Goal: Task Accomplishment & Management: Use online tool/utility

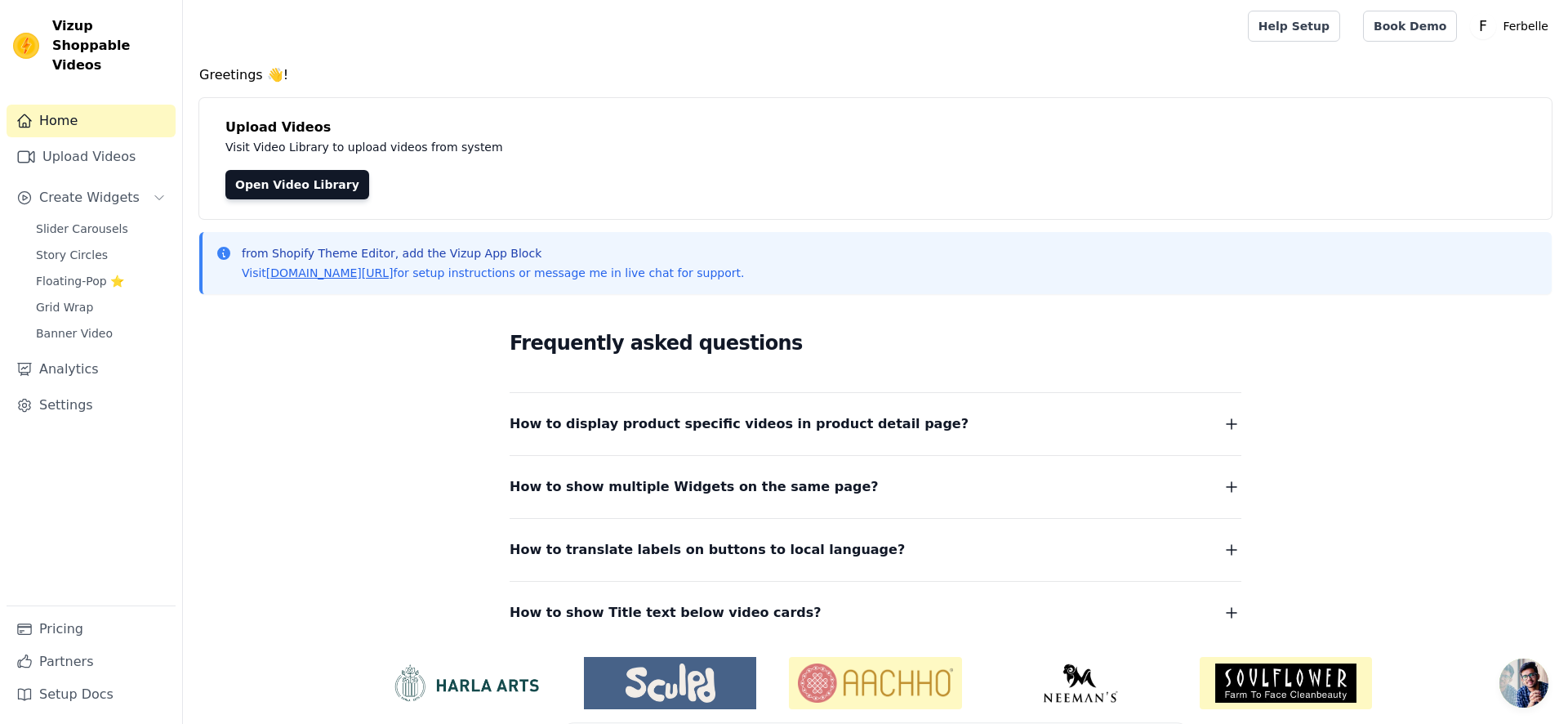
click at [136, 158] on div "Home Upload Videos Create Widgets Slider Carousels Story Circles Floating-Pop ⭐…" at bounding box center [91, 355] width 169 height 500
click at [131, 152] on link "Upload Videos" at bounding box center [91, 157] width 169 height 33
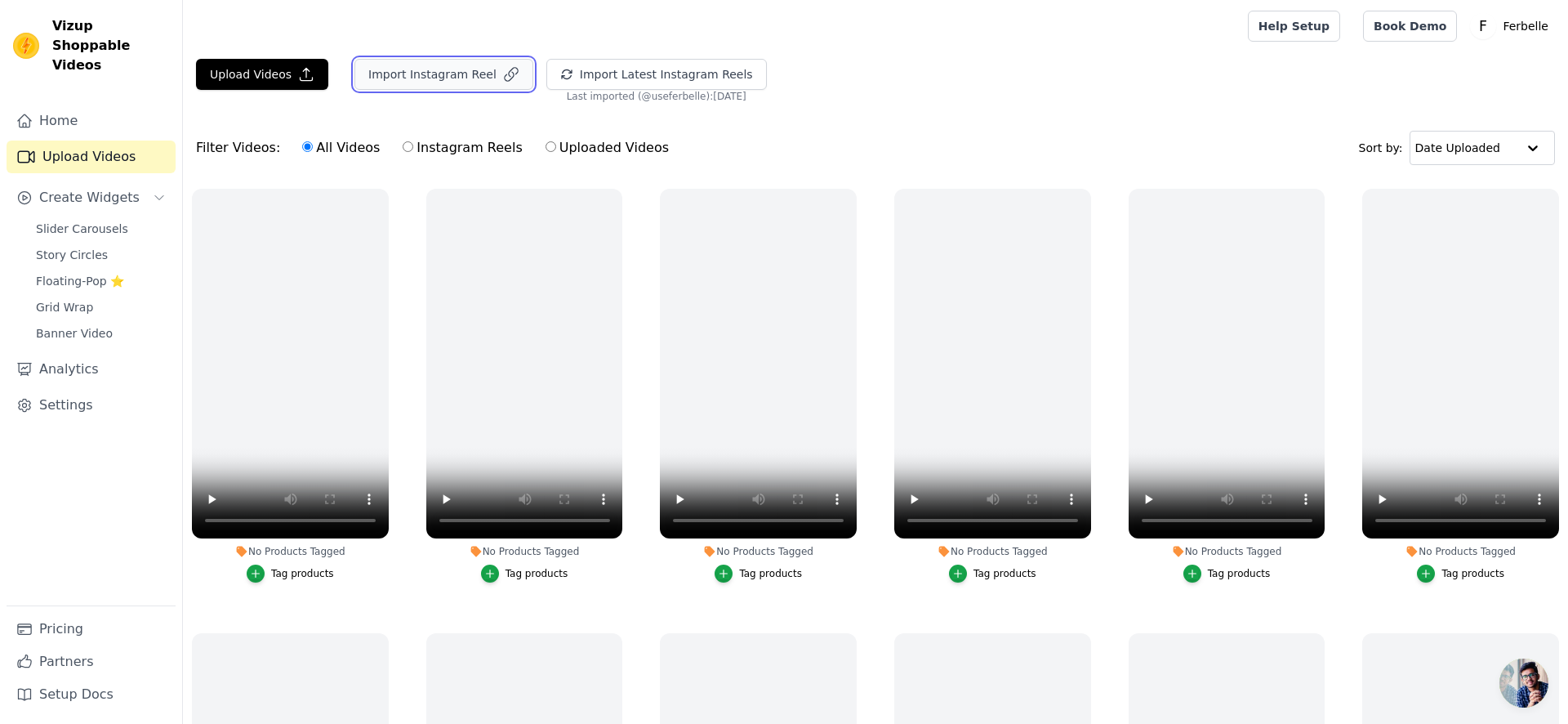
click at [483, 87] on button "Import Instagram Reel" at bounding box center [444, 75] width 179 height 31
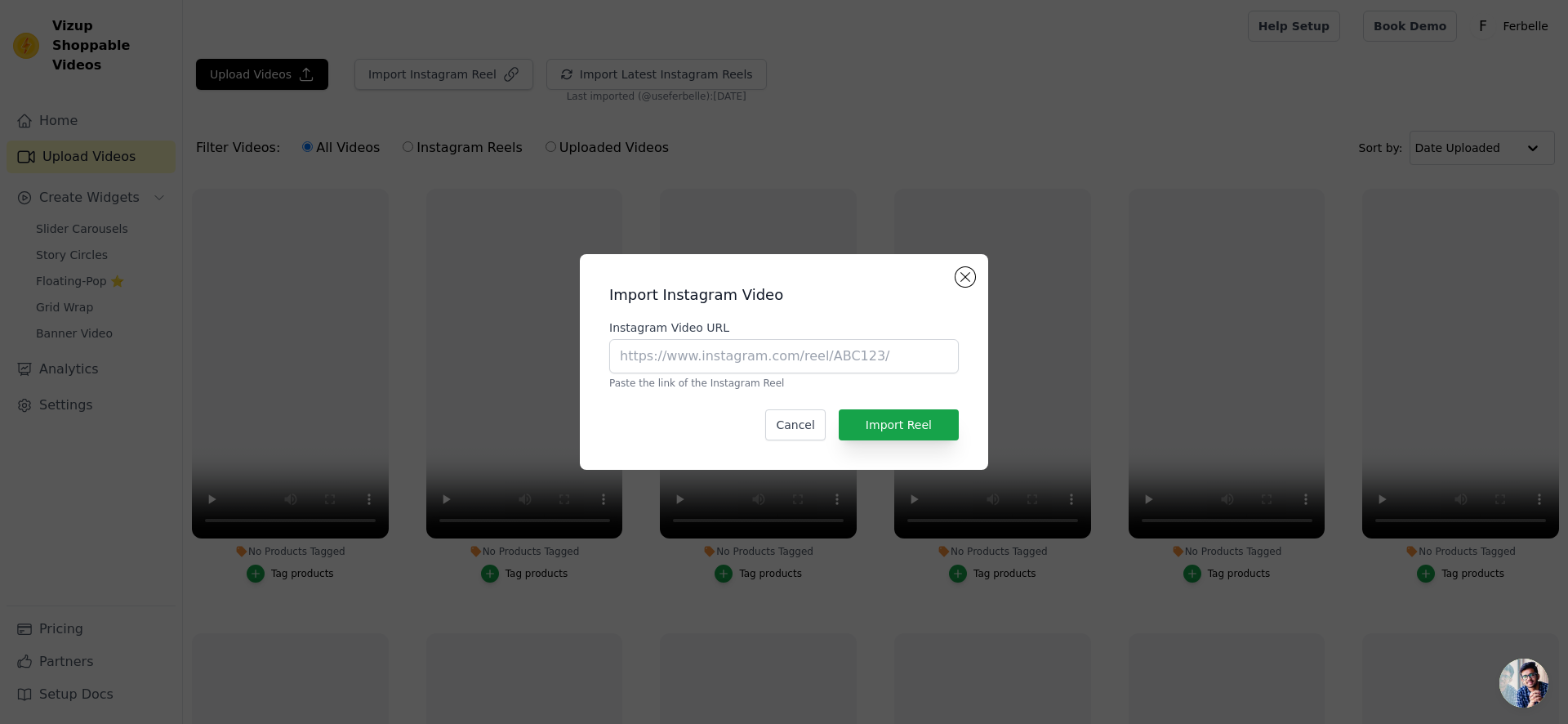
drag, startPoint x: 729, startPoint y: 327, endPoint x: 747, endPoint y: 339, distance: 21.6
click at [742, 336] on div "Instagram Video URL Paste the link of the Instagram Reel" at bounding box center [784, 355] width 350 height 70
click at [749, 340] on input "Instagram Video URL" at bounding box center [784, 356] width 350 height 34
click at [783, 348] on input "Instagram Video URL" at bounding box center [784, 356] width 350 height 34
click at [866, 177] on div "Import Instagram Video Instagram Video URL Paste the link of the Instagram Reel…" at bounding box center [784, 362] width 1568 height 724
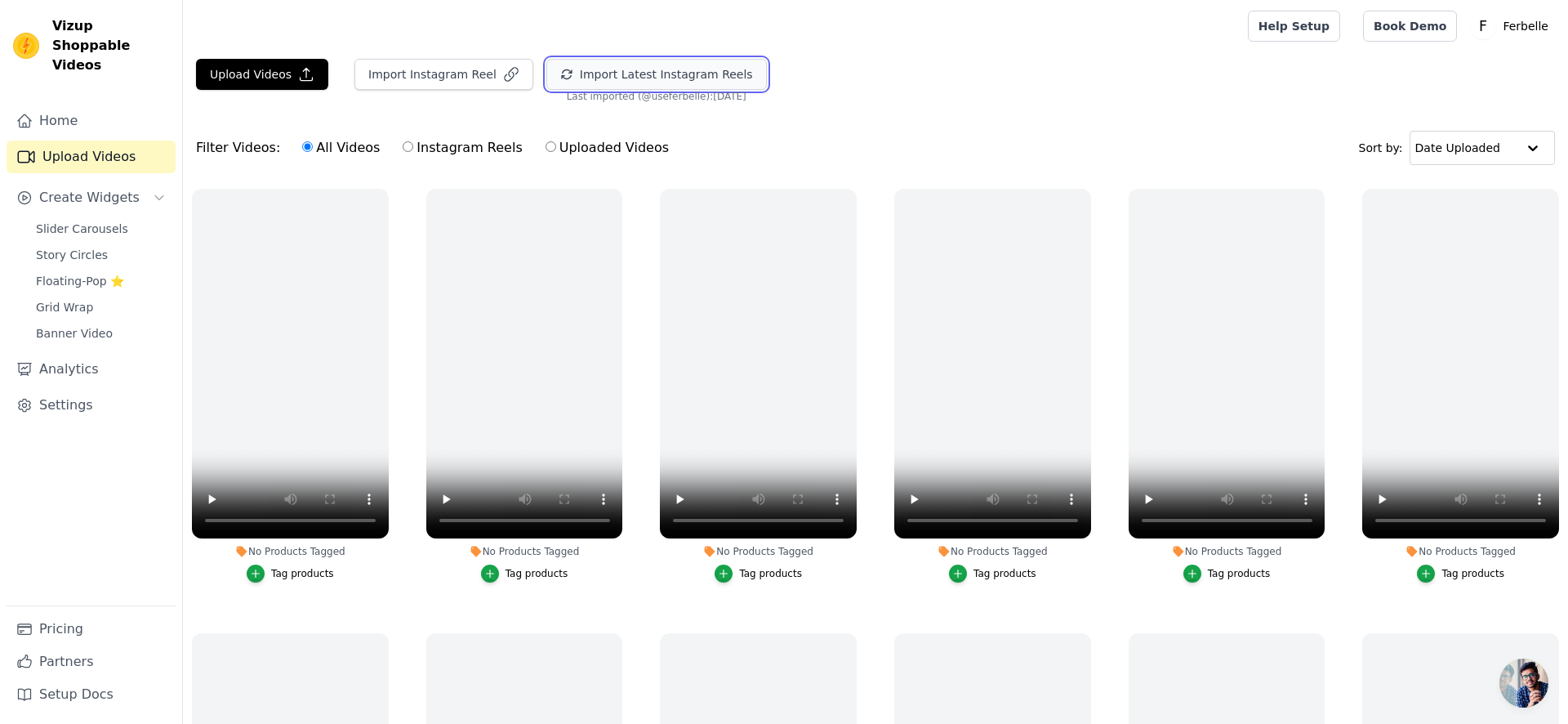
click at [730, 80] on button "Import Latest Instagram Reels" at bounding box center [657, 75] width 221 height 31
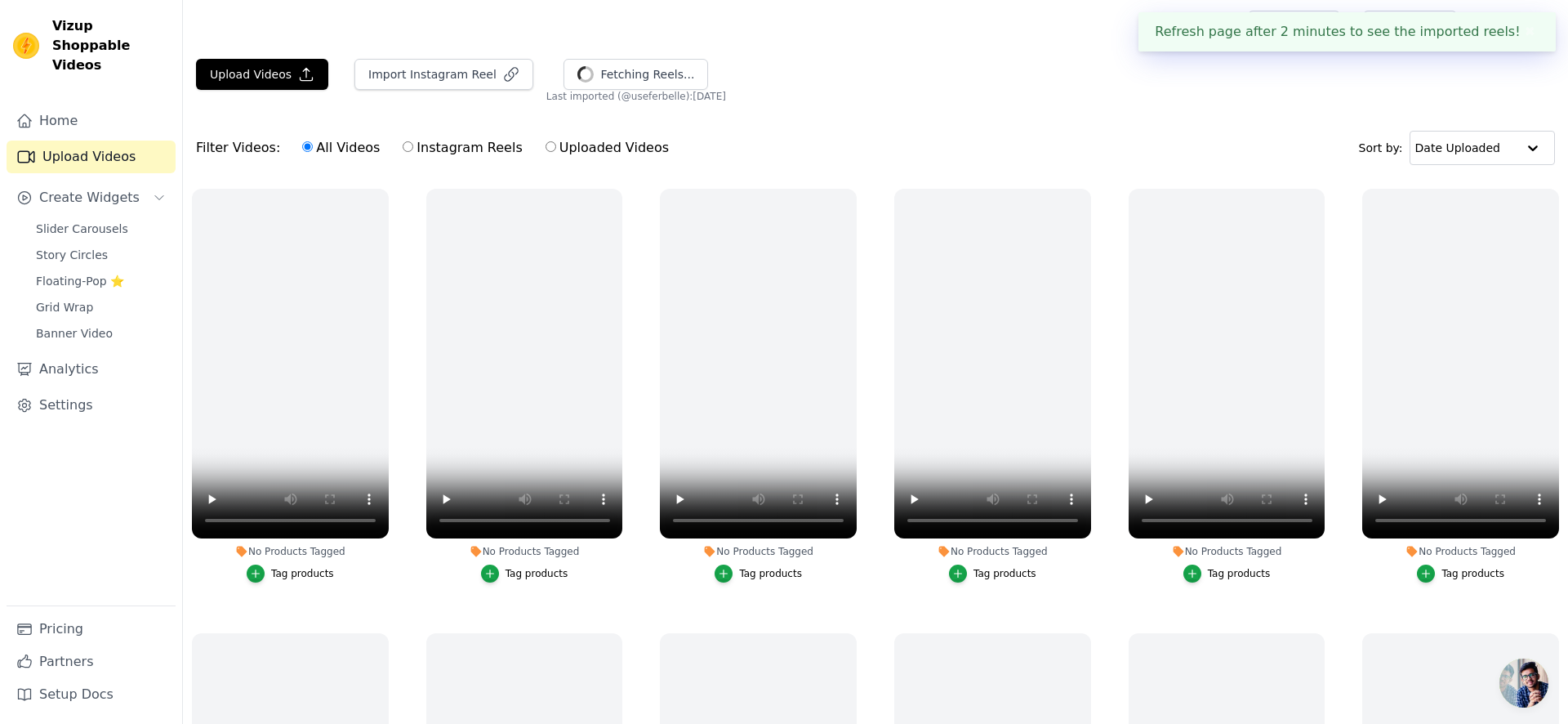
click at [1529, 34] on button "✖" at bounding box center [1530, 32] width 18 height 19
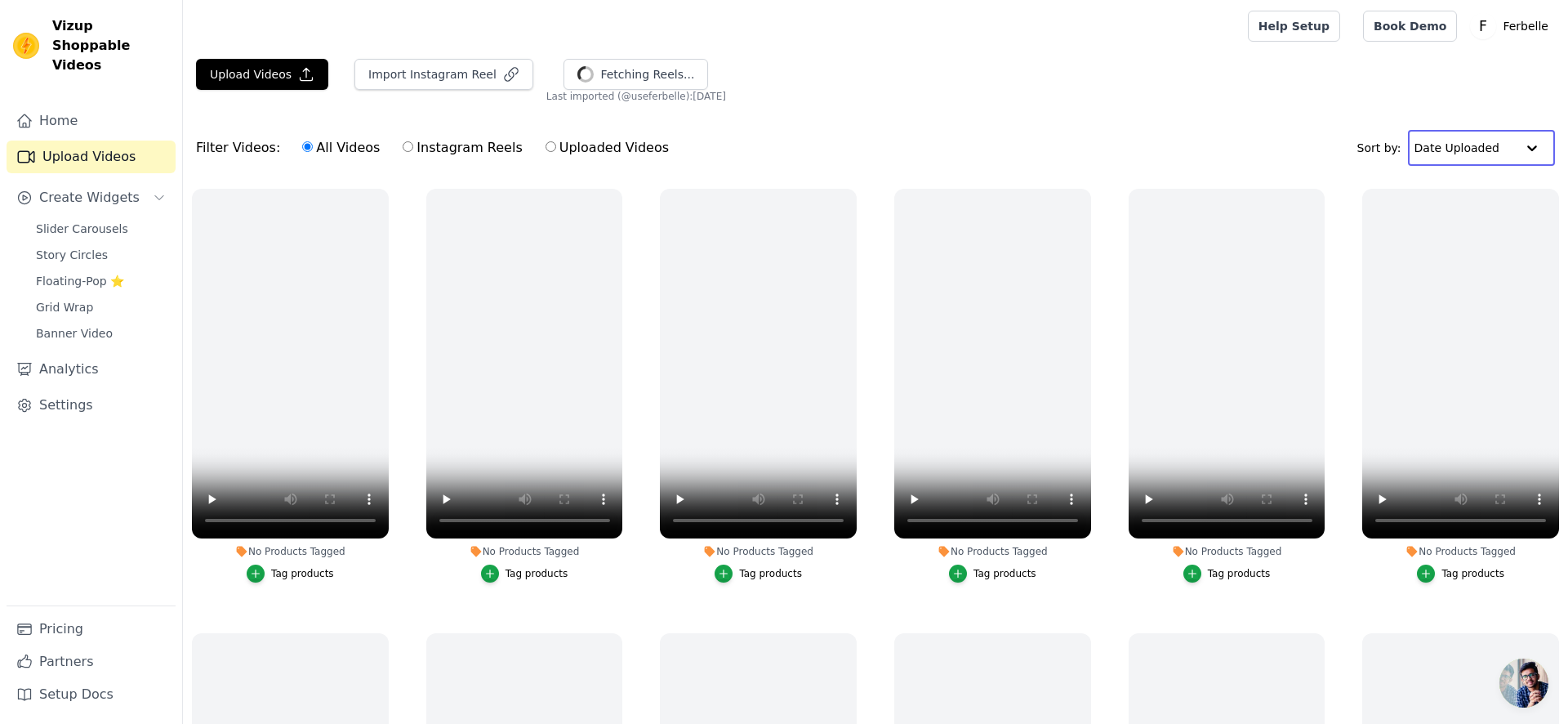
click at [1487, 138] on input "text" at bounding box center [1465, 148] width 101 height 33
click at [1220, 136] on div "Filter Videos: All Videos Instagram Reels Uploaded Videos Sort by: Date Uploade…" at bounding box center [875, 148] width 1385 height 64
click at [441, 146] on label "Instagram Reels" at bounding box center [462, 148] width 120 height 21
click at [413, 146] on input "Instagram Reels" at bounding box center [408, 146] width 11 height 11
radio input "true"
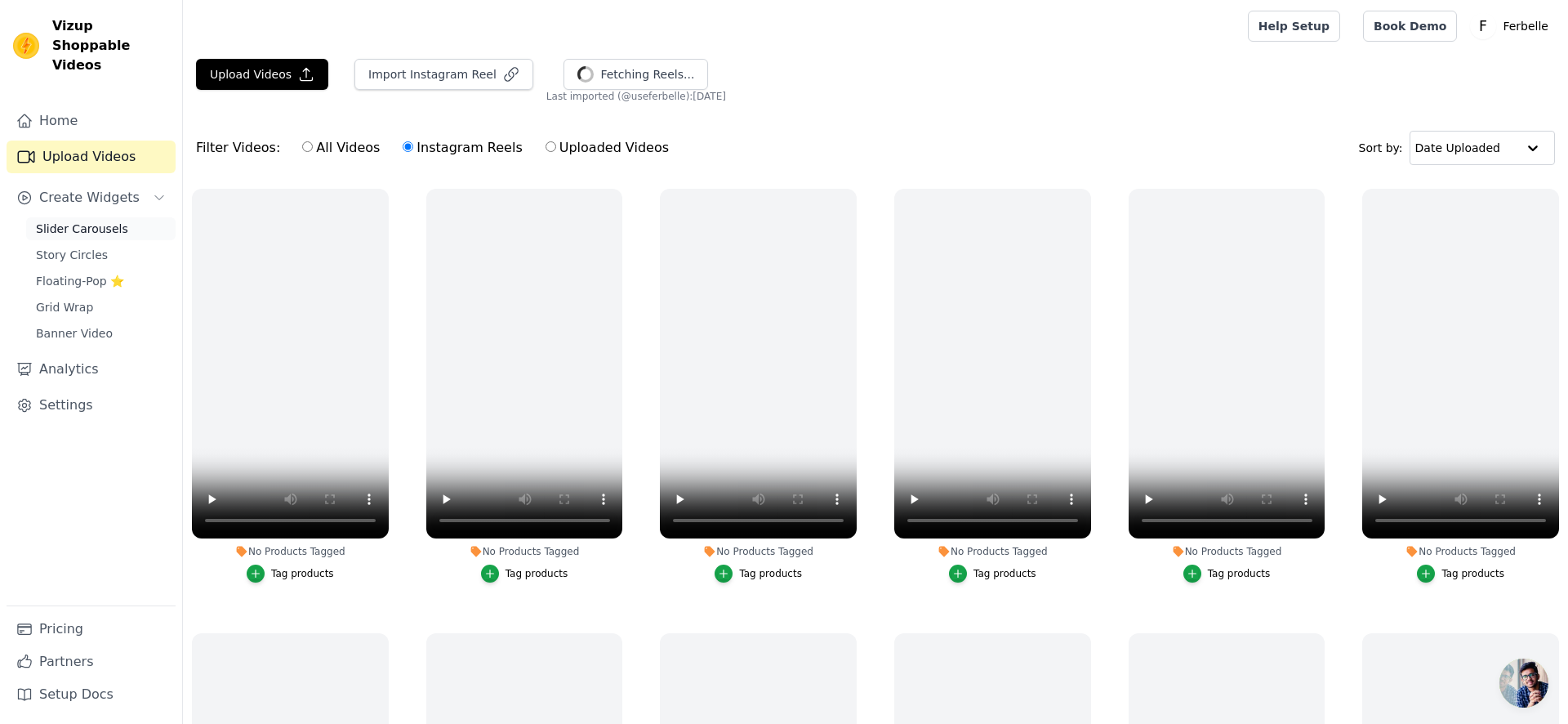
click at [129, 220] on link "Slider Carousels" at bounding box center [101, 229] width 150 height 23
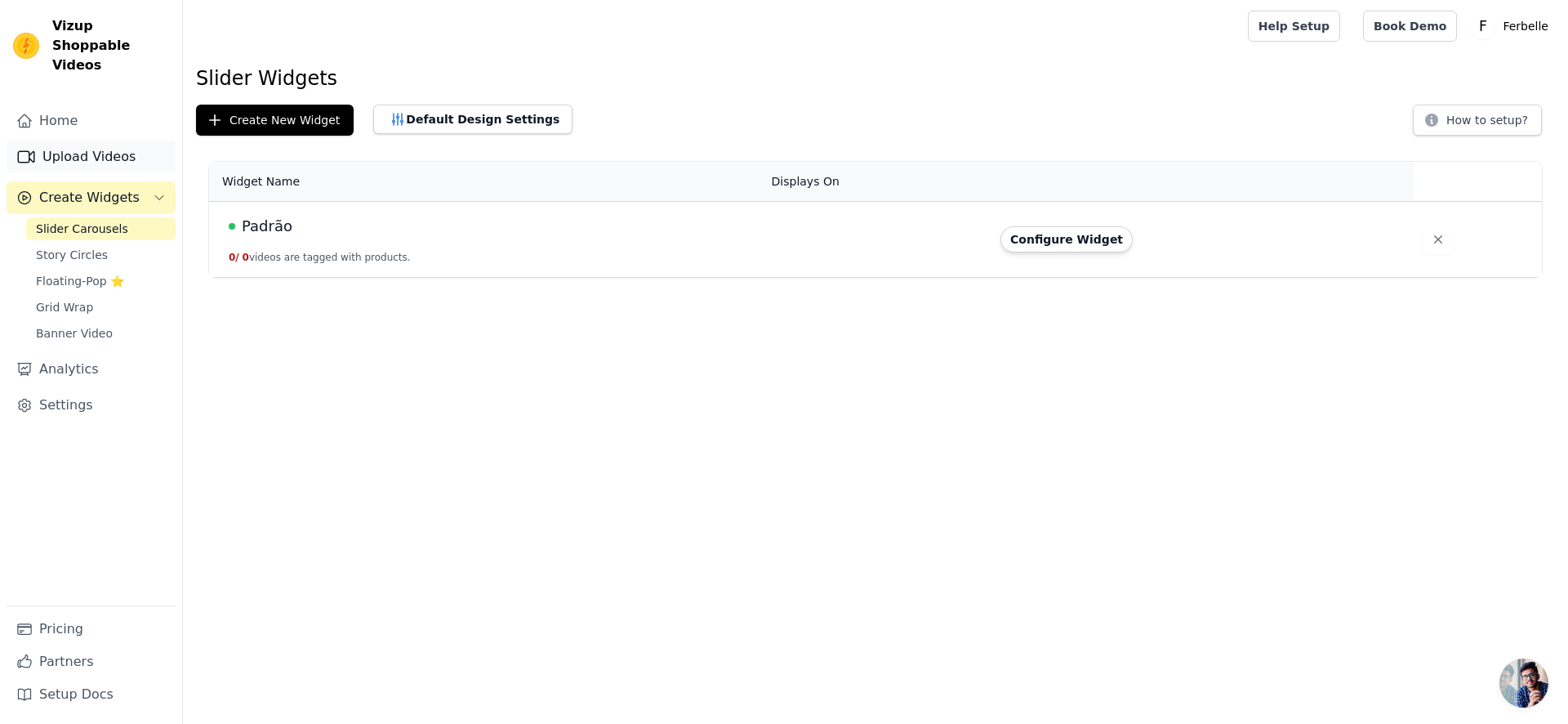
click at [141, 141] on link "Upload Videos" at bounding box center [91, 157] width 169 height 33
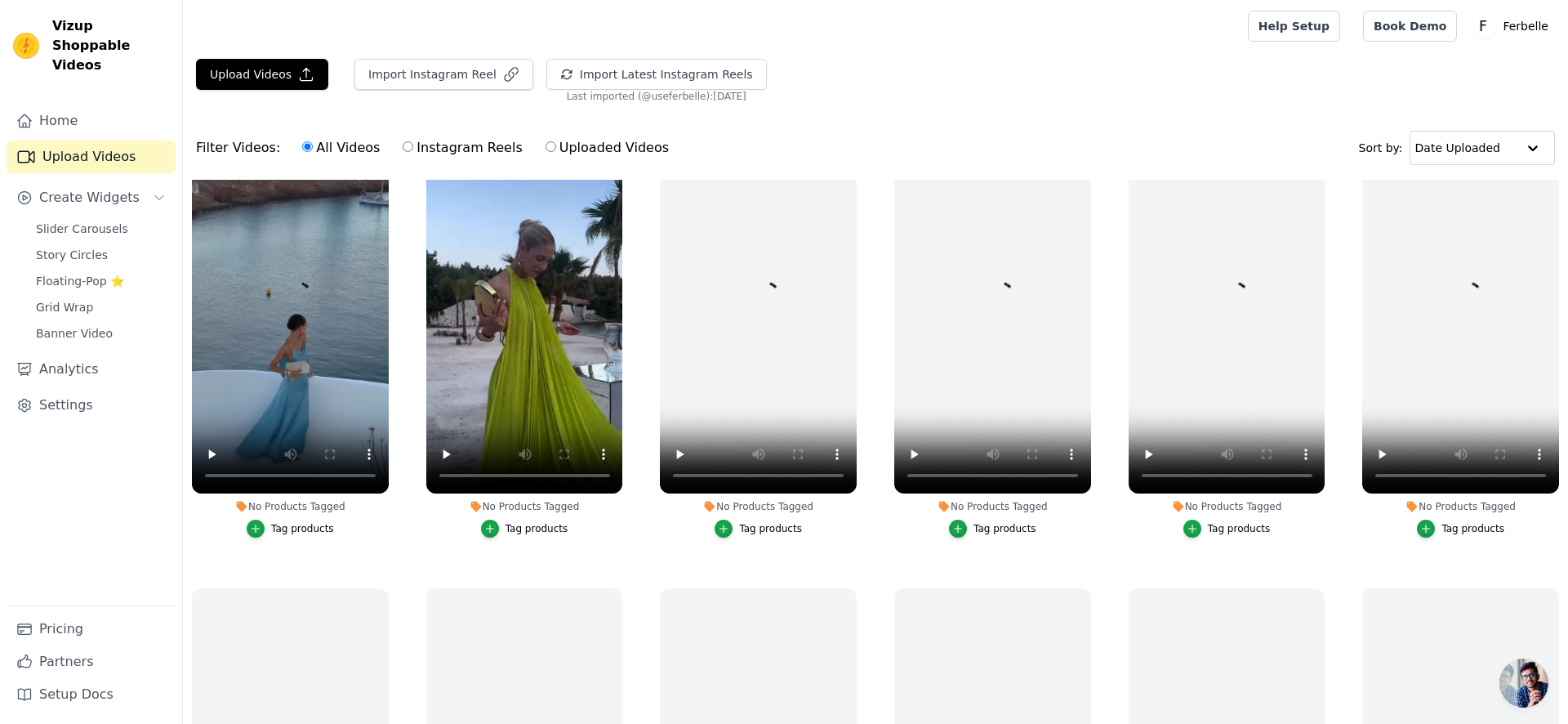
scroll to position [59, 0]
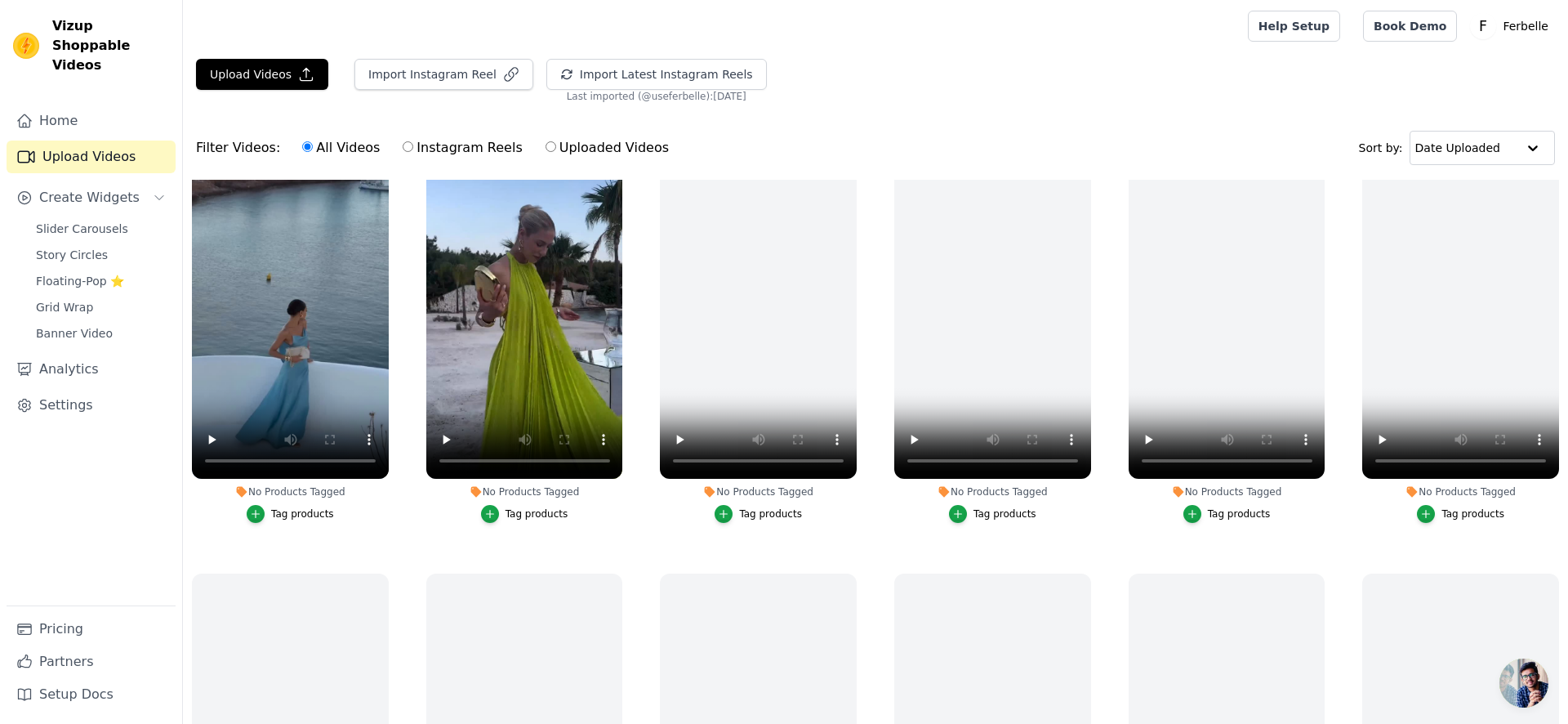
click at [302, 505] on button "Tag products" at bounding box center [290, 514] width 87 height 17
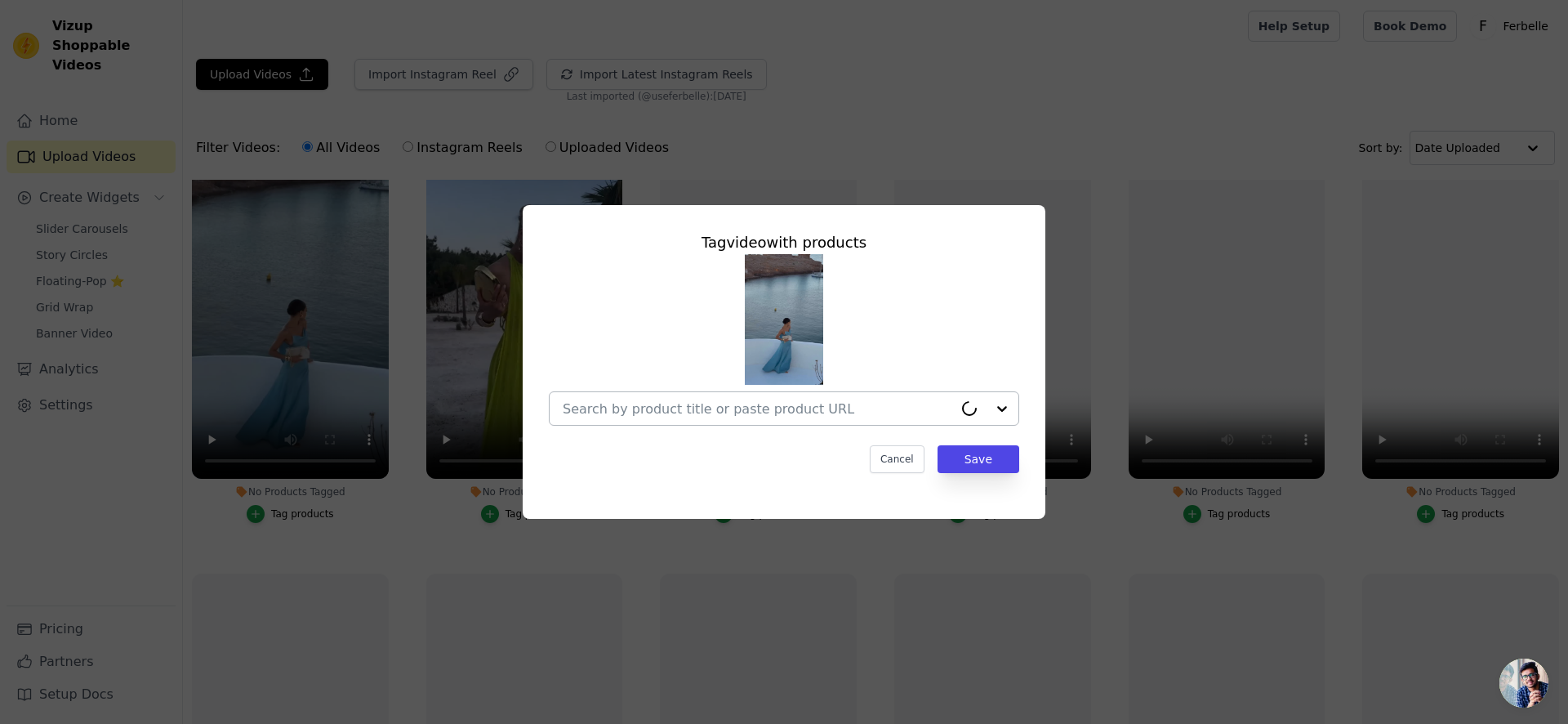
click at [721, 393] on div at bounding box center [758, 409] width 391 height 33
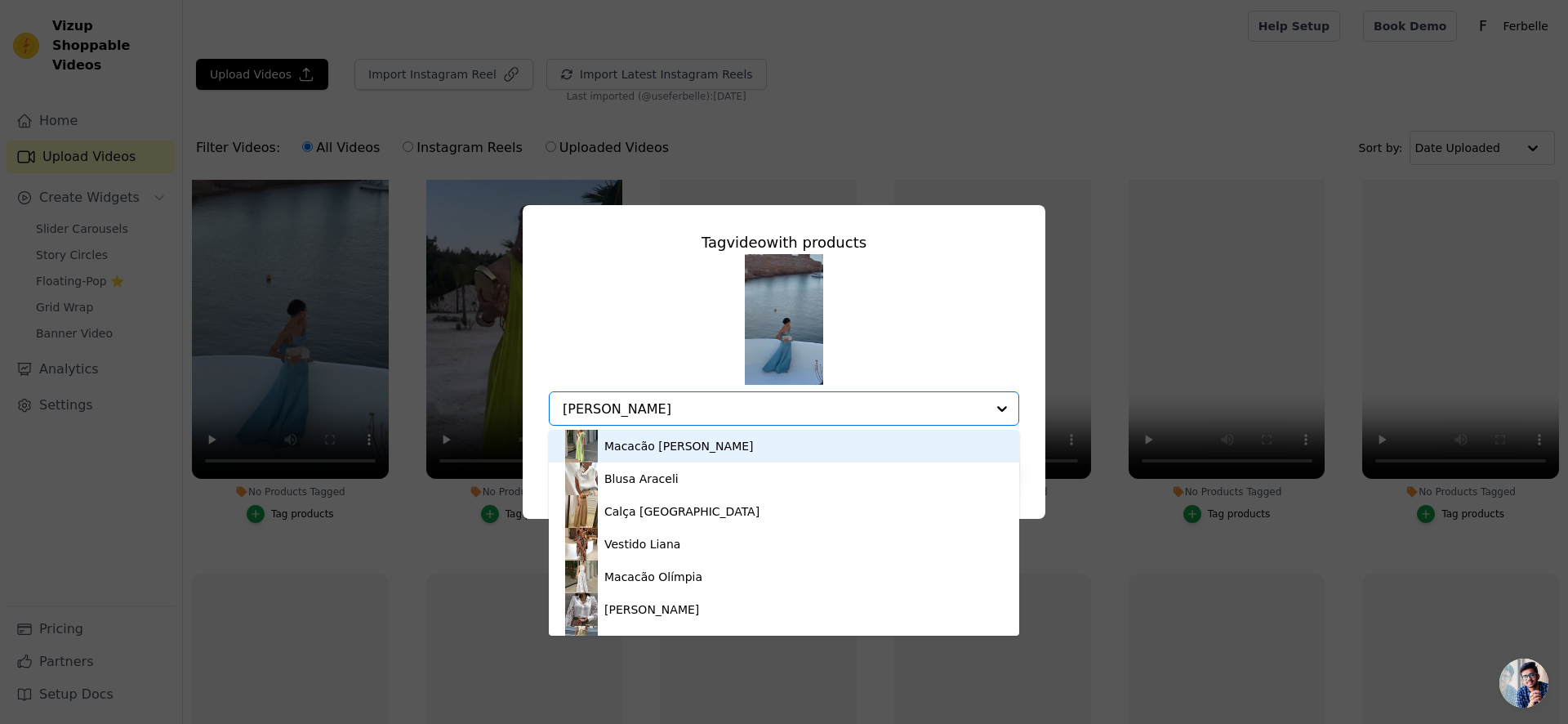
type input "martan"
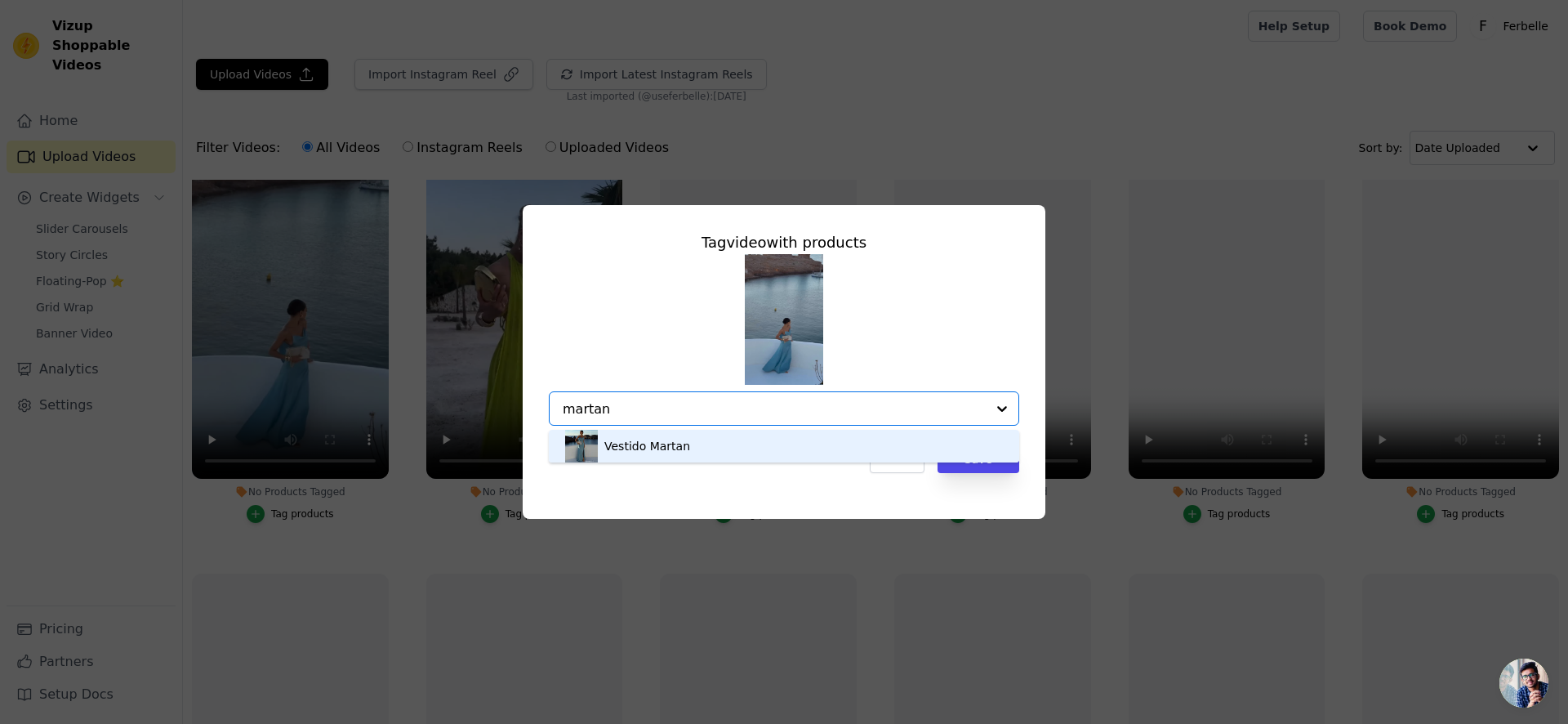
click at [752, 443] on div "Vestido Martan" at bounding box center [784, 446] width 438 height 33
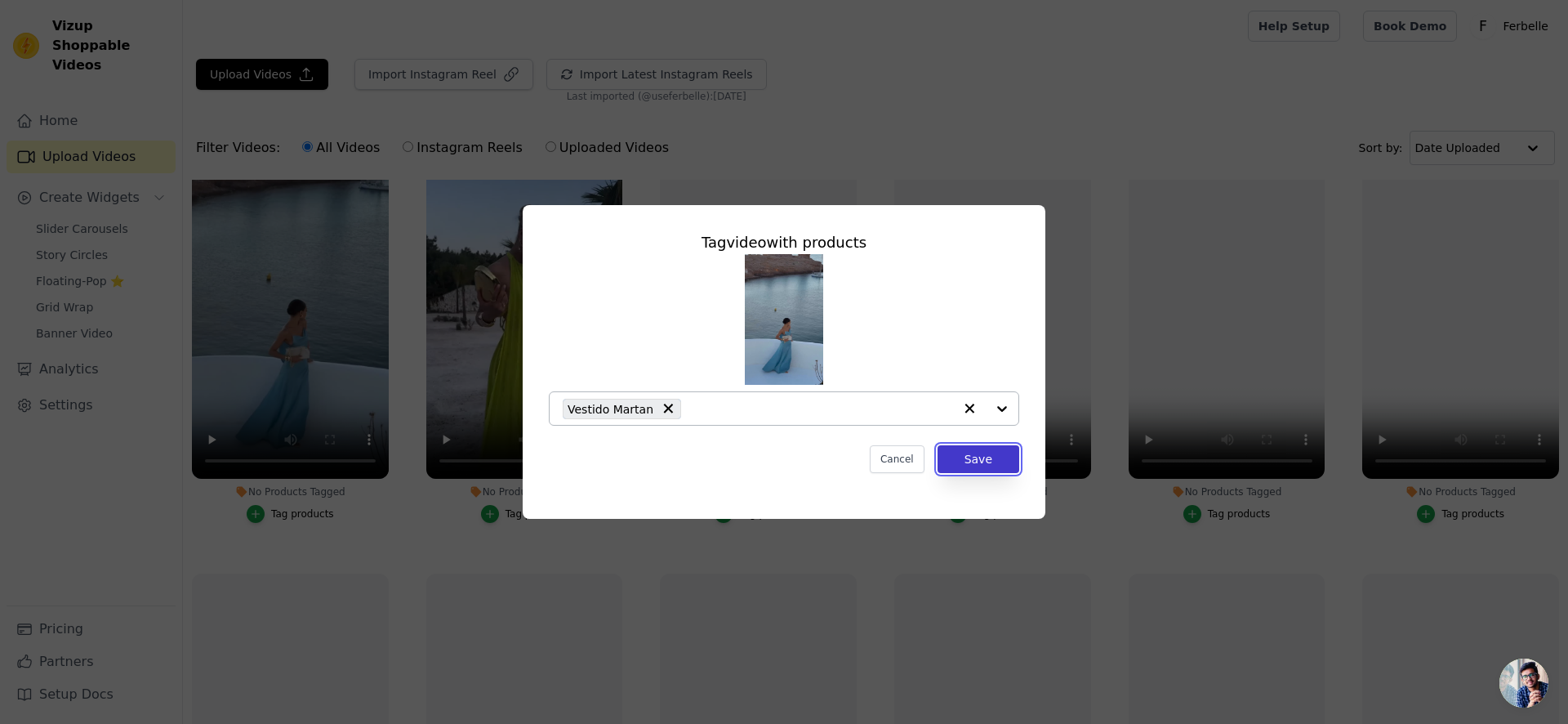
click at [971, 454] on button "Save" at bounding box center [978, 459] width 82 height 28
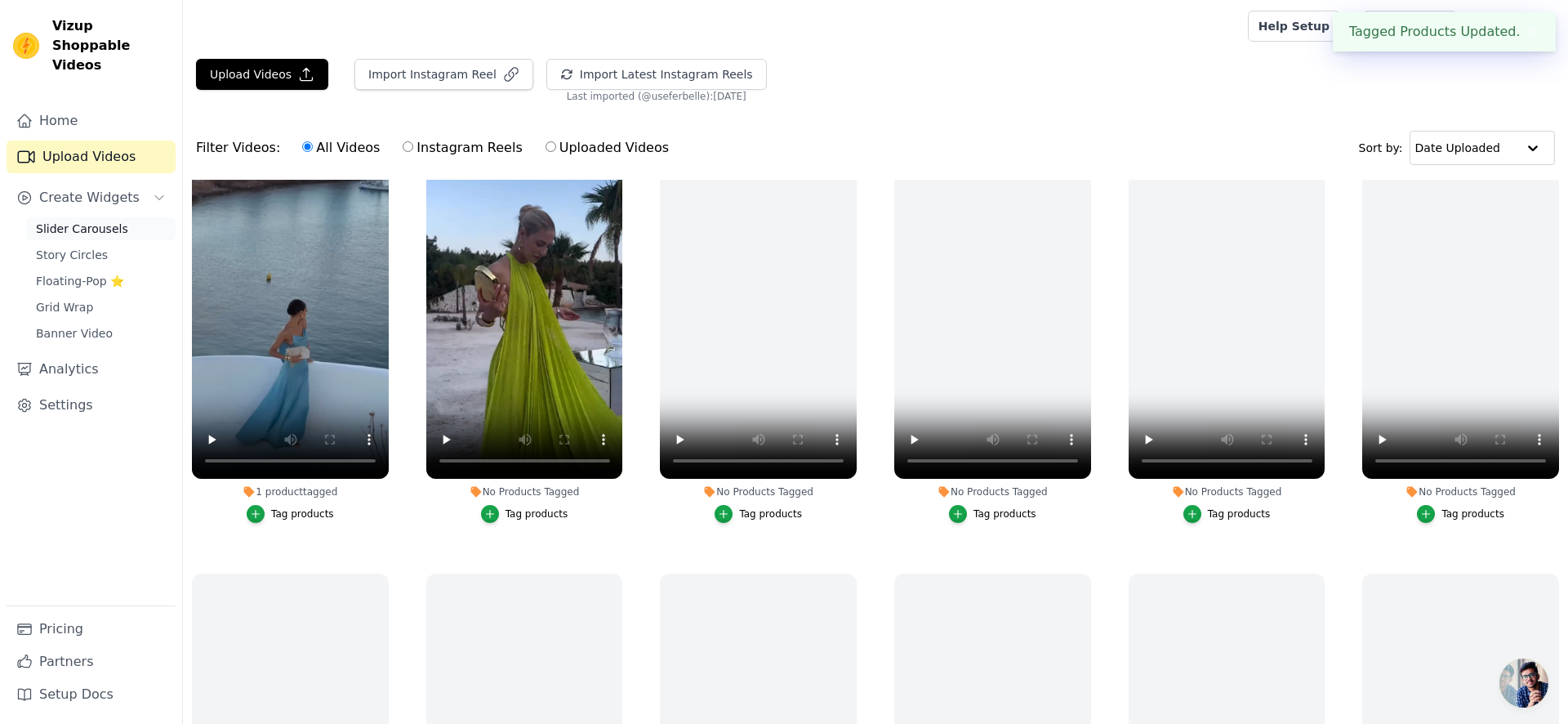
click at [52, 221] on span "Slider Carousels" at bounding box center [82, 228] width 92 height 17
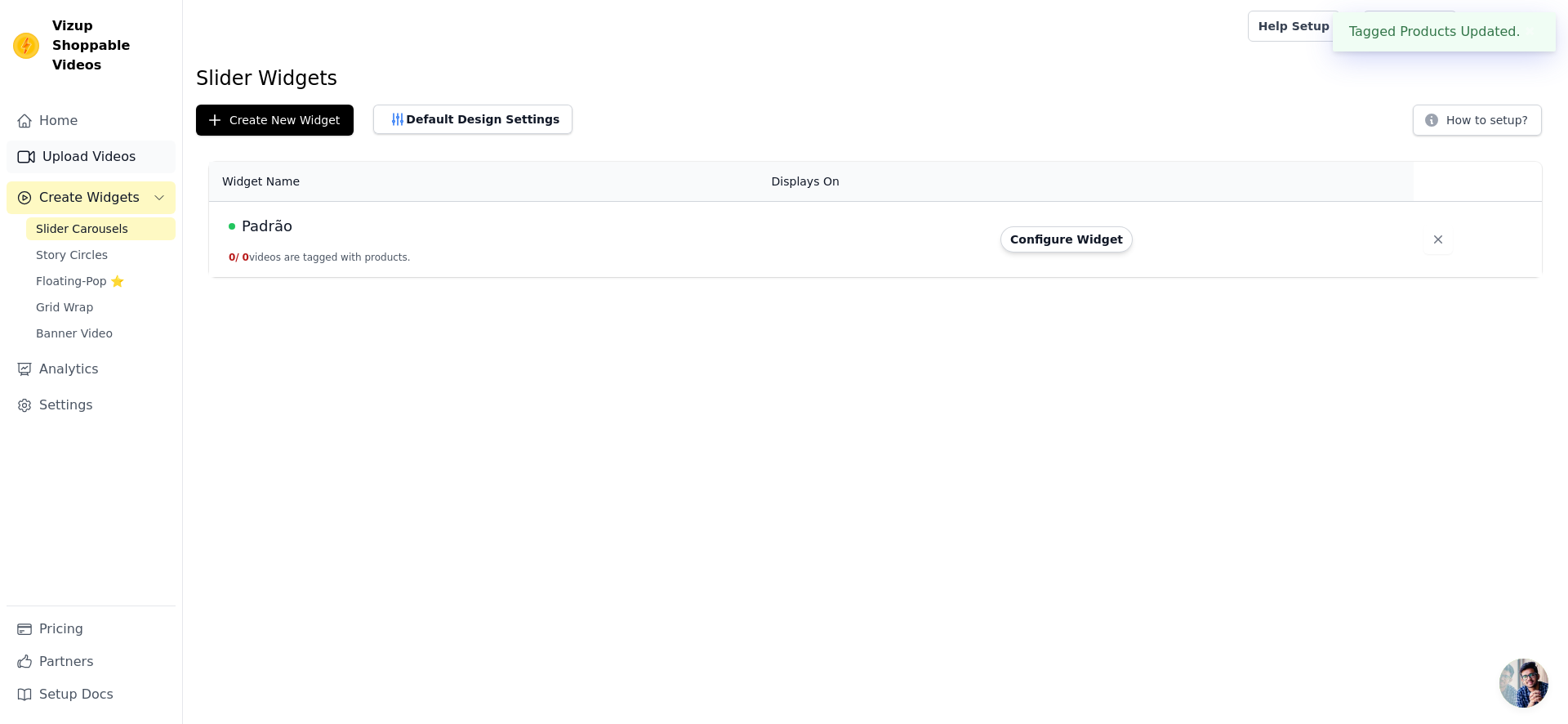
click at [118, 141] on link "Upload Videos" at bounding box center [91, 157] width 169 height 33
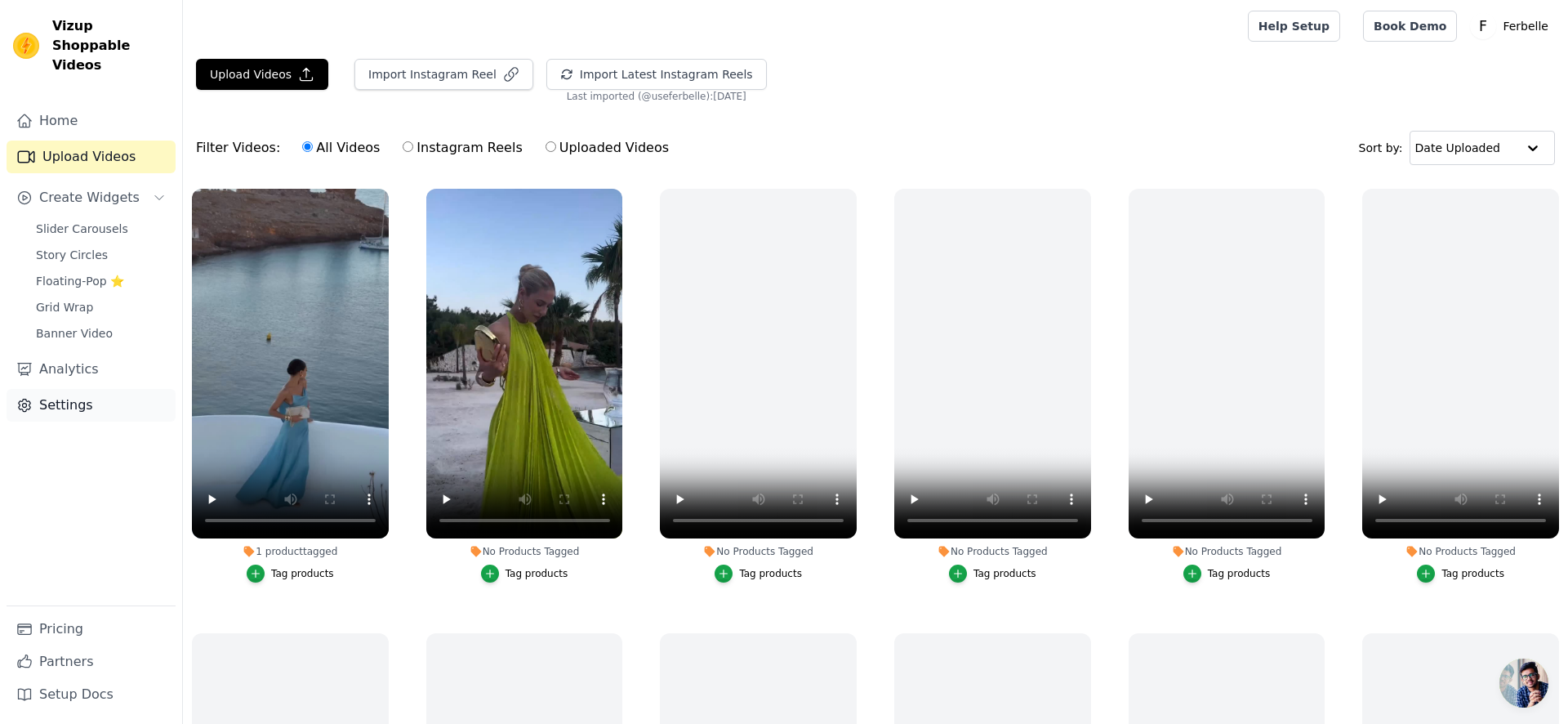
click at [110, 389] on link "Settings" at bounding box center [91, 405] width 169 height 33
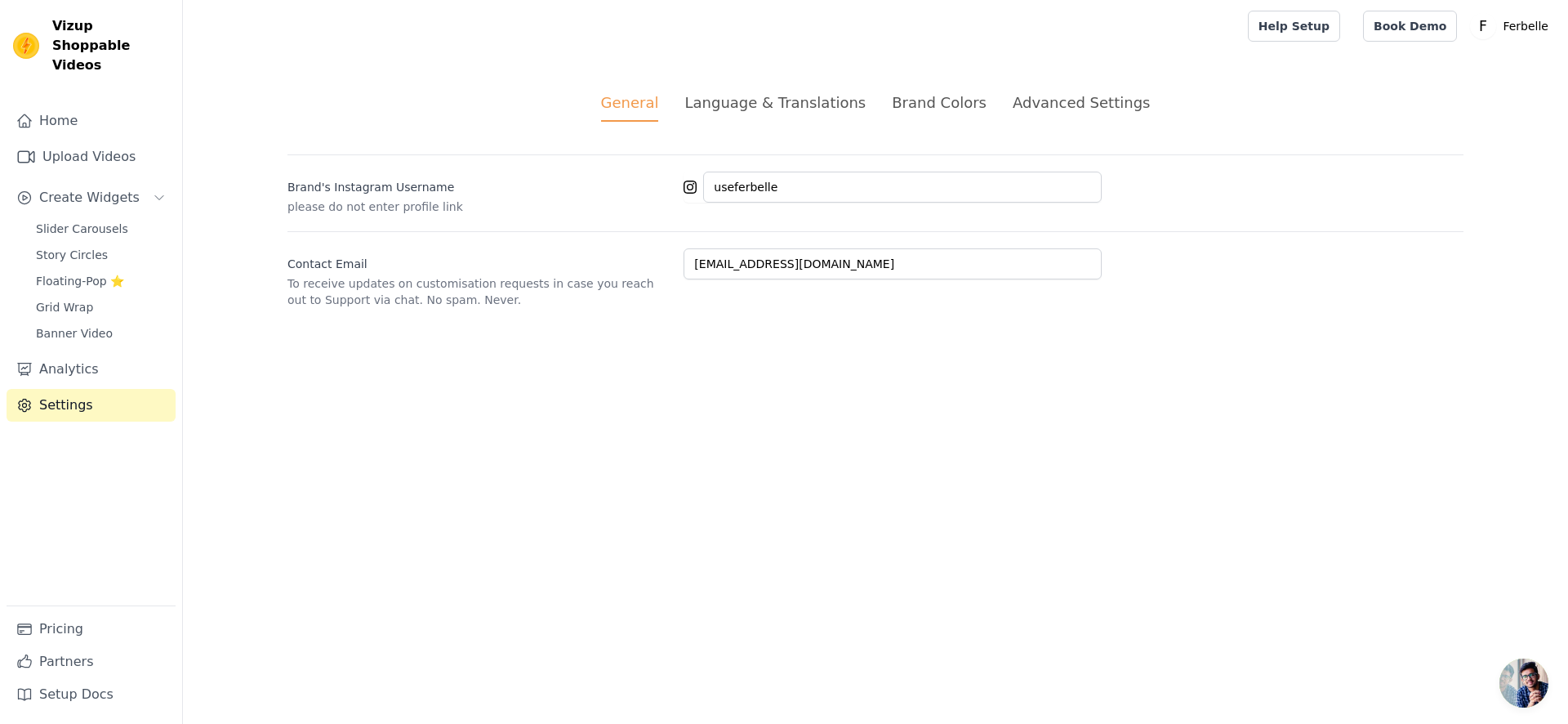
click at [699, 104] on ul "General Language & Translations Brand Colors Advanced Settings" at bounding box center [875, 106] width 1176 height 30
click at [813, 110] on div "Language & Translations" at bounding box center [775, 102] width 182 height 22
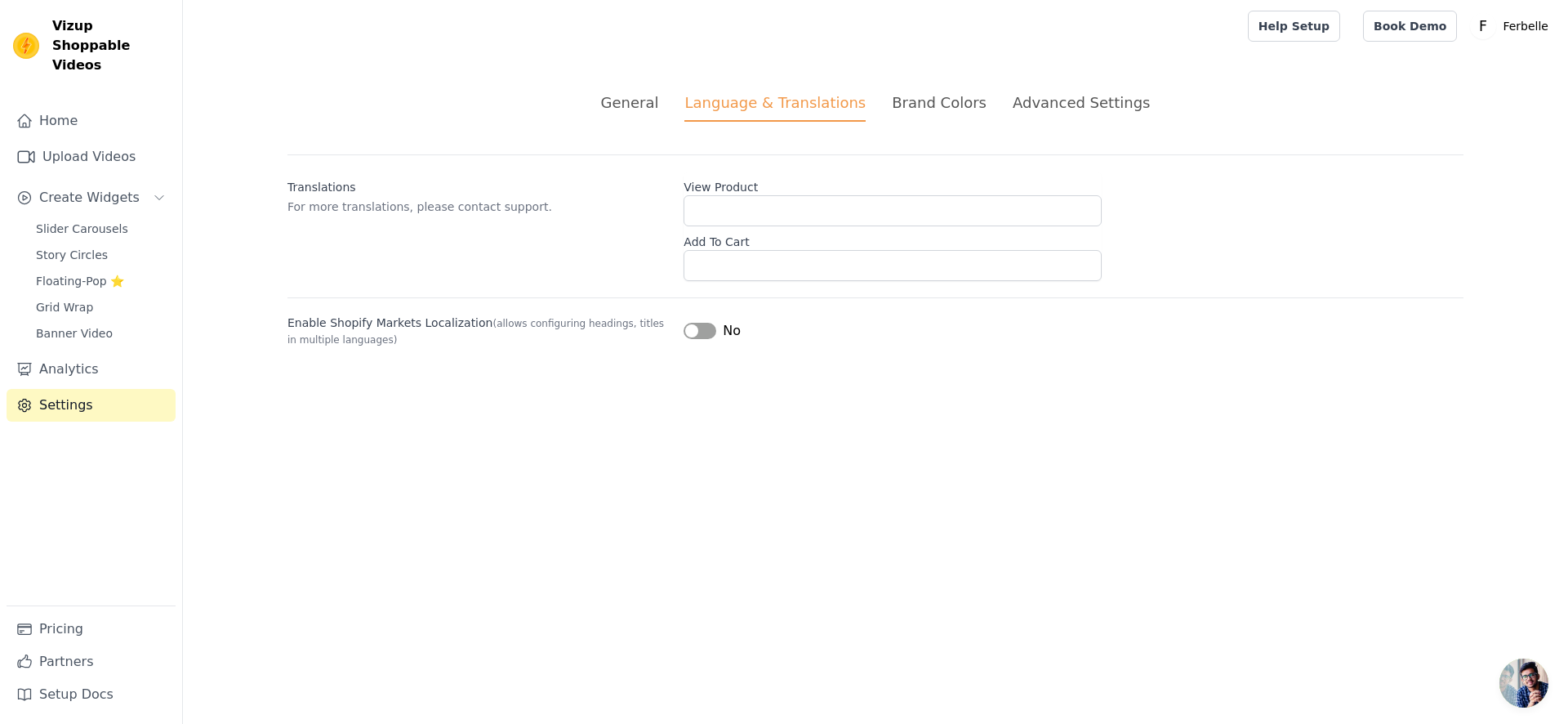
click at [761, 233] on label "Add To Cart" at bounding box center [893, 239] width 419 height 23
click at [761, 250] on input "Add To Cart" at bounding box center [893, 265] width 419 height 31
click at [761, 224] on input "View Product" at bounding box center [893, 211] width 419 height 31
click at [767, 254] on input "Add To Cart" at bounding box center [893, 265] width 419 height 31
click at [768, 222] on input "View Product" at bounding box center [893, 211] width 419 height 31
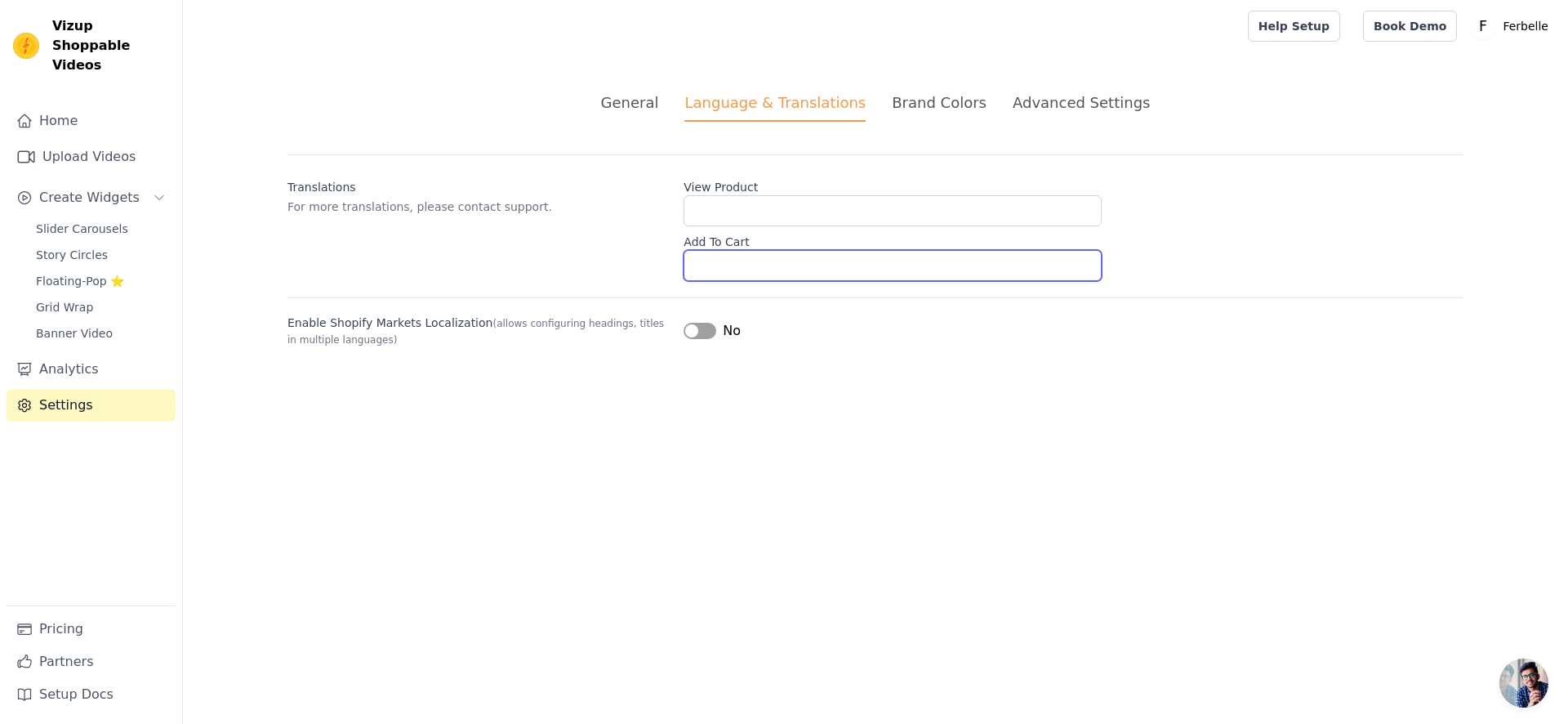
click at [777, 255] on input "Add To Cart" at bounding box center [893, 265] width 419 height 31
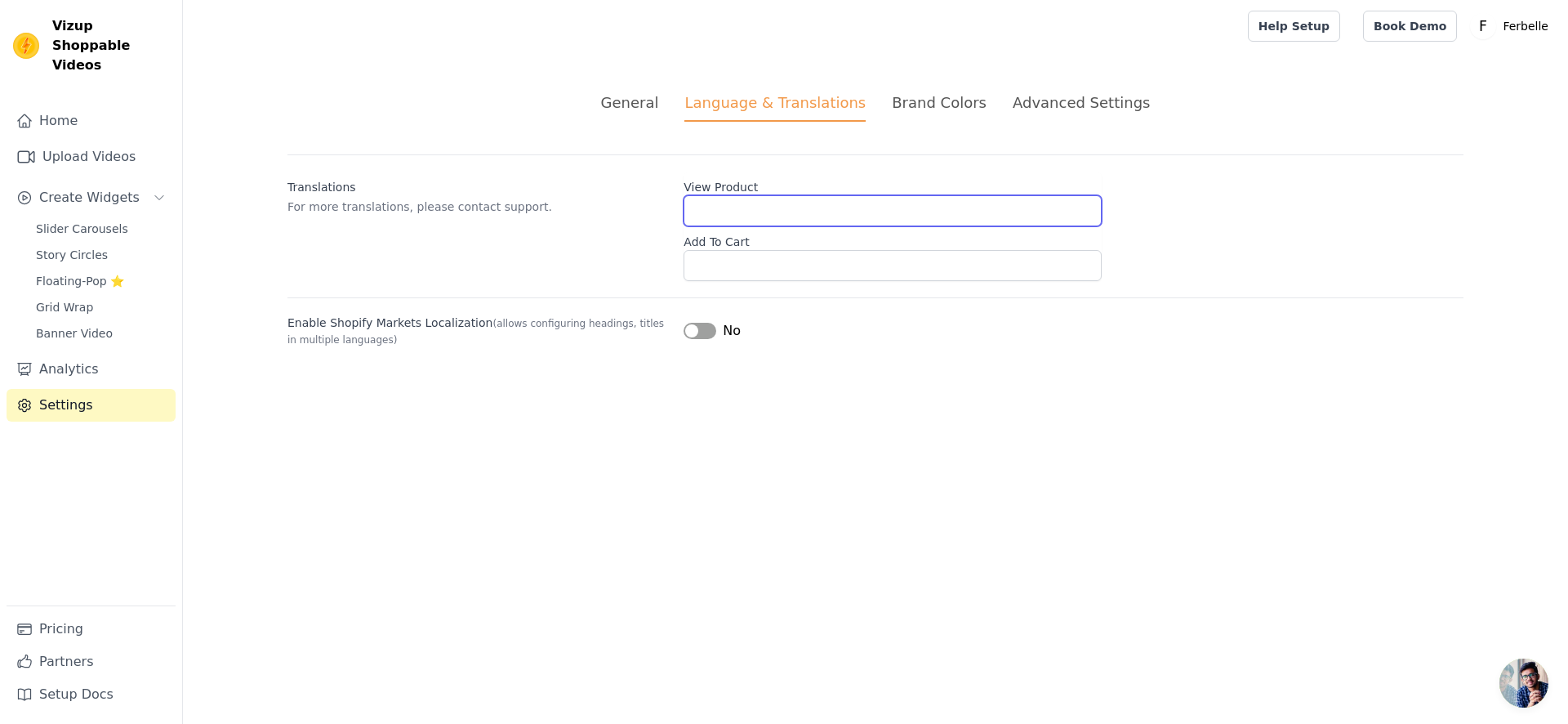
click at [801, 221] on input "View Product" at bounding box center [893, 211] width 419 height 31
click at [916, 95] on div "Brand Colors" at bounding box center [939, 102] width 95 height 22
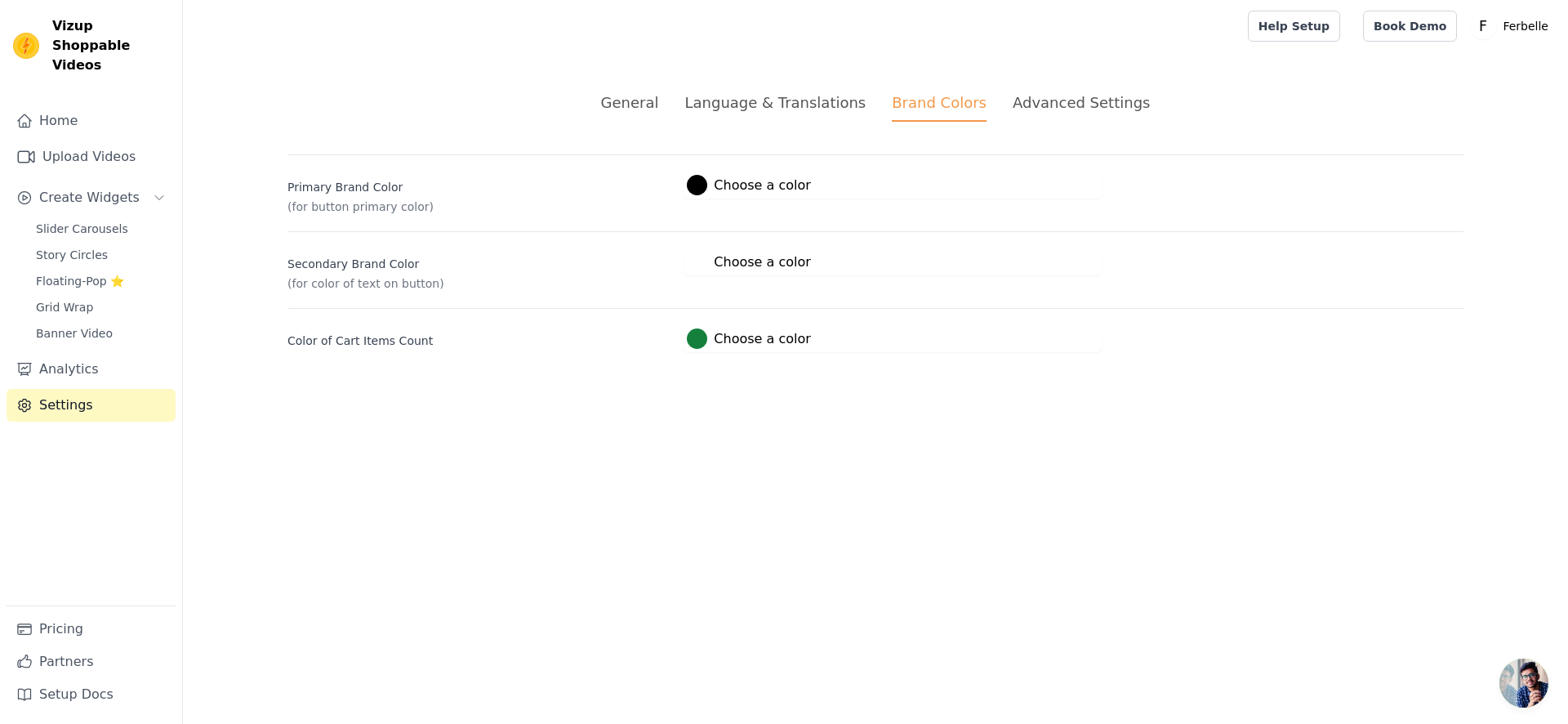
click at [1046, 93] on div "Advanced Settings" at bounding box center [1081, 102] width 137 height 22
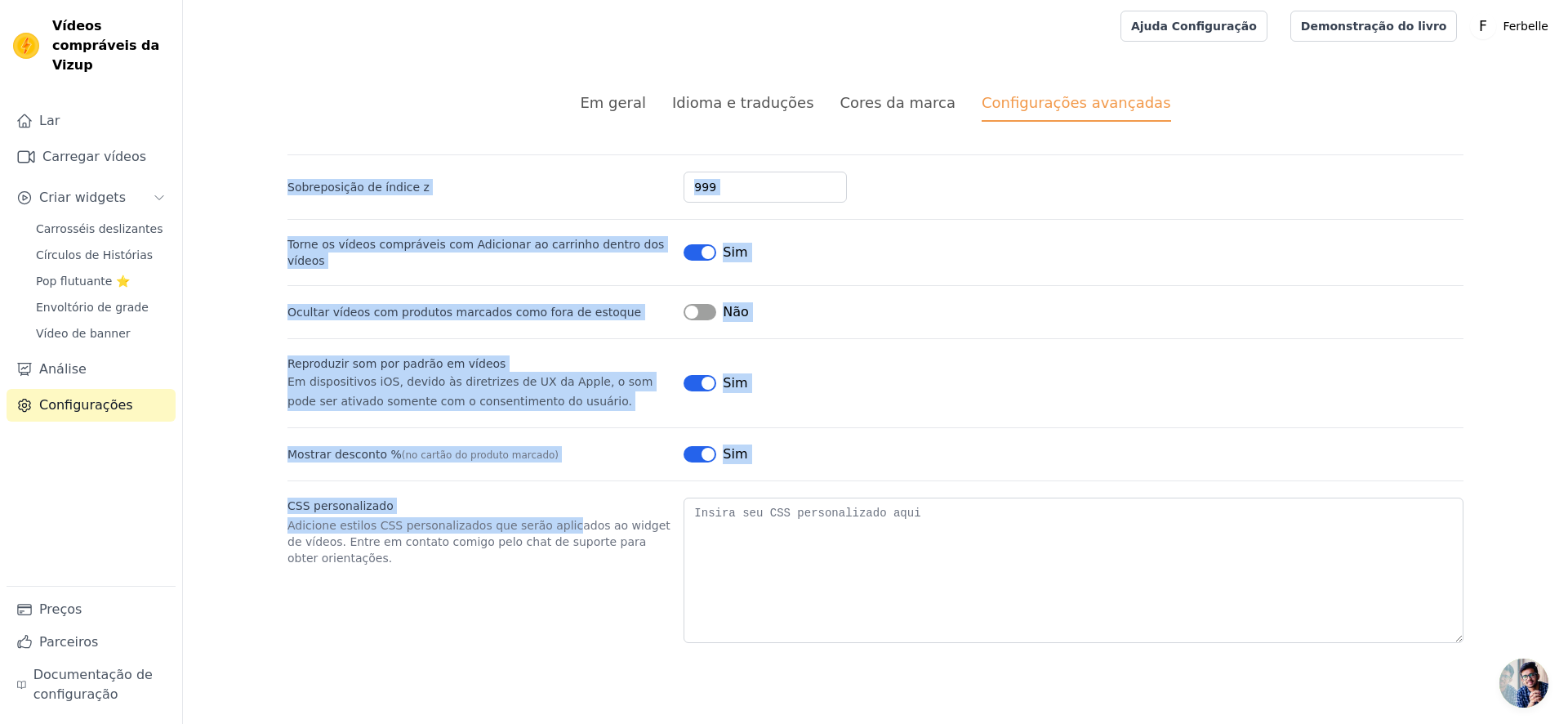
drag, startPoint x: 494, startPoint y: 176, endPoint x: 559, endPoint y: 524, distance: 354.0
click at [559, 524] on div "Sobreposição de índice z 999 Torne os vídeos compráveis ​​com Adicionar ao carr…" at bounding box center [875, 398] width 1176 height 489
click at [559, 524] on font "Adicione estilos CSS personalizados que serão aplicados ao widget de vídeos. En…" at bounding box center [479, 541] width 383 height 46
drag, startPoint x: 540, startPoint y: 552, endPoint x: 419, endPoint y: 171, distance: 399.8
click at [419, 171] on div "Sobreposição de índice z 999 Torne os vídeos compráveis ​​com Adicionar ao carr…" at bounding box center [875, 398] width 1176 height 489
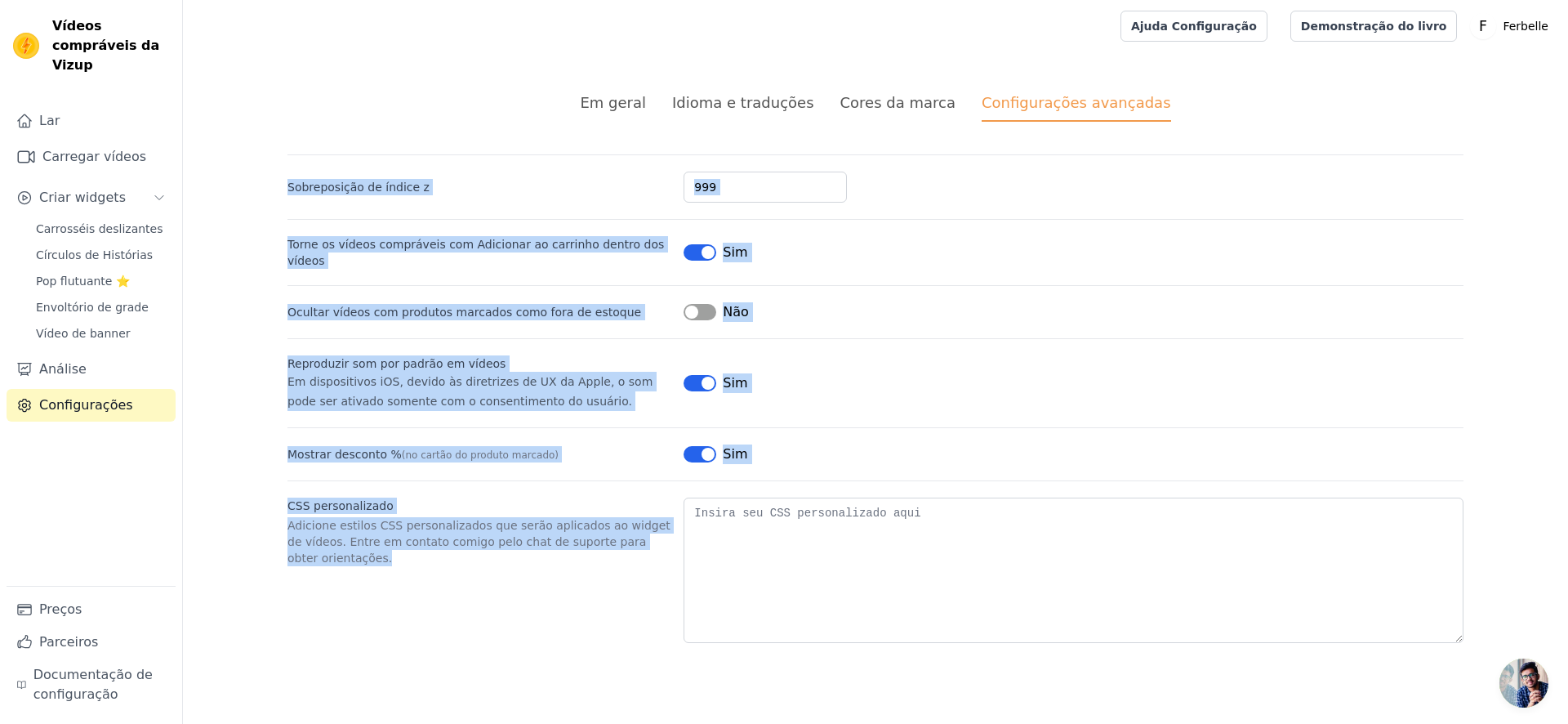
click at [419, 171] on div "Sobreposição de índice z 999" at bounding box center [875, 179] width 1176 height 49
drag, startPoint x: 419, startPoint y: 171, endPoint x: 571, endPoint y: 552, distance: 410.2
click at [571, 552] on div "Sobreposição de índice z 999 Torne os vídeos compráveis ​​com Adicionar ao carr…" at bounding box center [875, 398] width 1176 height 489
click at [571, 552] on p "Adicione estilos CSS personalizados que serão aplicados ao widget de vídeos. En…" at bounding box center [479, 541] width 383 height 49
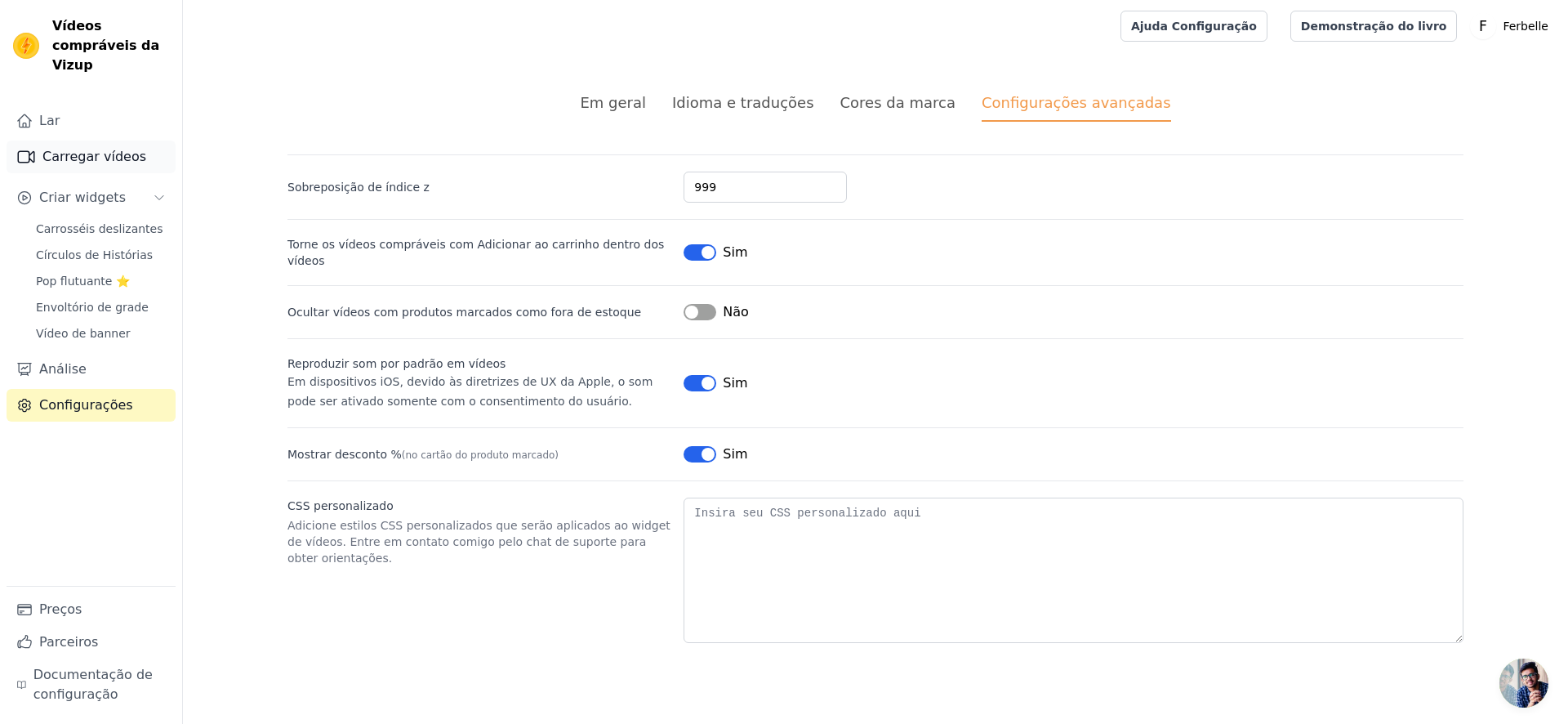
click at [87, 162] on font "Carregar vídeos" at bounding box center [94, 156] width 104 height 16
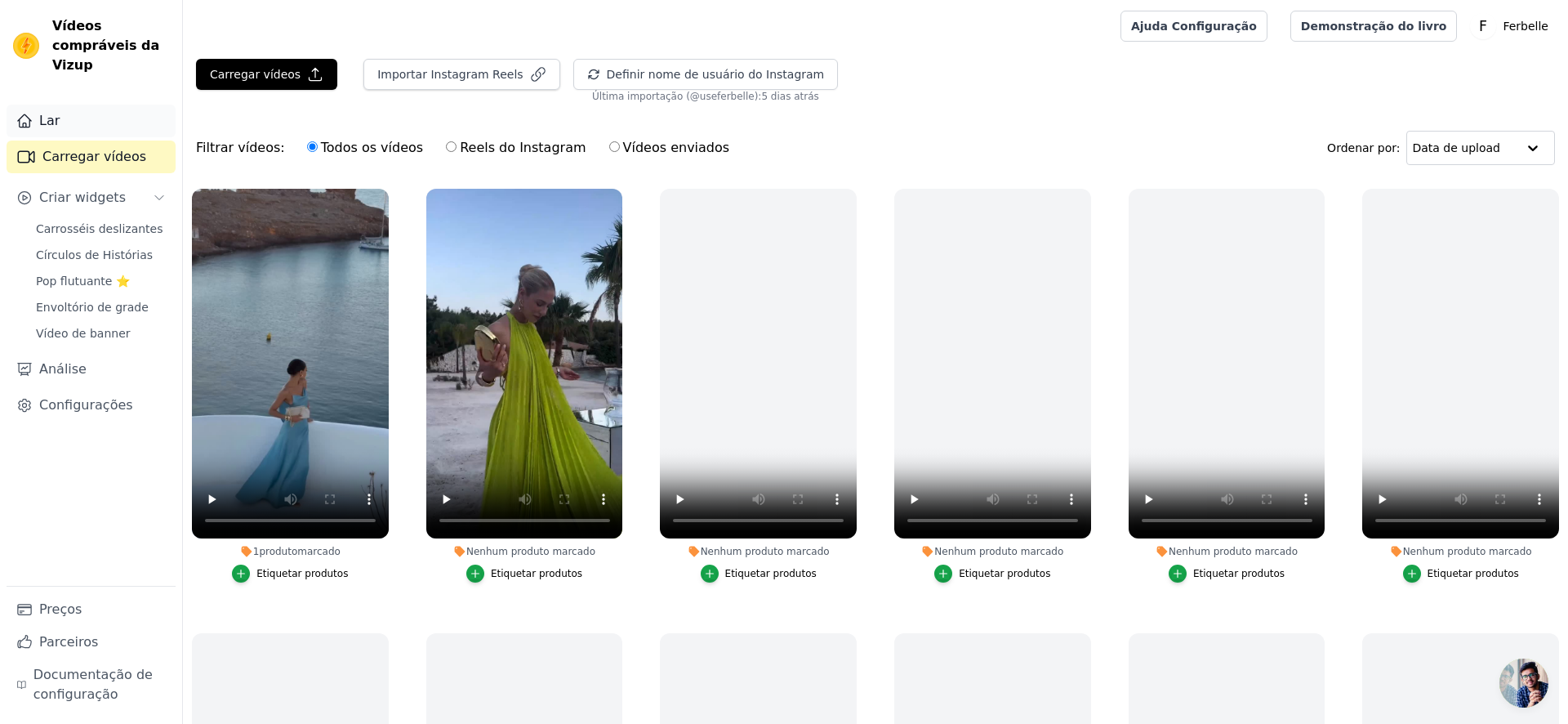
click at [96, 128] on link "Lar" at bounding box center [91, 121] width 169 height 33
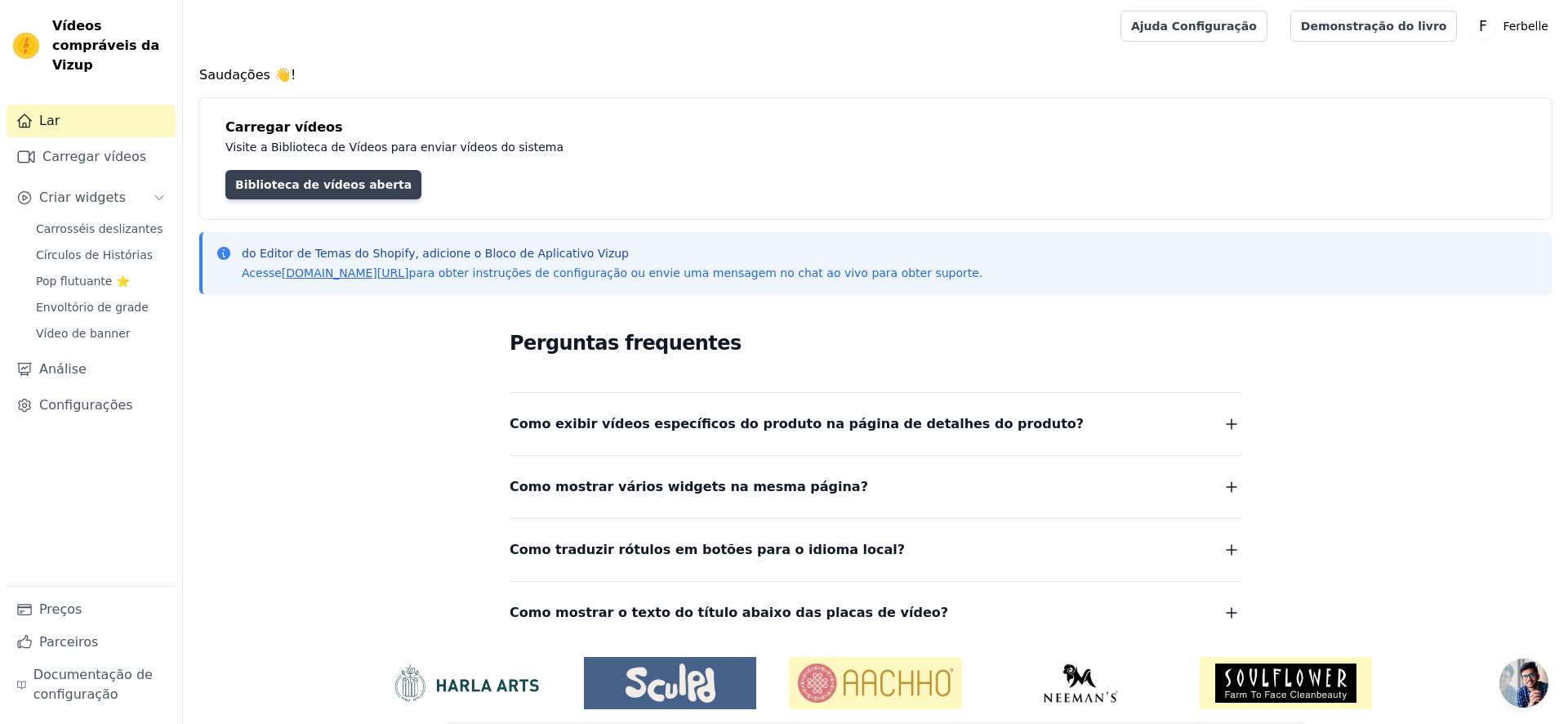
click at [257, 191] on link "Biblioteca de vídeos aberta" at bounding box center [324, 185] width 196 height 29
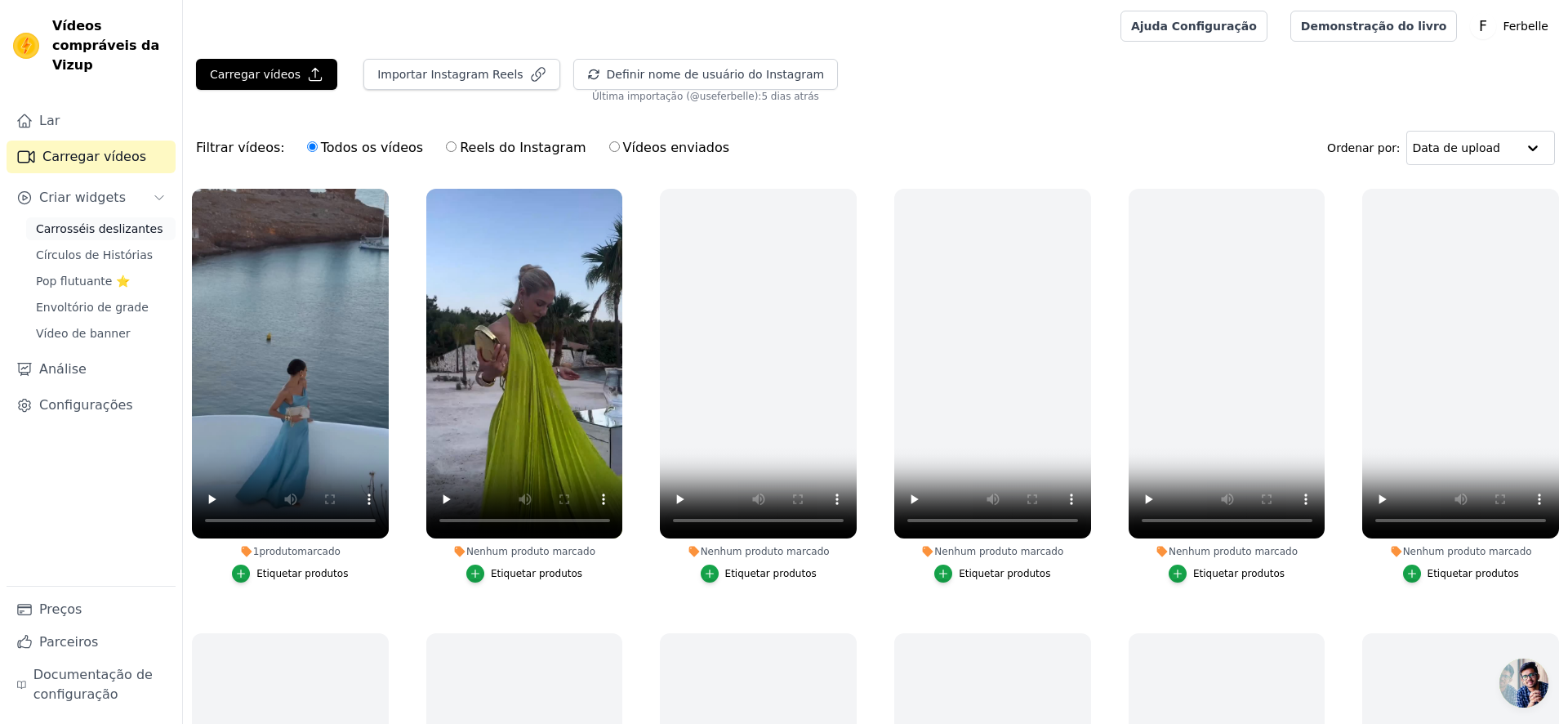
click at [53, 225] on font "Carrosséis deslizantes" at bounding box center [99, 228] width 126 height 13
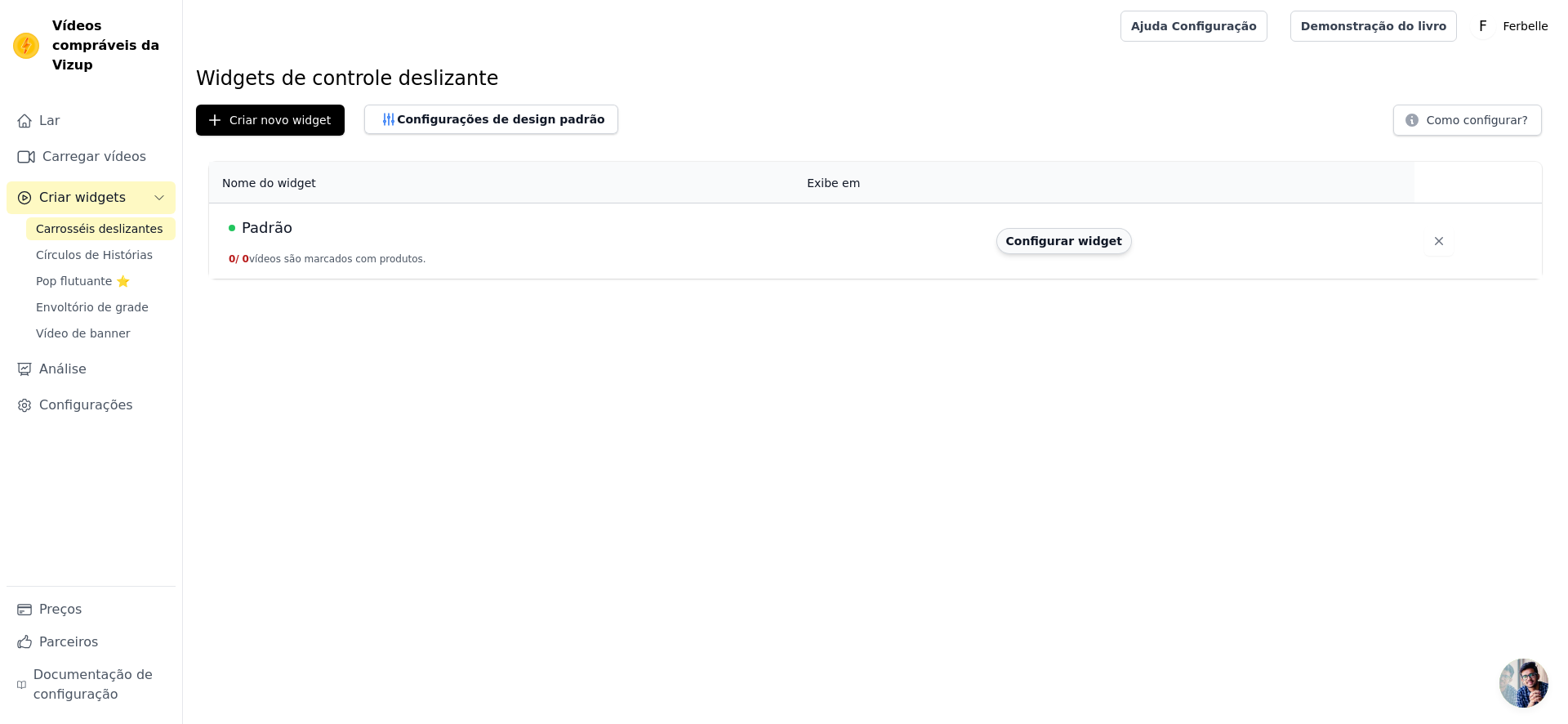
click at [1028, 247] on font "Configurar widget" at bounding box center [1064, 240] width 116 height 13
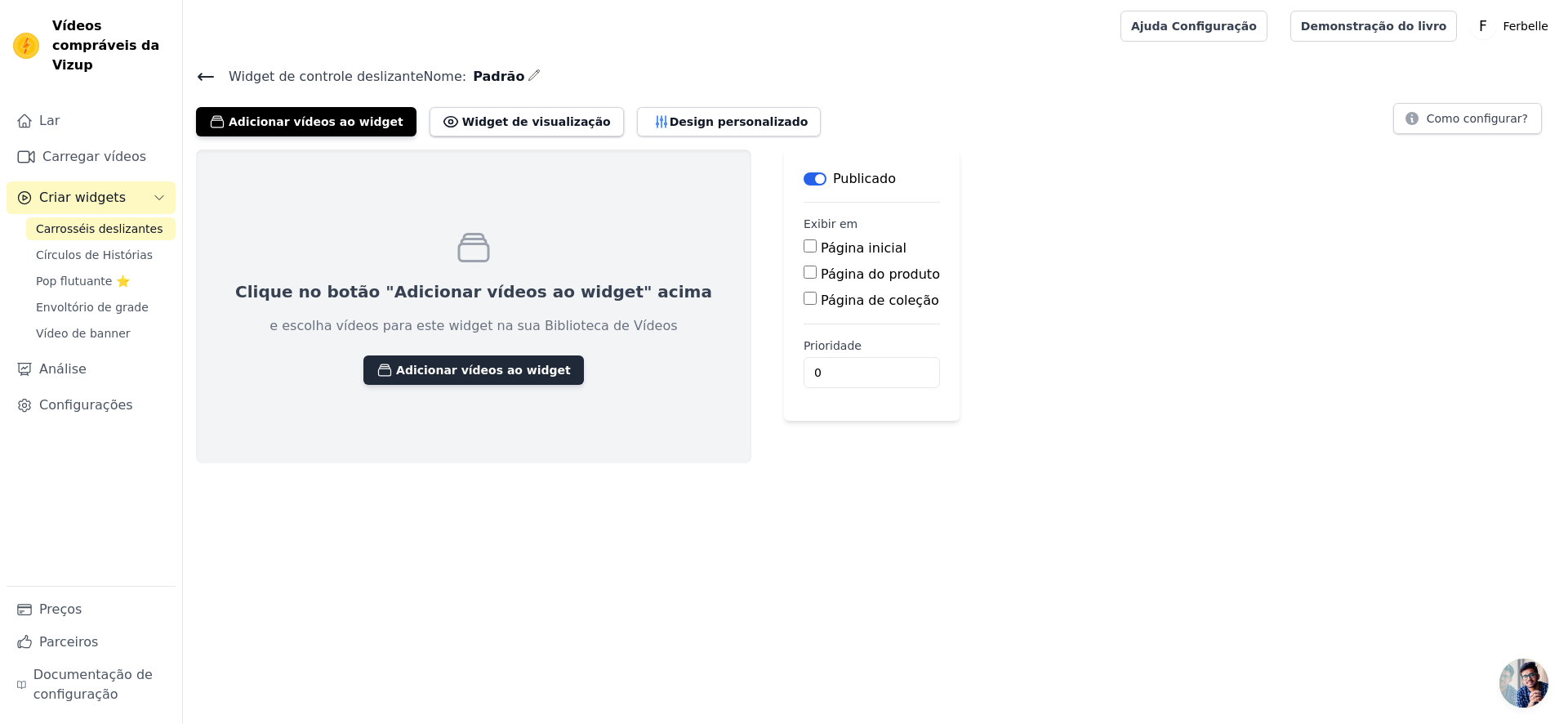
click at [460, 371] on font "Adicionar vídeos ao widget" at bounding box center [484, 369] width 175 height 13
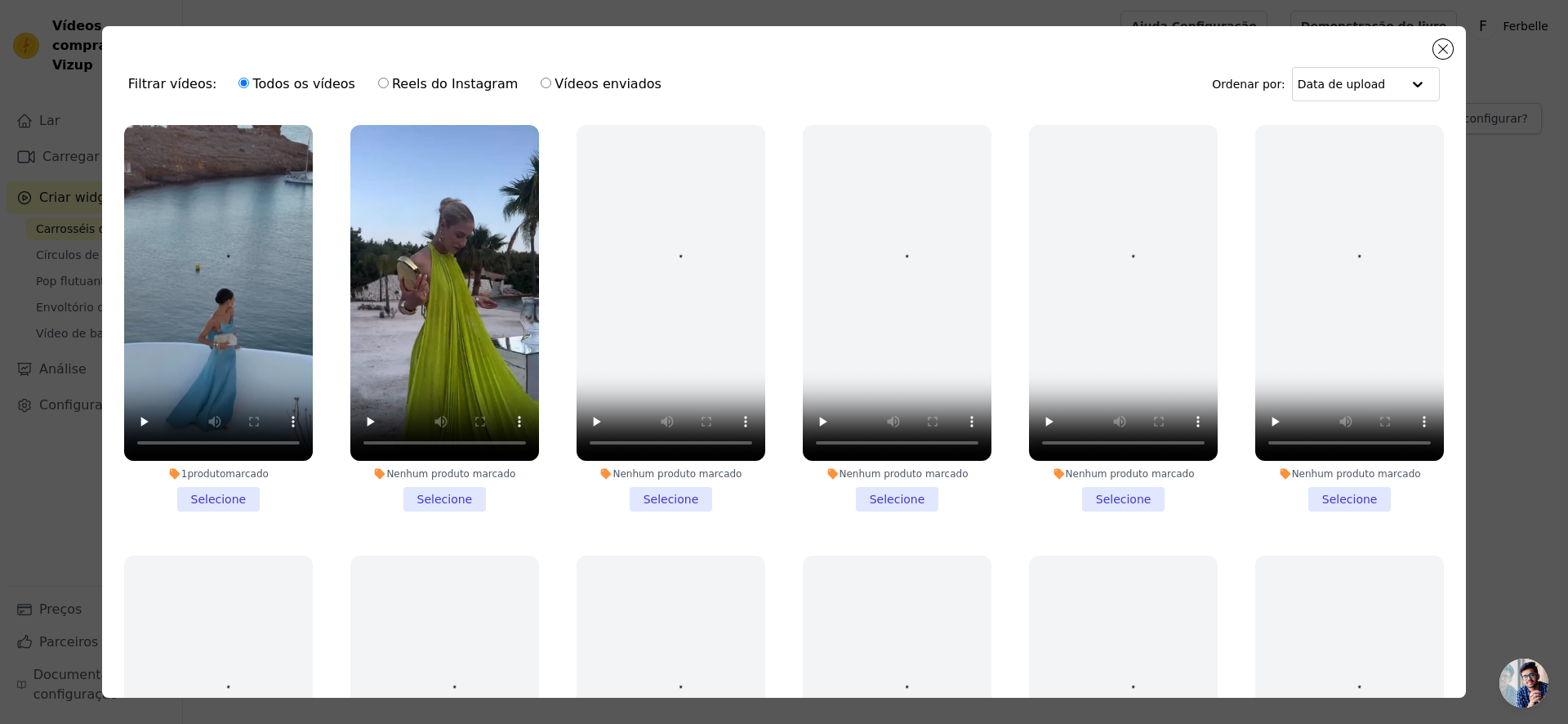
click at [191, 496] on li "1 produto marcado Selecione" at bounding box center [219, 319] width 188 height 387
click at [0, 0] on input "1 produto marcado Selecione" at bounding box center [0, 0] width 0 height 0
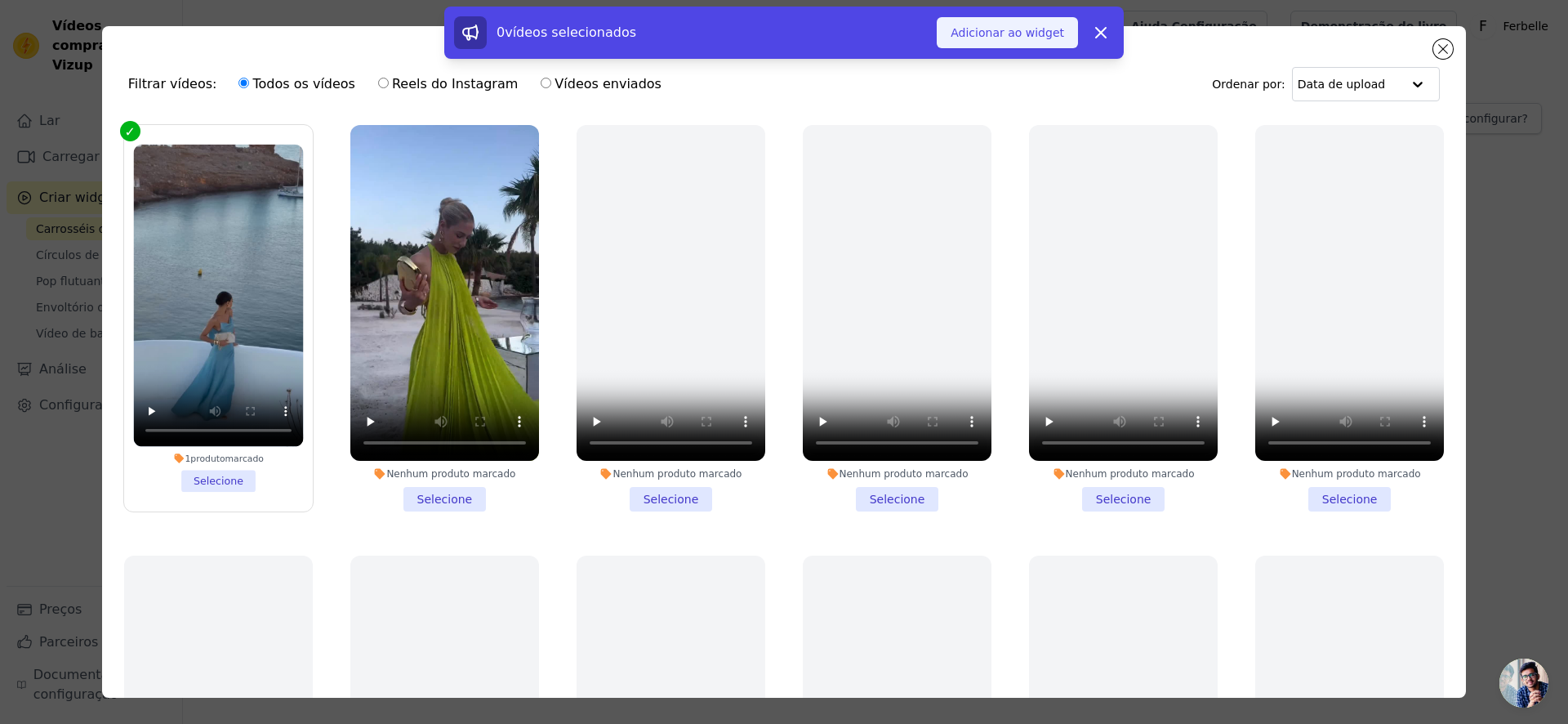
click at [1009, 28] on font "Adicionar ao widget" at bounding box center [1007, 32] width 114 height 13
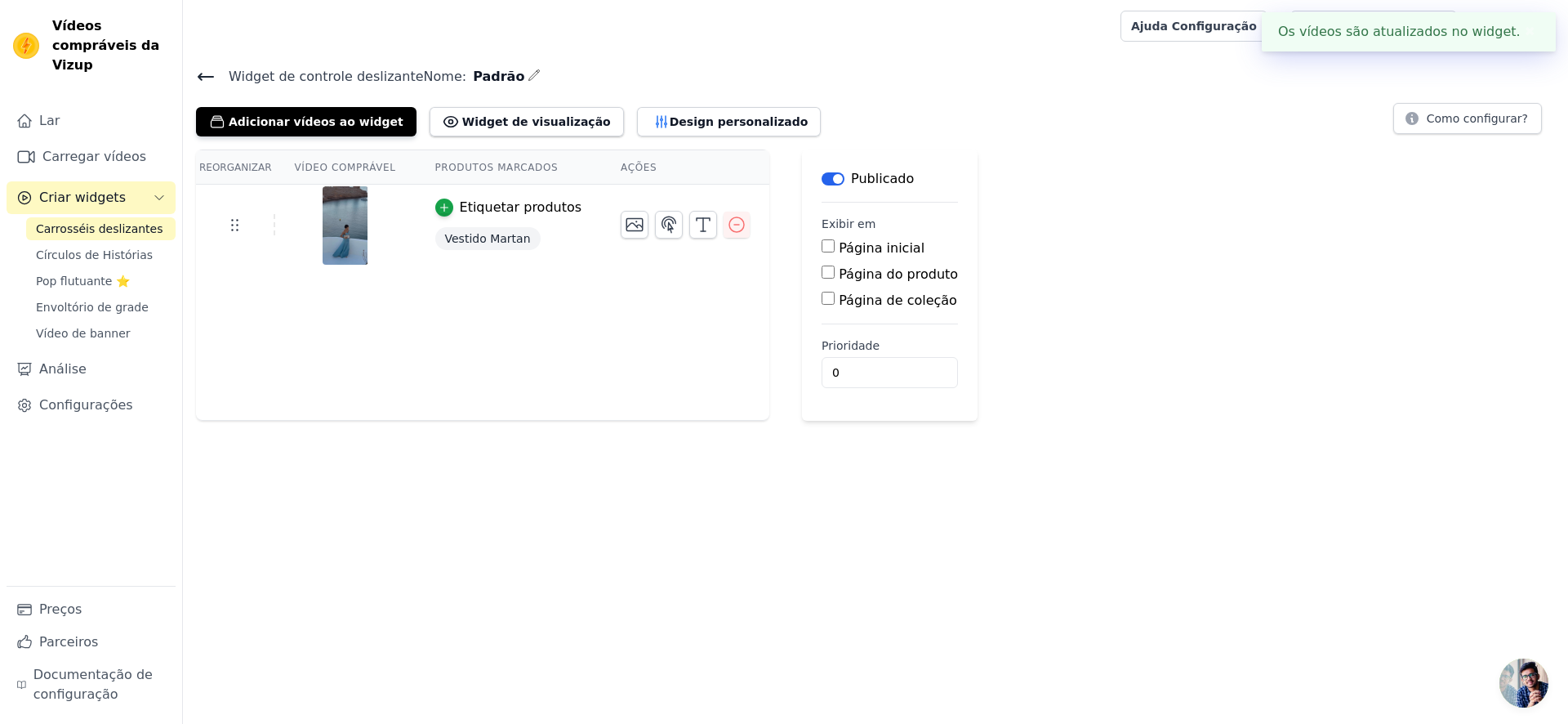
click at [822, 269] on input "Página do produto" at bounding box center [828, 271] width 13 height 13
checkbox input "true"
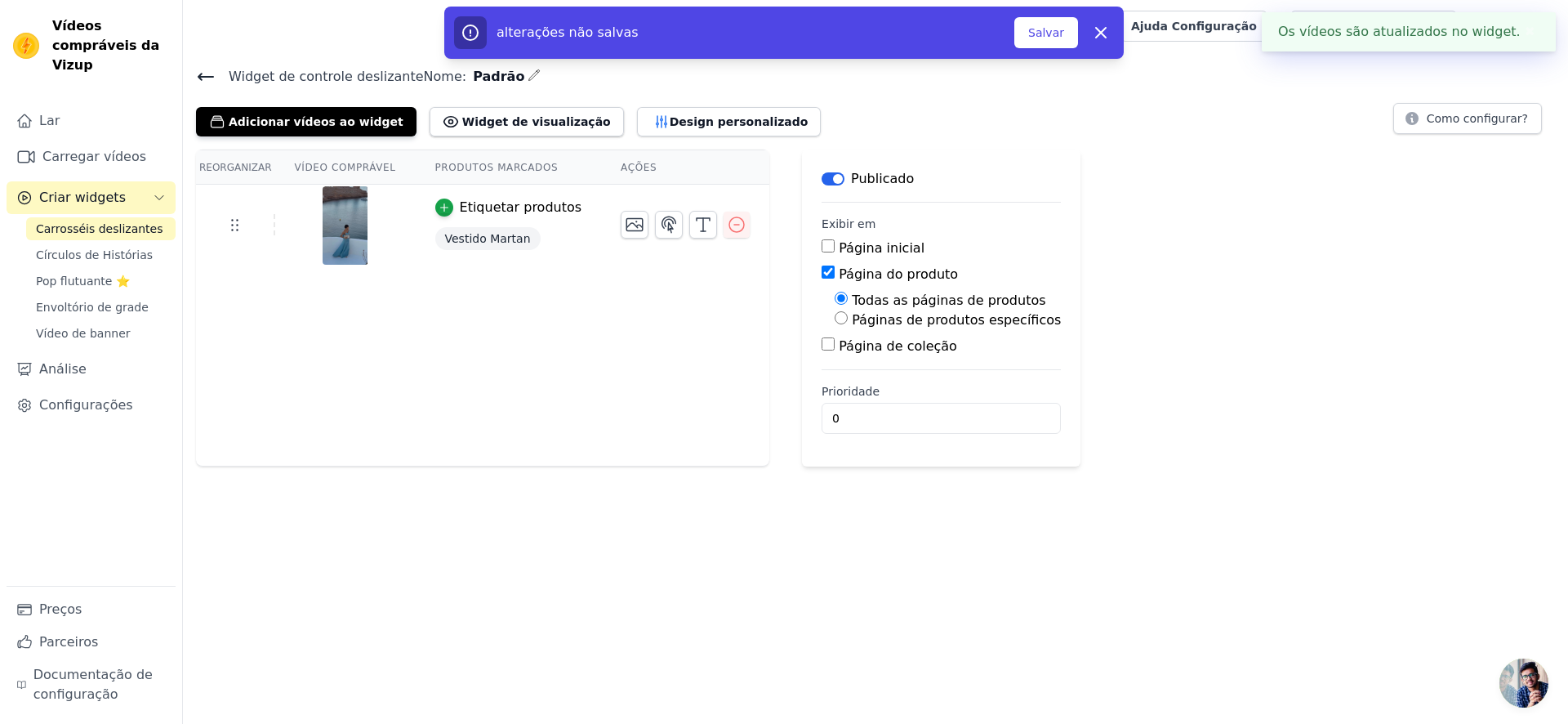
click at [951, 316] on font "Páginas de produtos específicos" at bounding box center [956, 320] width 209 height 16
click at [848, 316] on input "Páginas de produtos específicos" at bounding box center [840, 317] width 13 height 13
radio input "true"
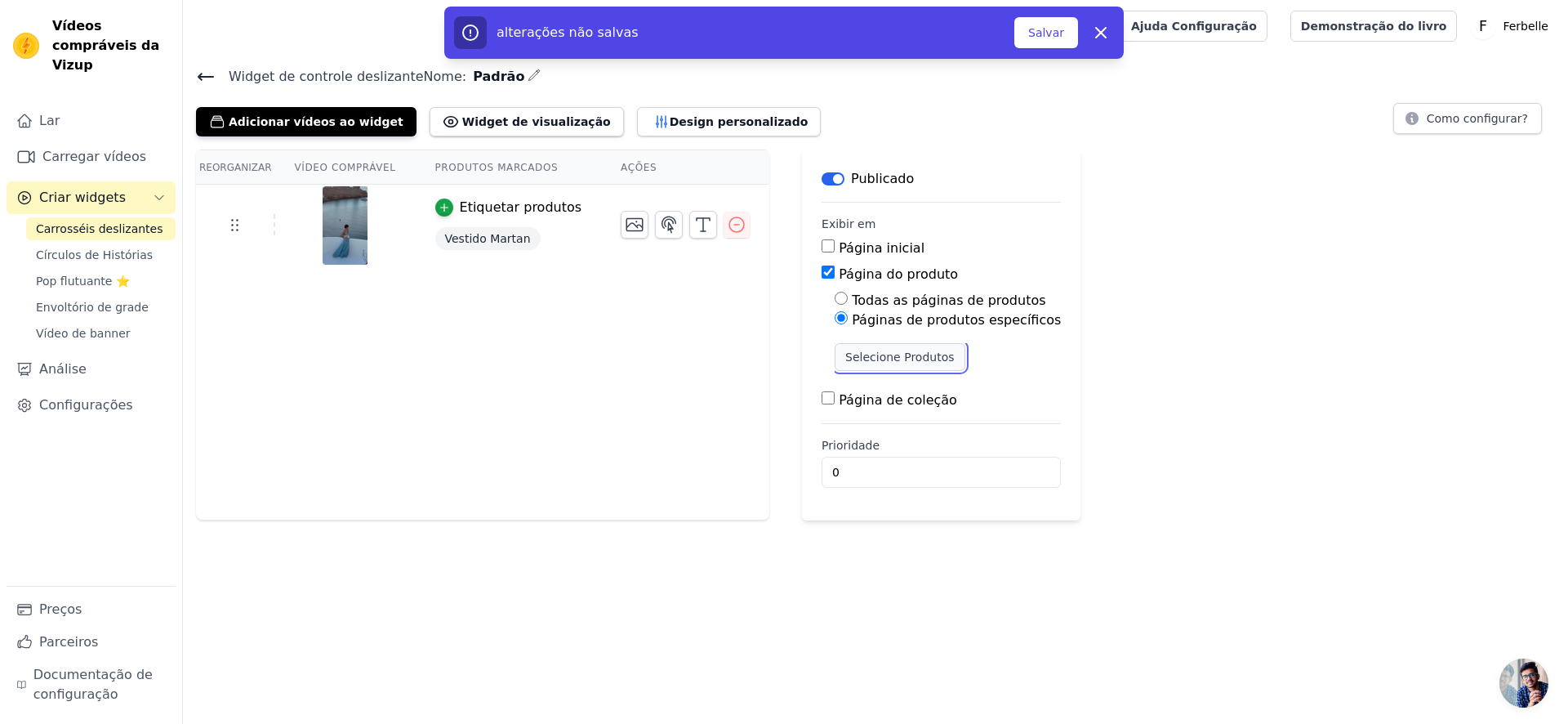
click at [893, 343] on button "Selecione Produtos" at bounding box center [900, 357] width 130 height 28
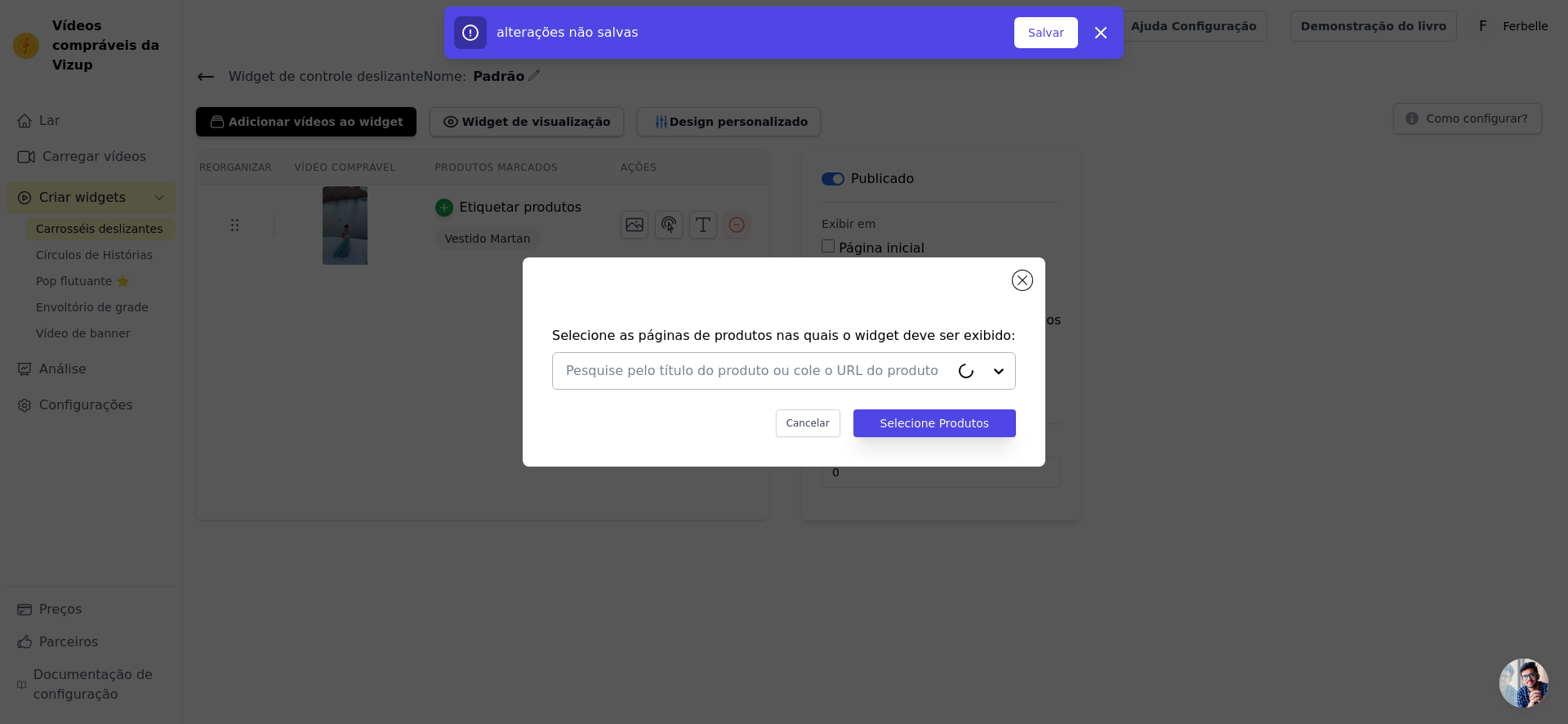
click at [850, 362] on input "text" at bounding box center [758, 371] width 384 height 19
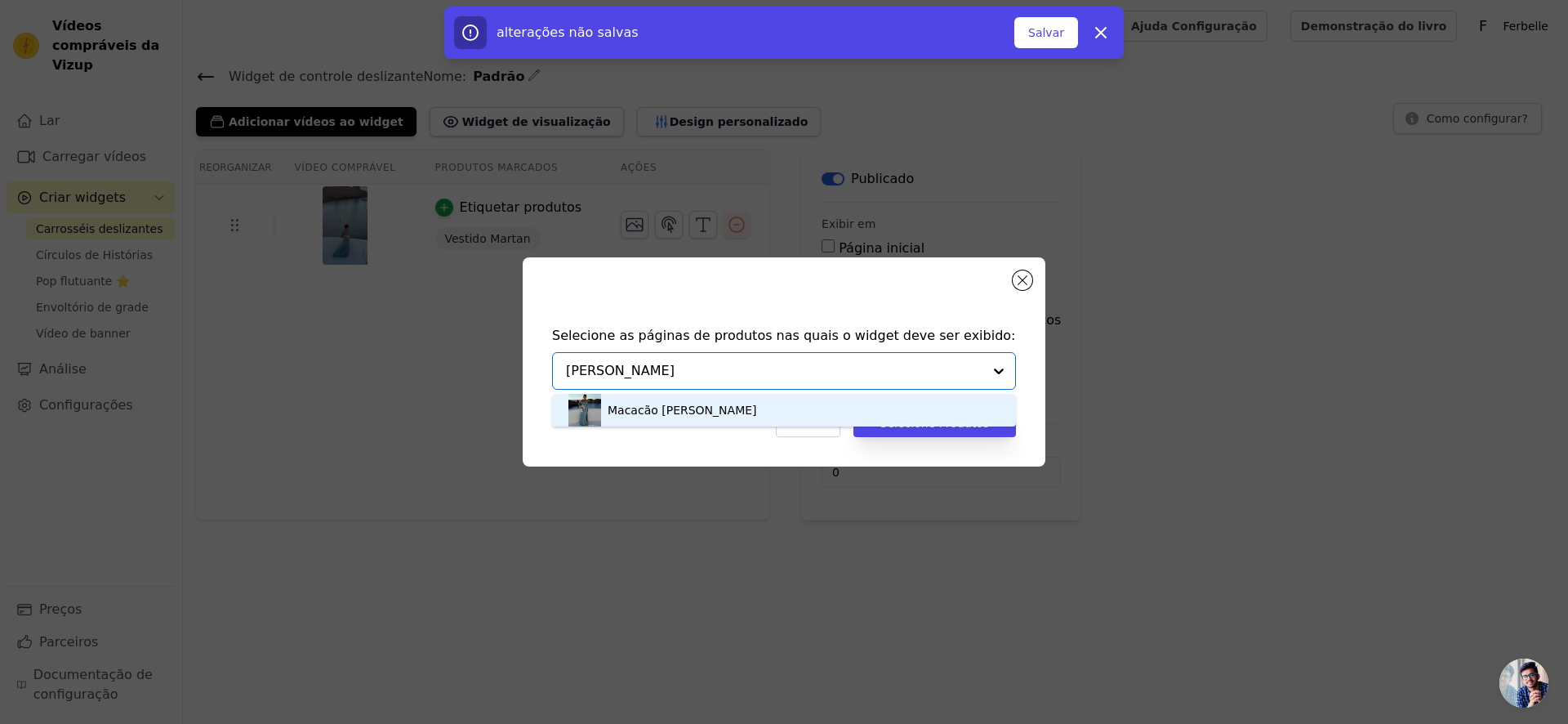
type input "martan"
click at [801, 419] on div "Vestido Martan" at bounding box center [784, 410] width 431 height 33
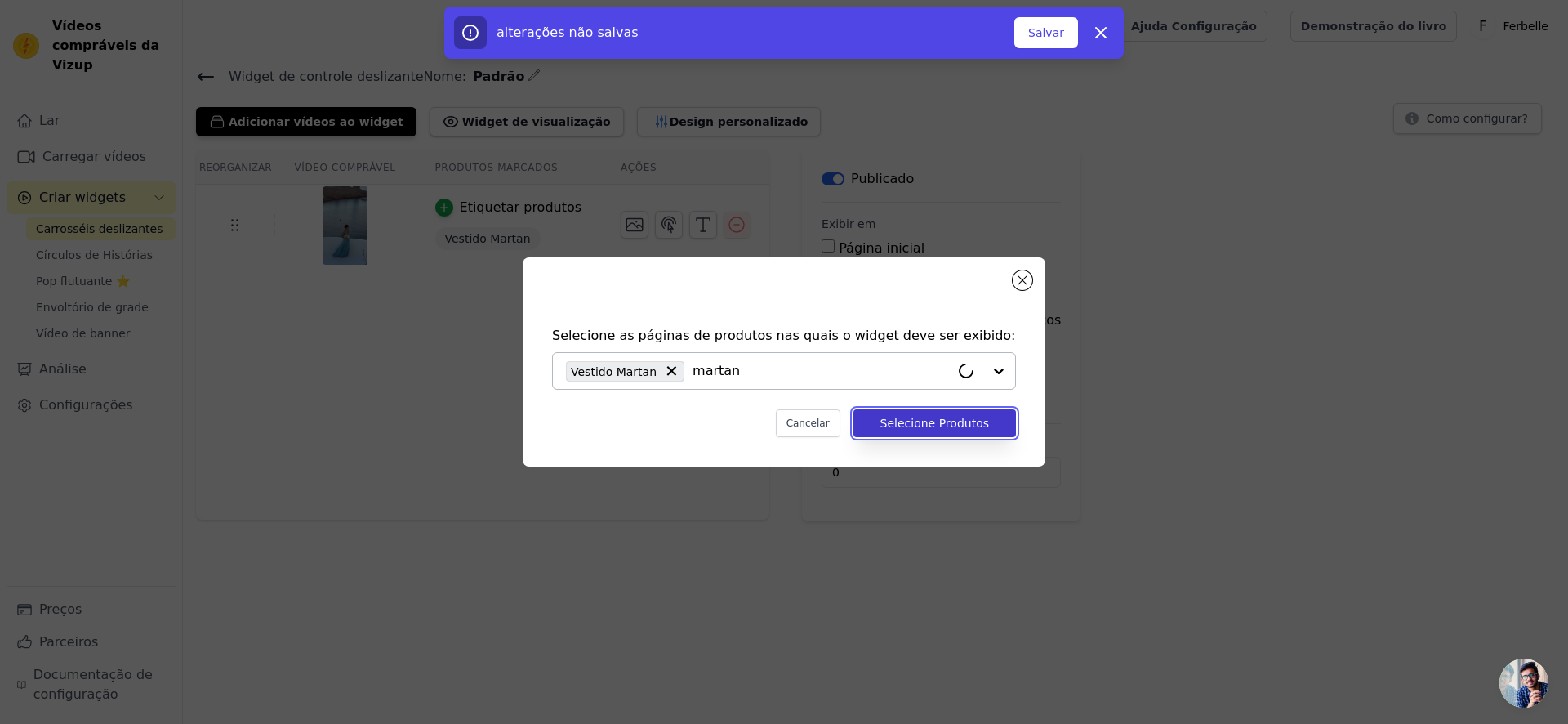
click at [909, 422] on font "Selecione Produtos" at bounding box center [935, 423] width 109 height 13
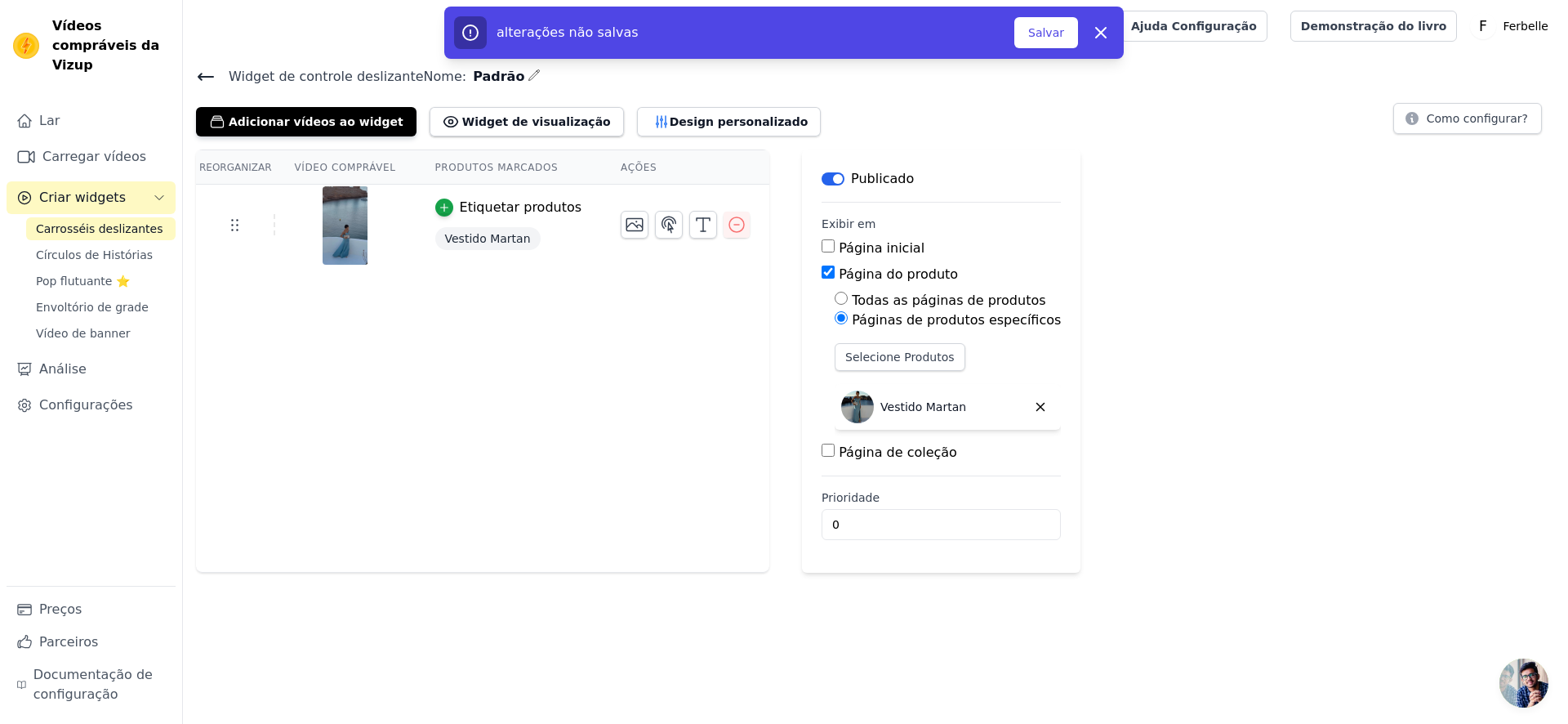
click at [1346, 348] on div "Reorganizar Vídeo comprável Produtos marcados Ações Etiquetar produtos Vestido …" at bounding box center [875, 362] width 1385 height 424
click at [513, 114] on font "Widget de visualização" at bounding box center [536, 121] width 149 height 17
click at [625, 220] on icon "button" at bounding box center [634, 224] width 19 height 19
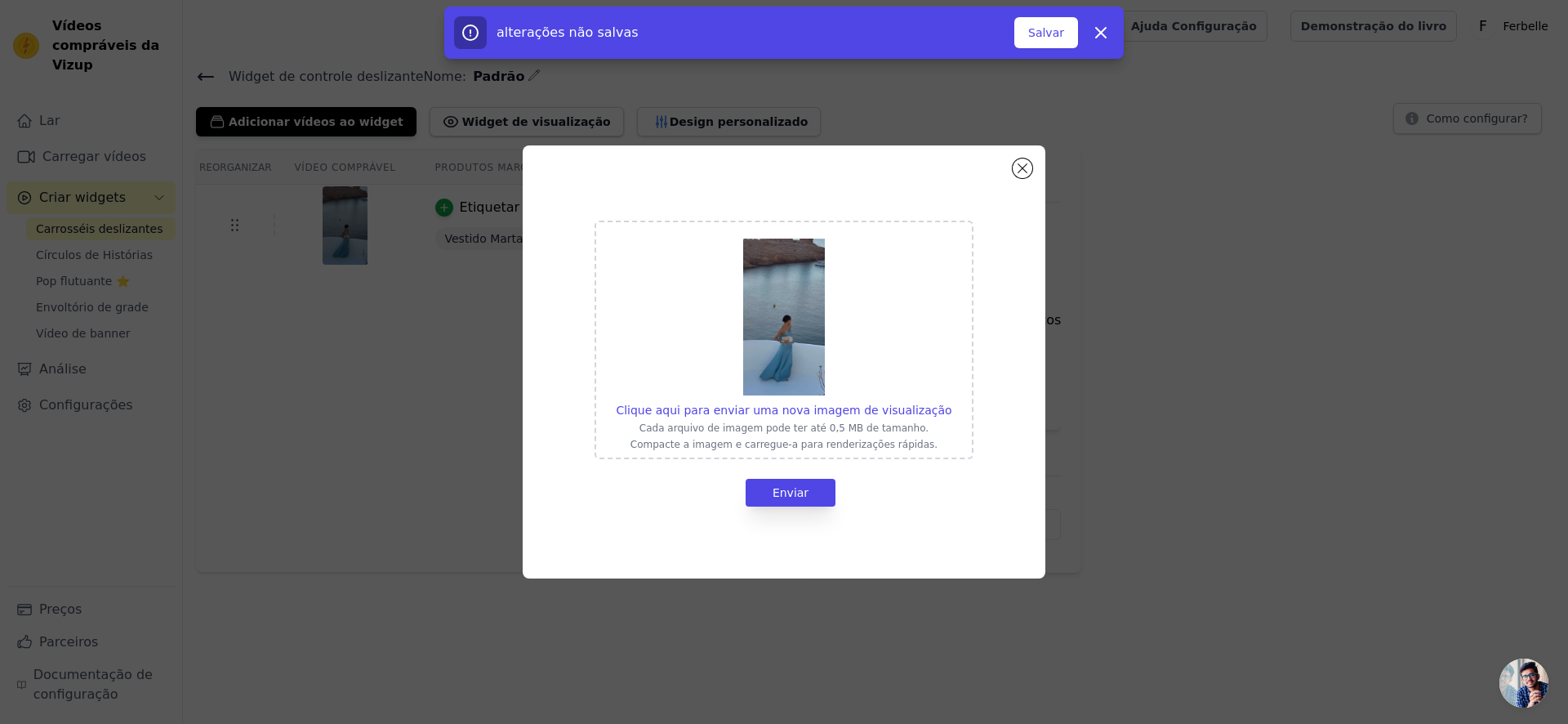
click at [1040, 170] on div "Clique aqui para enviar uma nova imagem de visualização Cada arquivo de imagem …" at bounding box center [784, 362] width 523 height 433
click at [1020, 167] on button "Fechar modal" at bounding box center [1023, 168] width 19 height 19
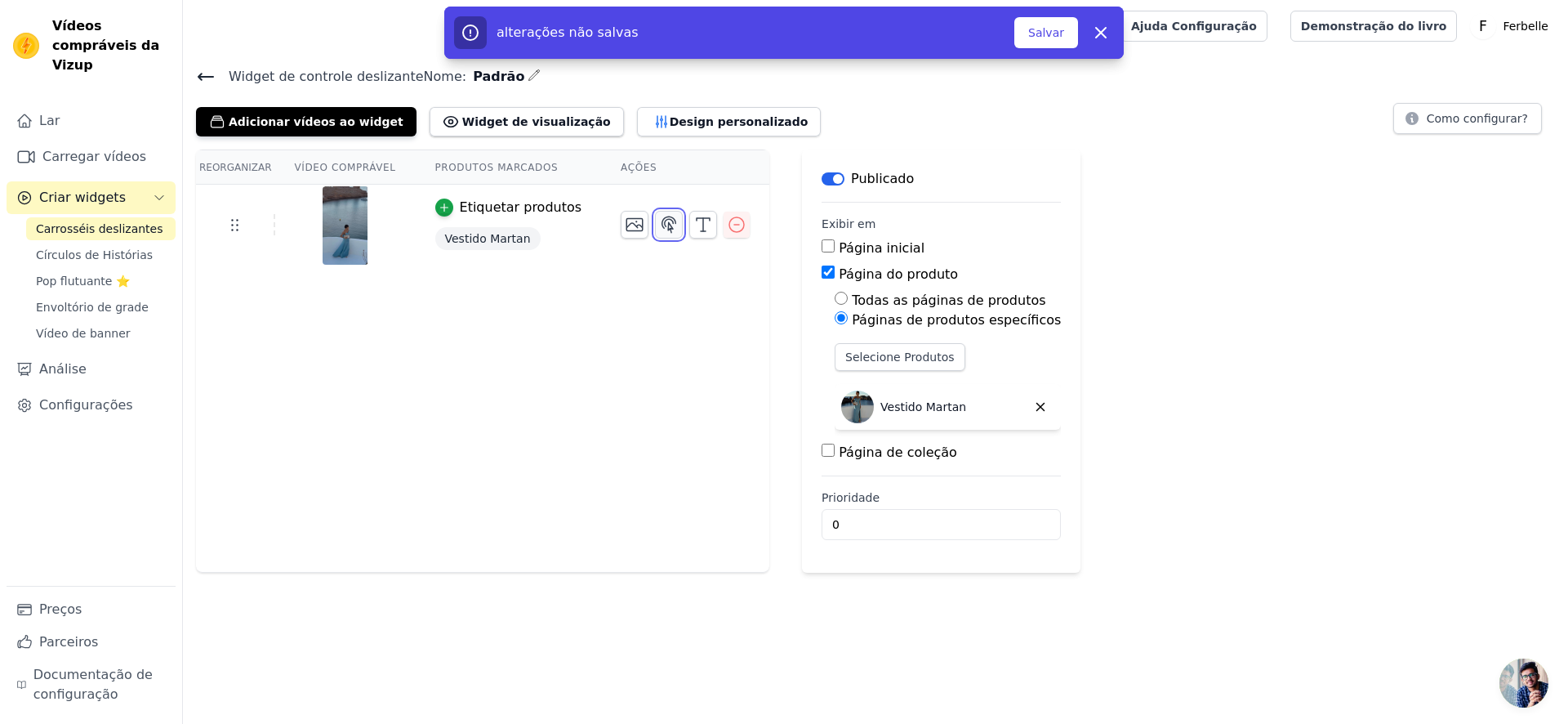
click at [666, 225] on button "button" at bounding box center [668, 224] width 28 height 28
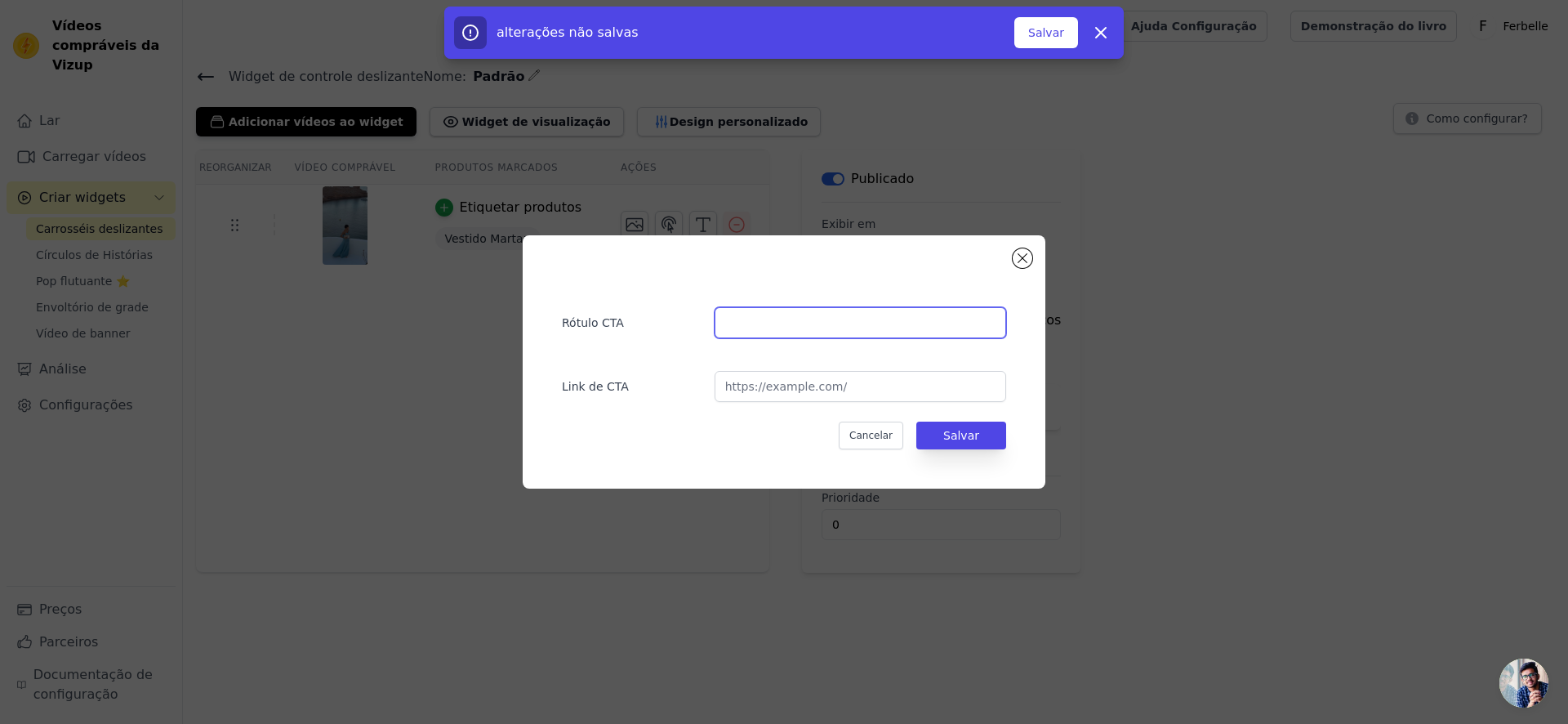
click at [755, 332] on input "text" at bounding box center [861, 323] width 291 height 31
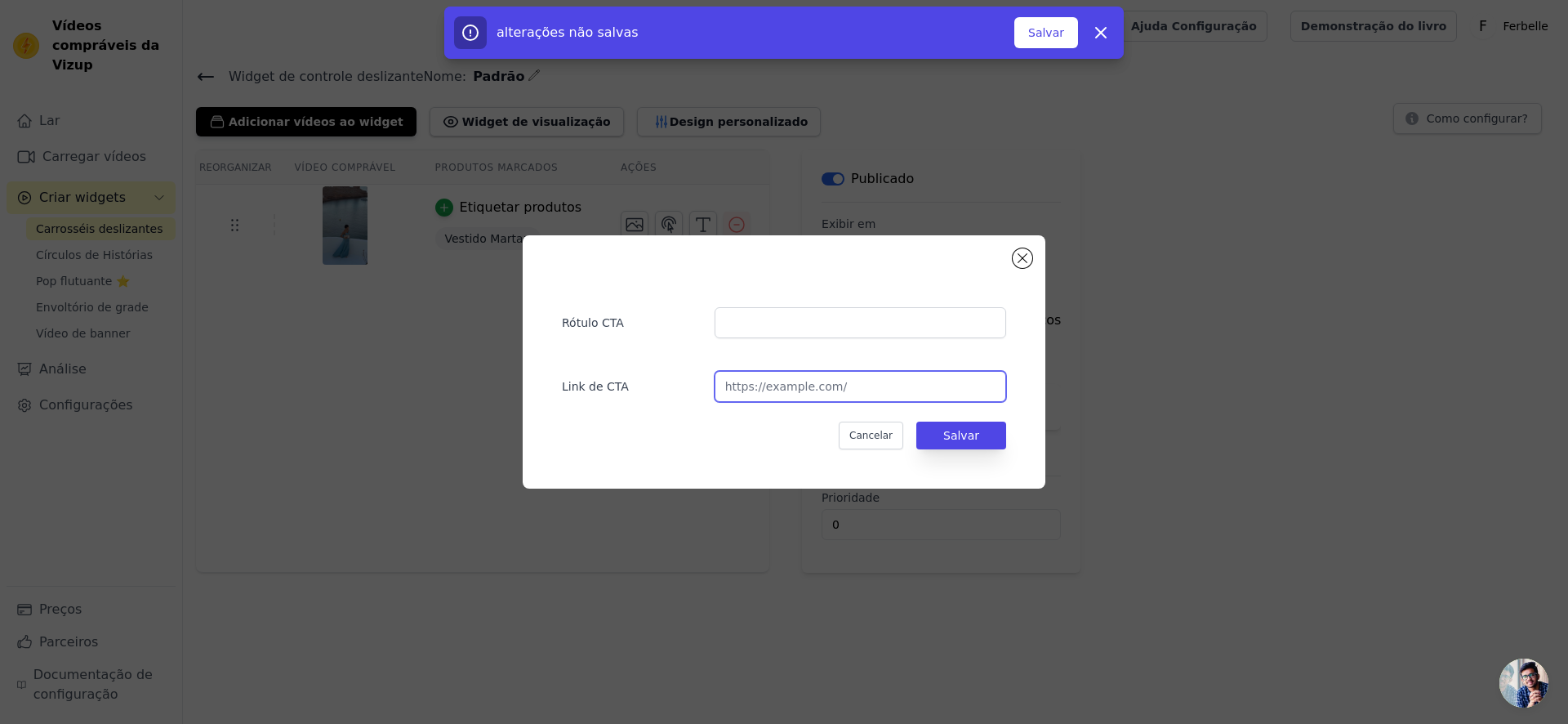
click at [860, 384] on input "url" at bounding box center [861, 387] width 291 height 31
click at [1030, 252] on div "Rótulo CTA Link de CTA Cancelar Salvar" at bounding box center [784, 362] width 523 height 254
click at [1030, 274] on div "Rótulo CTA Link de CTA Cancelar Salvar" at bounding box center [784, 362] width 523 height 254
click at [1013, 257] on button "Fechar modal" at bounding box center [1023, 259] width 19 height 19
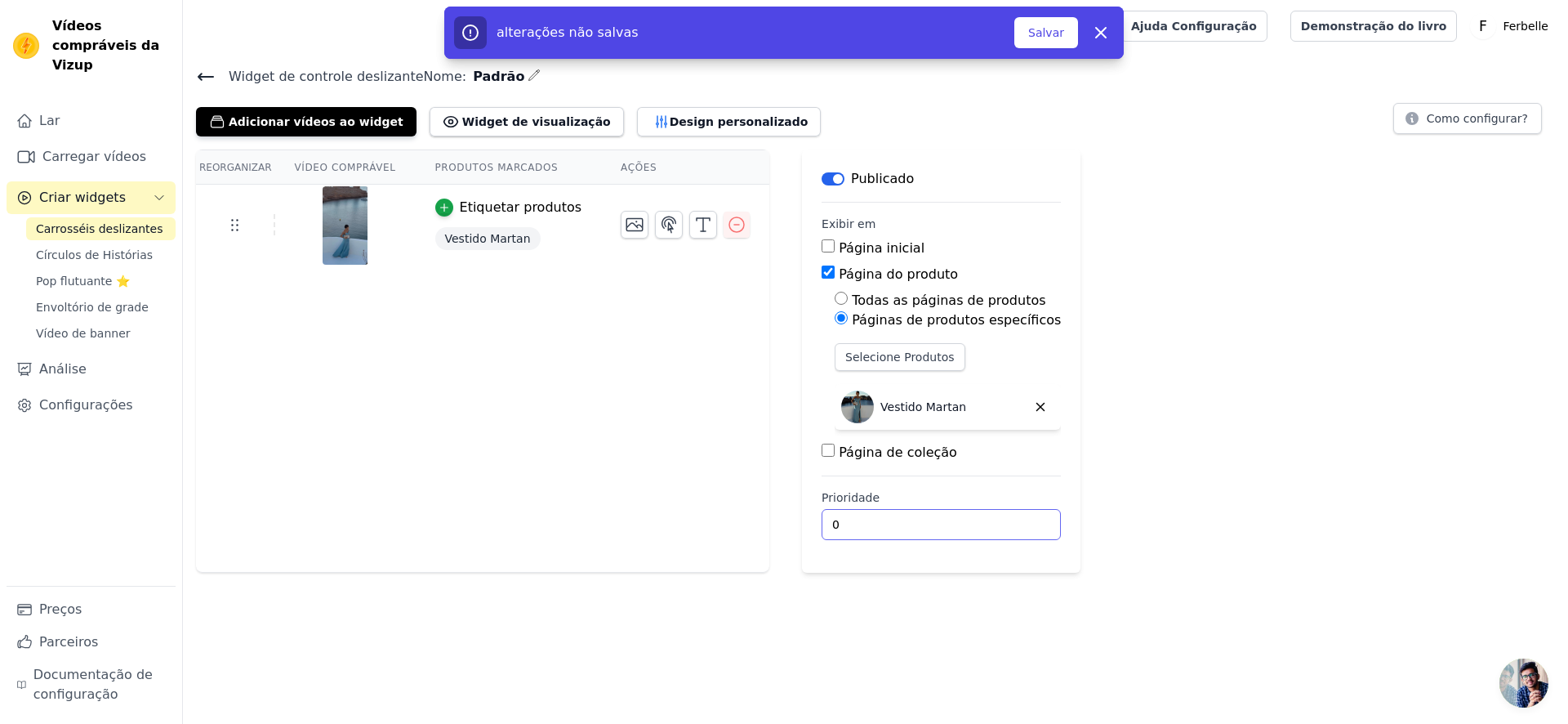
click at [852, 518] on input "0" at bounding box center [941, 525] width 239 height 31
drag, startPoint x: 852, startPoint y: 518, endPoint x: 762, endPoint y: 515, distance: 90.0
click at [831, 519] on input "0" at bounding box center [941, 525] width 239 height 31
click at [762, 515] on div "Reorganizar Vídeo comprável Produtos marcados Ações Etiquetar produtos Vestido …" at bounding box center [875, 362] width 1385 height 424
click at [855, 514] on input "0" at bounding box center [941, 525] width 239 height 31
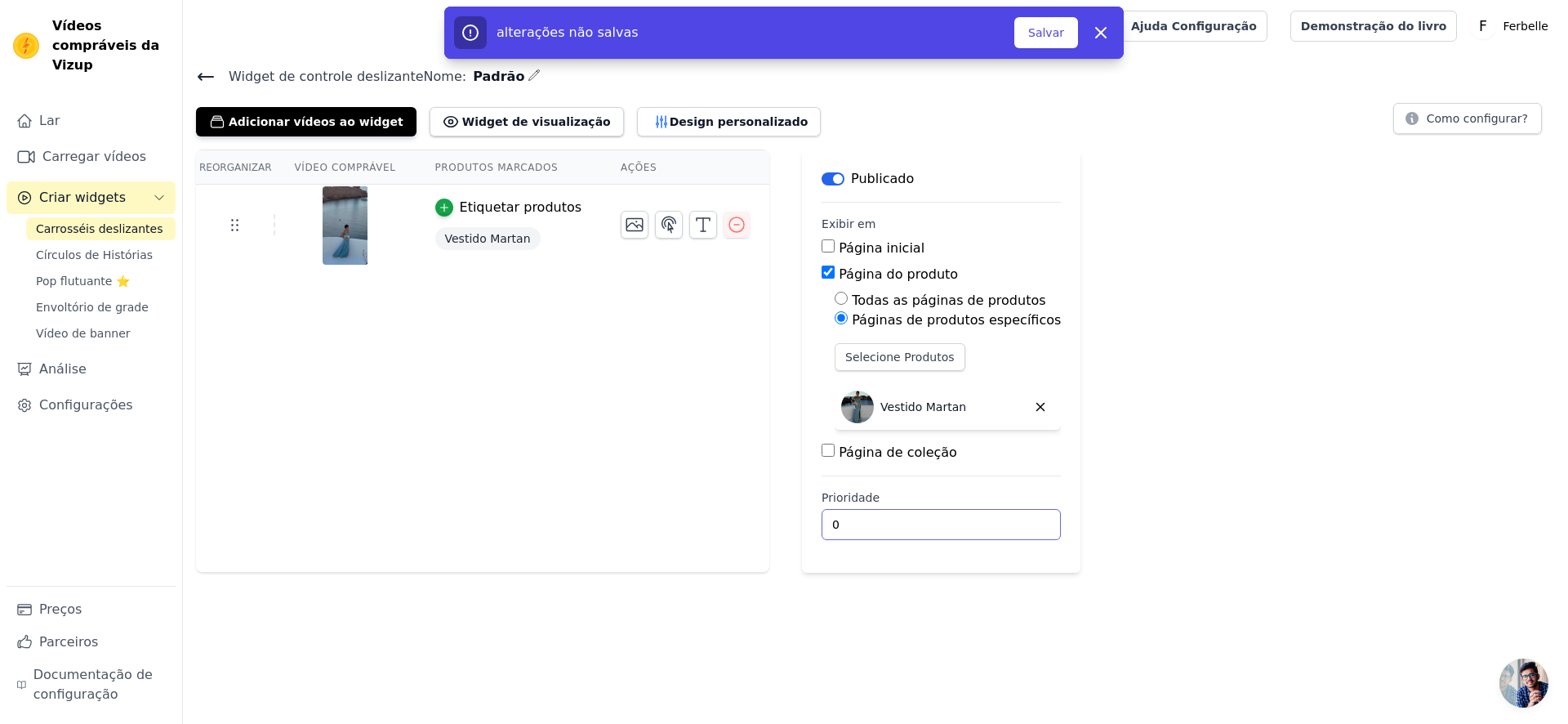
drag, startPoint x: 855, startPoint y: 514, endPoint x: 872, endPoint y: 521, distance: 18.4
click at [872, 521] on input "0" at bounding box center [941, 525] width 239 height 31
click at [1444, 68] on h4 "Widget de controle deslizante Nome: Padrão" at bounding box center [875, 76] width 1359 height 22
click at [1444, 144] on div "Widget de controle deslizante Nome: Padrão Adicionar vídeos ao widget Widget de…" at bounding box center [875, 319] width 1385 height 507
click at [1444, 119] on font "Como configurar?" at bounding box center [1478, 118] width 101 height 13
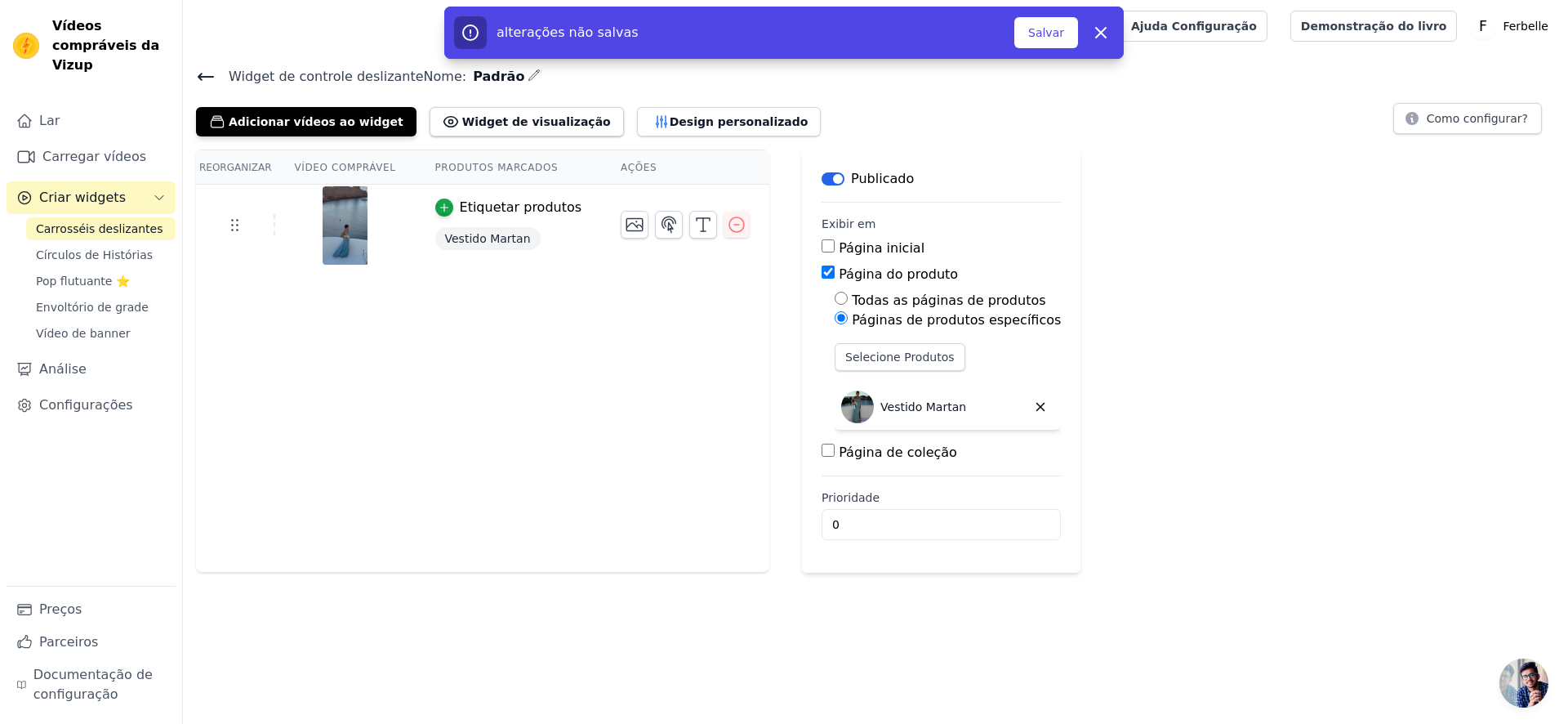
click at [822, 175] on button "Rótulo" at bounding box center [834, 178] width 23 height 13
click at [78, 260] on font "Círculos de Histórias" at bounding box center [94, 255] width 117 height 13
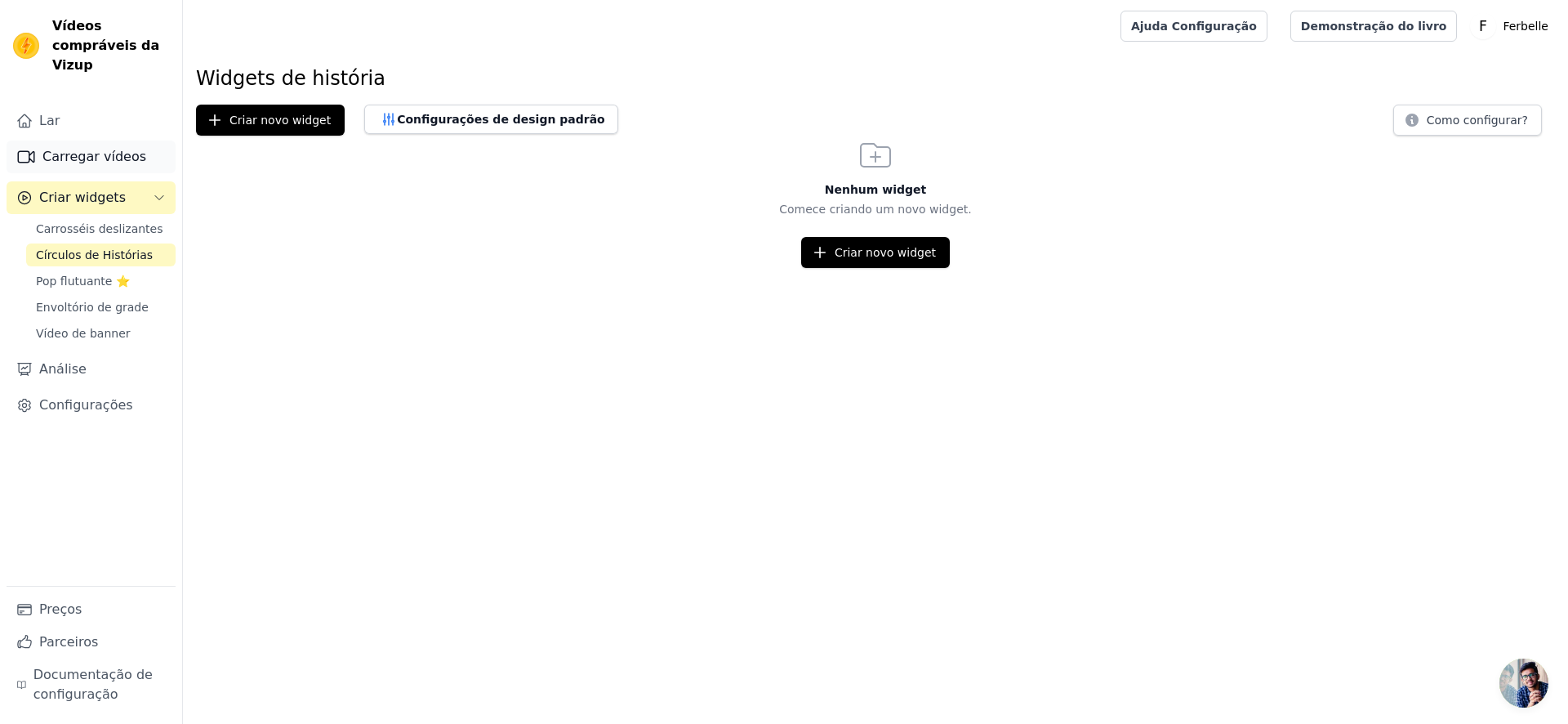
click at [111, 161] on font "Carregar vídeos" at bounding box center [94, 156] width 104 height 16
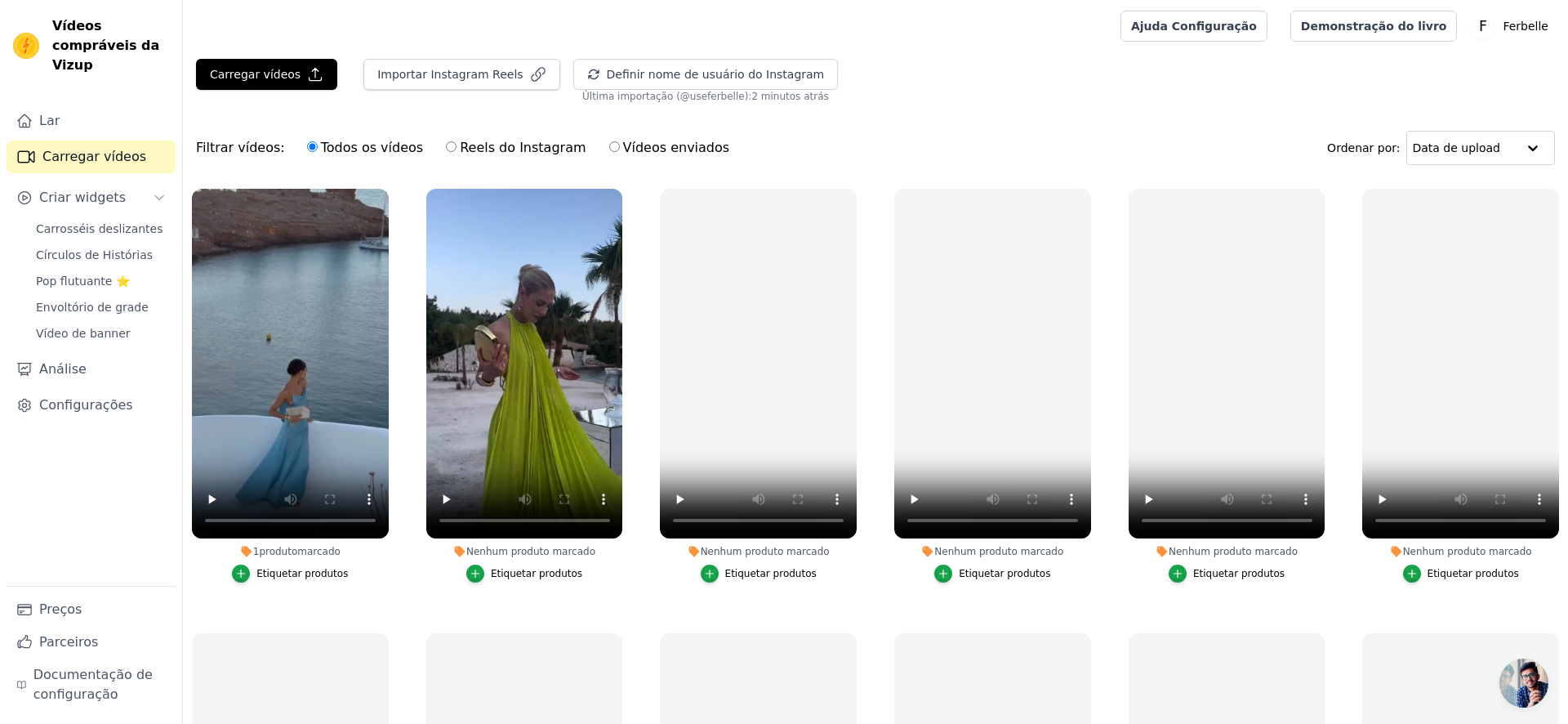
click at [280, 573] on font "Etiquetar produtos" at bounding box center [302, 573] width 91 height 12
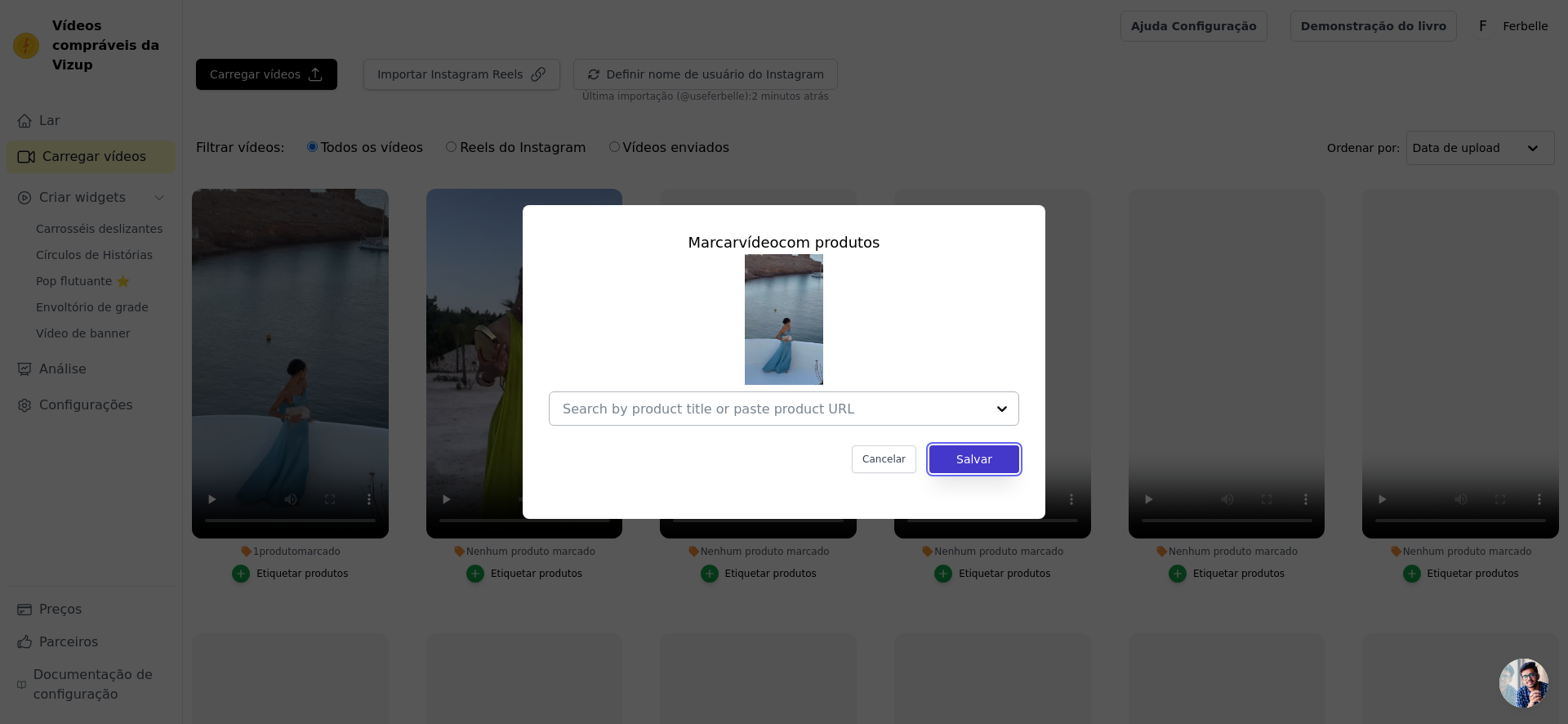
click at [962, 446] on button "Salvar" at bounding box center [974, 459] width 89 height 28
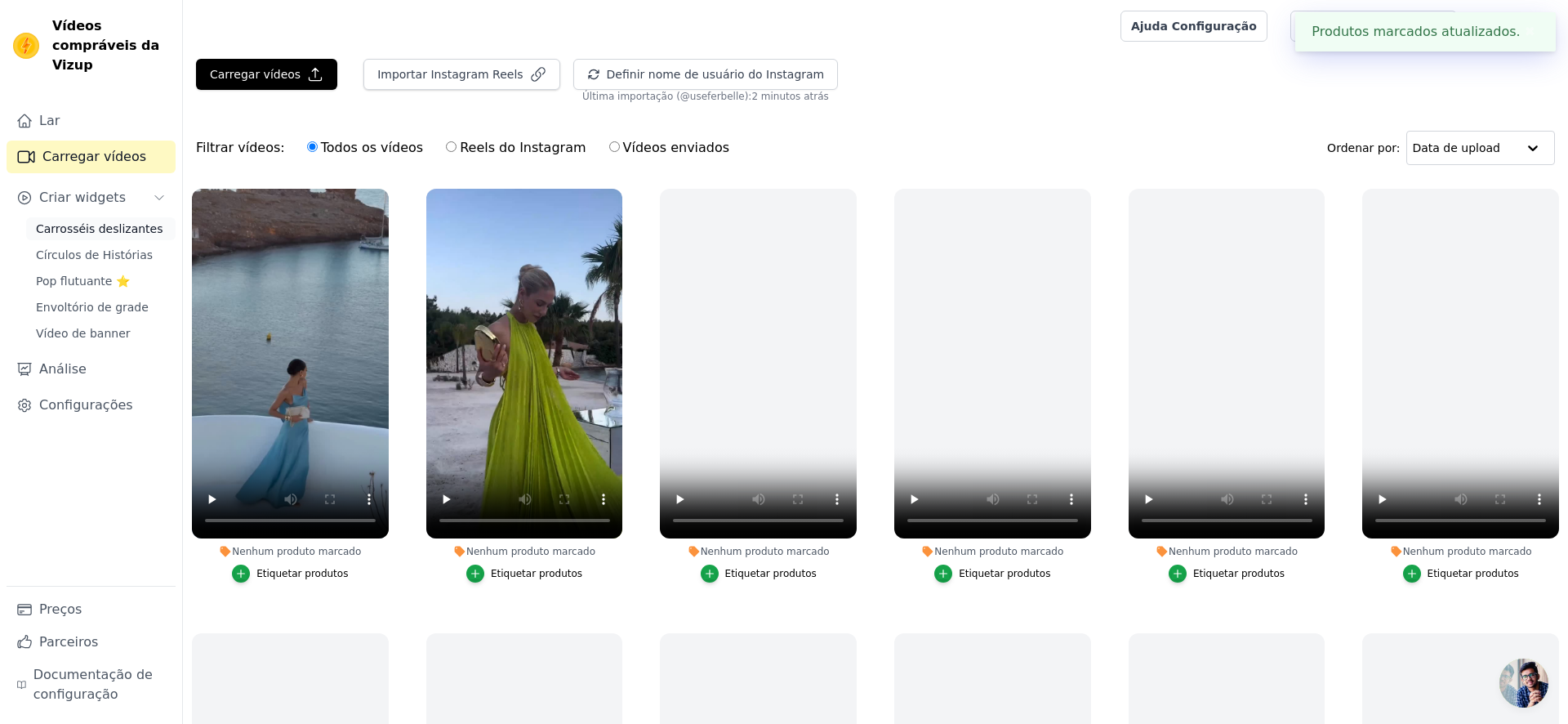
click at [97, 239] on link "Carrosséis deslizantes" at bounding box center [101, 229] width 150 height 23
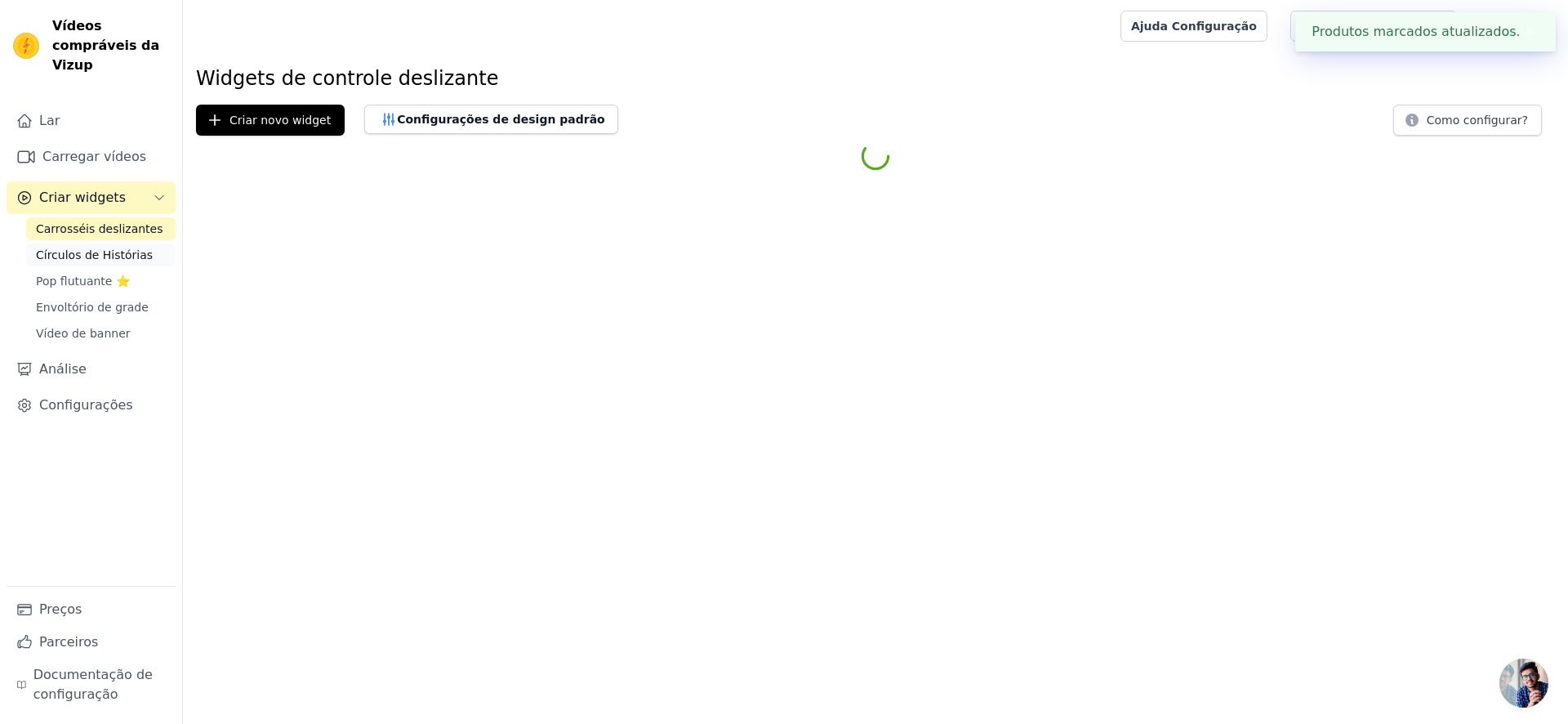
click at [93, 255] on font "Círculos de Histórias" at bounding box center [94, 255] width 117 height 13
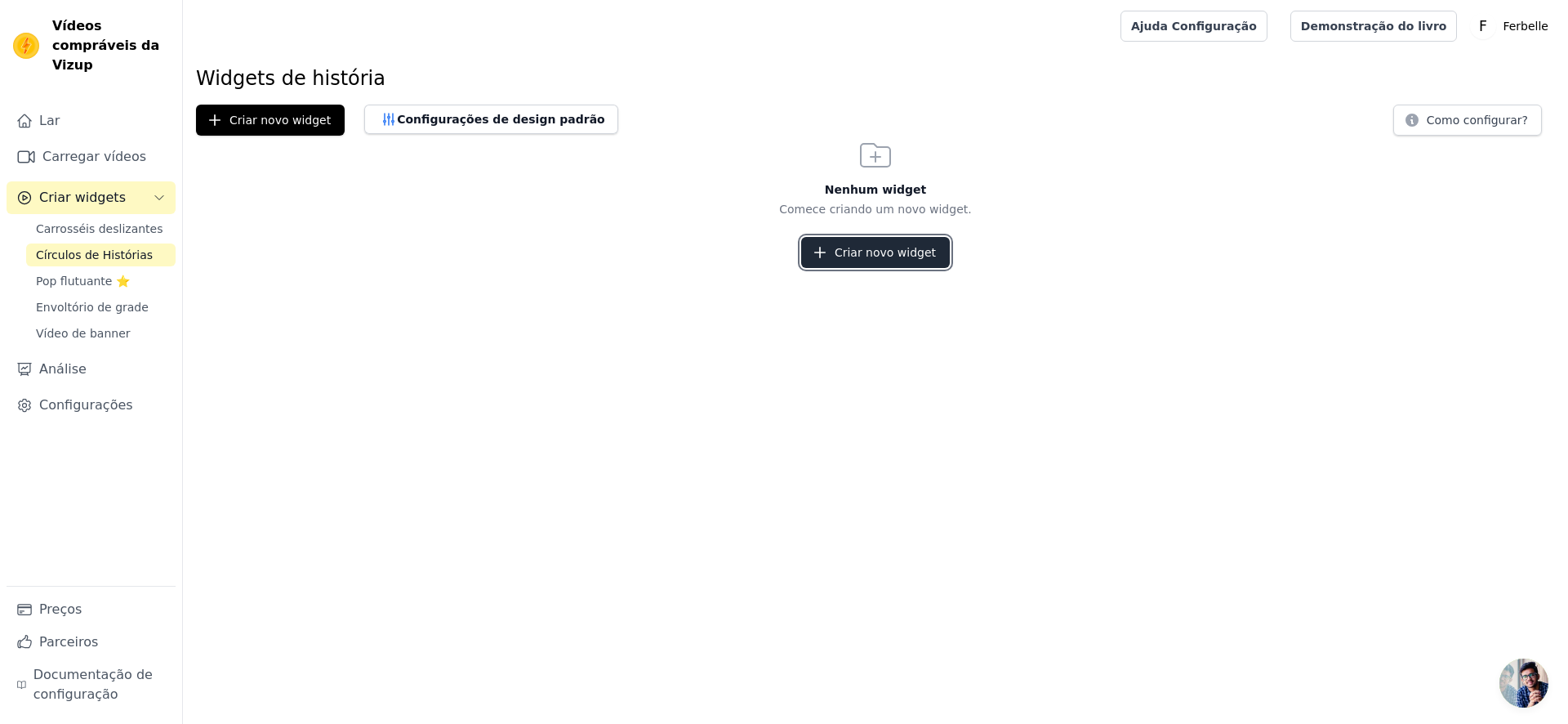
click at [855, 256] on font "Criar novo widget" at bounding box center [885, 252] width 101 height 13
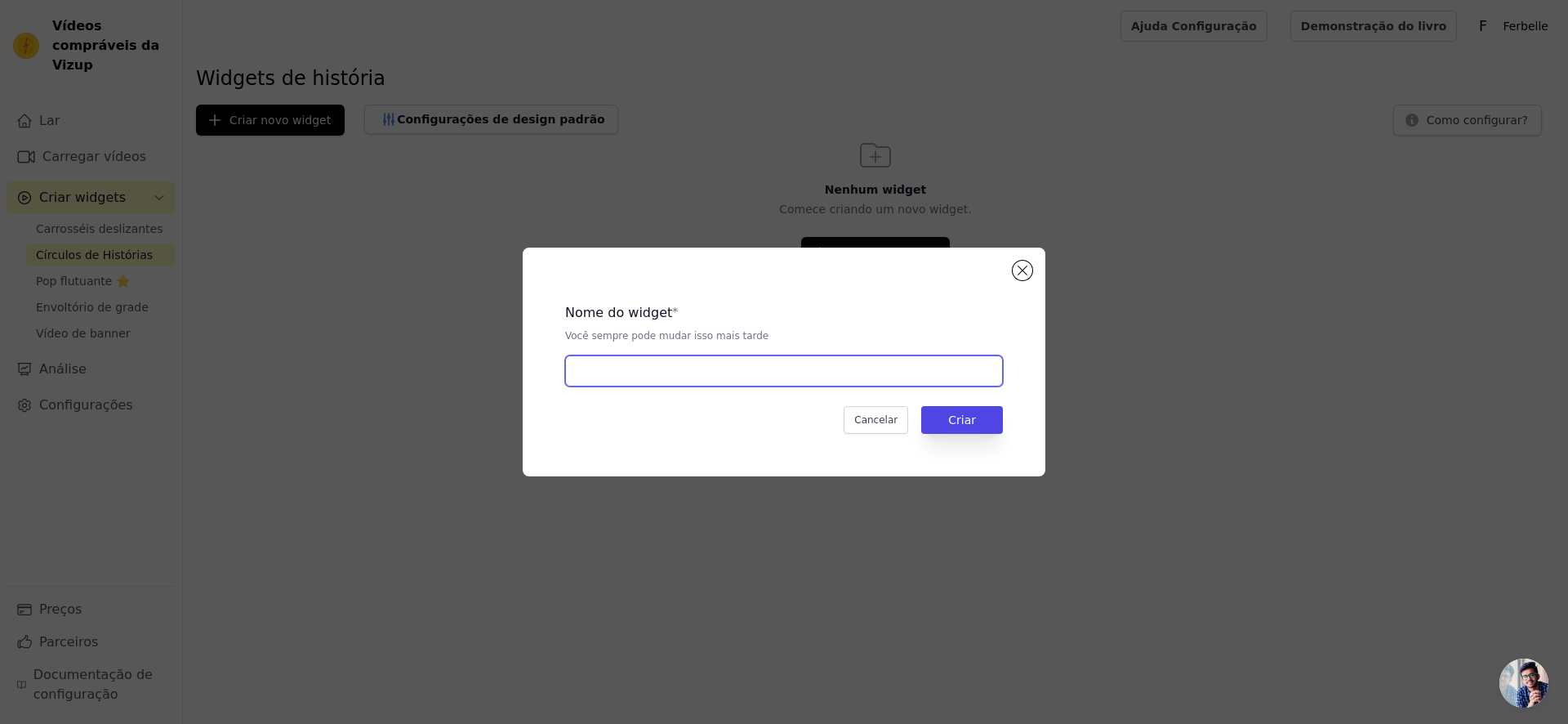
click at [660, 363] on input "text" at bounding box center [784, 371] width 438 height 31
click at [628, 226] on div "Nome do widget * Você sempre pode mudar isso mais tarde Cancelar Criar" at bounding box center [784, 362] width 1517 height 281
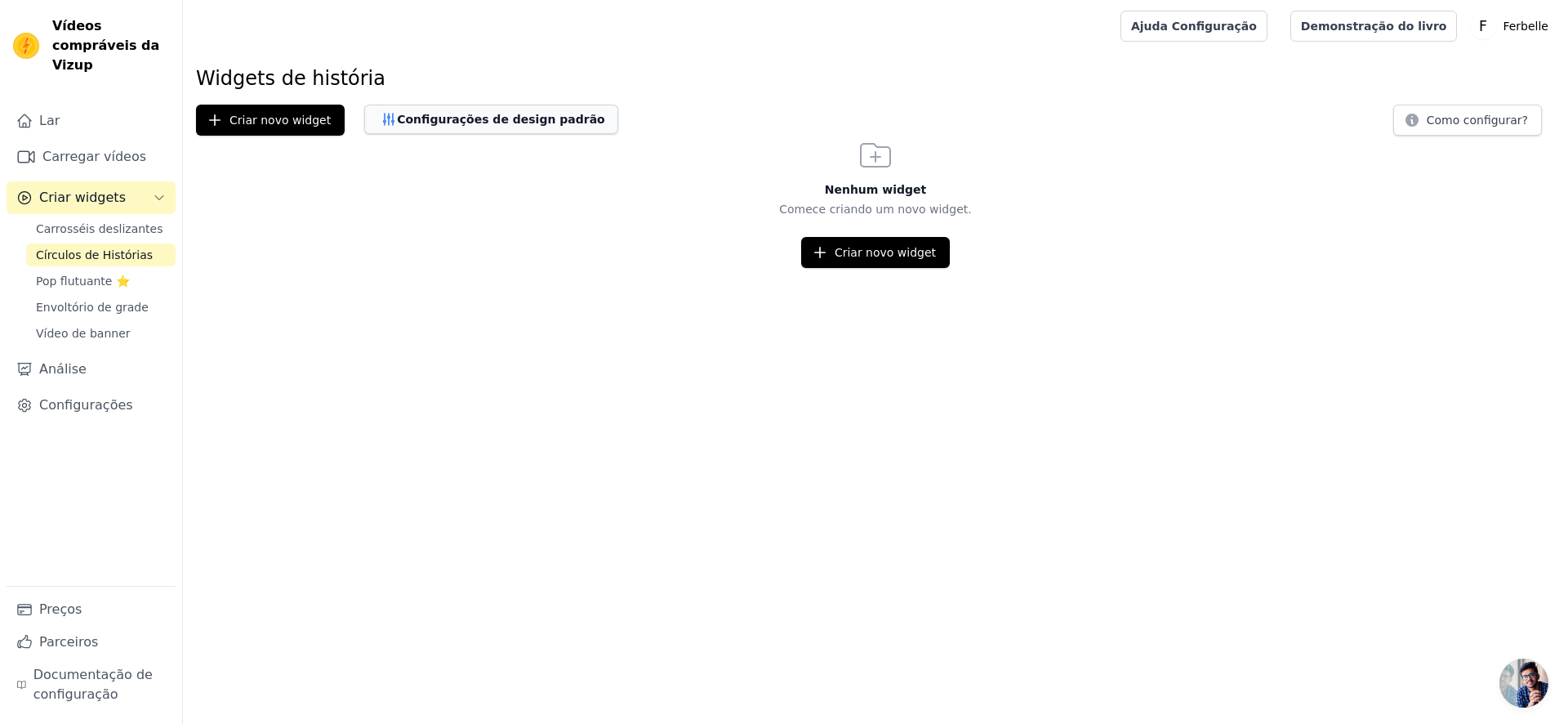
click at [539, 109] on button "Configurações de design padrão" at bounding box center [492, 120] width 255 height 29
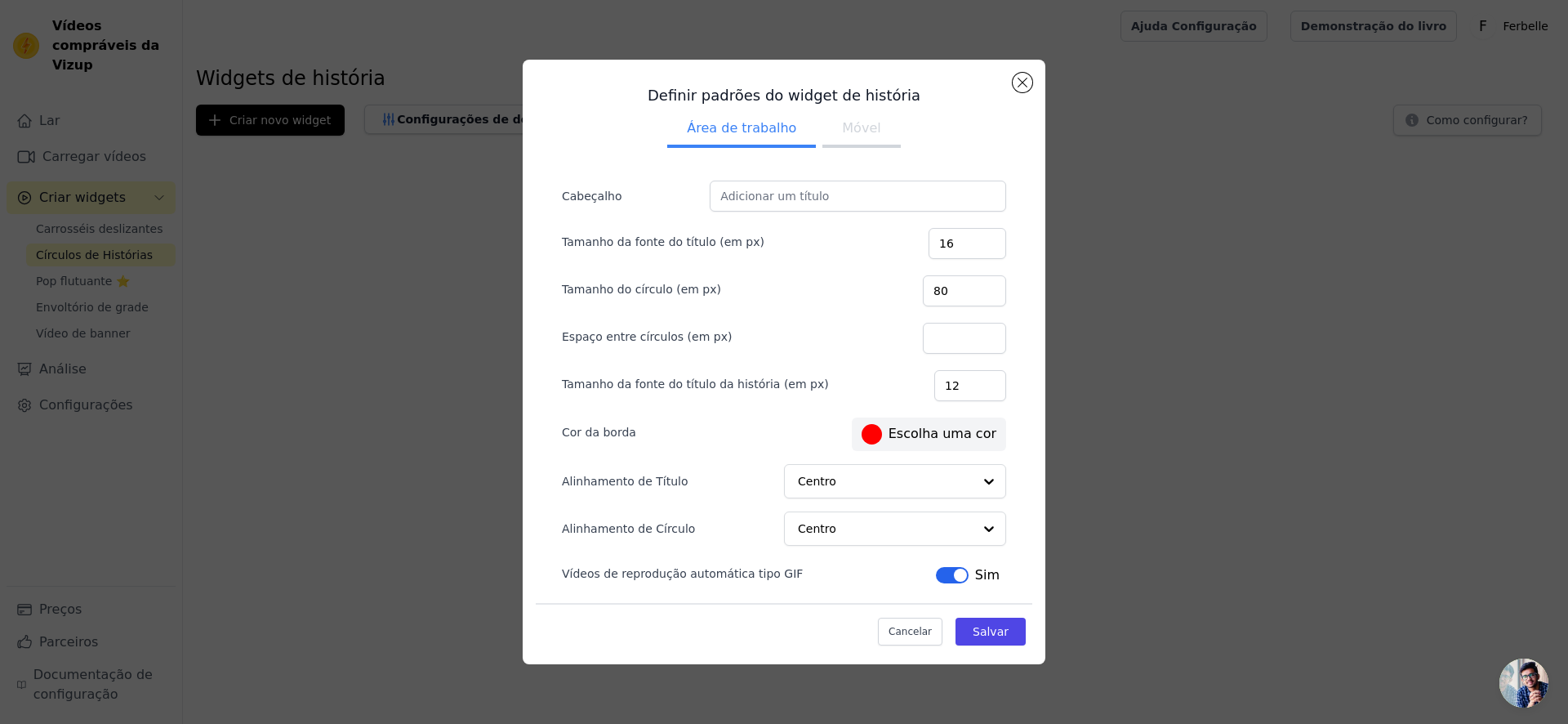
click at [833, 147] on button "Móvel" at bounding box center [862, 129] width 78 height 36
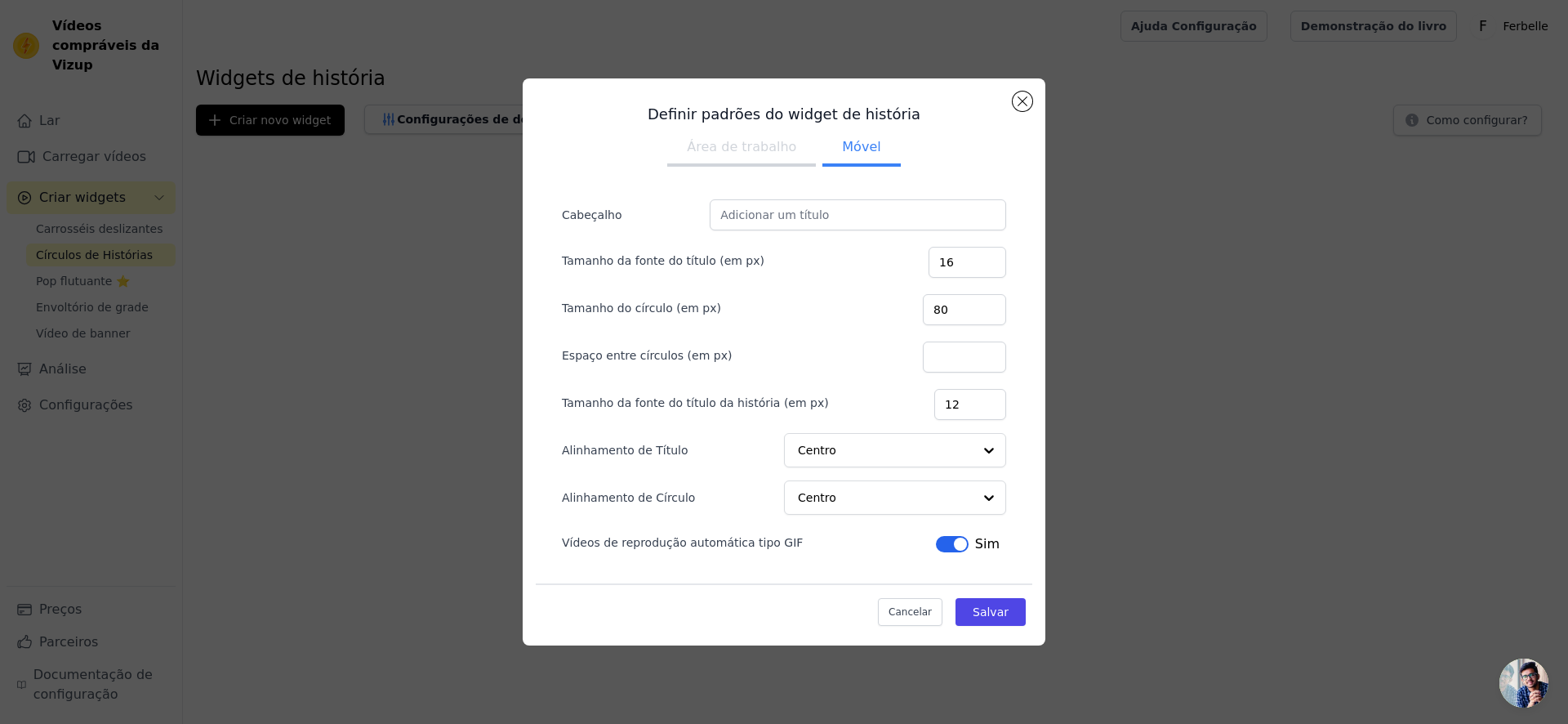
click at [1127, 94] on div "Definir padrões do widget de história Área de trabalho Móvel Cabeçalho Tamanho …" at bounding box center [784, 362] width 1517 height 619
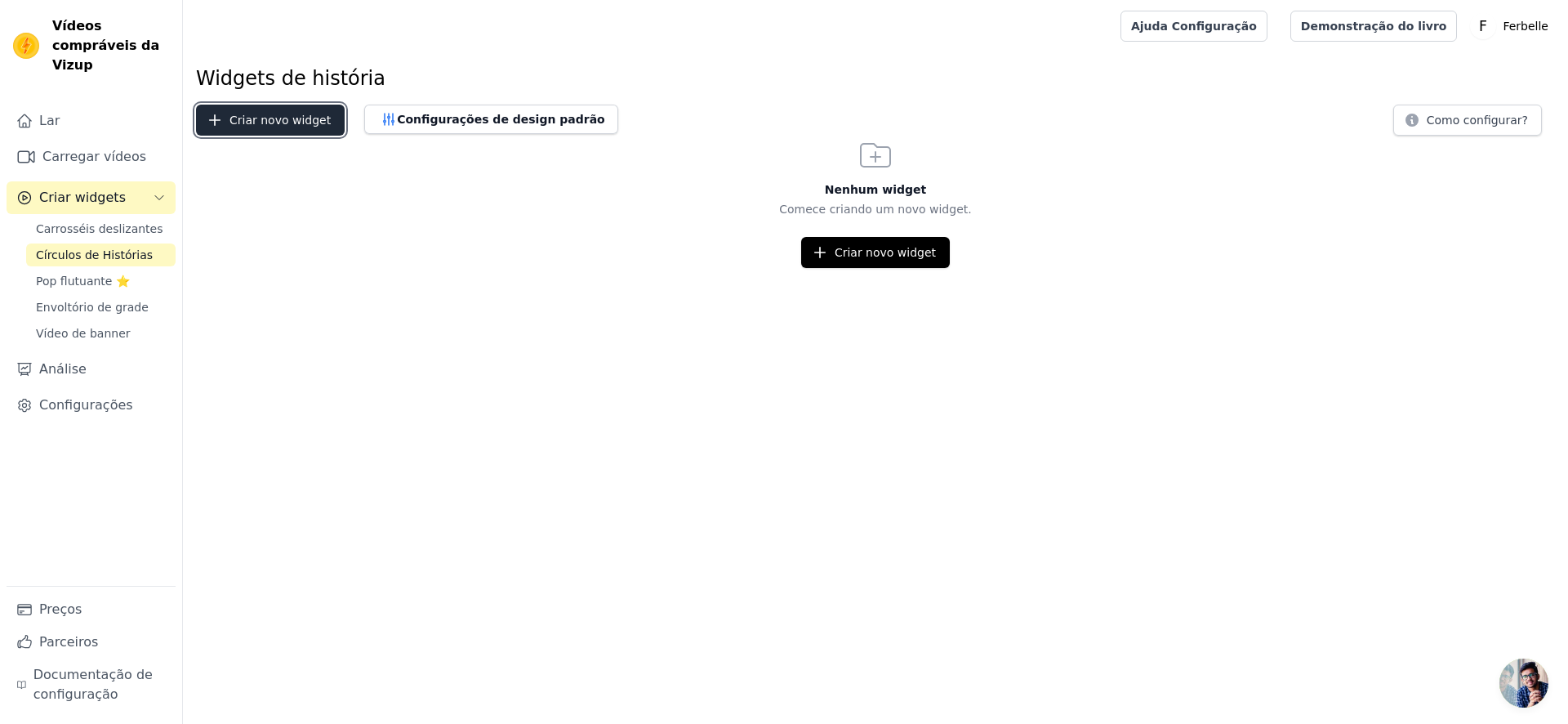
click at [251, 126] on font "Criar novo widget" at bounding box center [280, 120] width 101 height 17
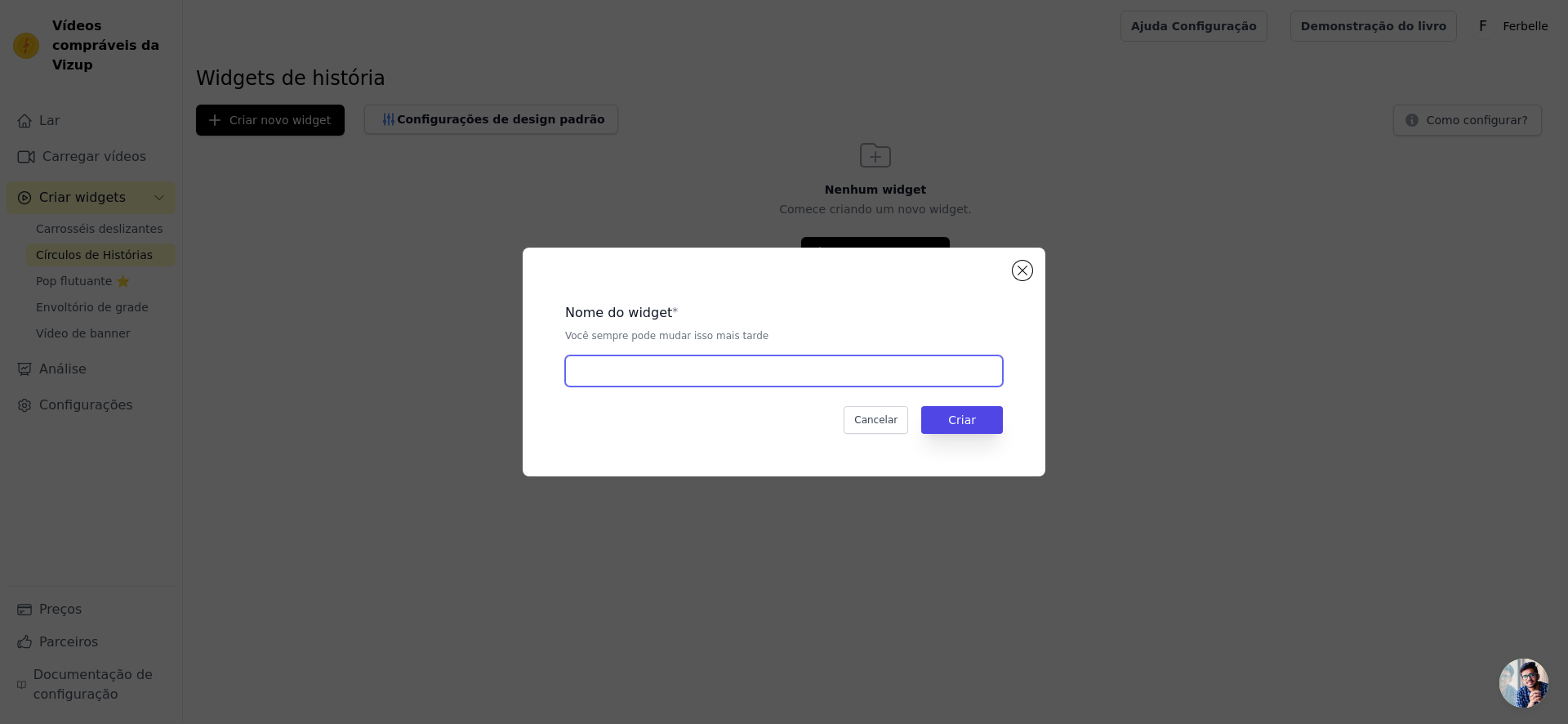
click at [848, 359] on input "text" at bounding box center [784, 371] width 438 height 31
type input "1"
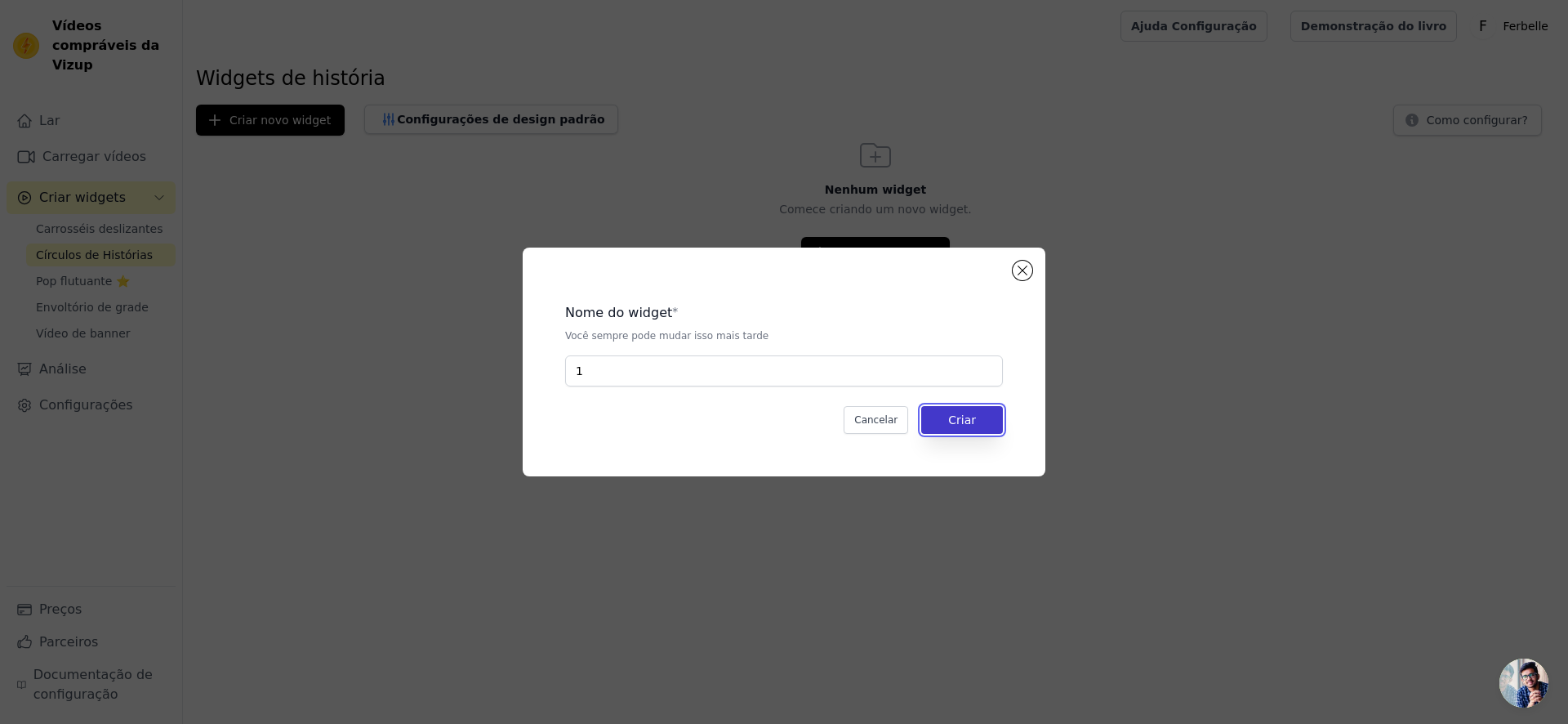
click at [974, 418] on font "Criar" at bounding box center [962, 419] width 28 height 13
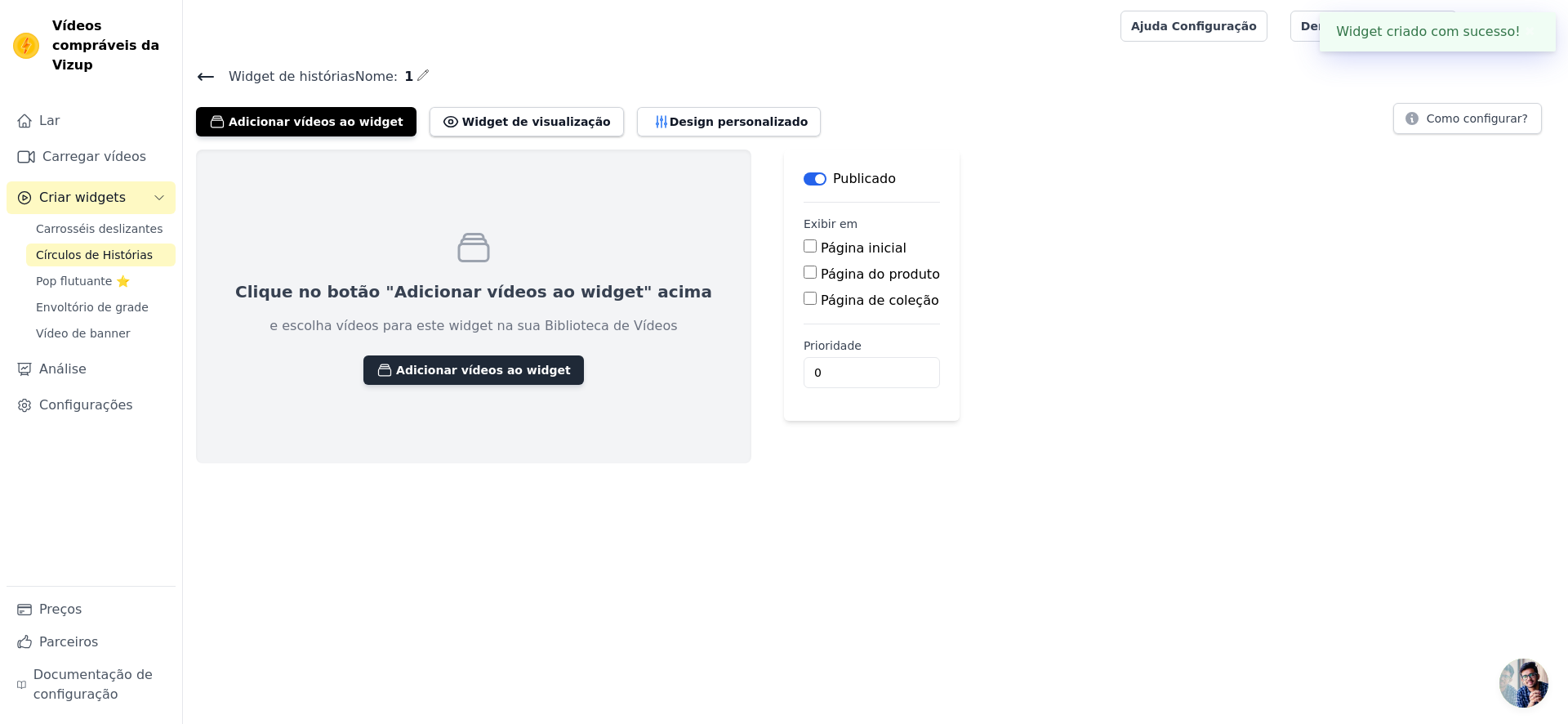
click at [447, 364] on font "Adicionar vídeos ao widget" at bounding box center [484, 369] width 175 height 13
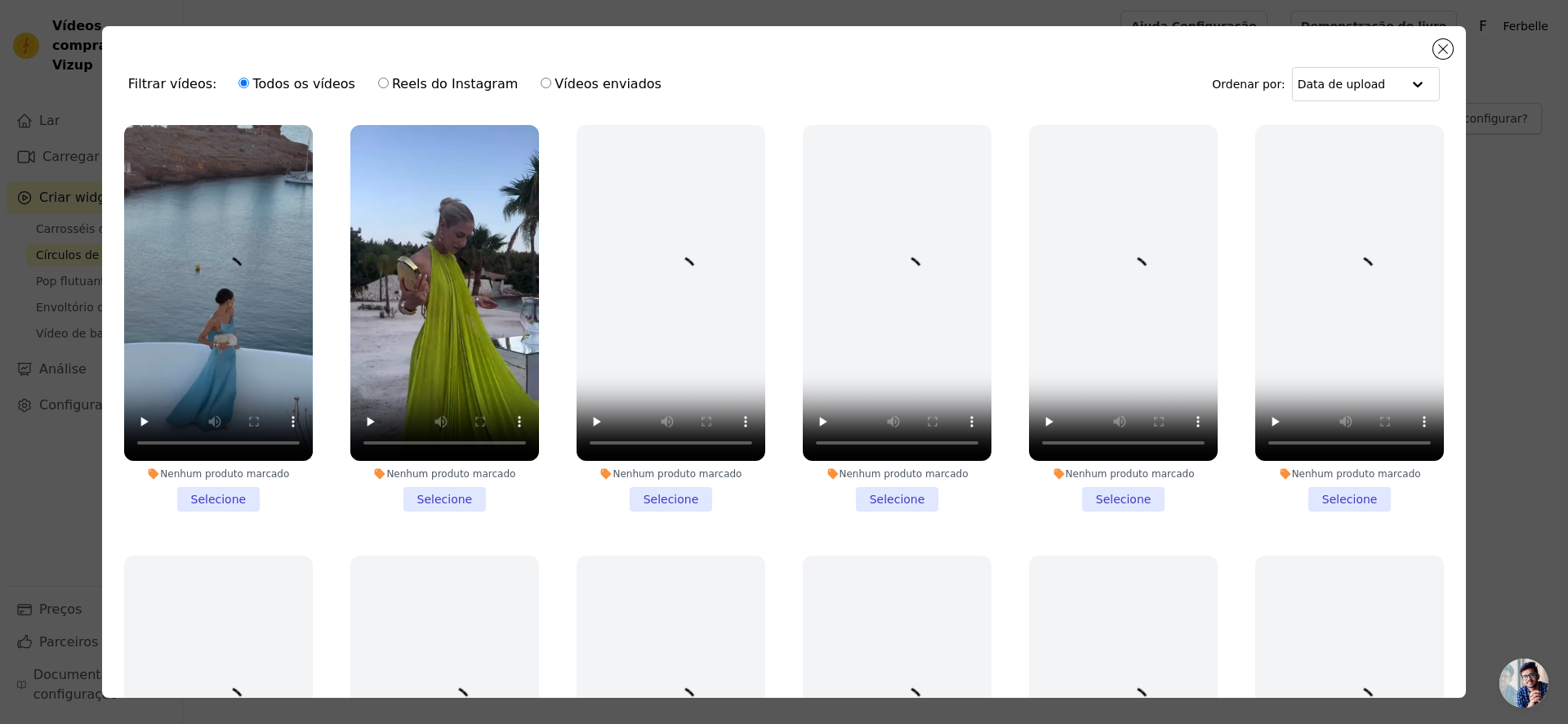
click at [196, 513] on div "Nenhum produto marcado Selecione" at bounding box center [219, 318] width 207 height 404
click at [196, 502] on li "Nenhum produto marcado Selecione" at bounding box center [219, 319] width 188 height 387
click at [0, 0] on input "Nenhum produto marcado Selecione" at bounding box center [0, 0] width 0 height 0
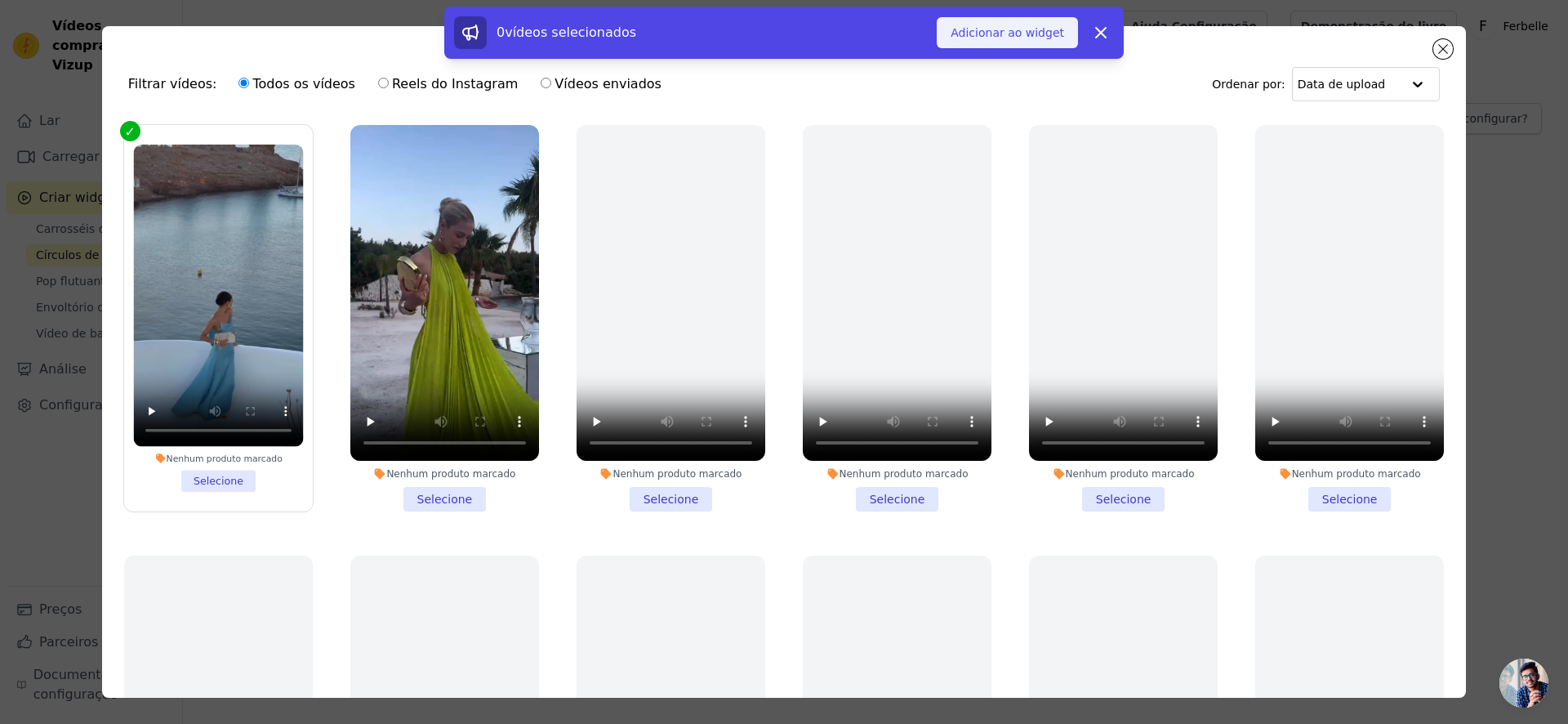
click at [954, 23] on button "Adicionar ao widget" at bounding box center [1006, 33] width 141 height 31
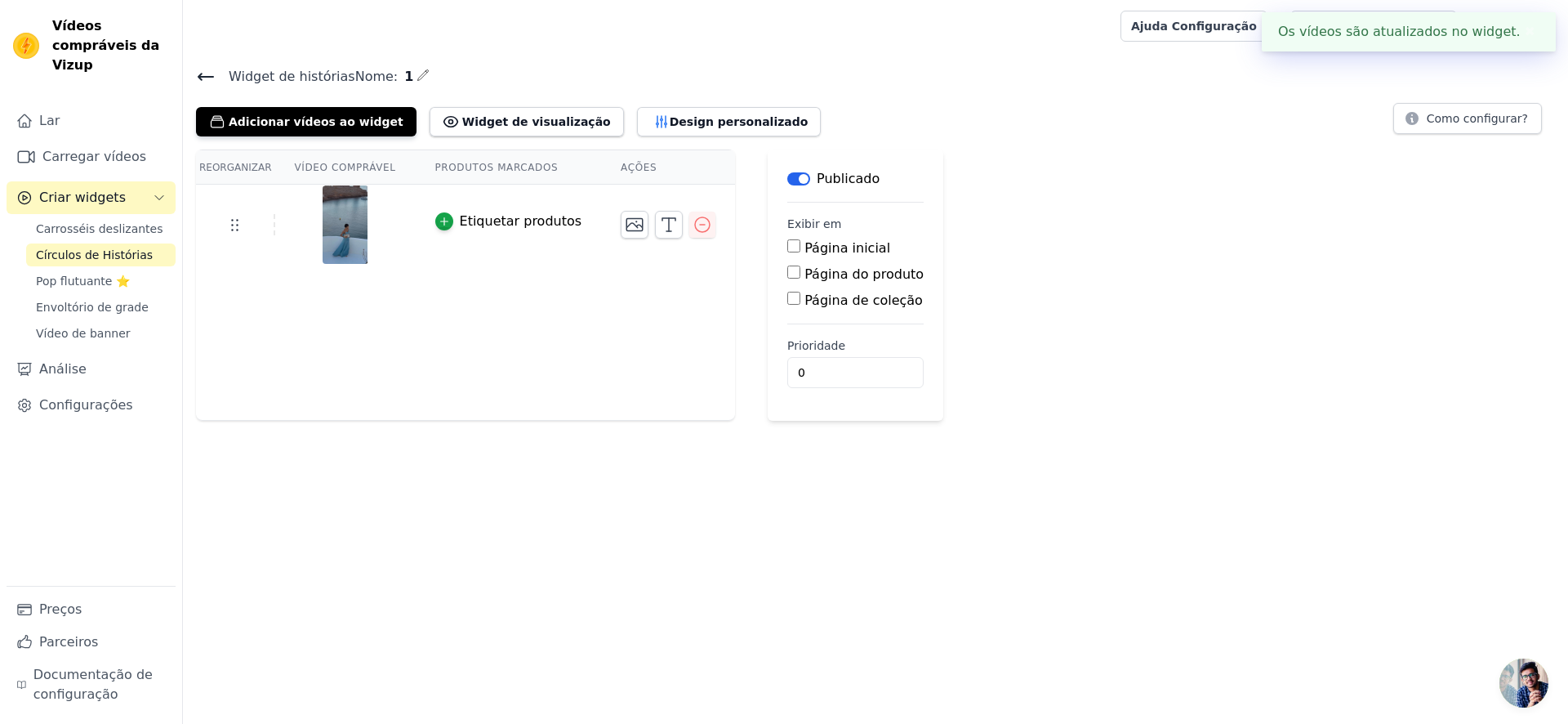
click at [824, 269] on font "Página do produto" at bounding box center [864, 274] width 119 height 16
click at [801, 269] on input "Página do produto" at bounding box center [794, 271] width 13 height 13
checkbox input "true"
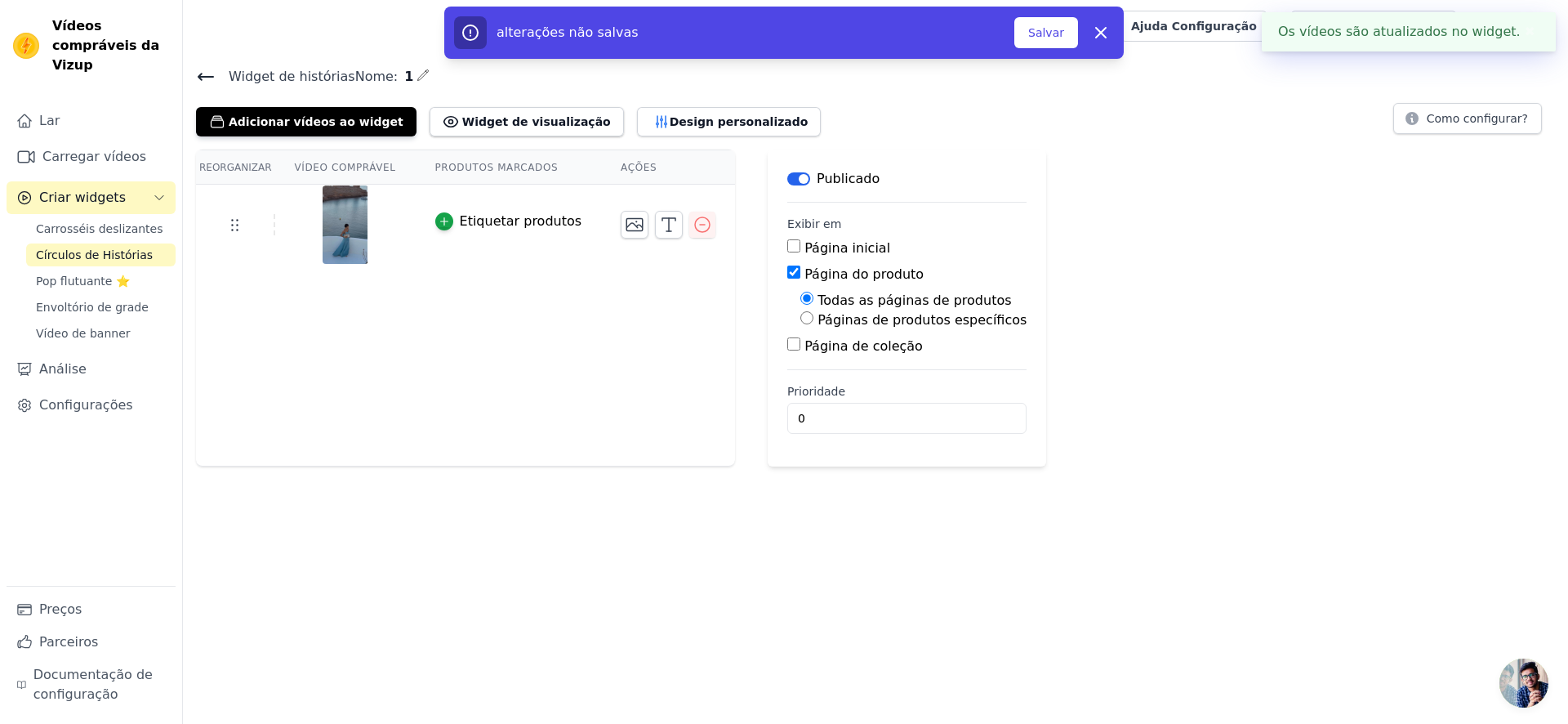
click at [875, 318] on font "Páginas de produtos específicos" at bounding box center [922, 320] width 209 height 16
click at [814, 318] on input "Páginas de produtos específicos" at bounding box center [806, 317] width 13 height 13
radio input "true"
click at [873, 357] on font "Selecione Produtos" at bounding box center [866, 357] width 109 height 13
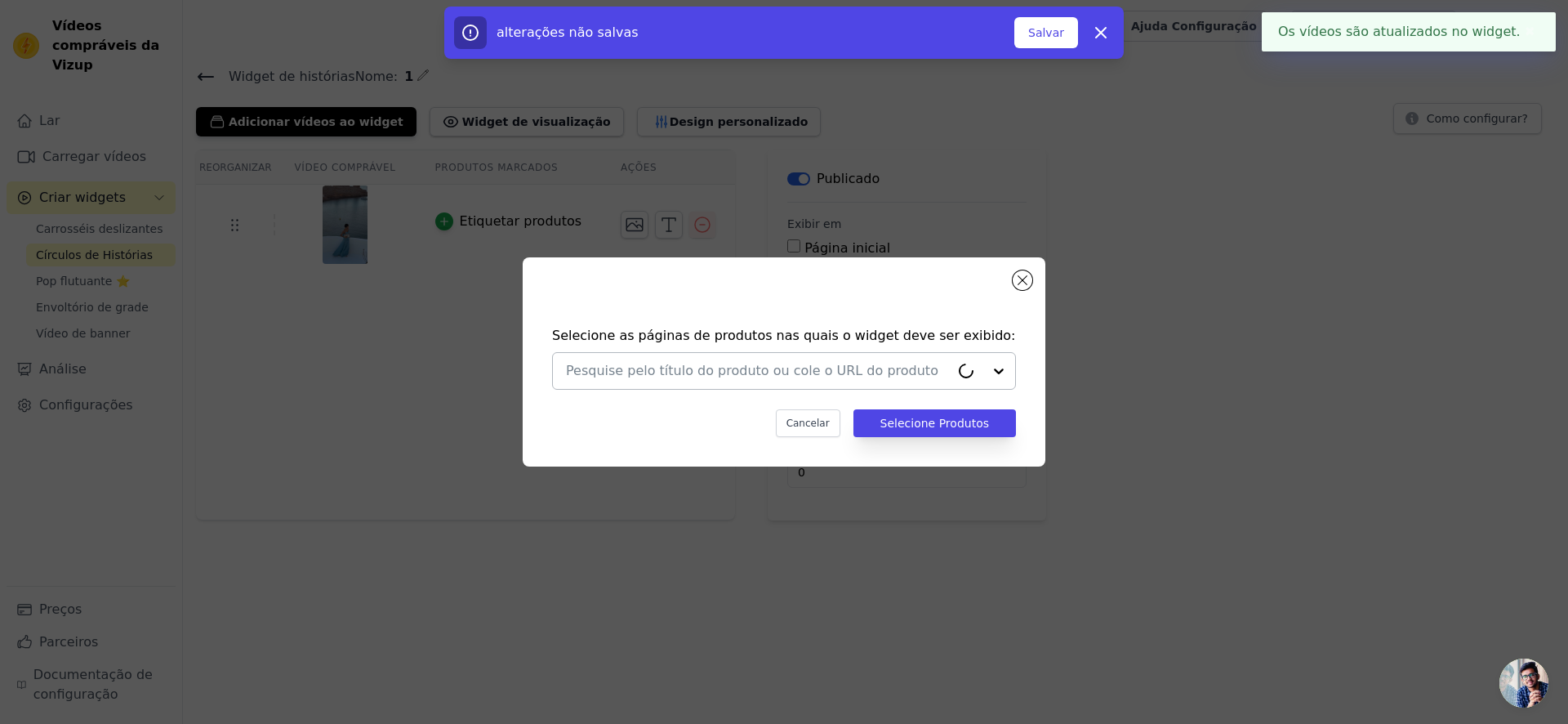
click at [788, 362] on input "text" at bounding box center [758, 371] width 384 height 19
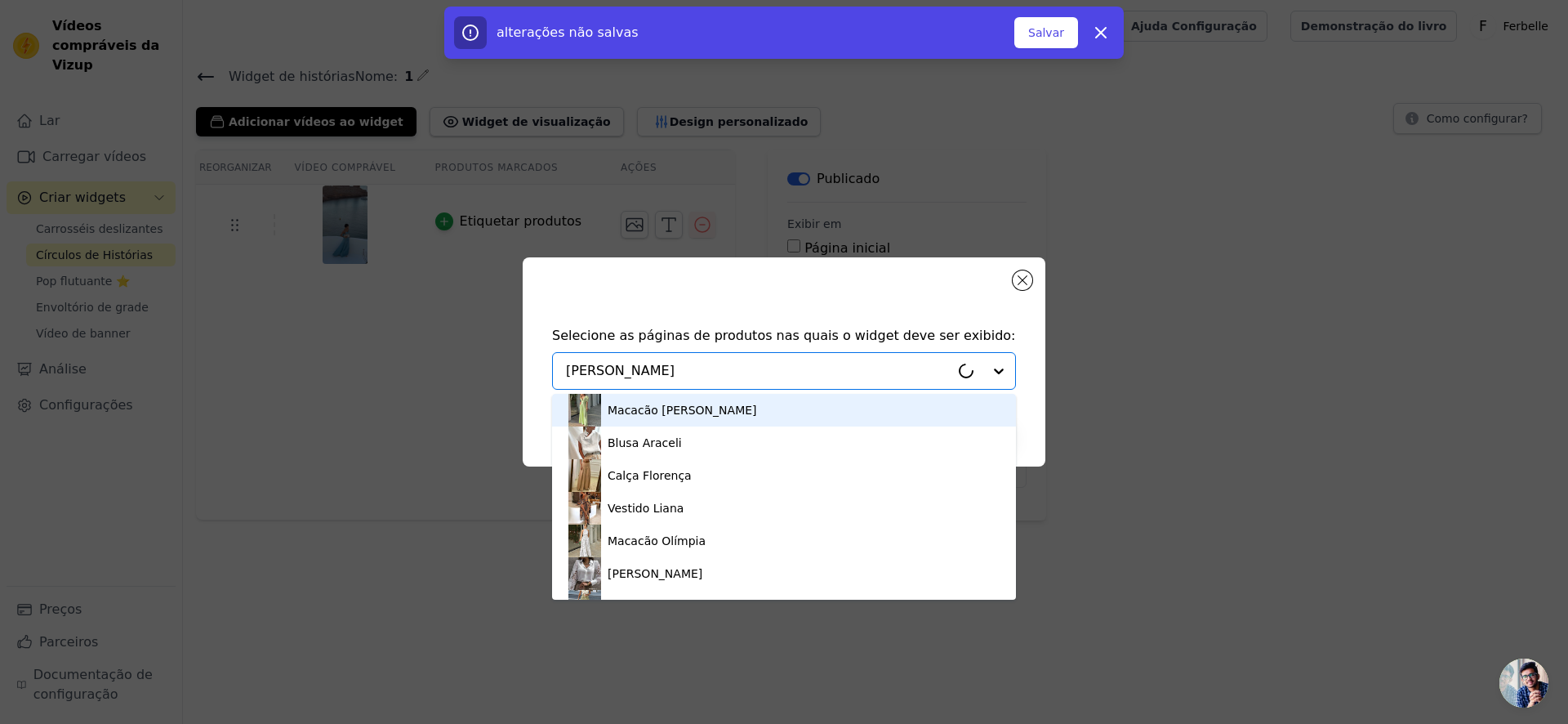
type input "martan"
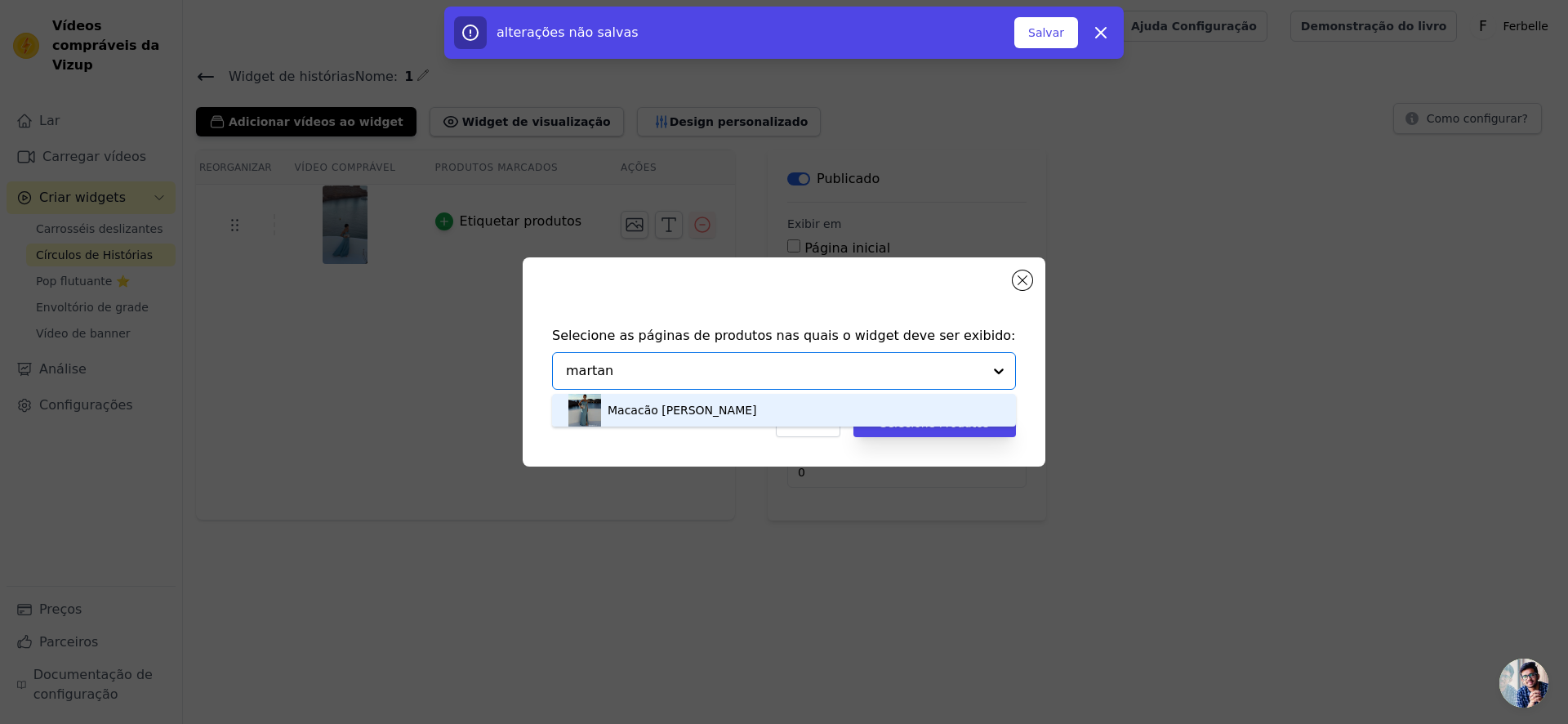
click at [700, 410] on font "Macacão Marjorie" at bounding box center [683, 409] width 150 height 13
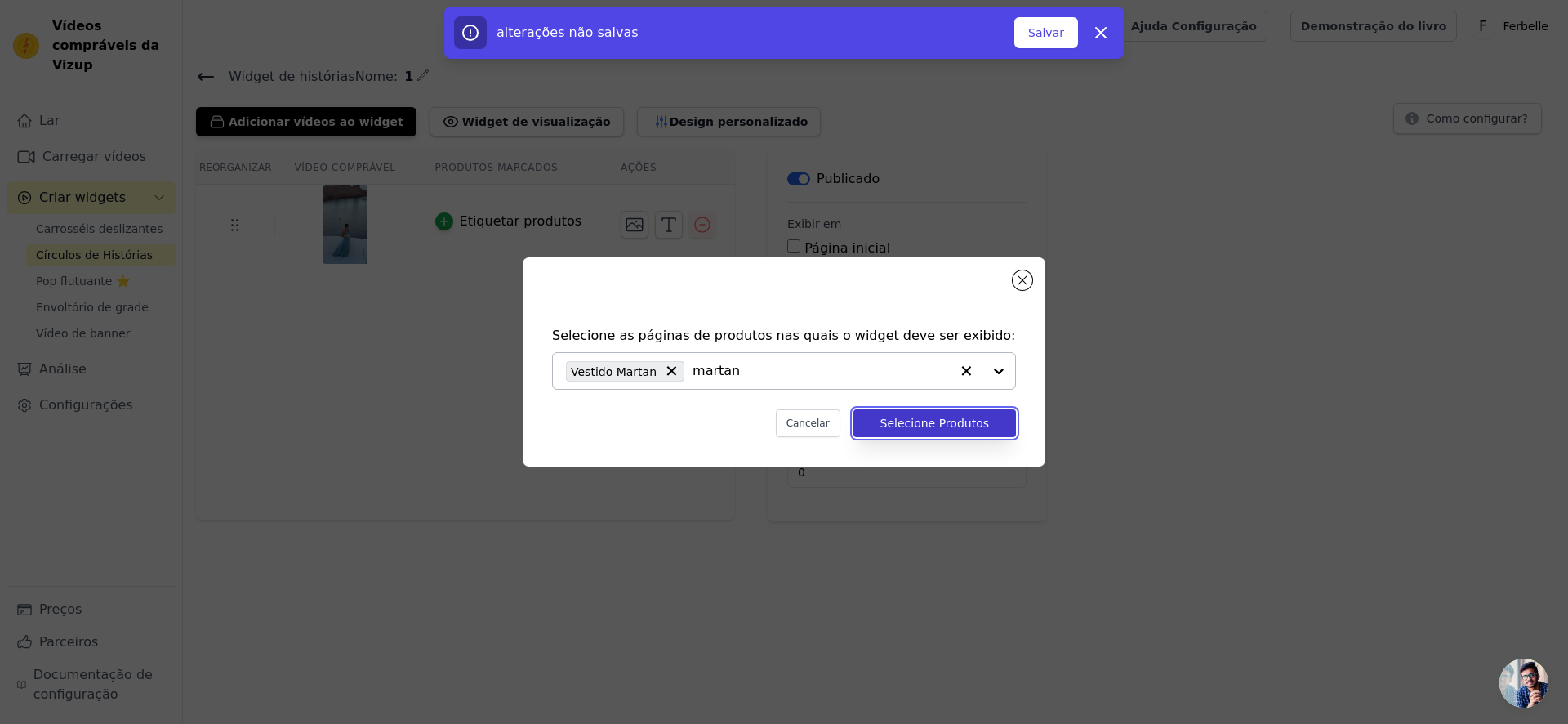
click at [911, 417] on font "Selecione Produtos" at bounding box center [935, 423] width 109 height 13
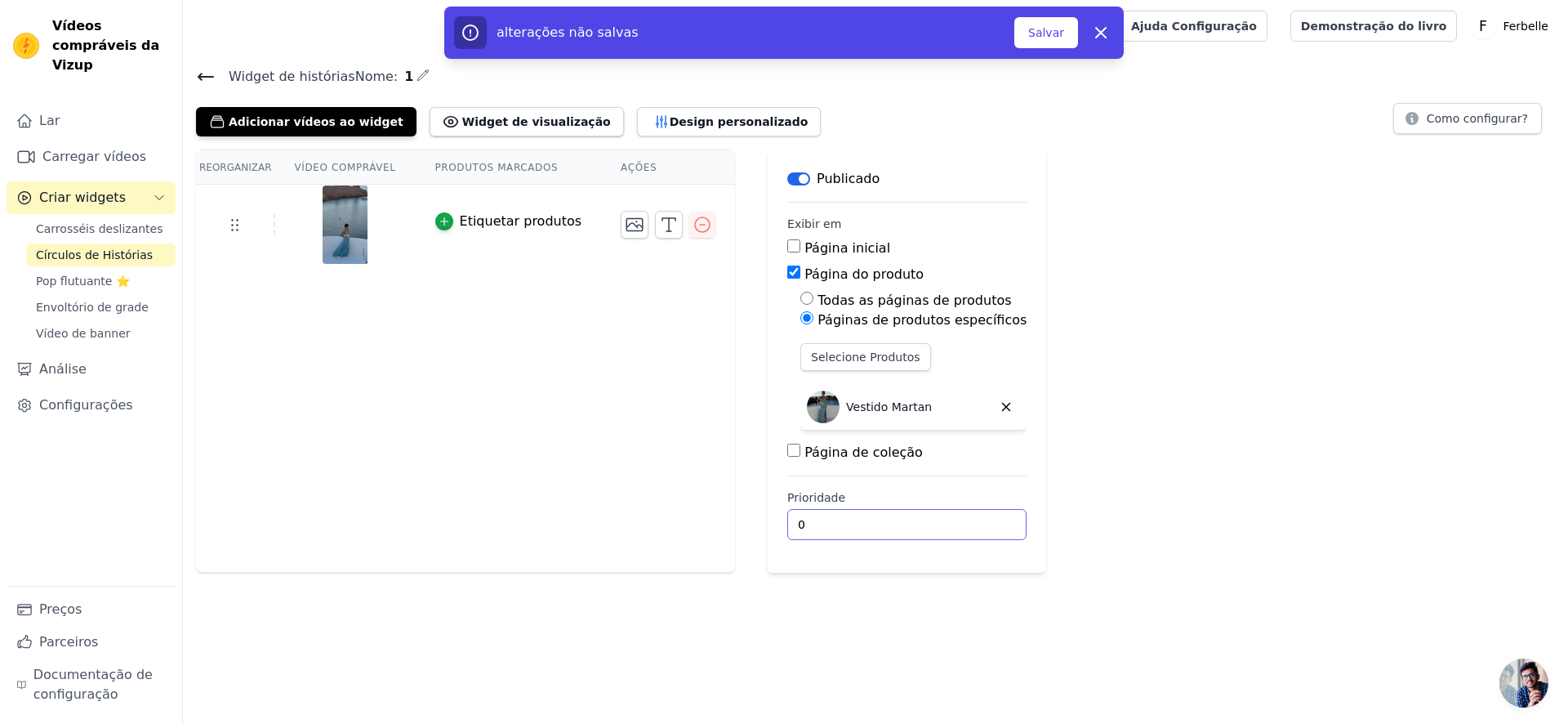
click at [829, 509] on input "0" at bounding box center [907, 525] width 239 height 31
drag, startPoint x: 829, startPoint y: 515, endPoint x: 872, endPoint y: 535, distance: 47.4
click at [872, 535] on input "0" at bounding box center [907, 525] width 239 height 31
type input "1"
click at [1112, 498] on div "Reorganizar Vídeo comprável Produtos marcados Ações Etiquetar produtos Salvar v…" at bounding box center [875, 362] width 1385 height 424
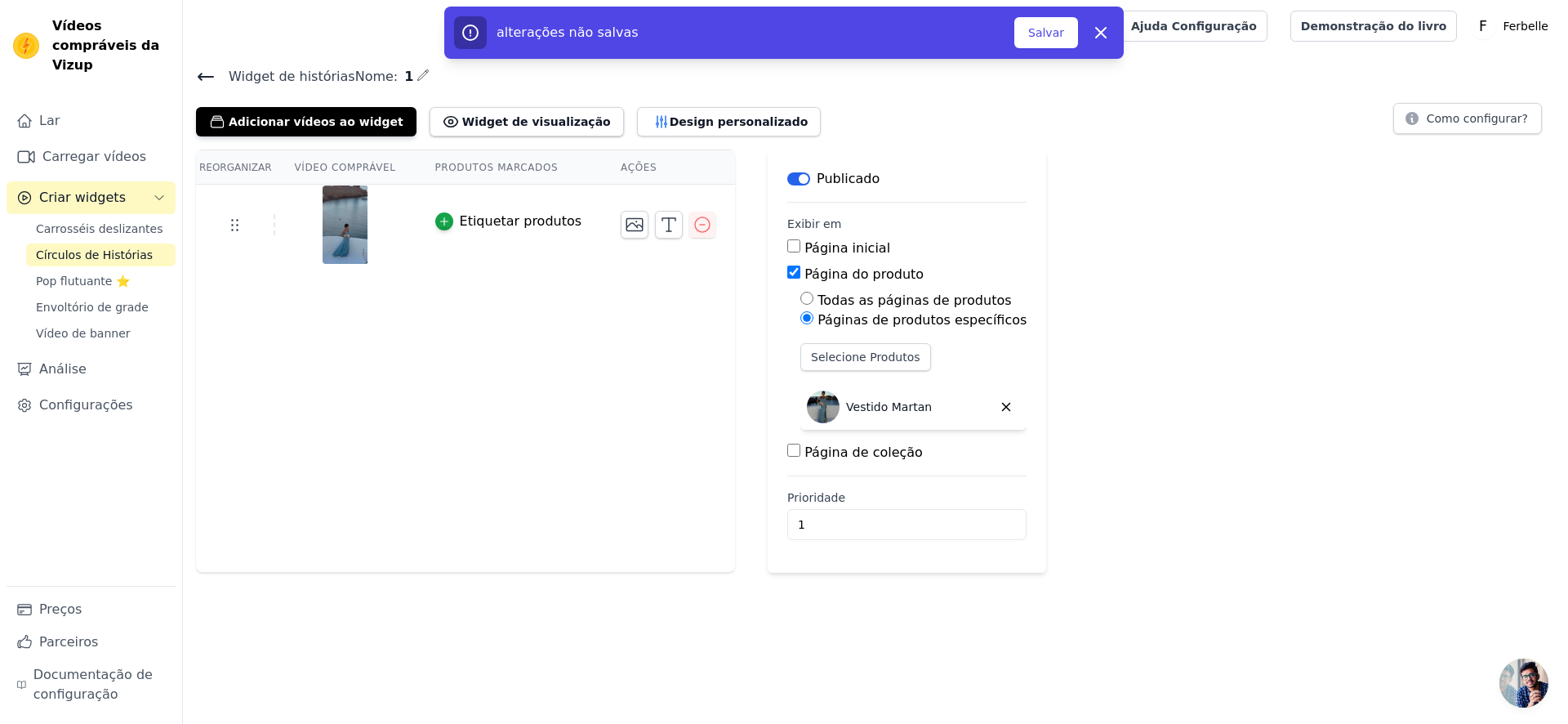
click at [1096, 351] on div "Reorganizar Vídeo comprável Produtos marcados Ações Etiquetar produtos Salvar v…" at bounding box center [875, 362] width 1385 height 424
click at [1093, 252] on div "Reorganizar Vídeo comprável Produtos marcados Ações Etiquetar produtos Salvar v…" at bounding box center [875, 362] width 1385 height 424
click at [1040, 28] on font "Salvar" at bounding box center [1046, 32] width 36 height 13
click at [1040, 29] on font "Salvar" at bounding box center [1046, 32] width 36 height 13
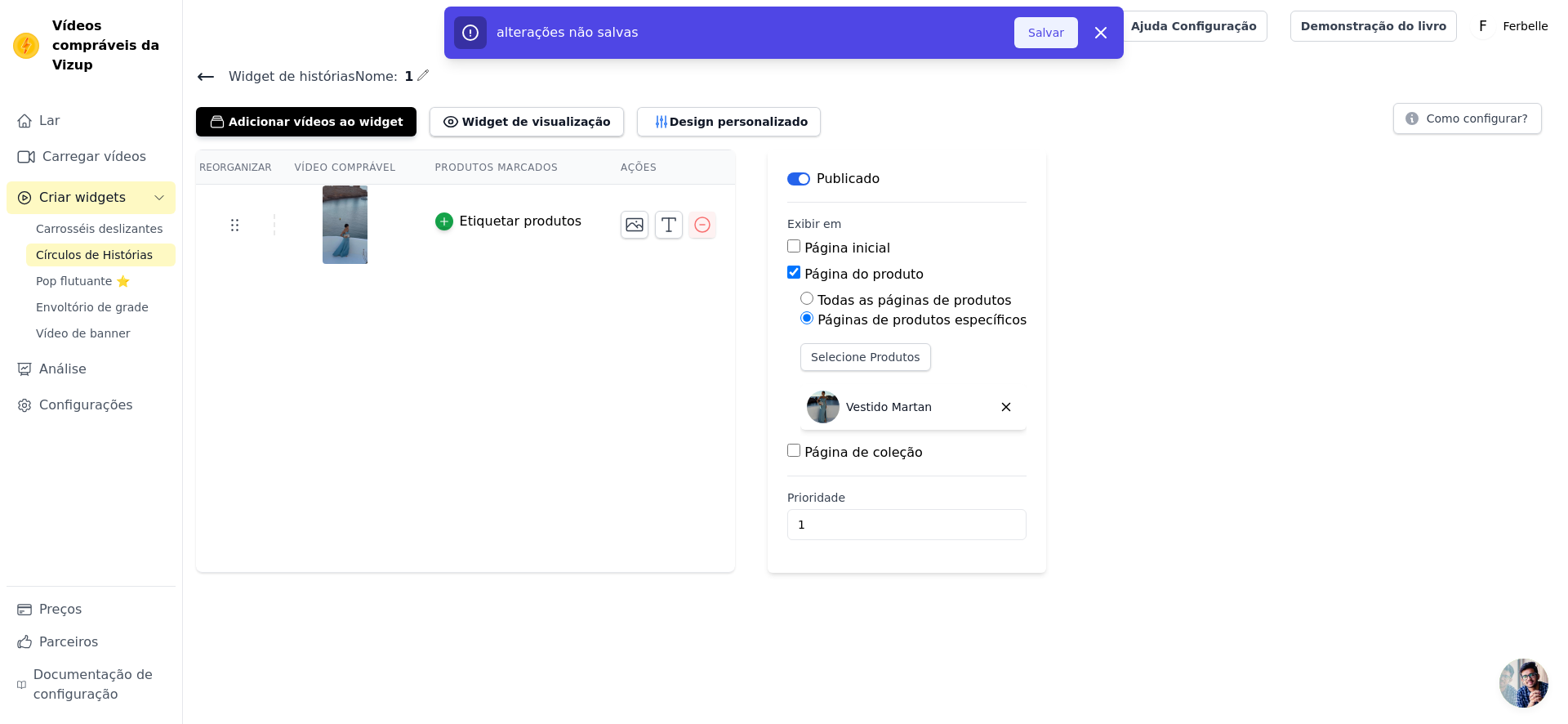
click at [1040, 29] on font "Salvar" at bounding box center [1046, 32] width 36 height 13
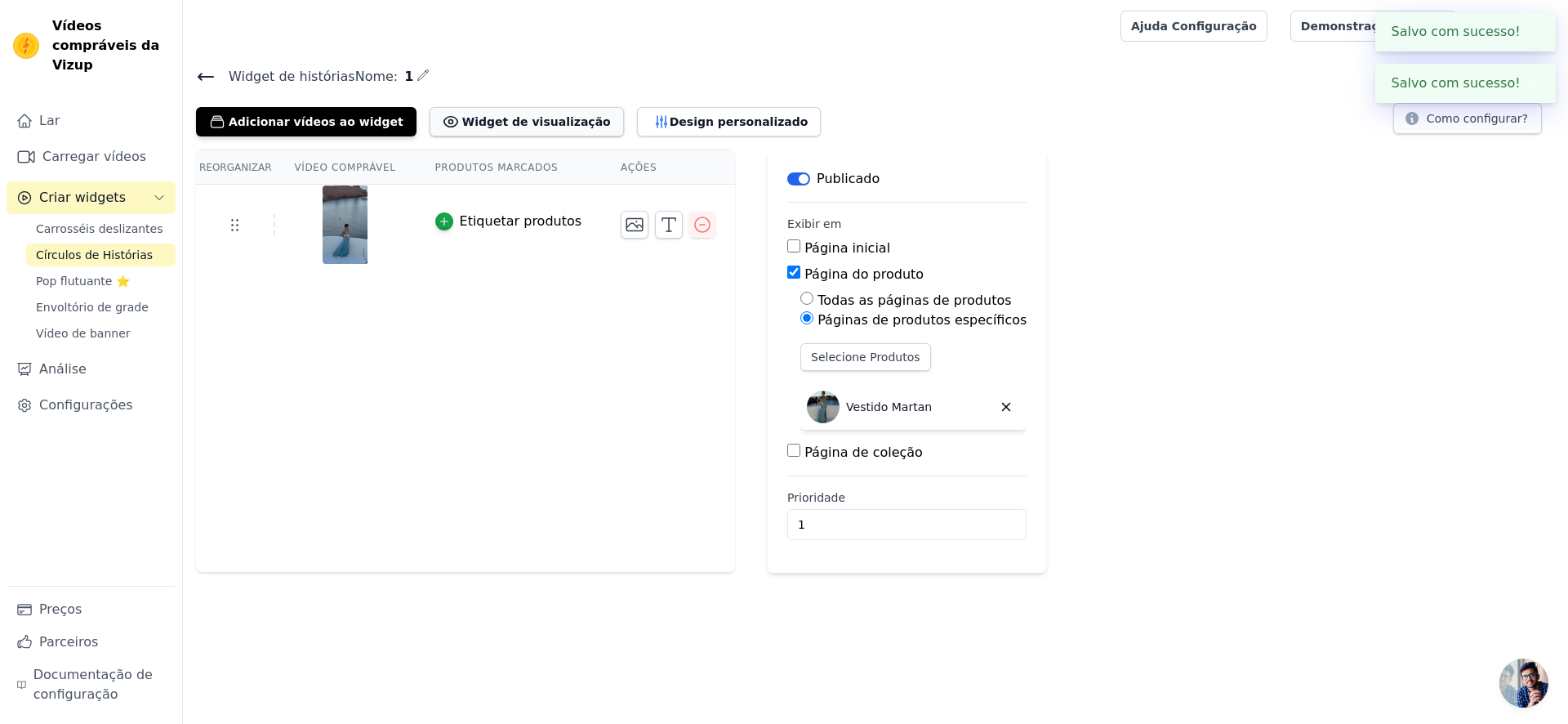
click at [545, 129] on button "Widget de visualização" at bounding box center [527, 121] width 194 height 29
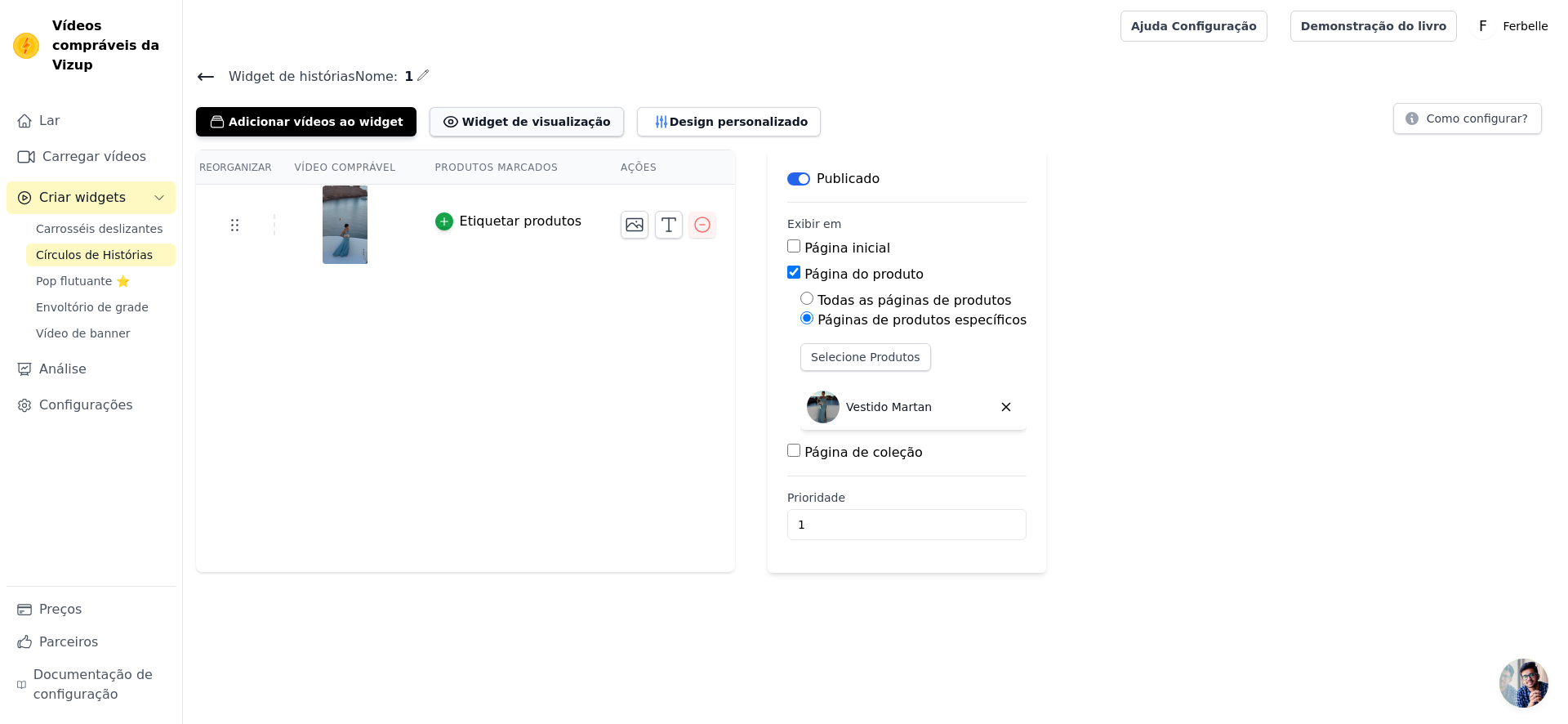
click at [670, 116] on font "Design personalizado" at bounding box center [739, 121] width 139 height 13
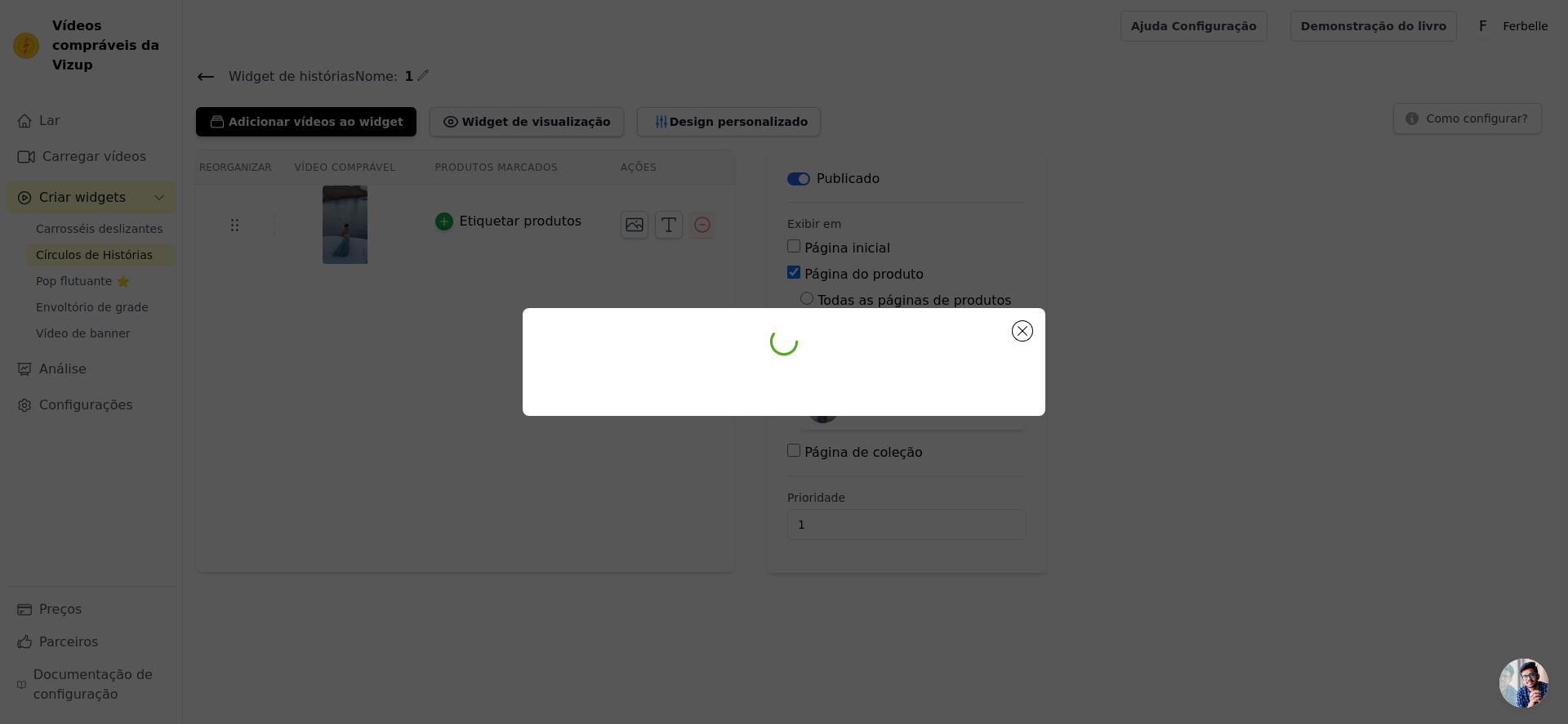
click at [650, 116] on div at bounding box center [784, 362] width 1568 height 724
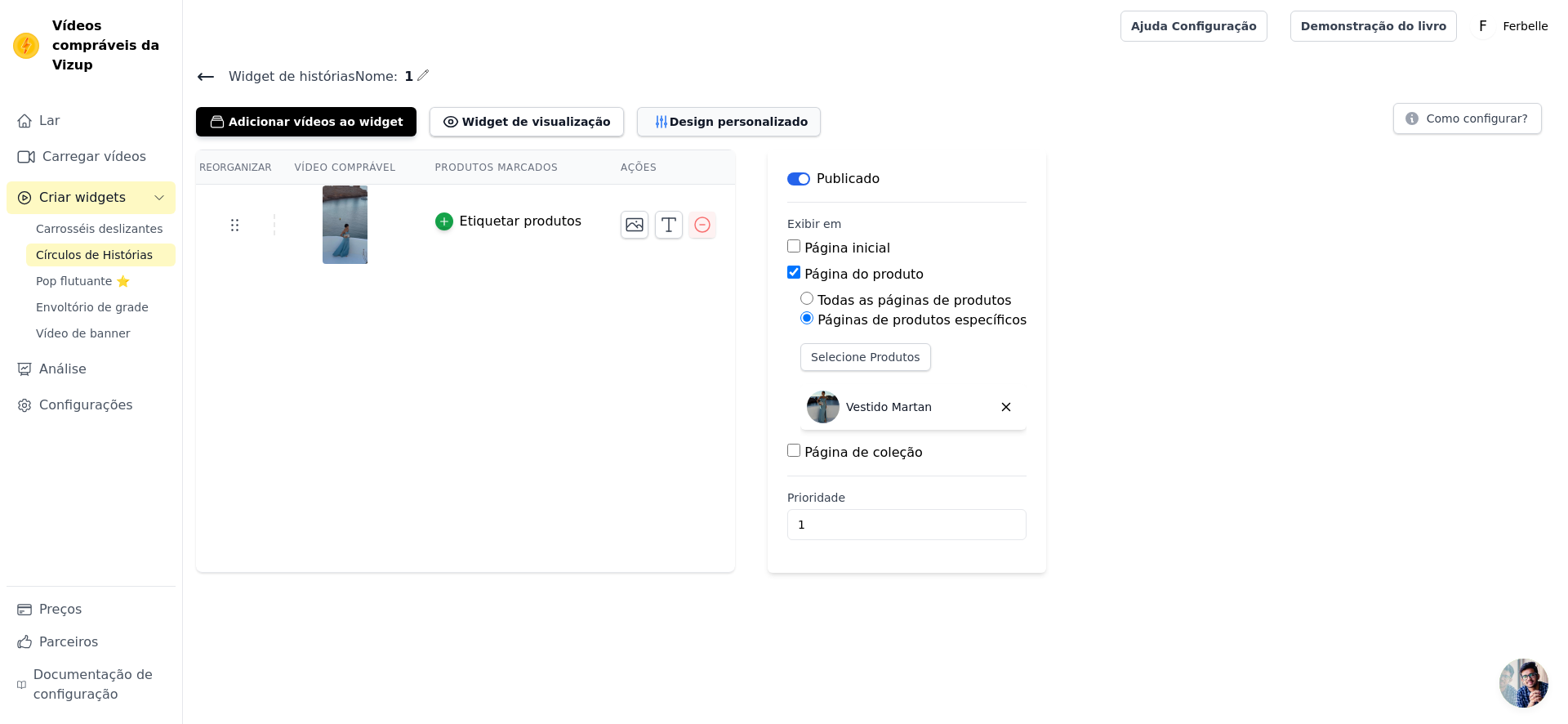
click at [689, 111] on button "Design personalizado" at bounding box center [730, 121] width 185 height 29
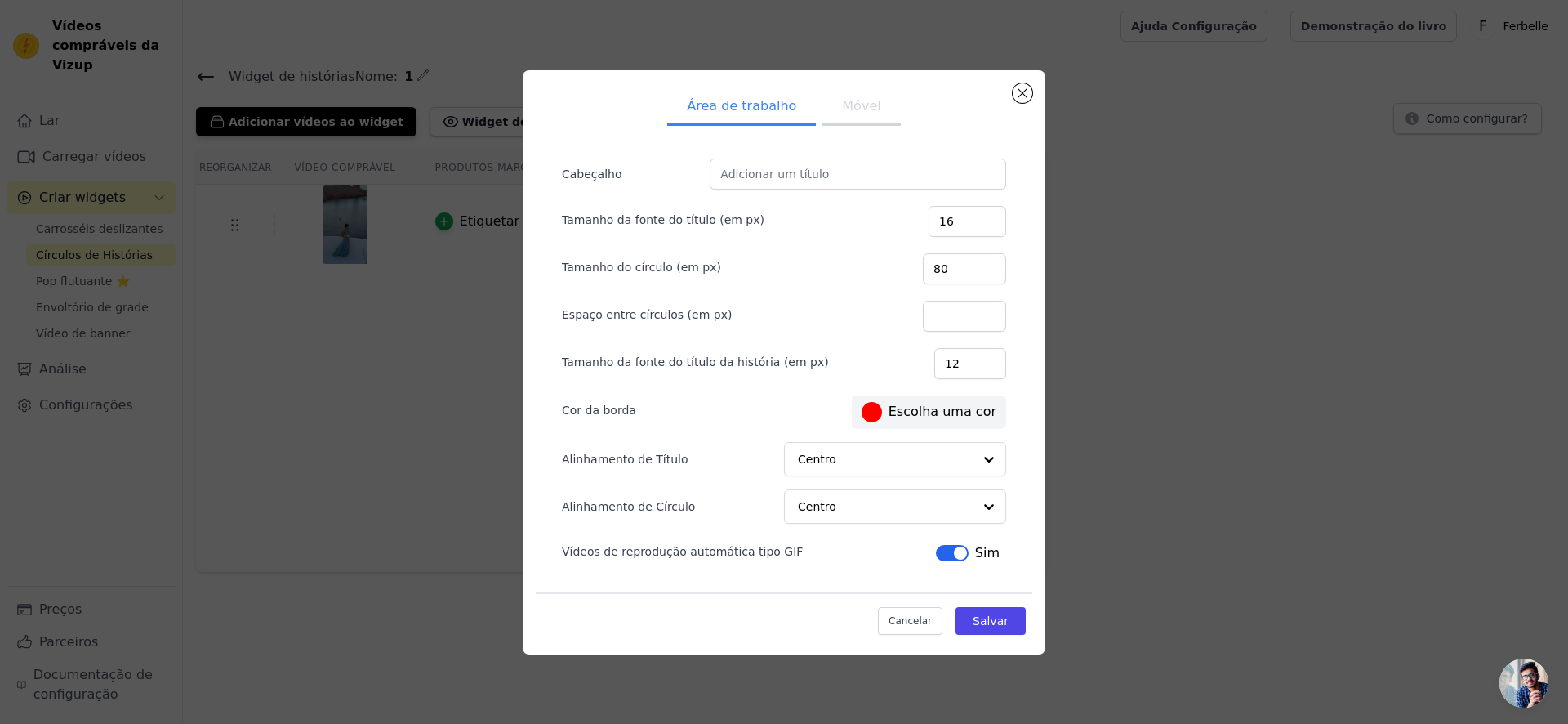
click at [921, 408] on font "Escolha uma cor" at bounding box center [942, 411] width 108 height 16
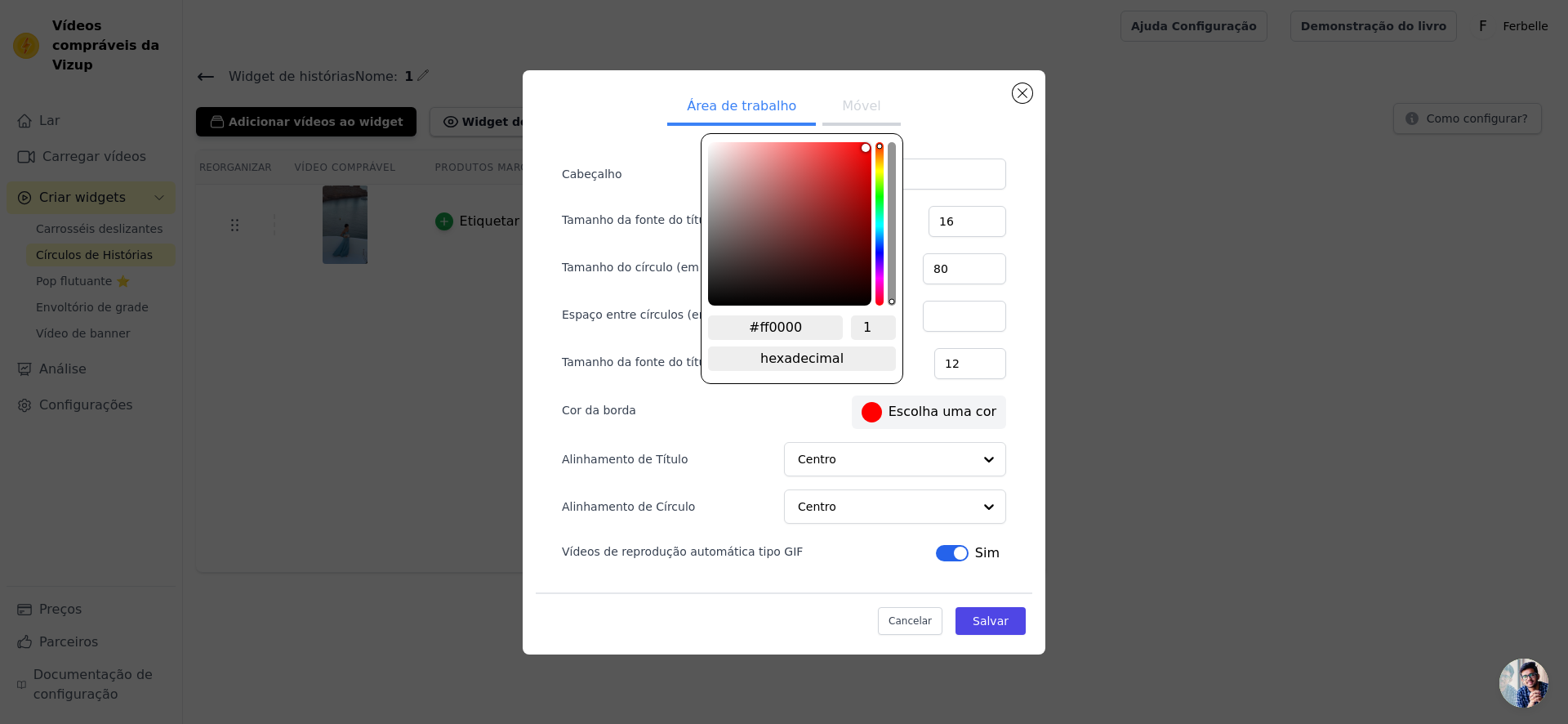
click at [921, 408] on font "Escolha uma cor" at bounding box center [942, 411] width 108 height 16
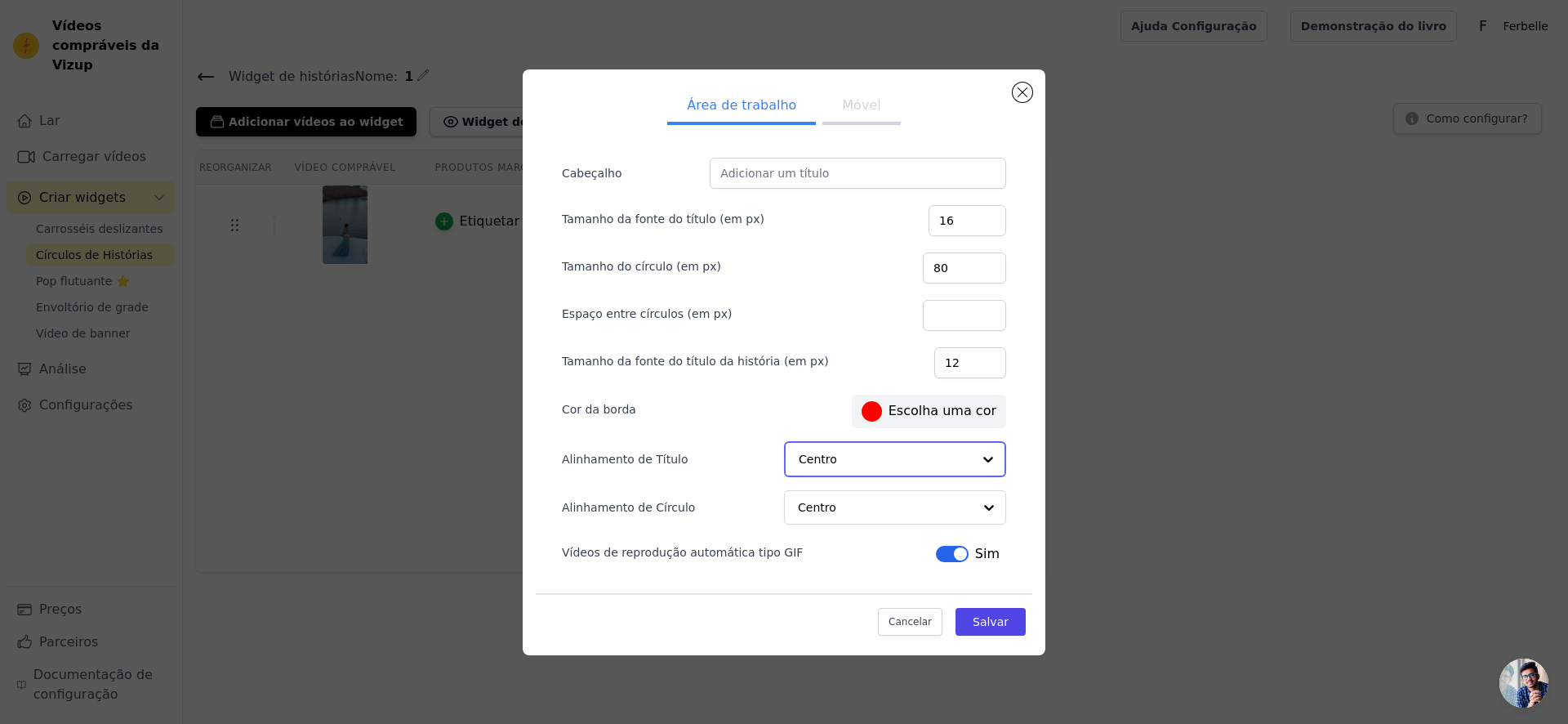
click at [901, 452] on input "Alinhamento de Título" at bounding box center [885, 460] width 173 height 33
click at [887, 510] on input "Alinhamento de Círculo" at bounding box center [885, 507] width 173 height 33
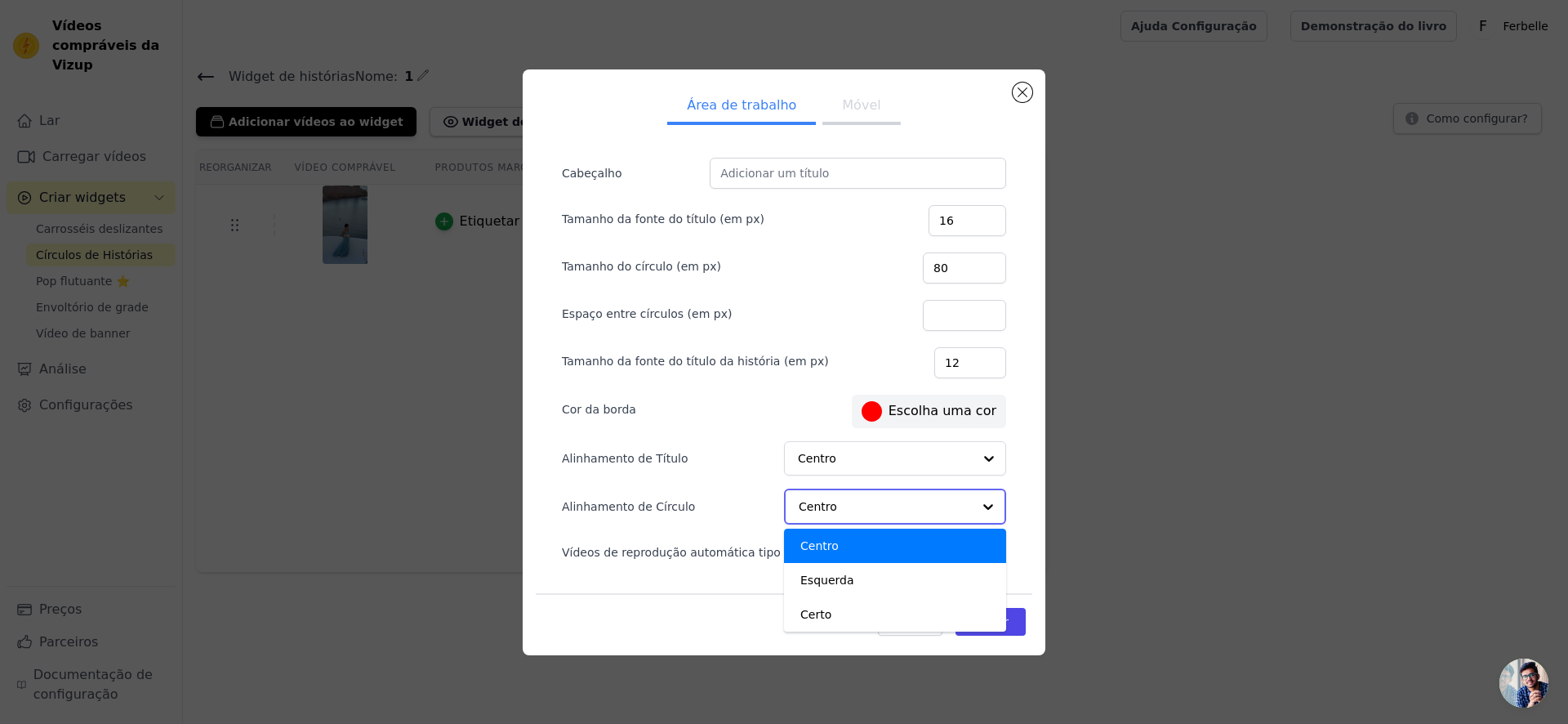
click at [887, 510] on input "Alinhamento de Círculo" at bounding box center [885, 507] width 173 height 33
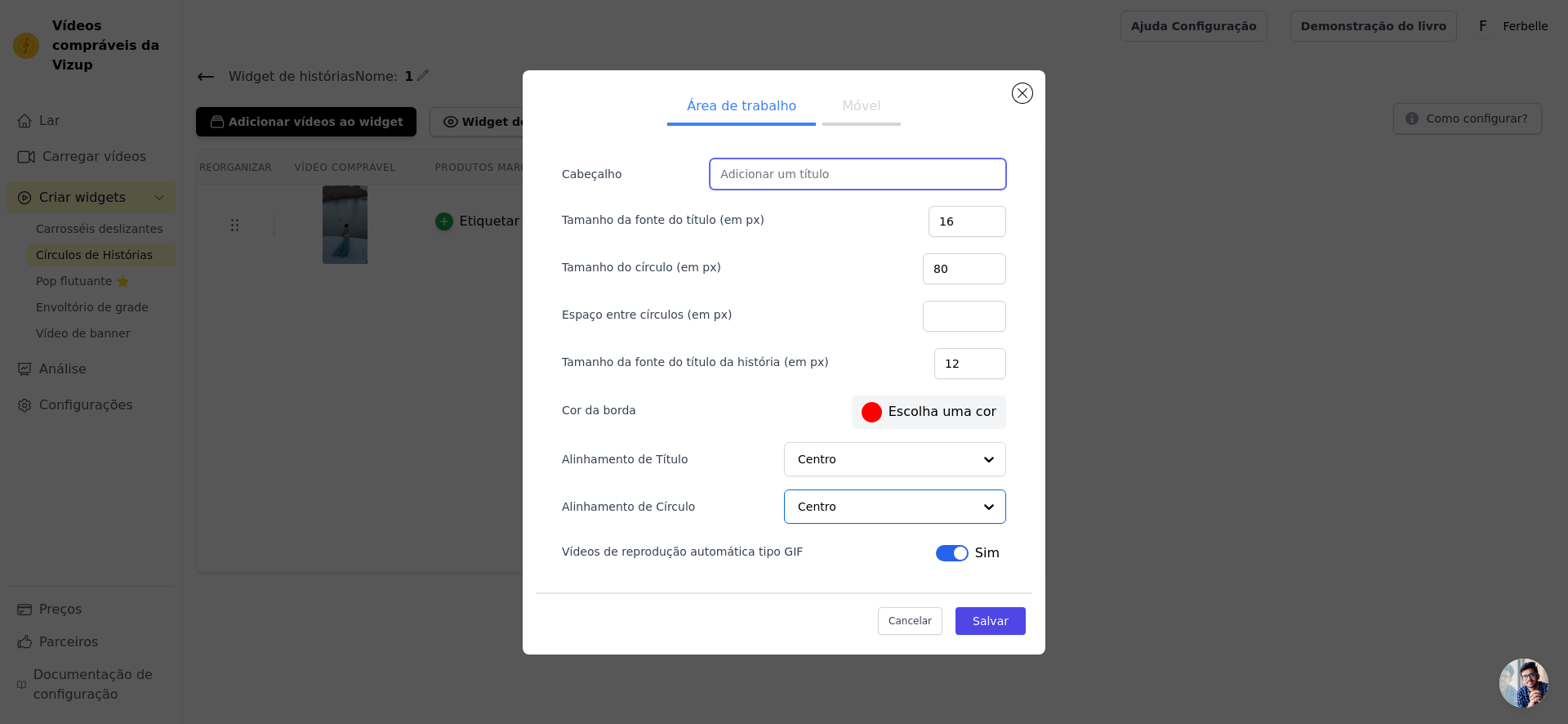
click at [791, 160] on input "Cabeçalho" at bounding box center [858, 174] width 296 height 31
click at [826, 116] on button "Móvel" at bounding box center [862, 107] width 78 height 36
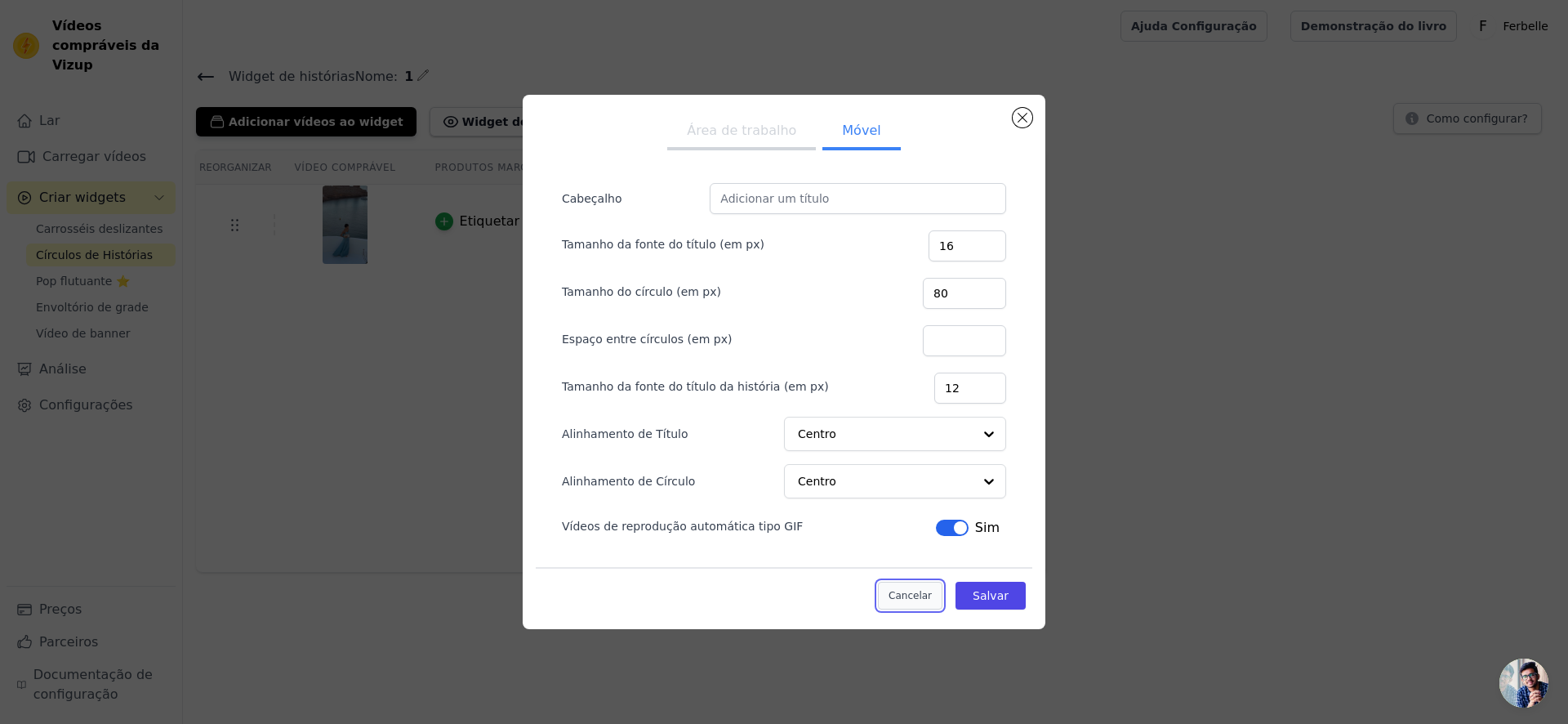
click at [917, 590] on font "Cancelar" at bounding box center [910, 596] width 44 height 12
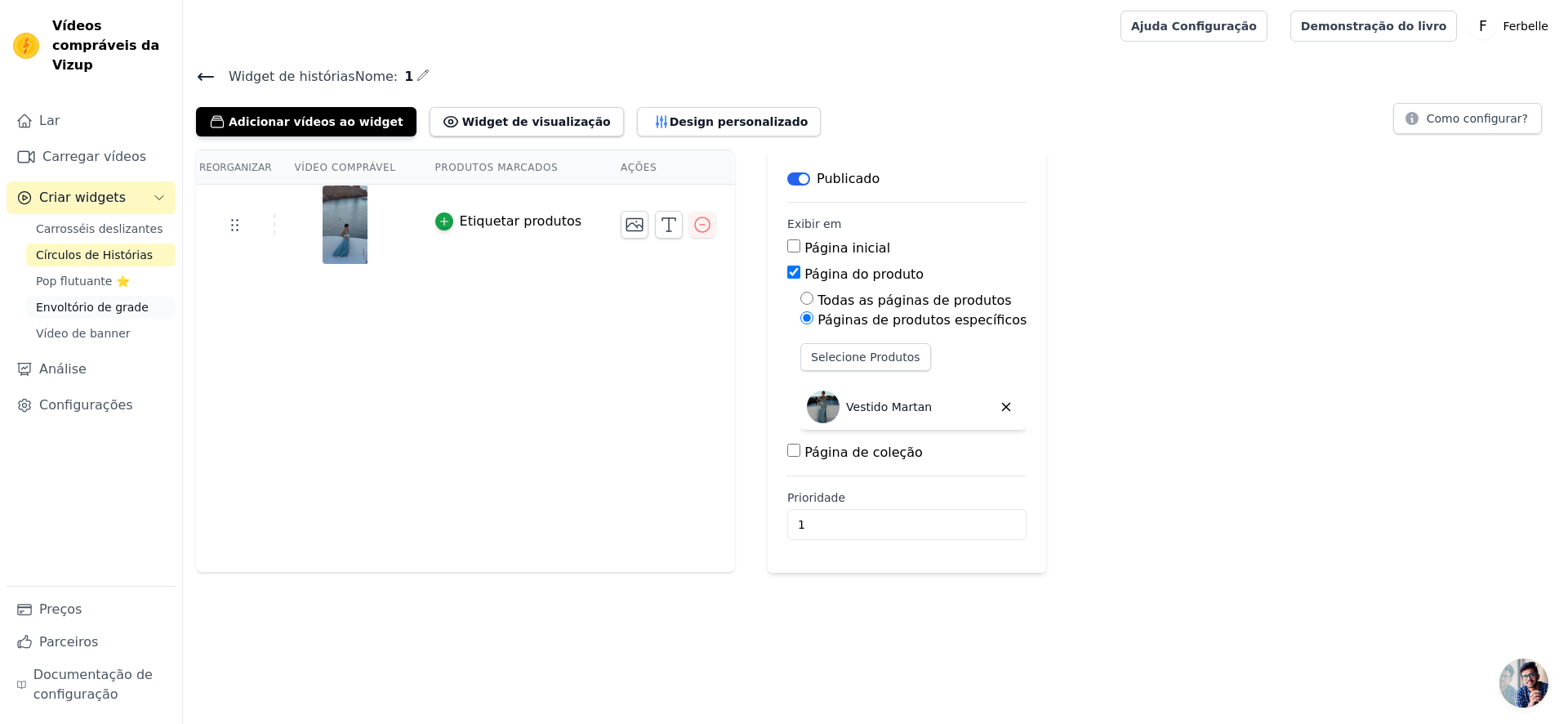
click at [125, 305] on font "Envoltório de grade" at bounding box center [92, 306] width 113 height 13
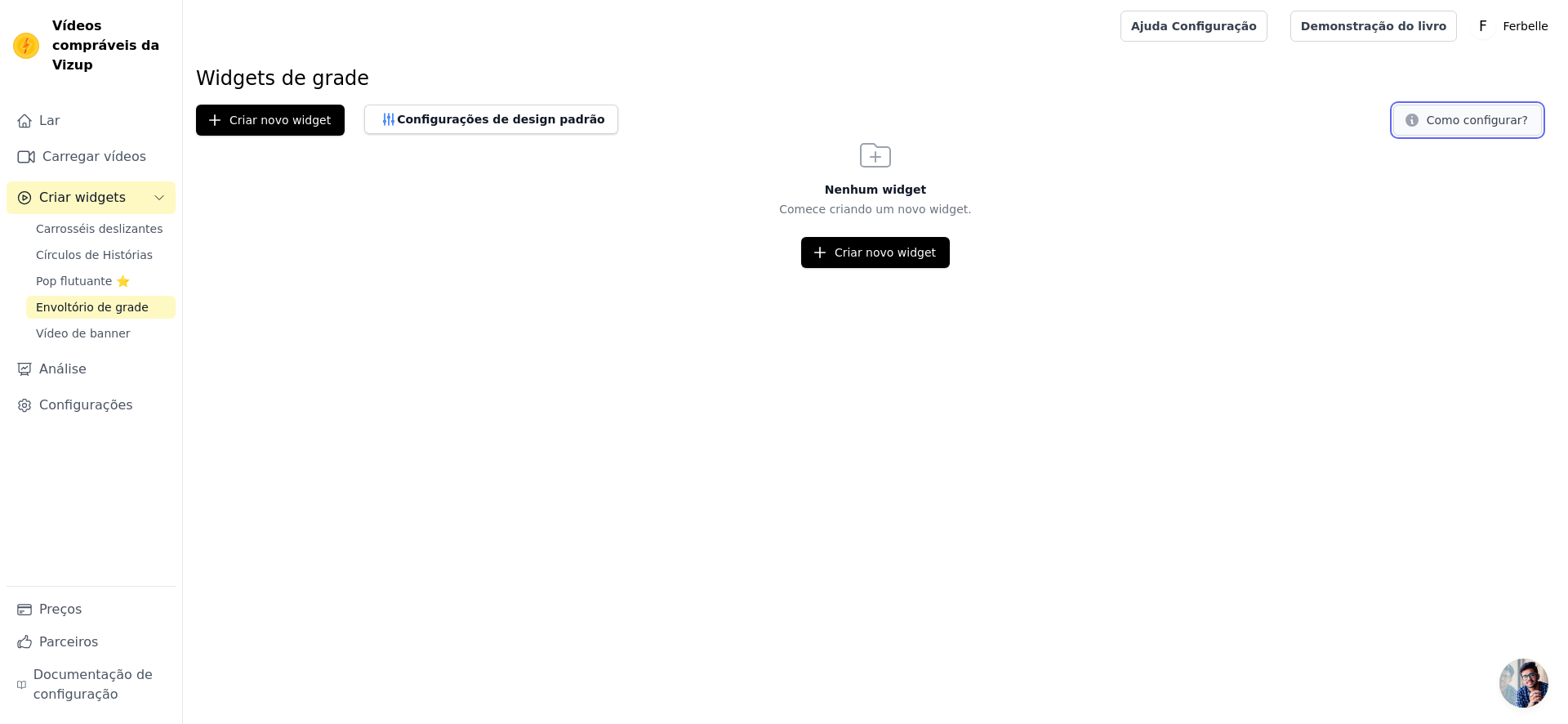
click at [1460, 116] on font "Como configurar?" at bounding box center [1478, 120] width 101 height 13
click at [121, 326] on span "Vídeo de banner" at bounding box center [84, 333] width 95 height 17
click at [1424, 110] on button "Como configurar?" at bounding box center [1468, 121] width 149 height 31
click at [518, 134] on div "Configurações de design padrão" at bounding box center [492, 121] width 255 height 31
click at [117, 287] on font "Pop flutuante ⭐" at bounding box center [83, 281] width 94 height 13
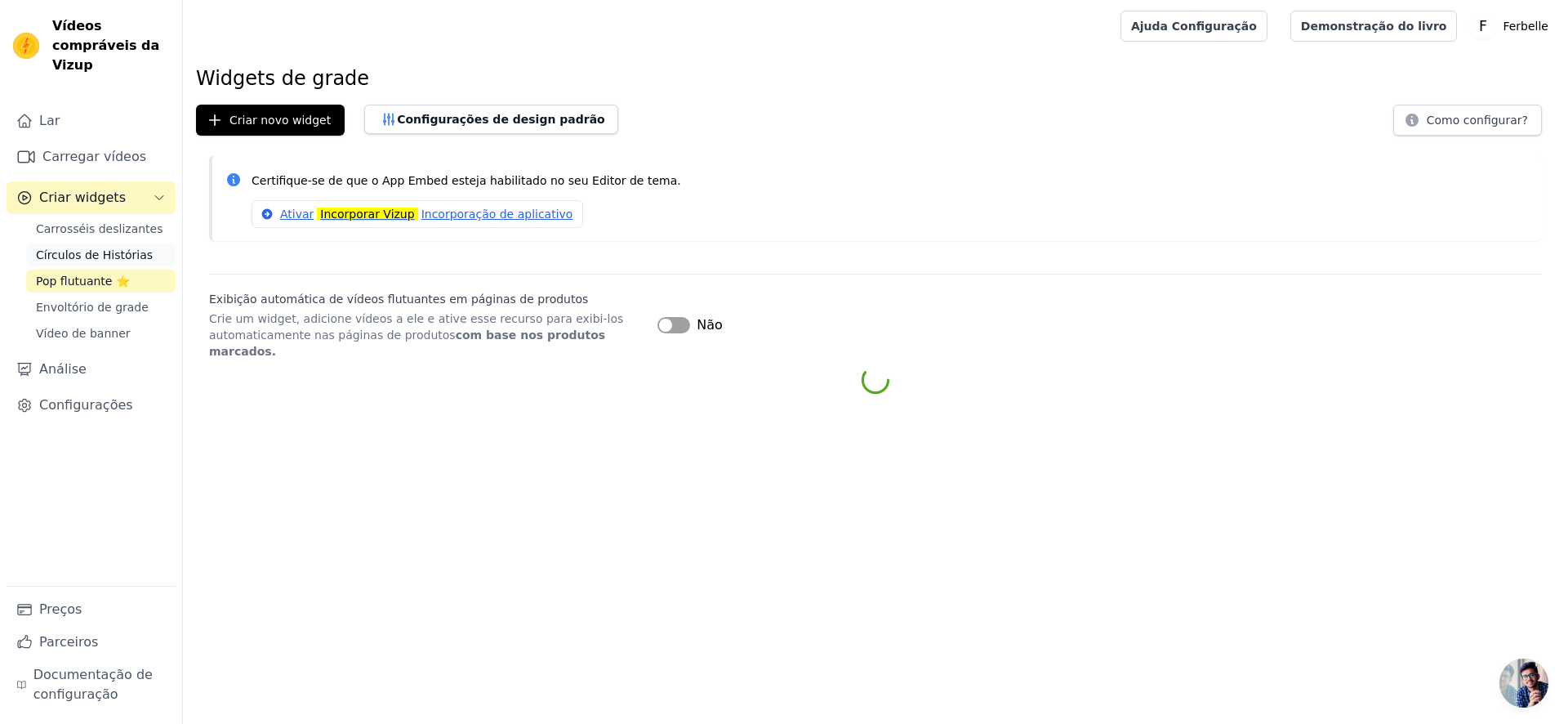
click at [119, 264] on link "Círculos de Histórias" at bounding box center [101, 256] width 150 height 23
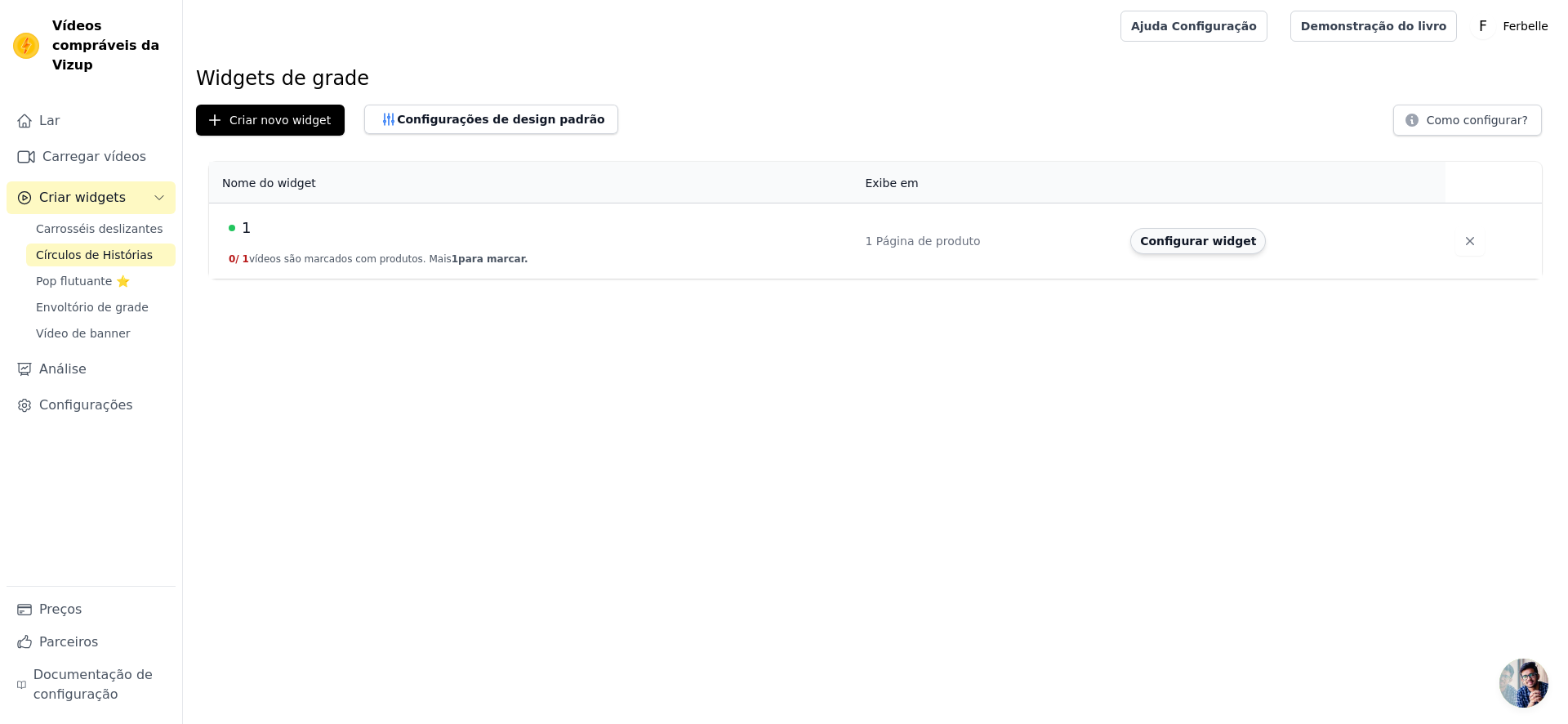
click at [1192, 252] on button "Configurar widget" at bounding box center [1199, 241] width 136 height 26
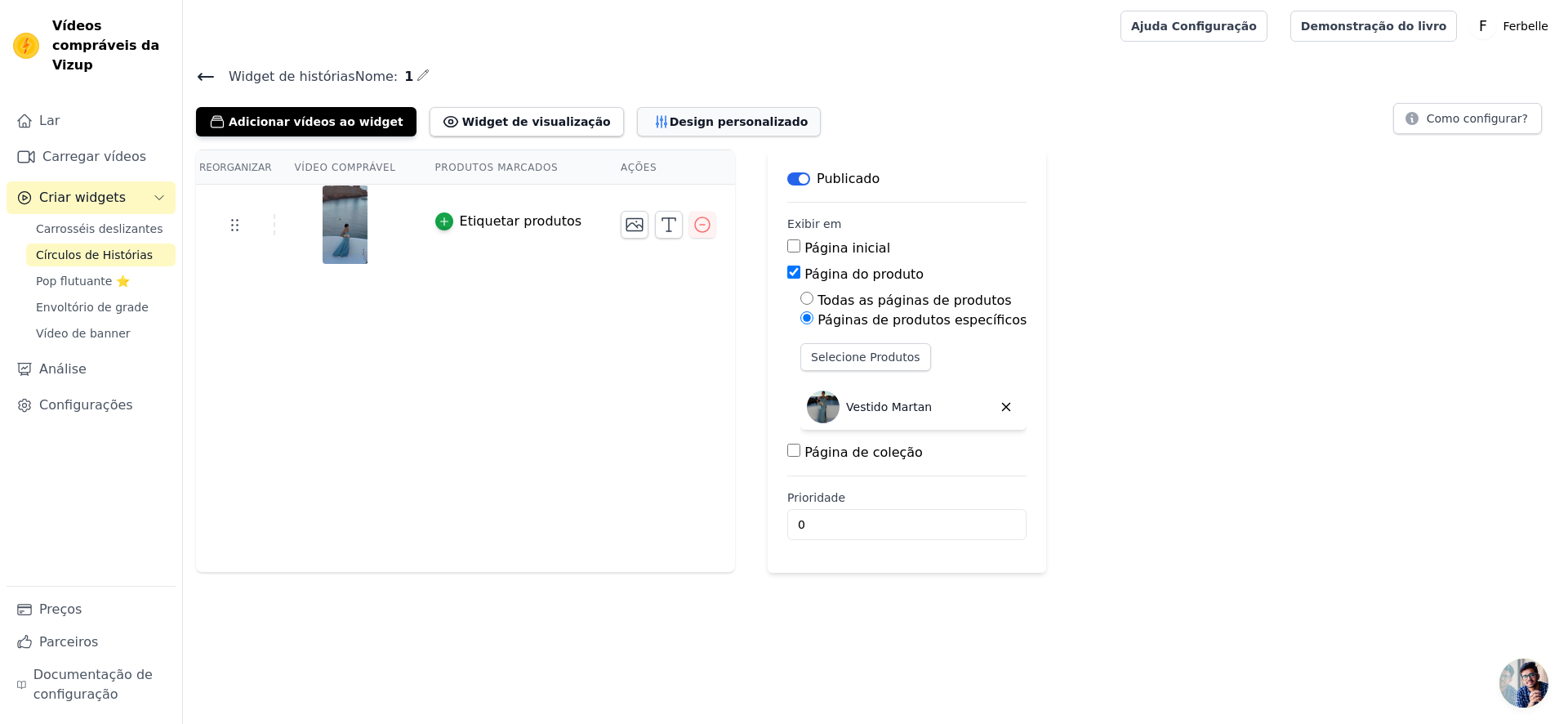
click at [677, 116] on font "Design personalizado" at bounding box center [739, 121] width 139 height 13
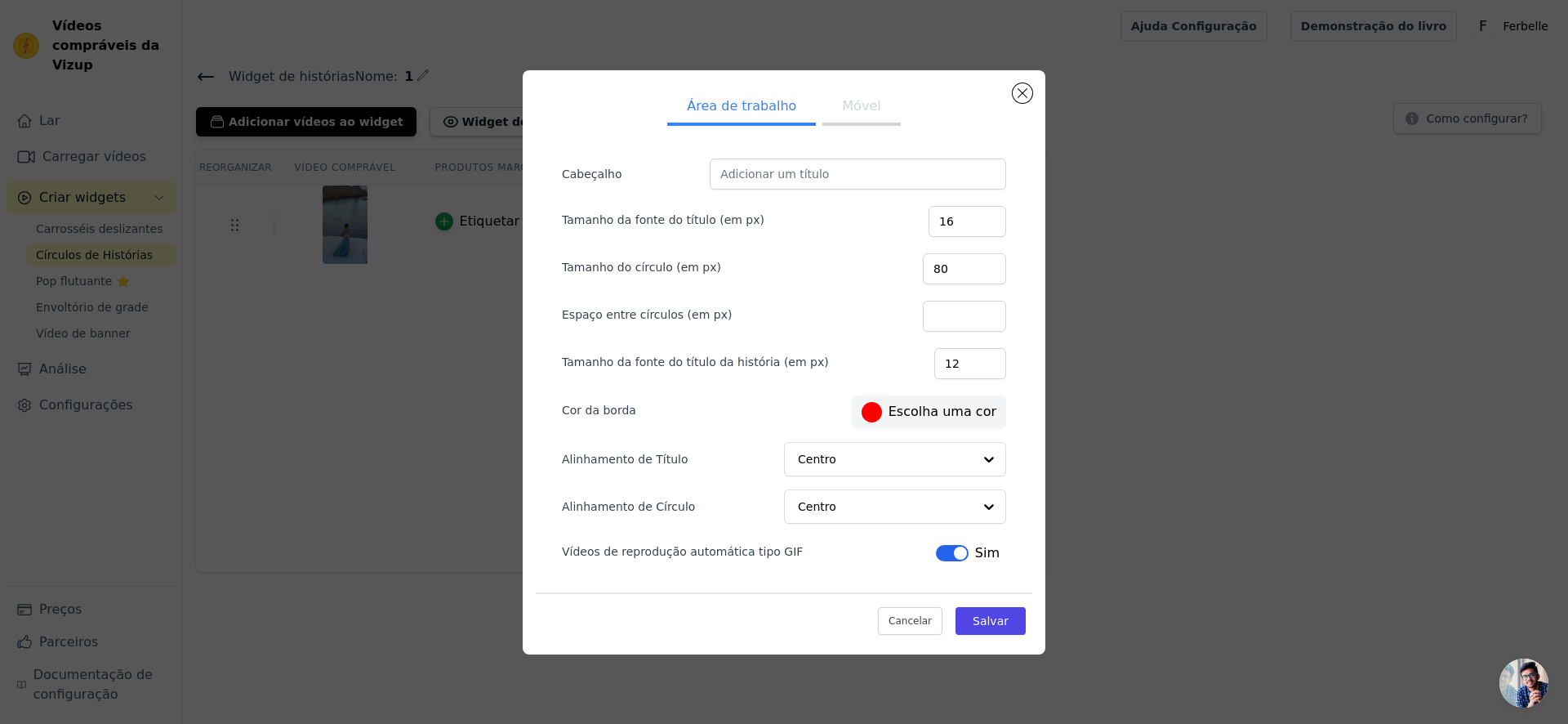
click at [939, 402] on font "Escolha uma cor" at bounding box center [942, 412] width 108 height 19
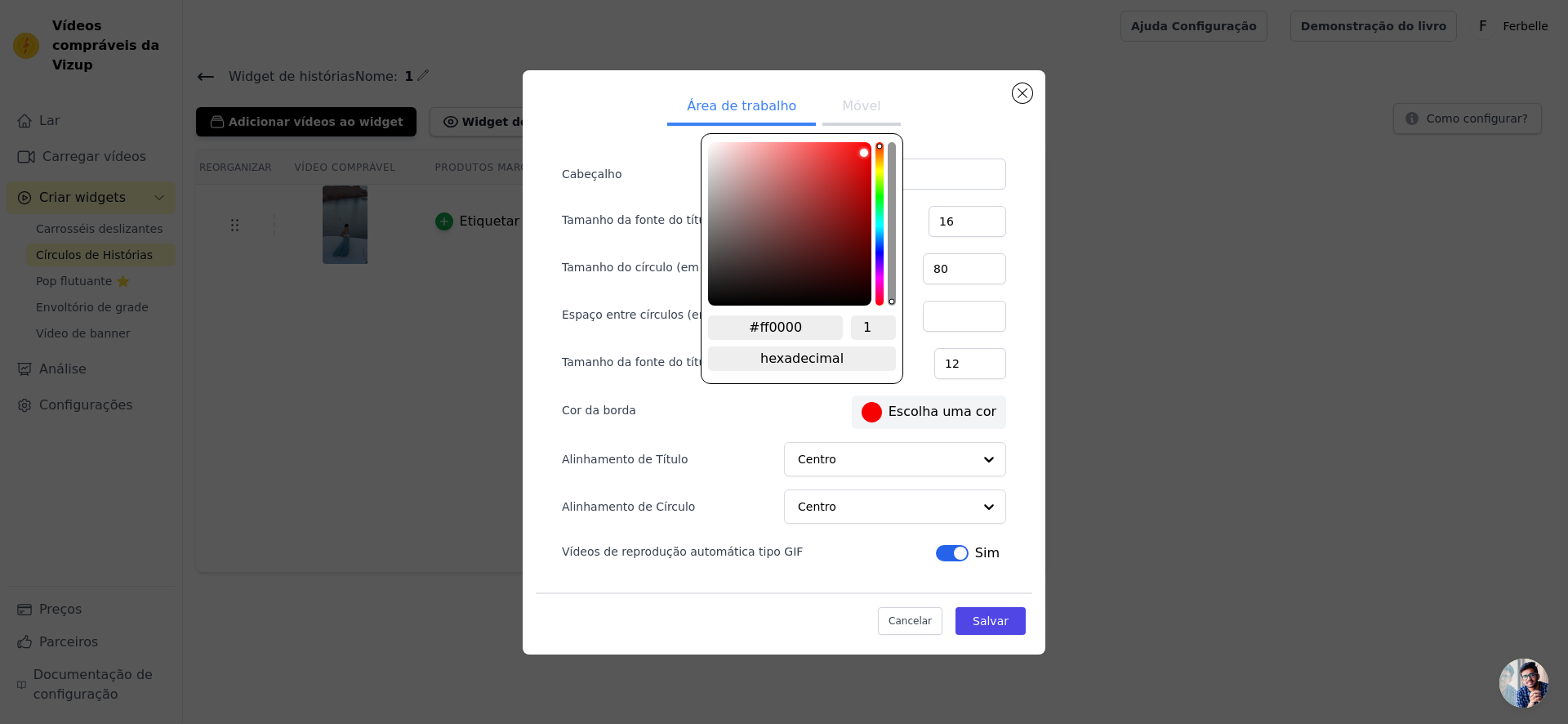
drag, startPoint x: 861, startPoint y: 175, endPoint x: 890, endPoint y: 121, distance: 61.3
click at [890, 121] on div "Área de trabalho Móvel Cabeçalho Tamanho da fonte do título (em px) 16 Tamanho …" at bounding box center [784, 362] width 496 height 558
drag, startPoint x: 845, startPoint y: 164, endPoint x: 921, endPoint y: 121, distance: 87.3
click at [920, 121] on div "Área de trabalho Móvel Cabeçalho Tamanho da fonte do título (em px) 16 Tamanho …" at bounding box center [784, 362] width 496 height 558
click at [824, 407] on div "Cor da borda #ff0000 Escolha uma cor" at bounding box center [784, 411] width 444 height 37
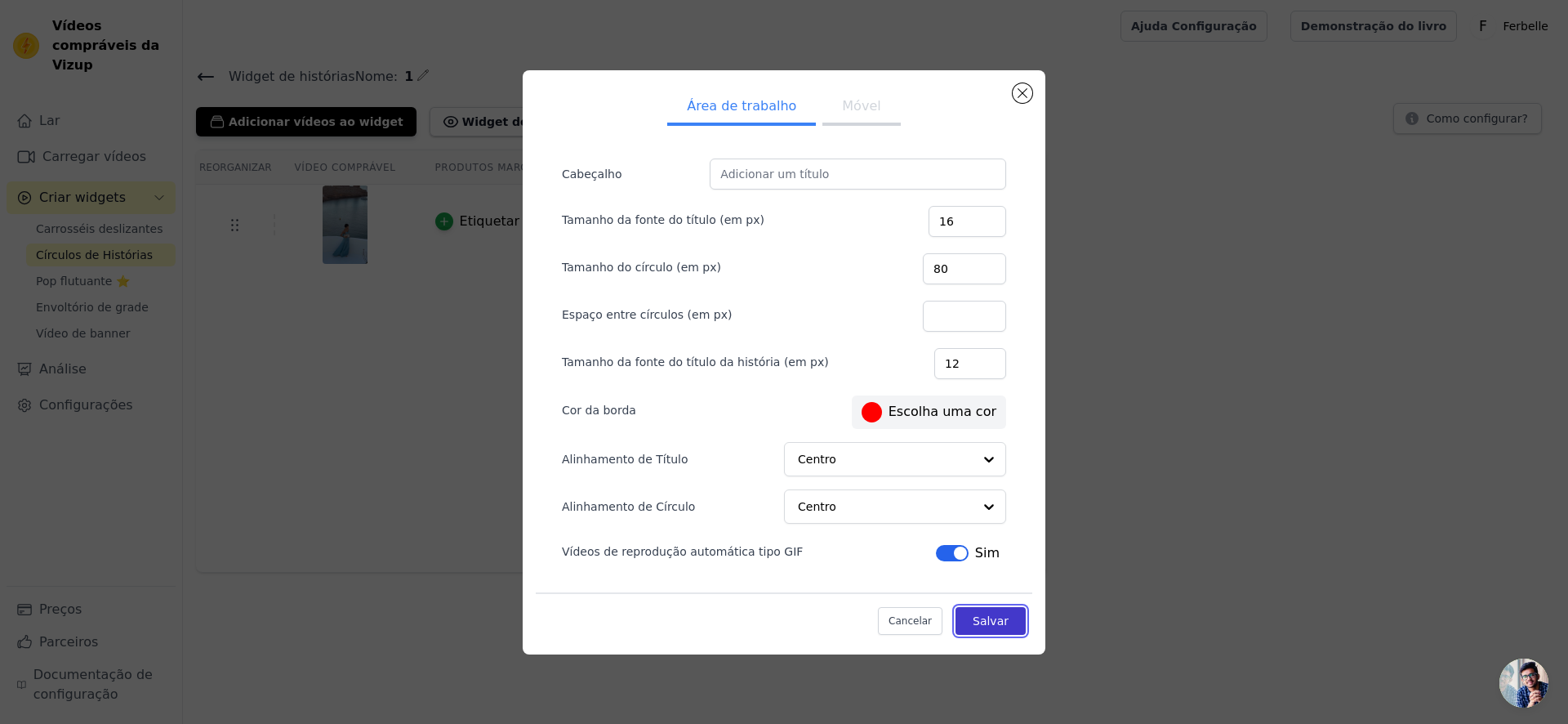
click at [986, 614] on font "Salvar" at bounding box center [990, 620] width 36 height 13
click at [831, 112] on div "Adicionar vídeos ao widget Widget de visualização Área de trabalho Móvel Cabeça…" at bounding box center [875, 118] width 1359 height 36
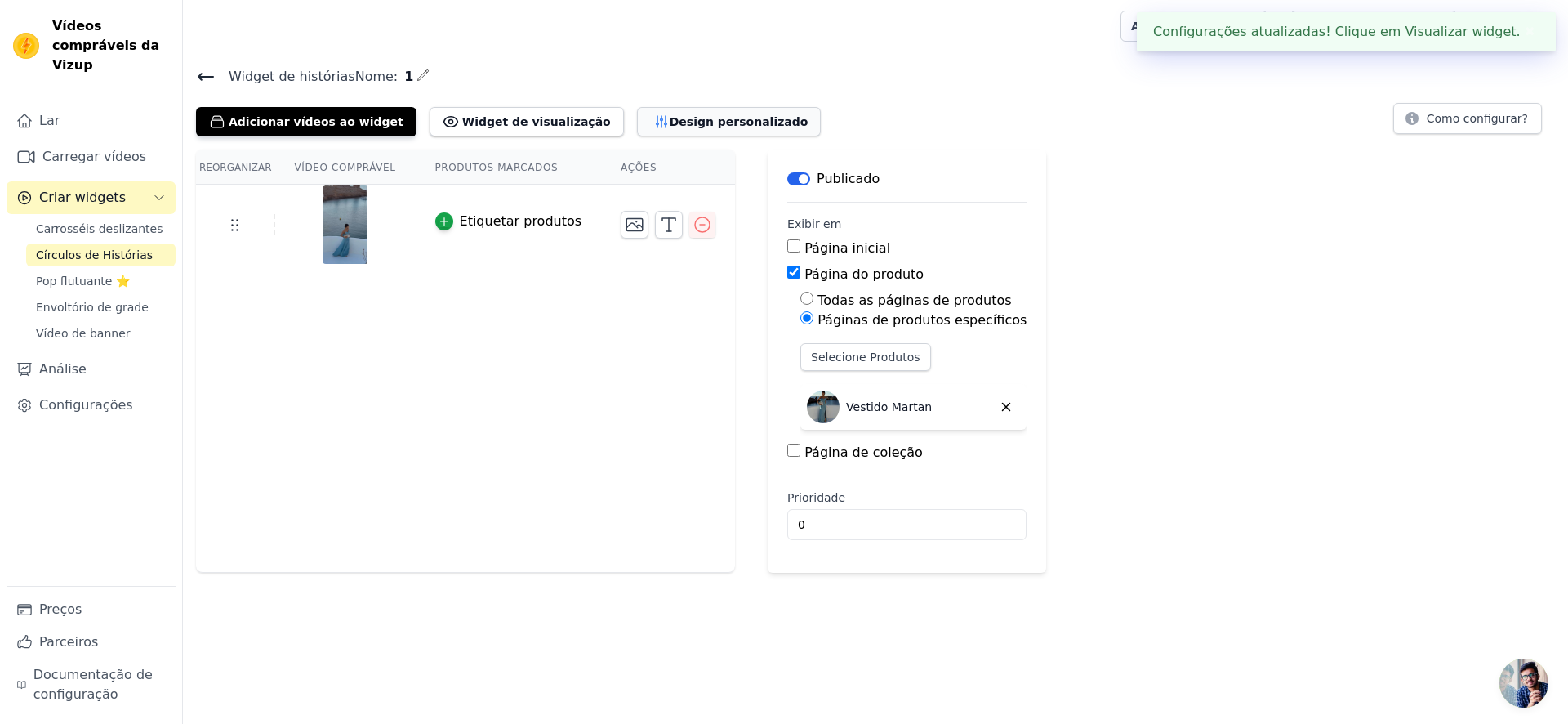
click at [690, 126] on font "Design personalizado" at bounding box center [739, 121] width 139 height 13
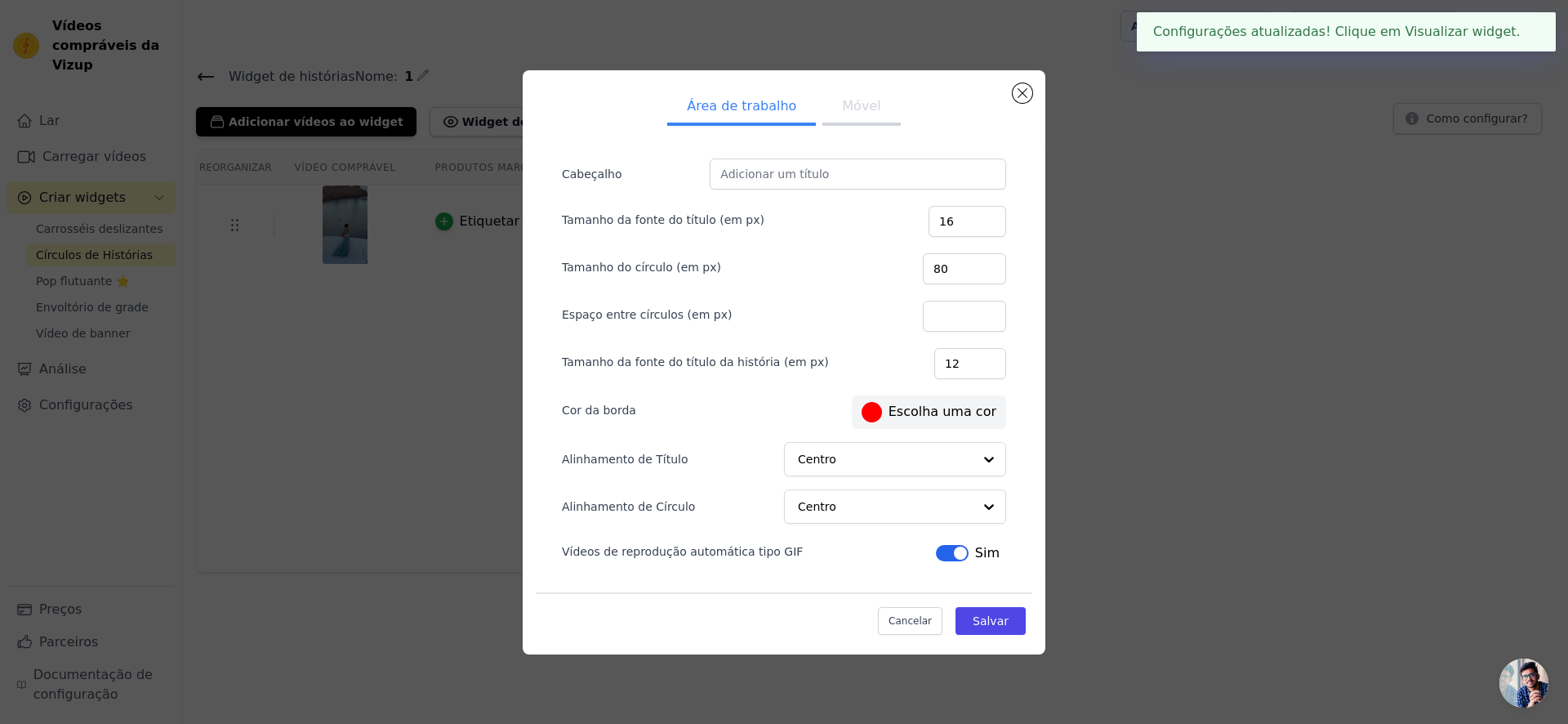
click at [839, 125] on ul "Área de trabalho Móvel" at bounding box center [784, 108] width 496 height 49
click at [835, 120] on button "Móvel" at bounding box center [862, 107] width 78 height 36
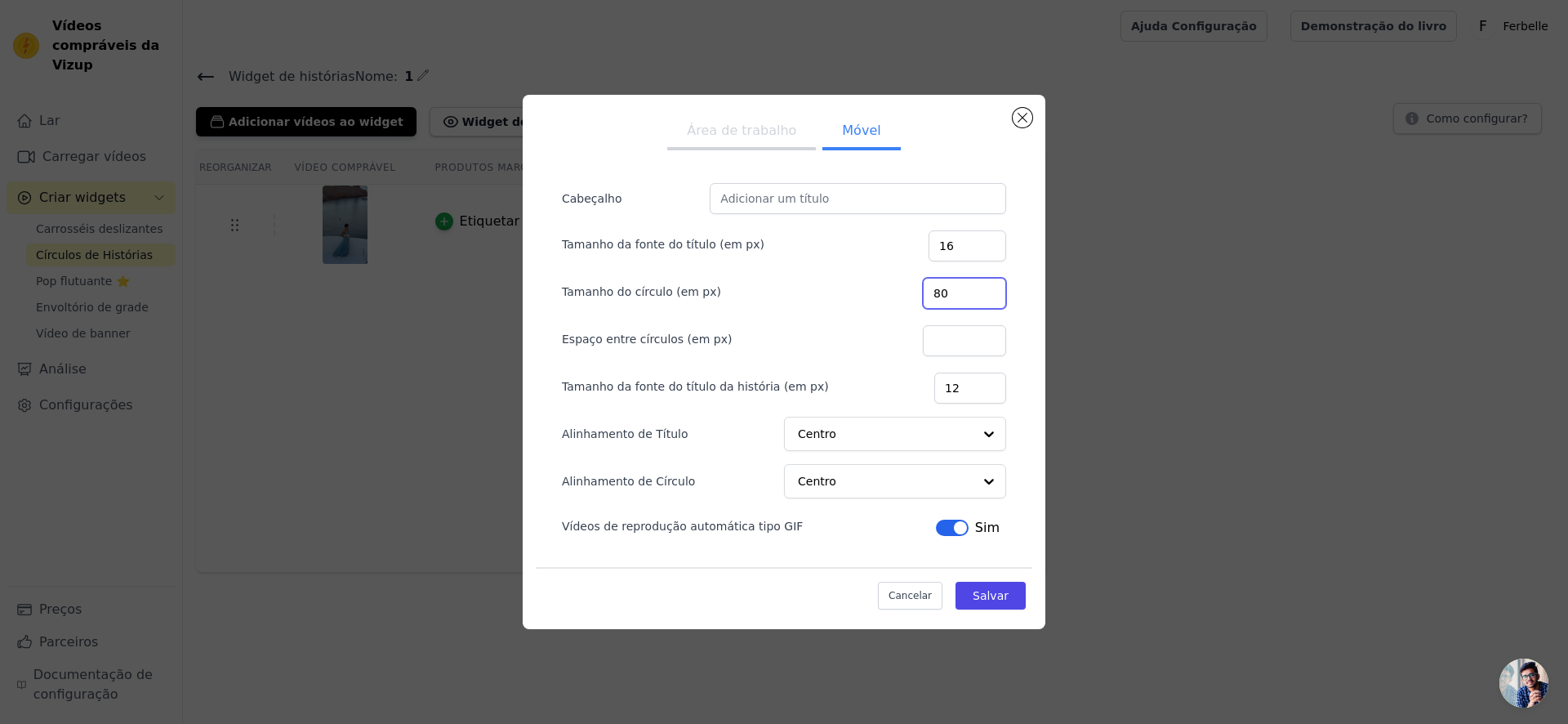
drag, startPoint x: 974, startPoint y: 291, endPoint x: 945, endPoint y: 275, distance: 33.1
click at [945, 275] on div "Tamanho do círculo (em px) 80" at bounding box center [784, 292] width 444 height 34
type input "120"
click at [981, 345] on input "Espaço entre círculos (em px)" at bounding box center [965, 341] width 84 height 31
type input "6"
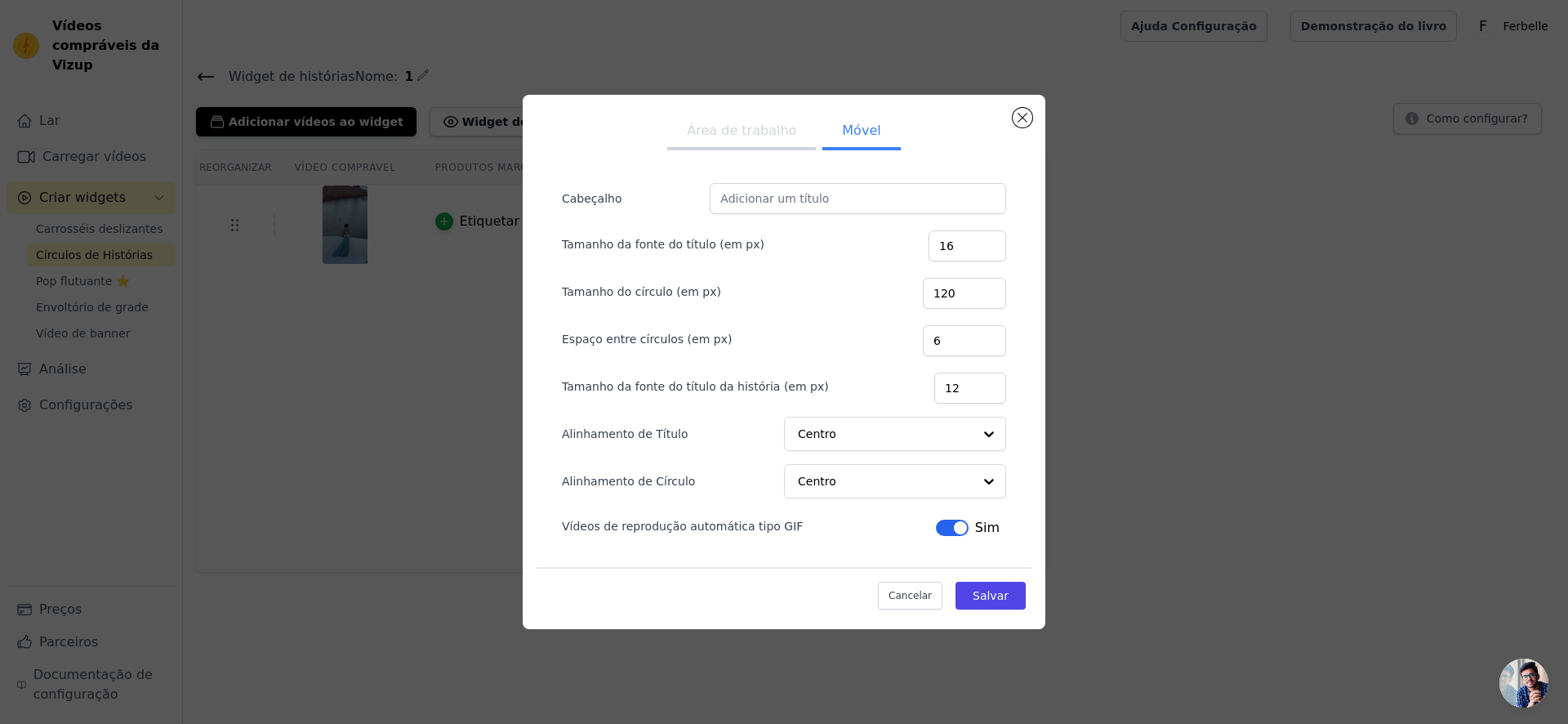
click at [883, 362] on form "Cabeçalho Tamanho da fonte do título (em px) 16 Tamanho do círculo (em px) 120 …" at bounding box center [784, 362] width 470 height 384
click at [766, 130] on font "Área de trabalho" at bounding box center [741, 130] width 110 height 16
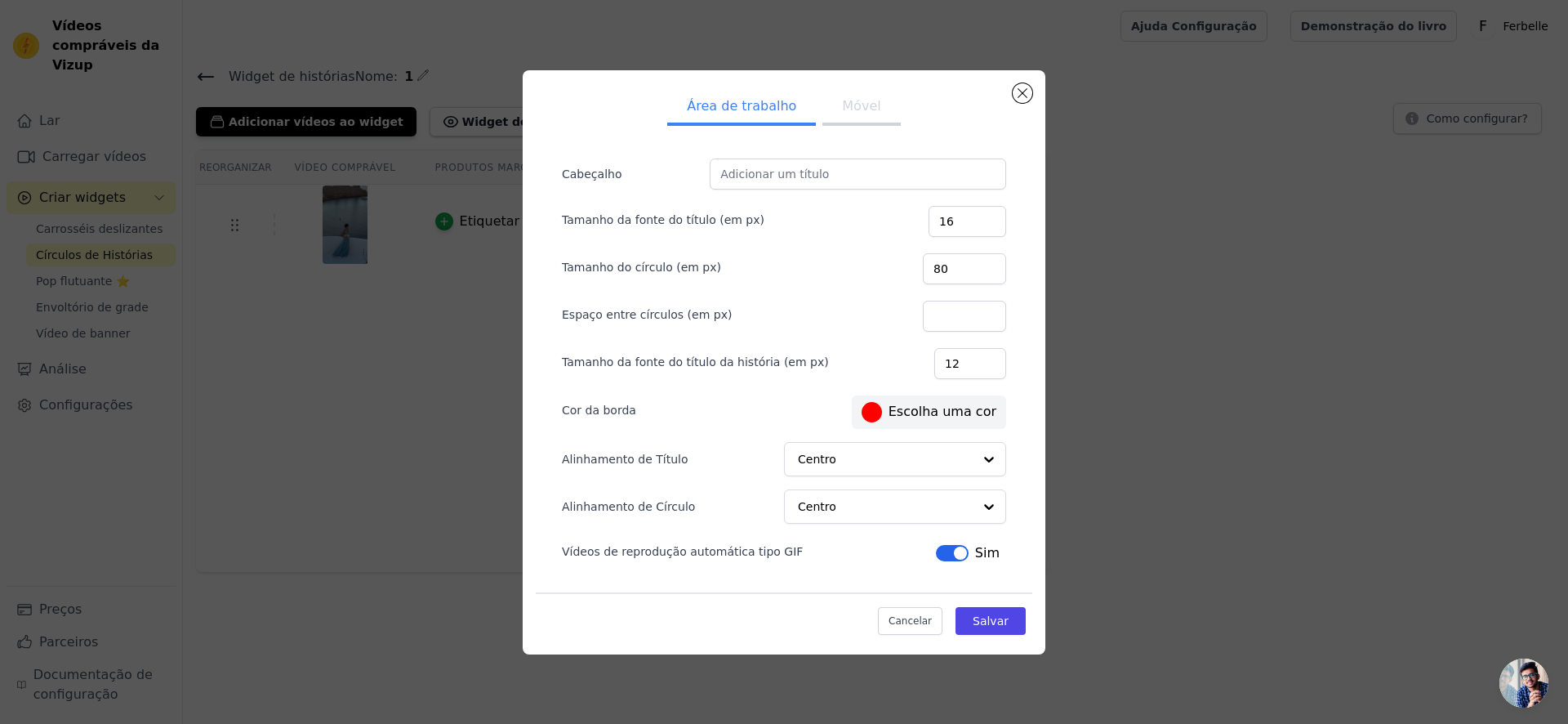
click at [853, 111] on font "Móvel" at bounding box center [862, 106] width 39 height 16
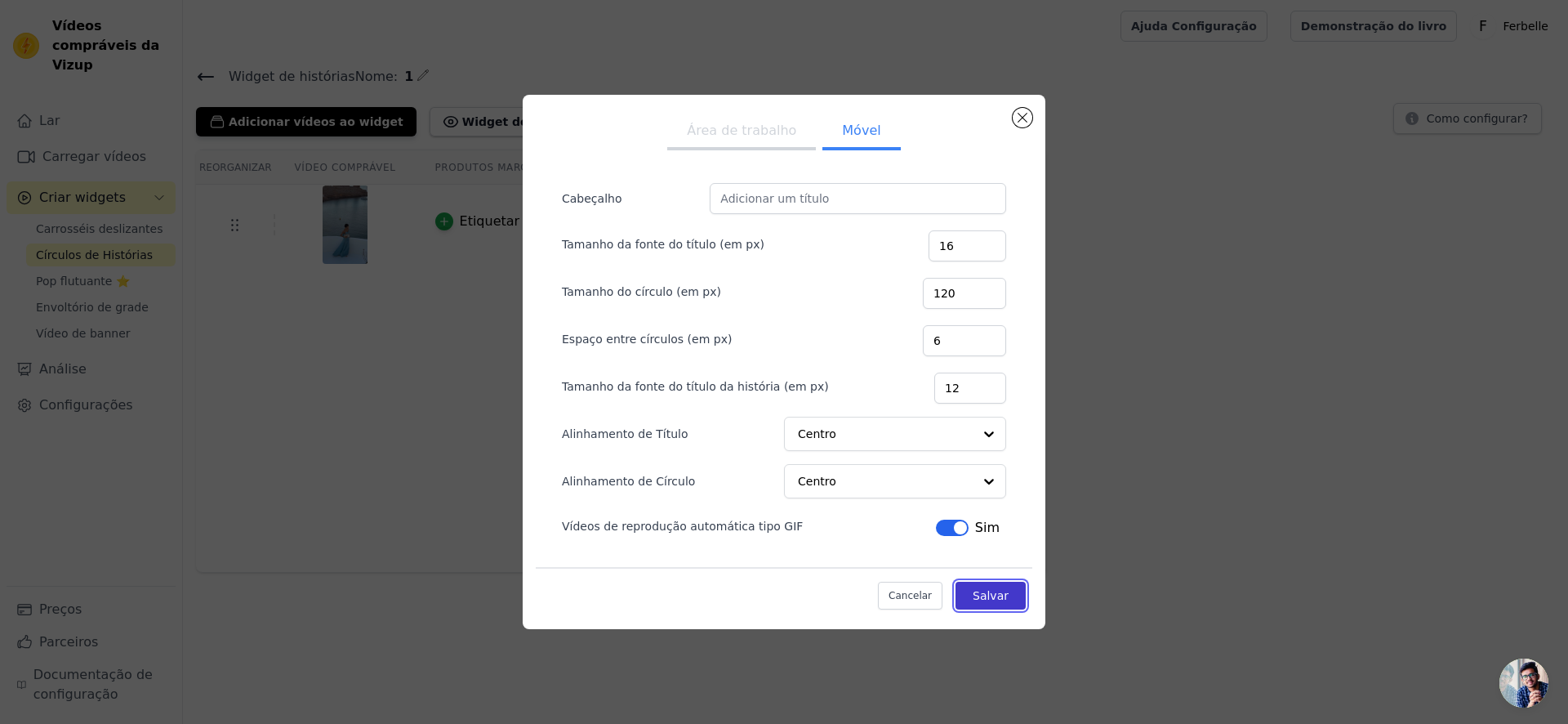
click at [997, 589] on font "Salvar" at bounding box center [990, 595] width 36 height 13
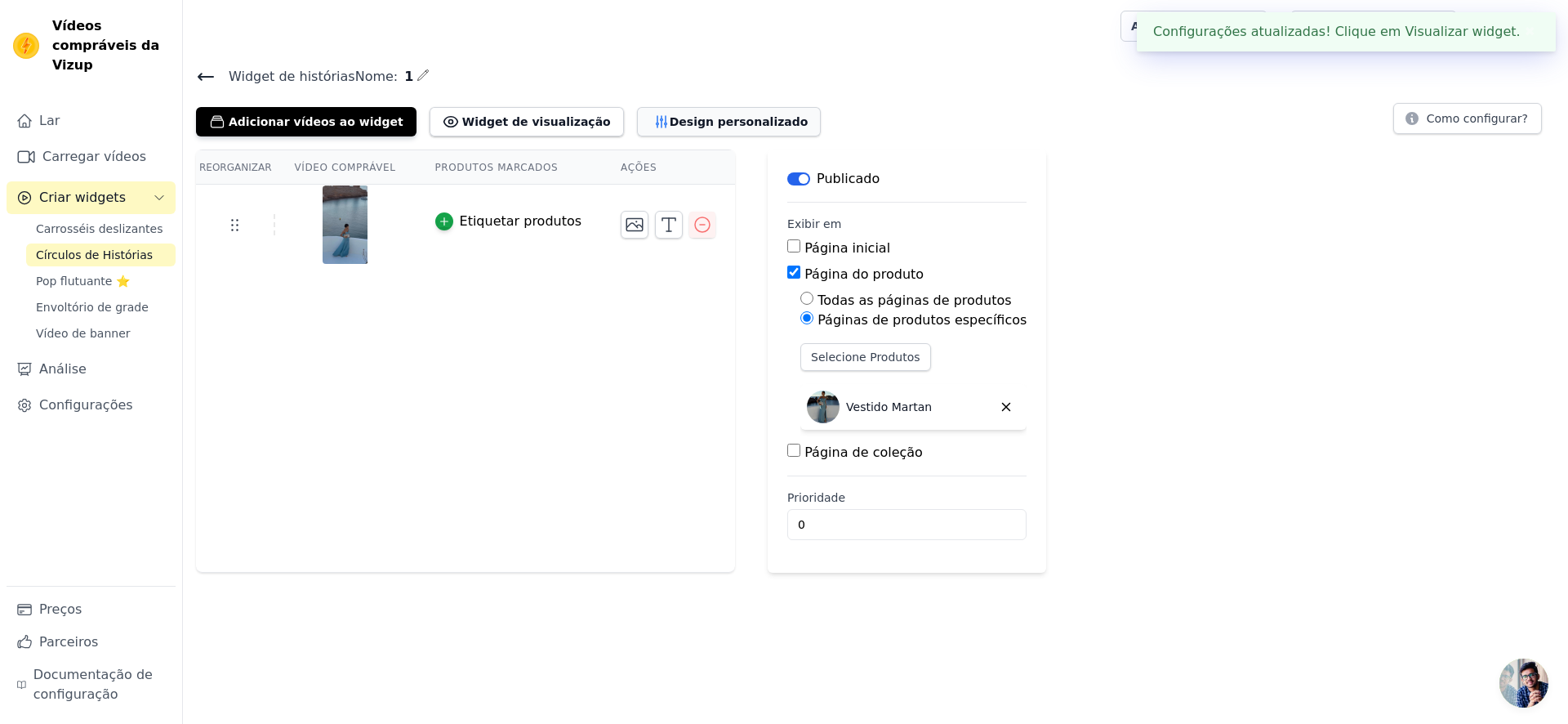
click at [699, 127] on font "Design personalizado" at bounding box center [739, 121] width 139 height 17
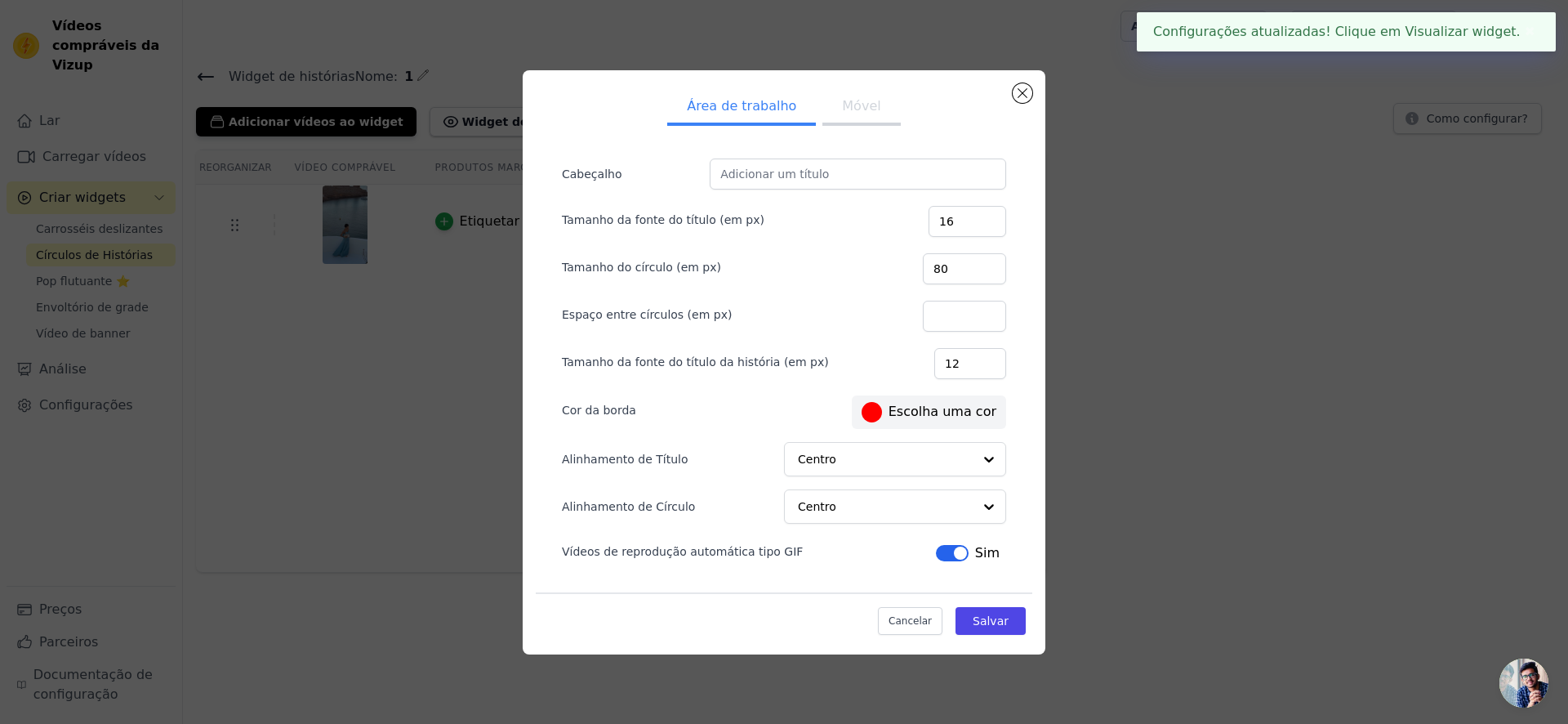
click at [823, 124] on button "Móvel" at bounding box center [862, 107] width 78 height 36
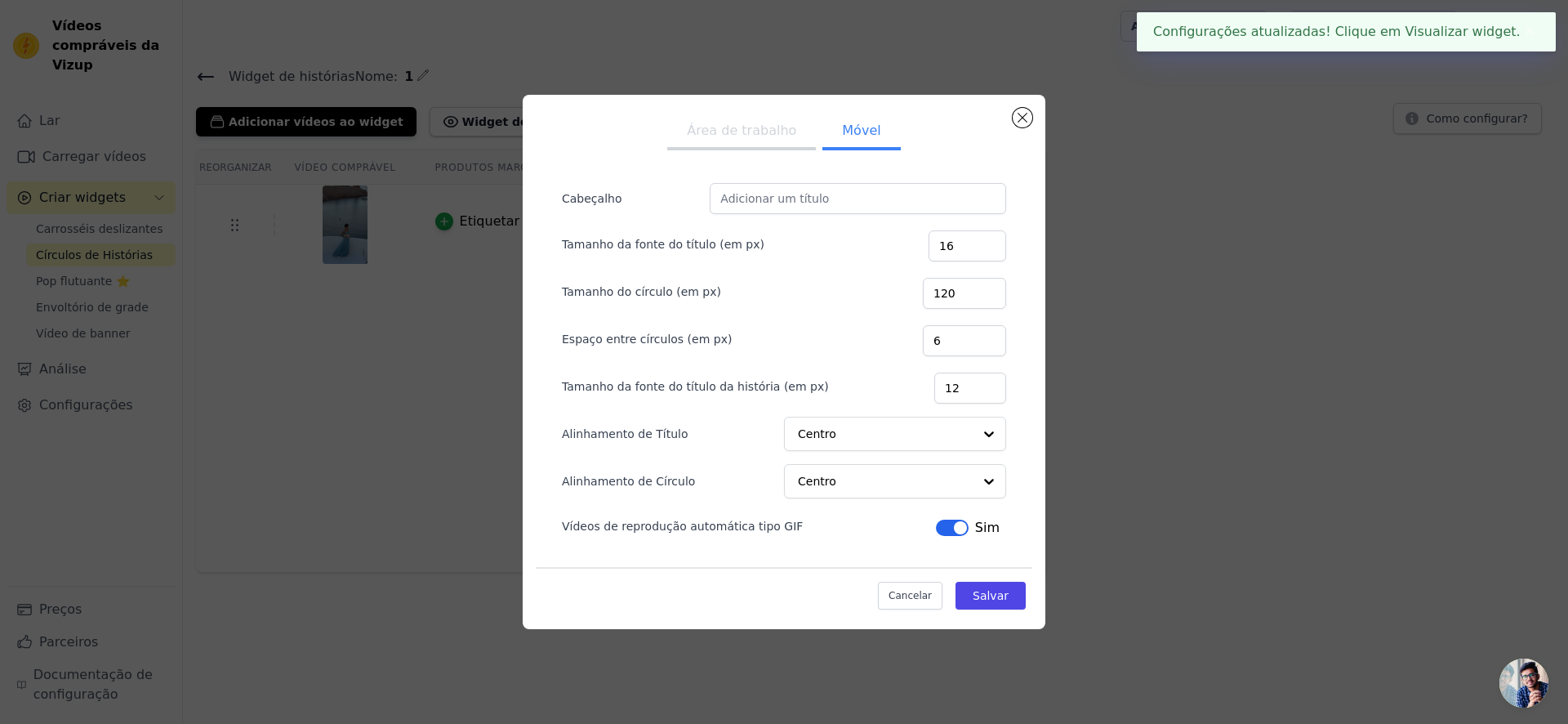
click at [748, 121] on button "Área de trabalho" at bounding box center [741, 132] width 149 height 36
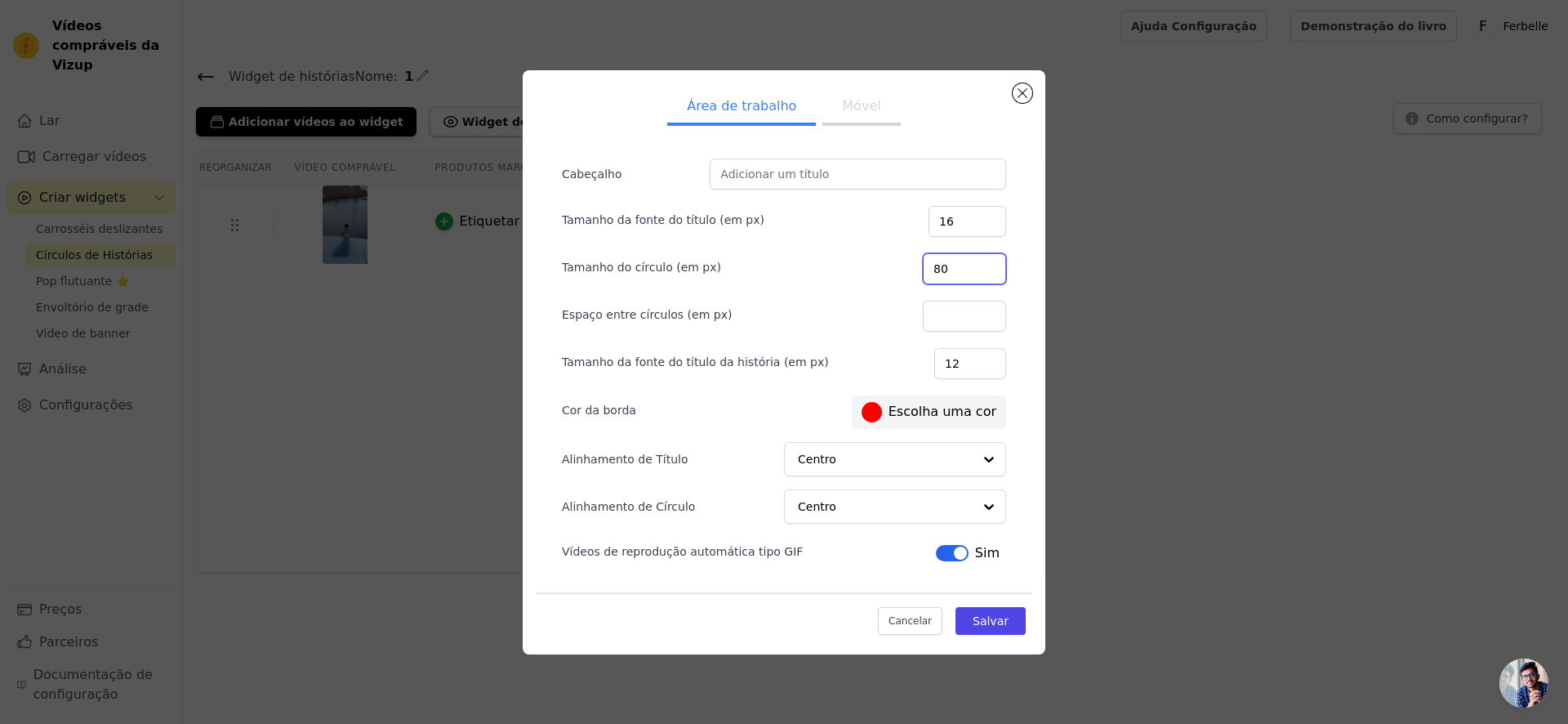
drag, startPoint x: 975, startPoint y: 269, endPoint x: 955, endPoint y: 268, distance: 20.0
click at [955, 268] on input "80" at bounding box center [965, 269] width 84 height 31
type input "120"
click at [958, 319] on input "Espaço entre círculos (em px)" at bounding box center [965, 316] width 84 height 31
type input "5"
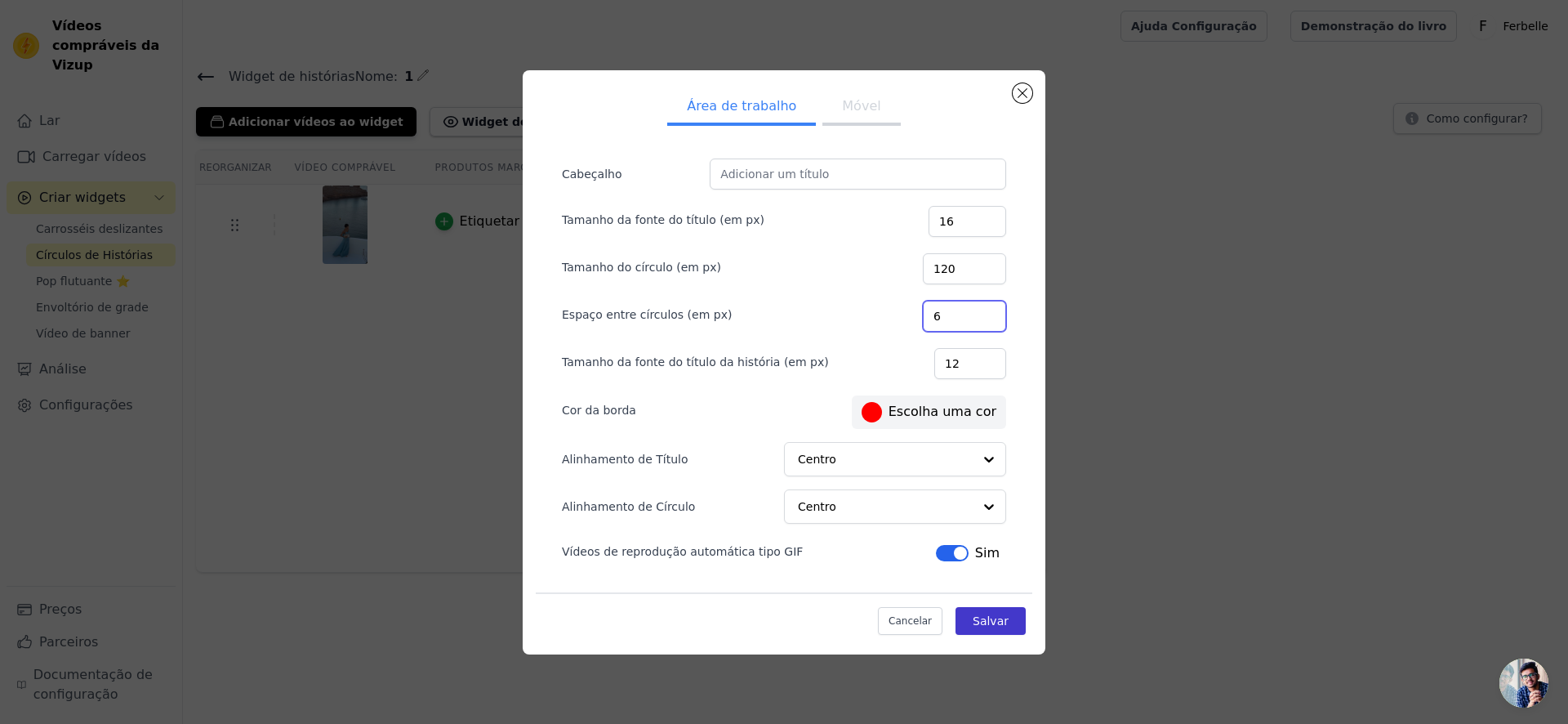
type input "6"
click at [1003, 621] on font "Salvar" at bounding box center [990, 620] width 36 height 13
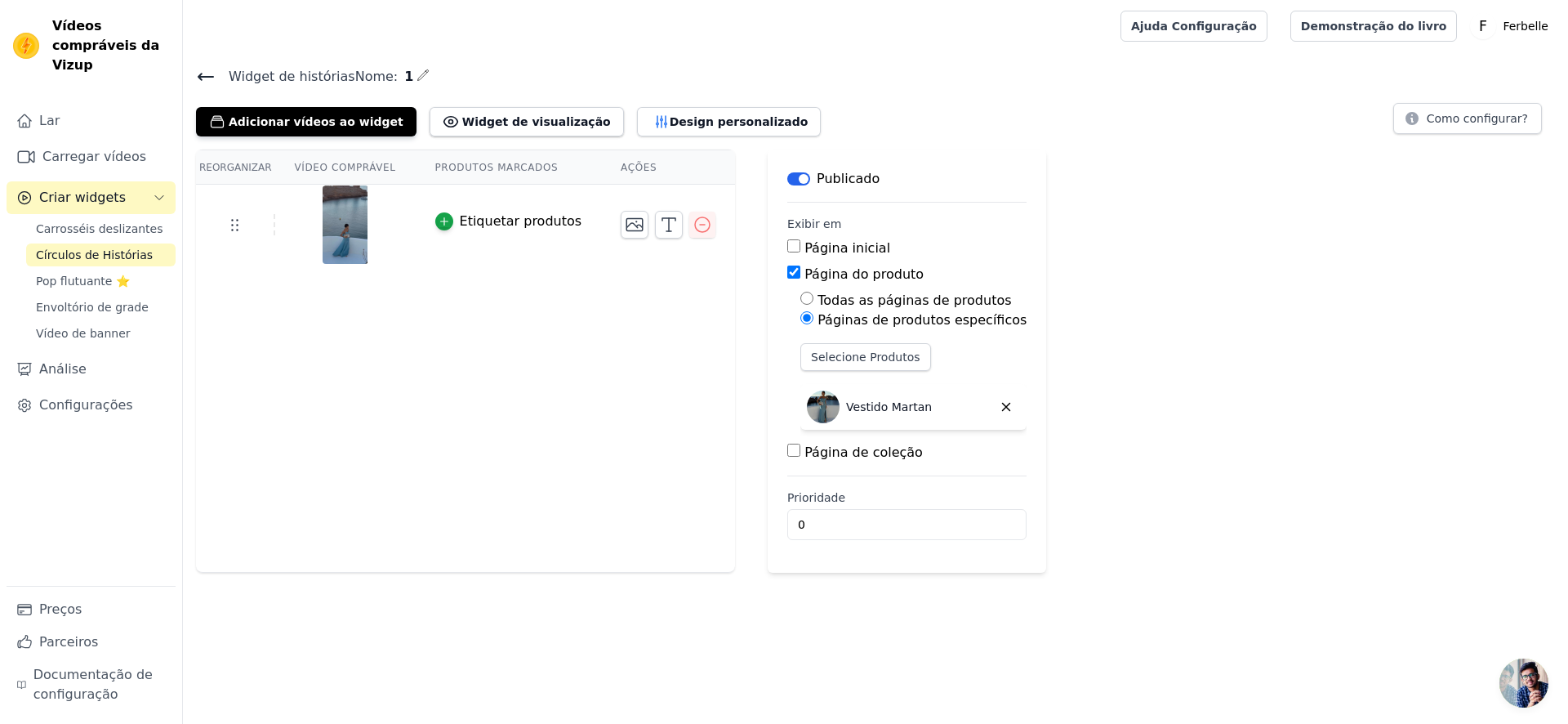
click at [392, 295] on div "Reorganizar Vídeo comprável Produtos marcados Ações Etiquetar produtos" at bounding box center [465, 362] width 539 height 424
click at [442, 274] on div "Reorganizar Vídeo comprável Produtos marcados Ações Etiquetar produtos" at bounding box center [465, 362] width 539 height 424
click at [625, 220] on icon "button" at bounding box center [634, 224] width 19 height 19
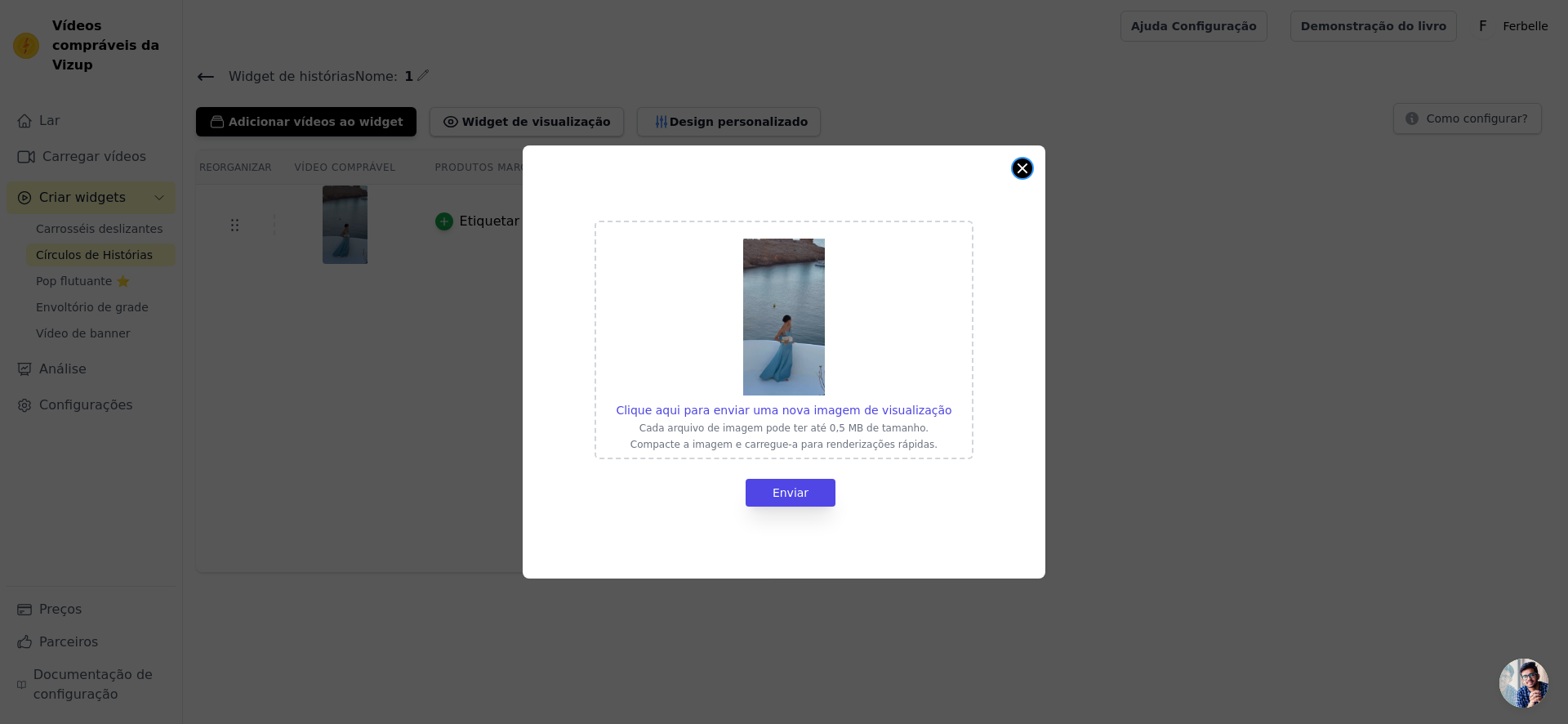
click at [1027, 165] on button "Fechar modal" at bounding box center [1023, 168] width 19 height 19
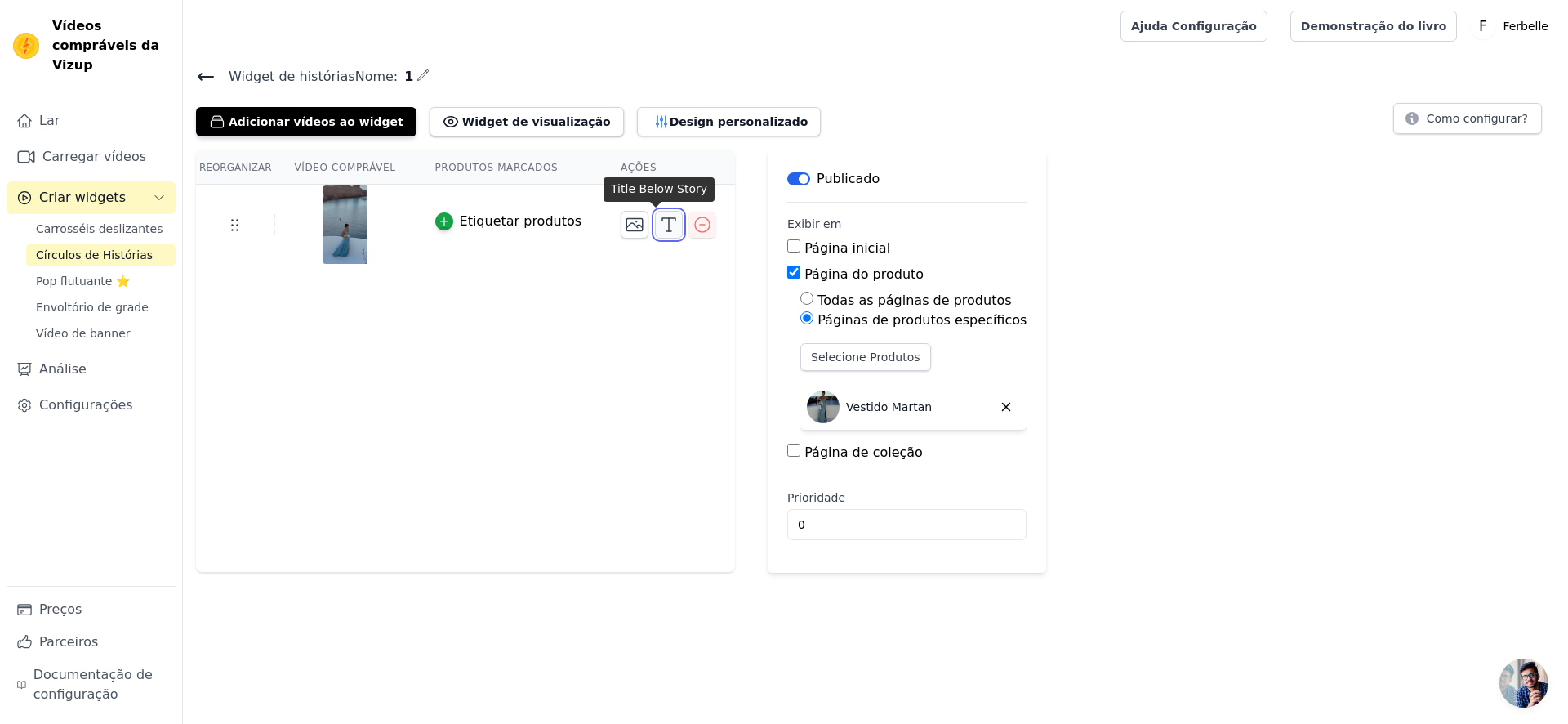
click at [660, 231] on icon "button" at bounding box center [669, 224] width 19 height 19
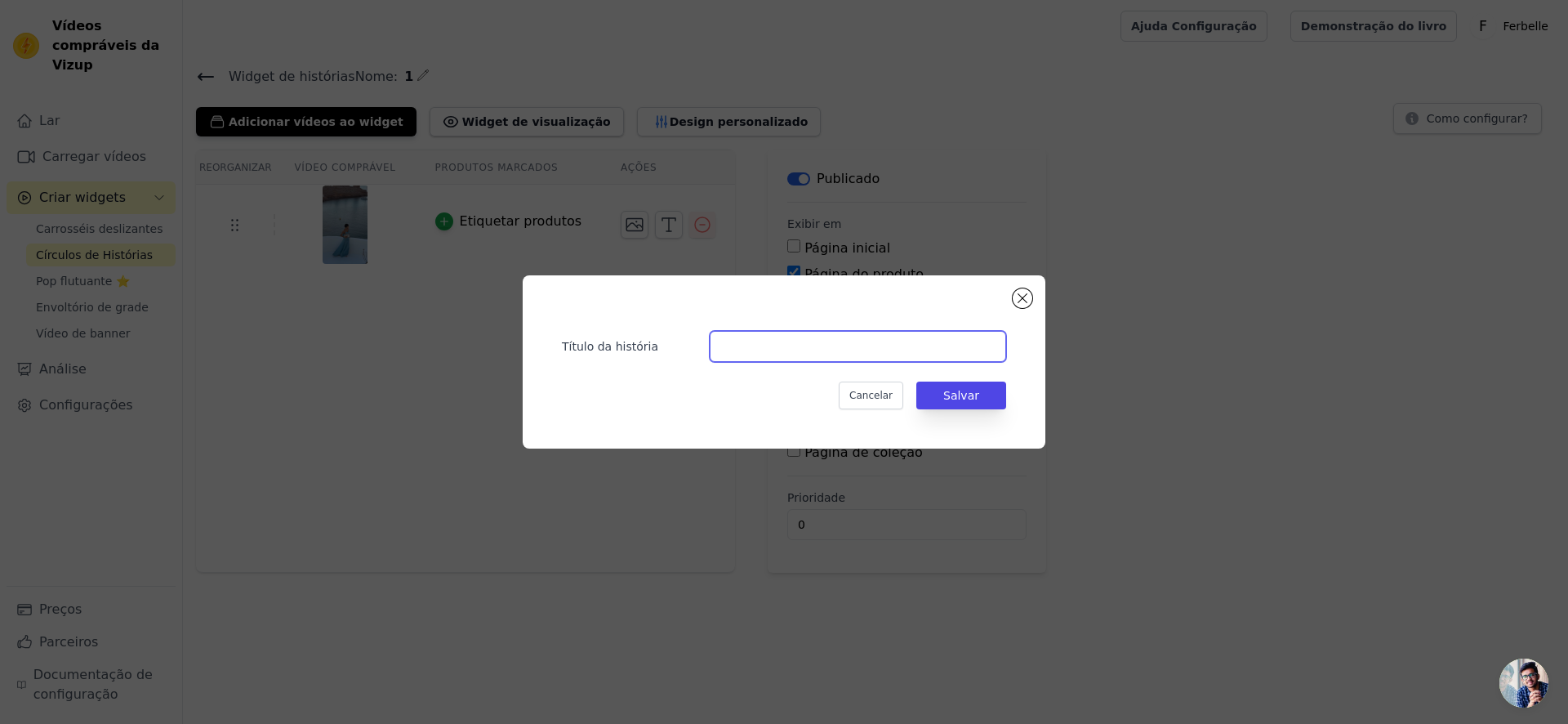
click at [875, 336] on input "Título da história" at bounding box center [858, 347] width 296 height 31
type input "gs"
click at [960, 384] on button "Salvar" at bounding box center [961, 396] width 89 height 28
click at [955, 394] on font "Salvar" at bounding box center [961, 395] width 36 height 13
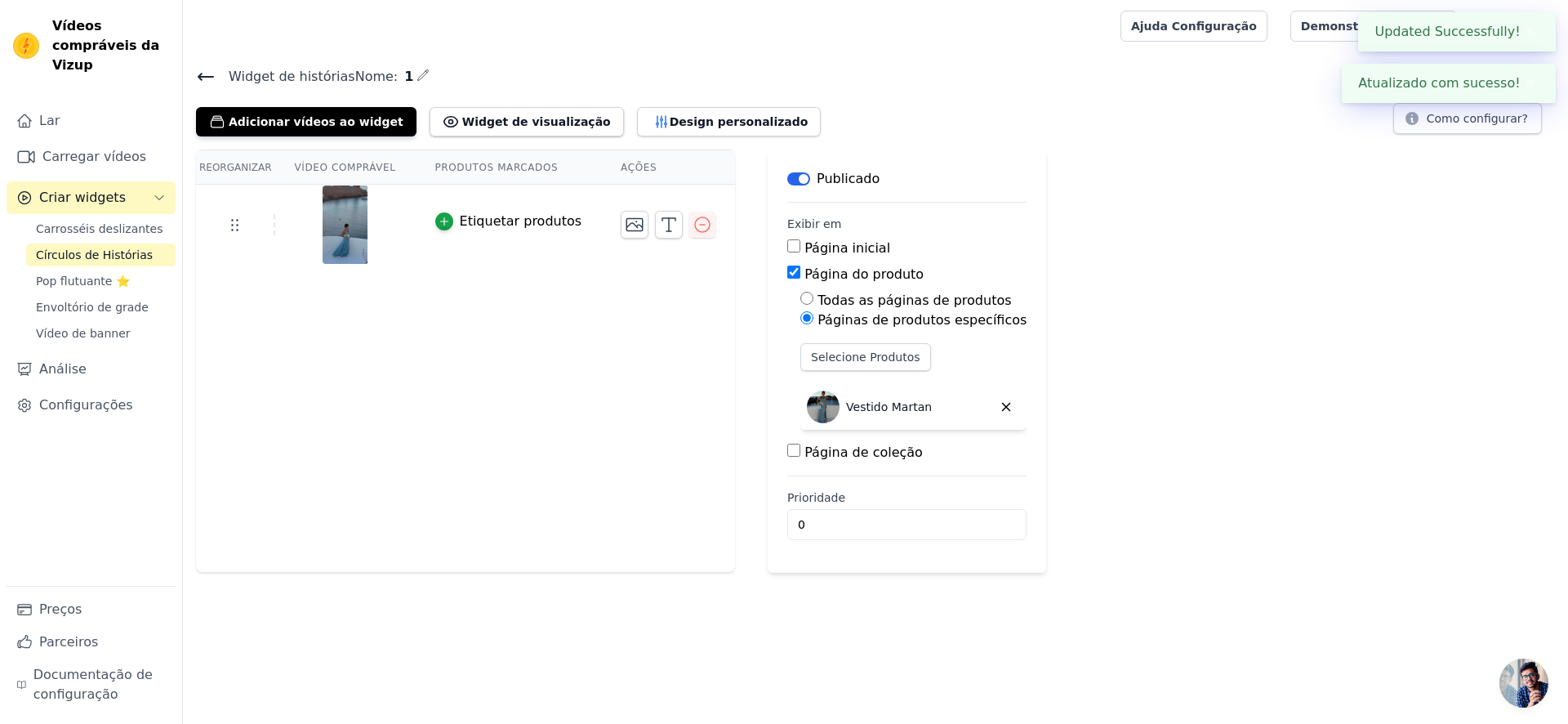
click at [976, 326] on font "Páginas de produtos específicos" at bounding box center [922, 320] width 209 height 16
click at [814, 325] on input "Páginas de produtos específicos" at bounding box center [806, 317] width 13 height 13
click at [1222, 315] on div "Reorganizar Vídeo comprável Produtos marcados Ações Etiquetar produtos Salvar v…" at bounding box center [875, 362] width 1385 height 424
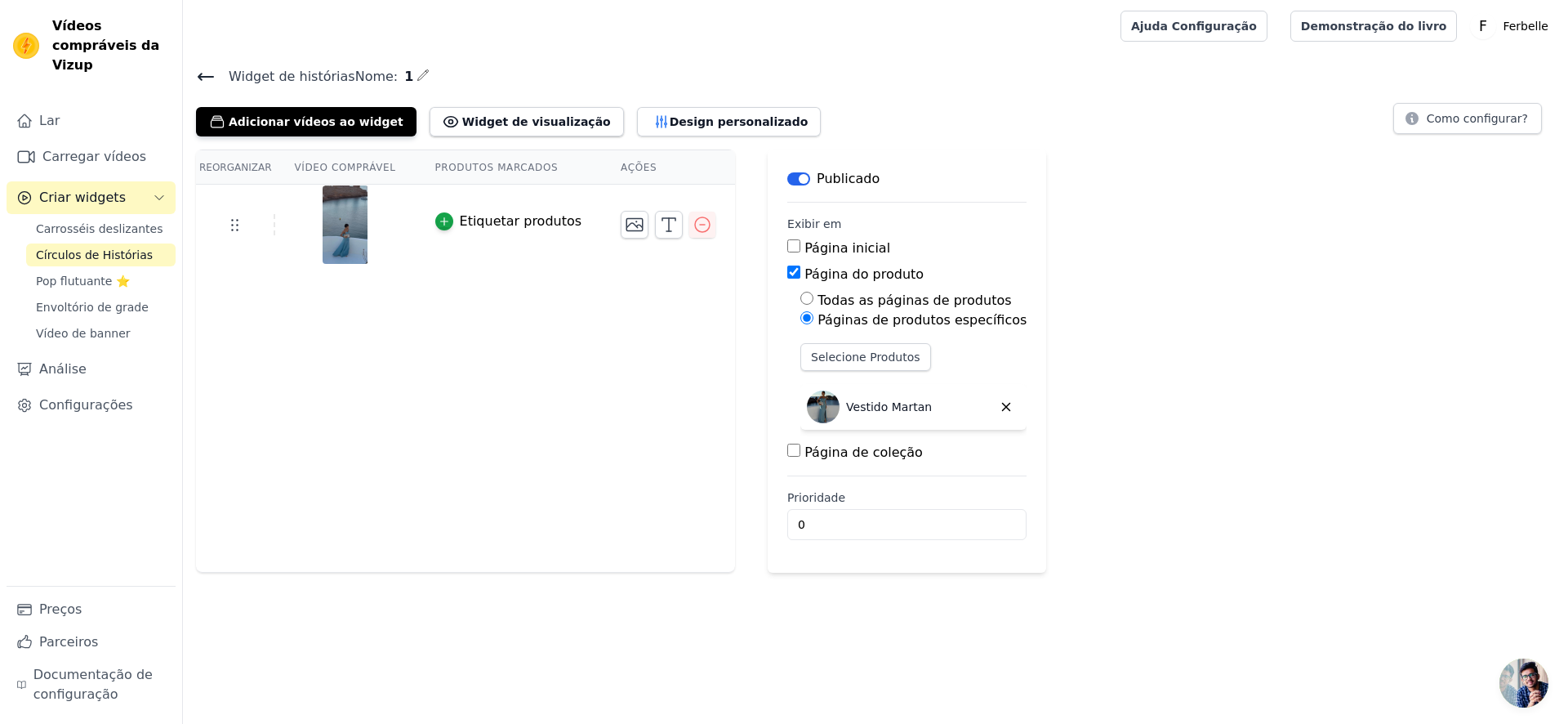
click at [638, 224] on div at bounding box center [668, 224] width 95 height 28
click at [660, 223] on icon "button" at bounding box center [669, 224] width 19 height 19
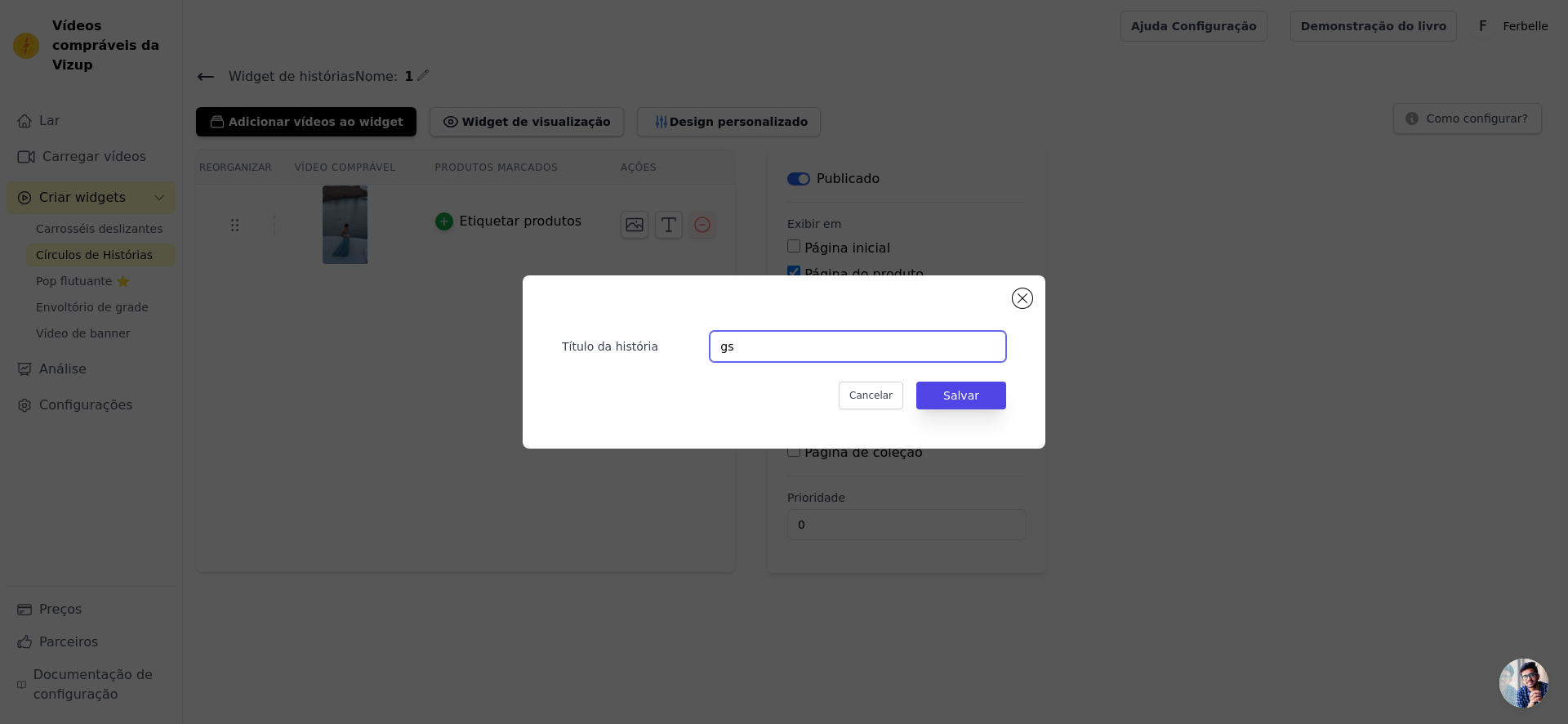
click at [735, 340] on input "gs" at bounding box center [858, 347] width 296 height 31
type input "Ver vídeo"
click at [950, 408] on button "Salvar" at bounding box center [961, 396] width 89 height 28
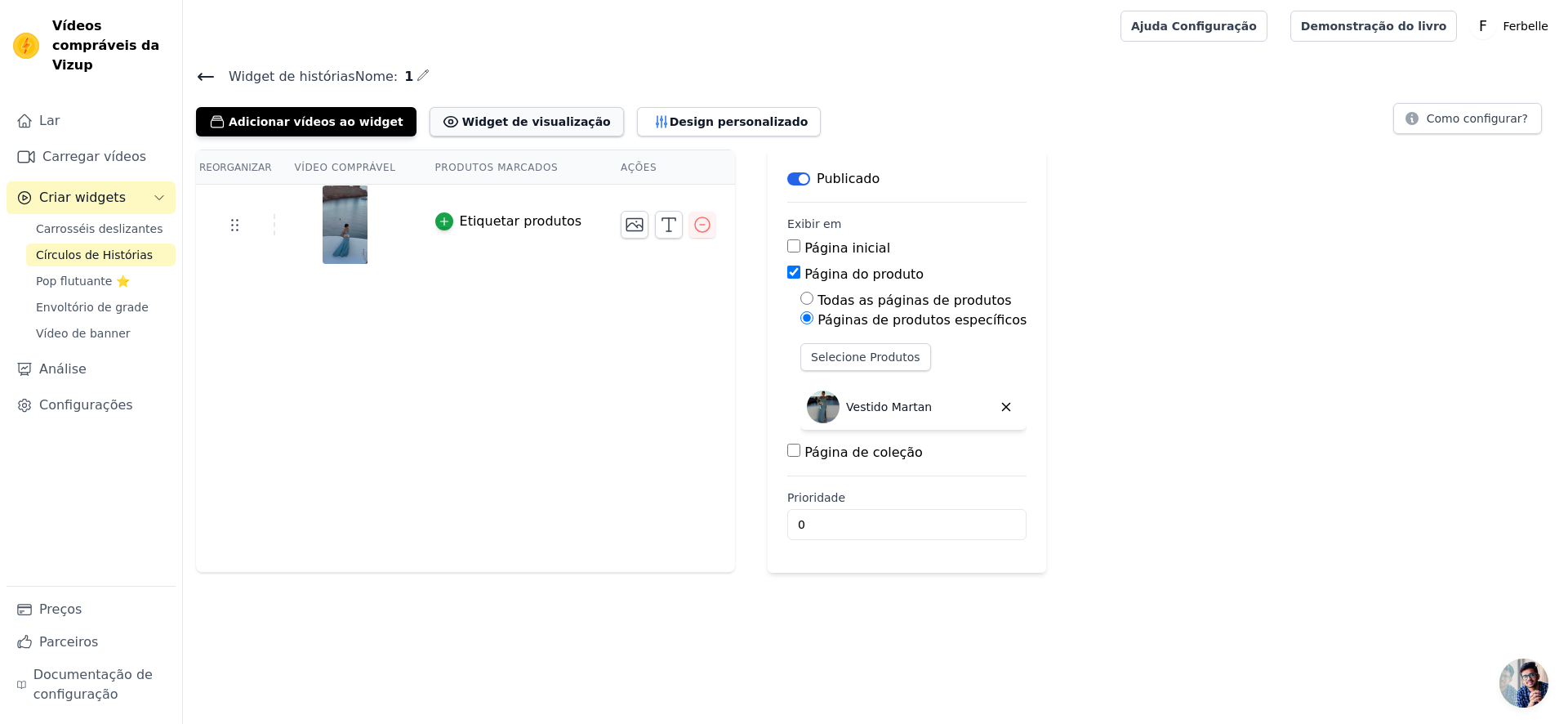
click at [567, 115] on button "Widget de visualização" at bounding box center [527, 121] width 194 height 29
click at [352, 109] on button "Adicionar vídeos ao widget" at bounding box center [306, 121] width 221 height 29
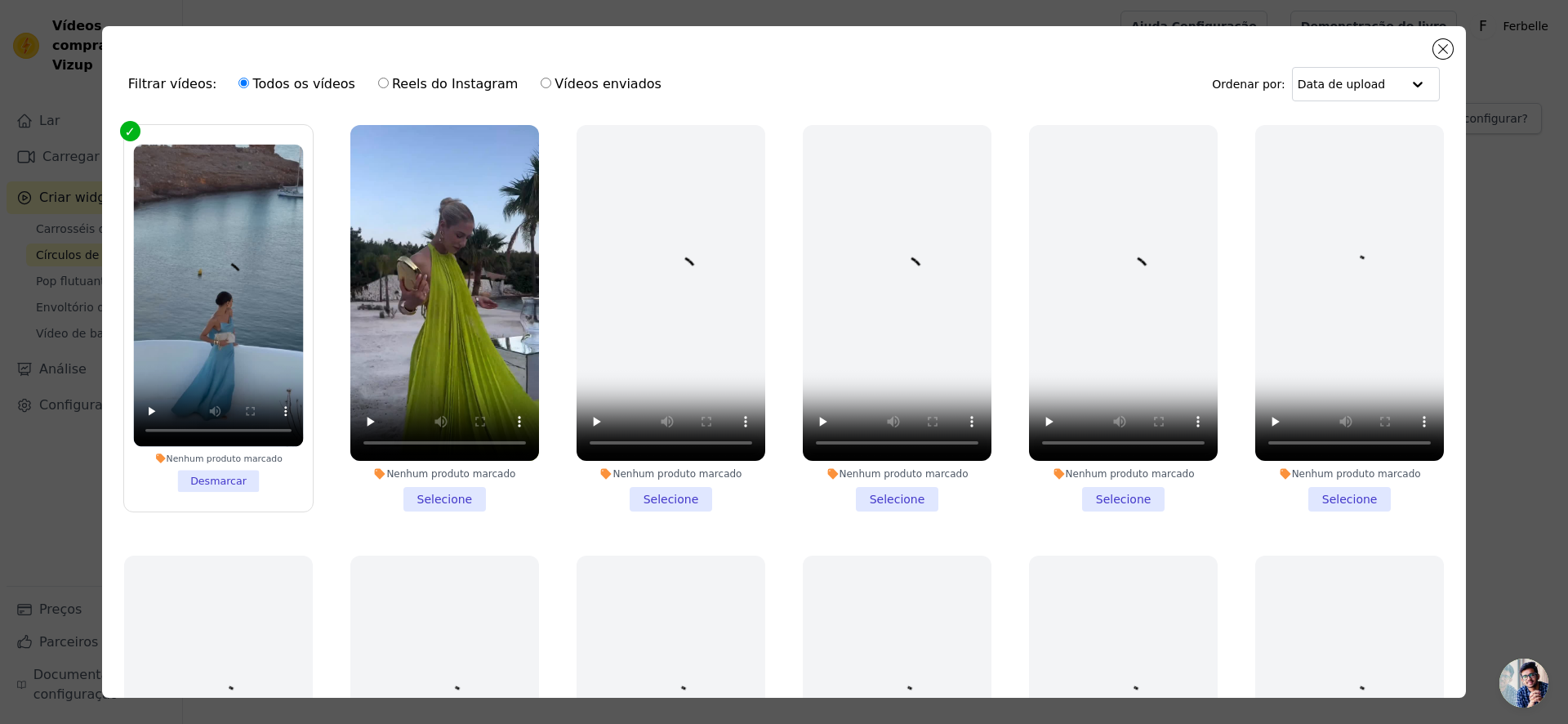
click at [426, 500] on li "Nenhum produto marcado Selecione" at bounding box center [445, 319] width 188 height 387
click at [0, 0] on input "Nenhum produto marcado Selecione" at bounding box center [0, 0] width 0 height 0
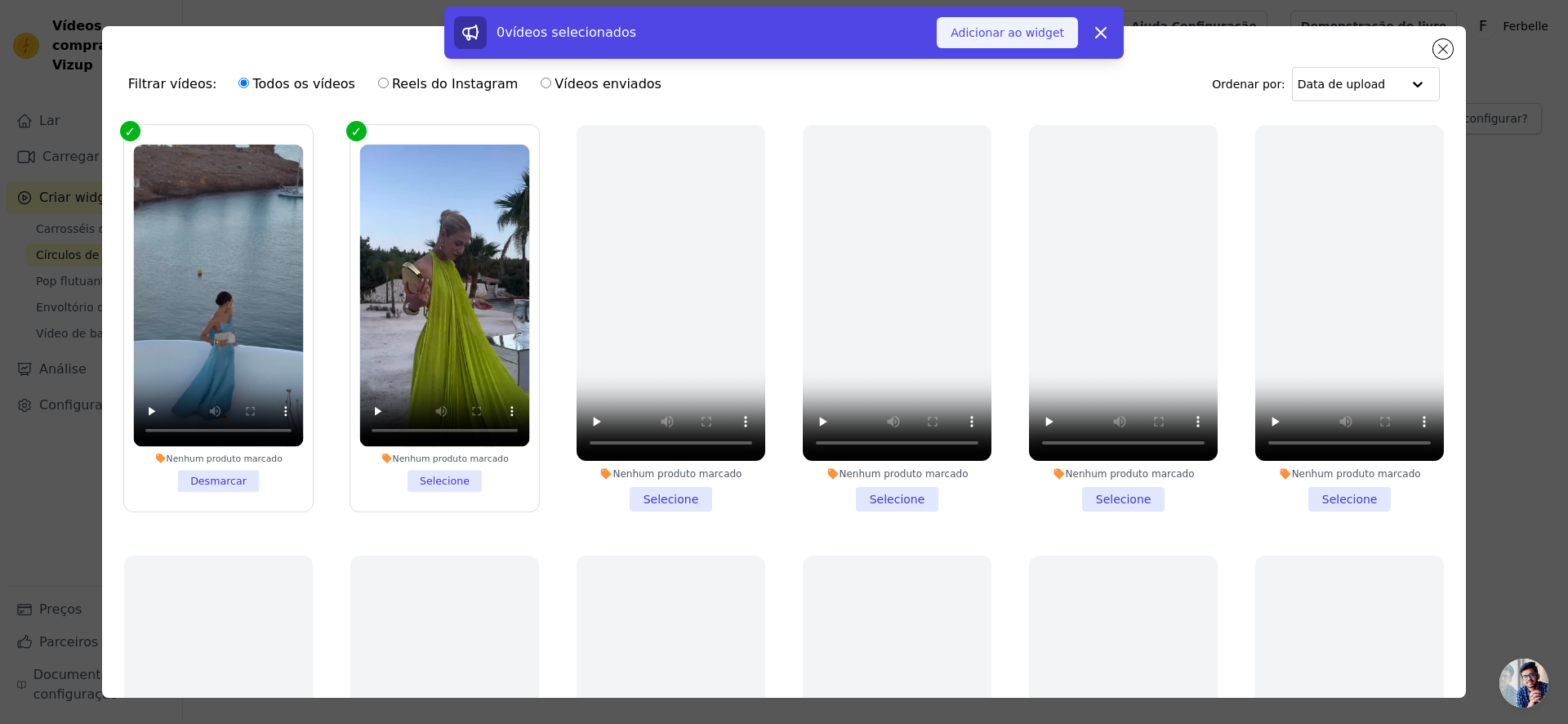
click at [1001, 43] on button "Adicionar ao widget" at bounding box center [1006, 33] width 141 height 31
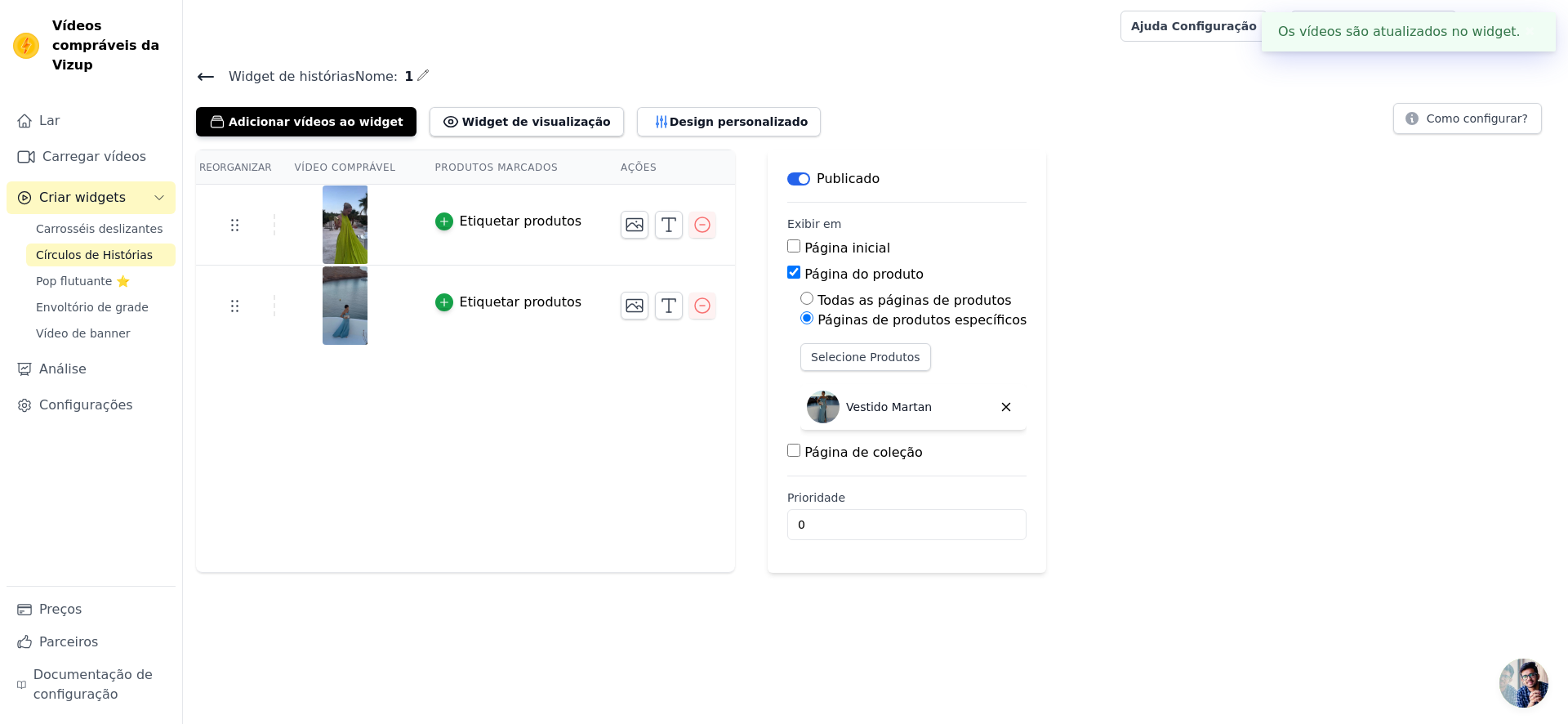
click at [379, 228] on div at bounding box center [345, 224] width 139 height 79
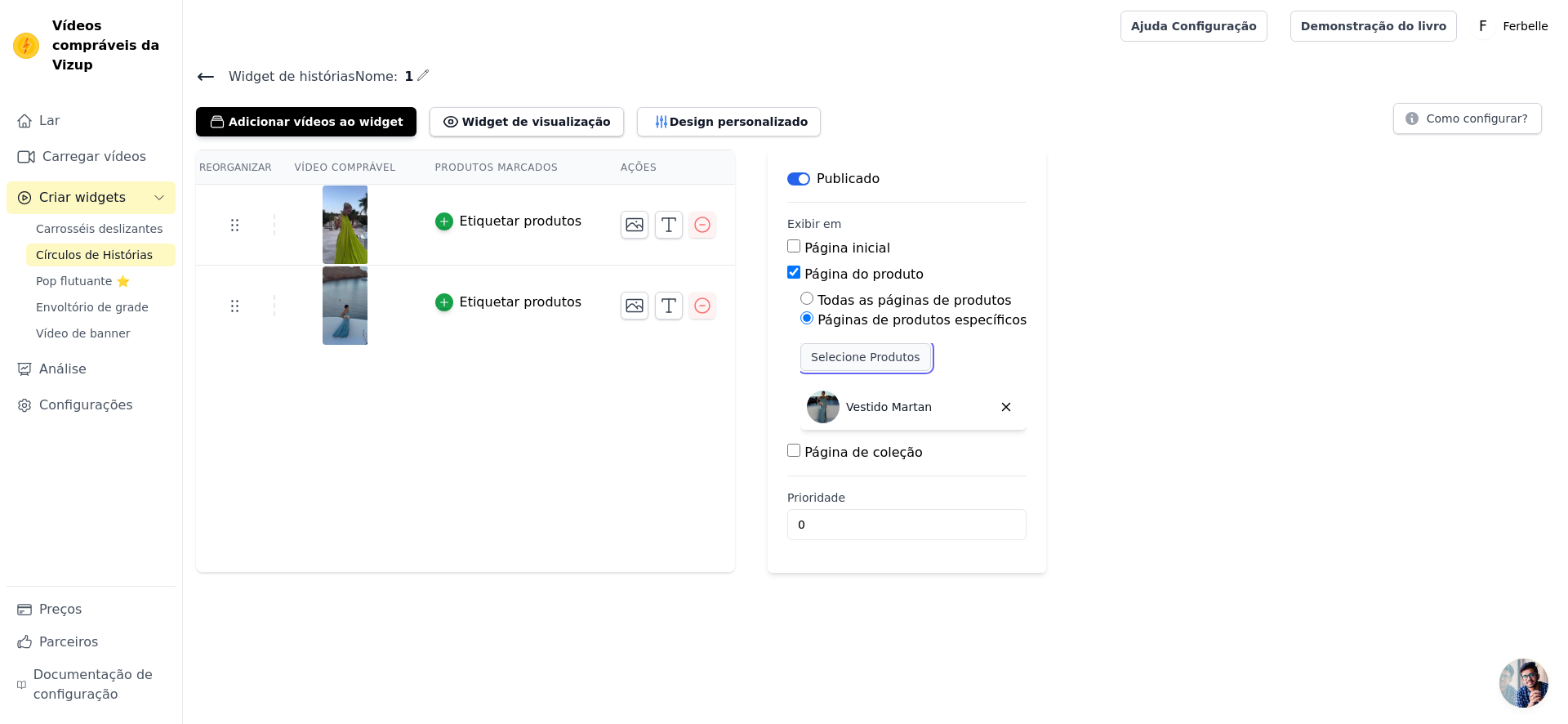
click at [871, 362] on button "Selecione Produtos" at bounding box center [866, 357] width 130 height 28
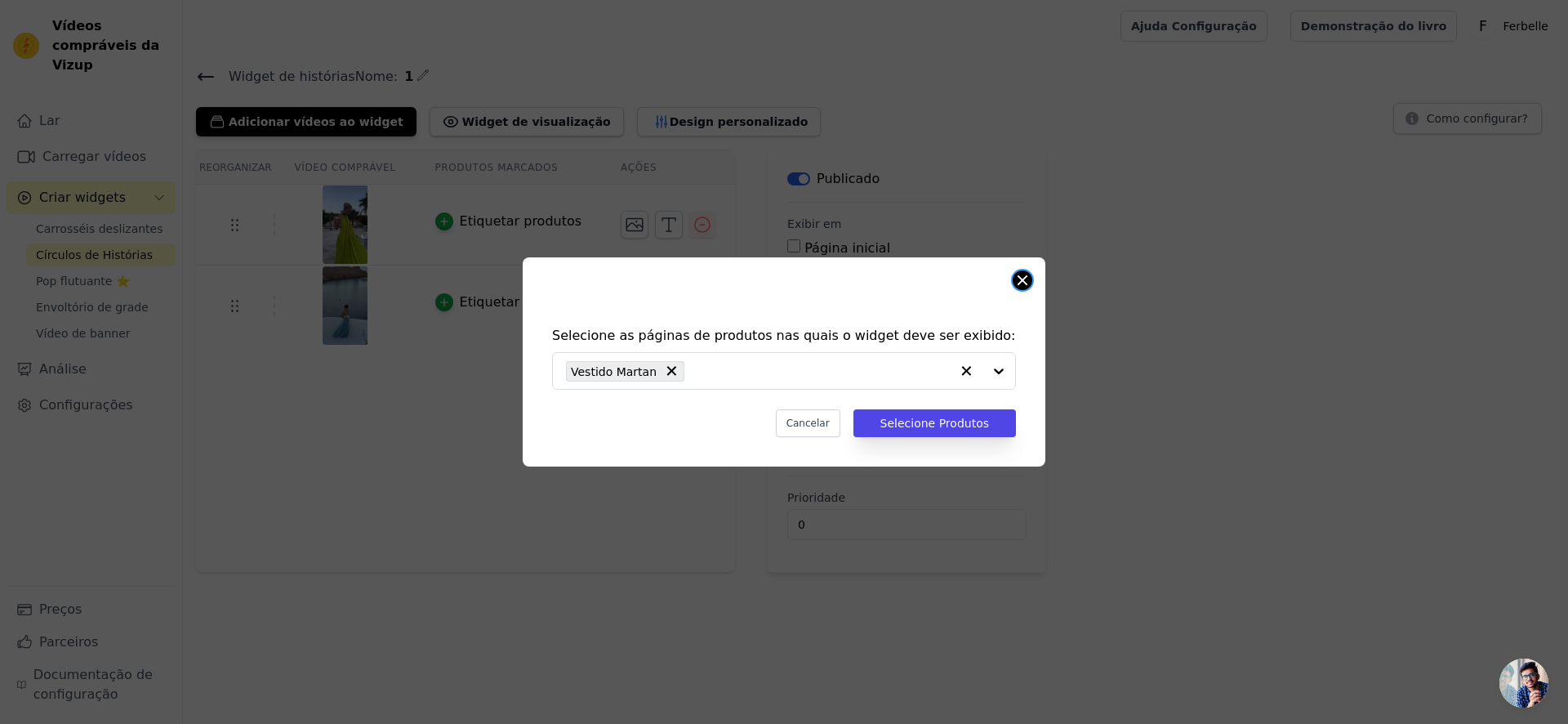
click at [1028, 283] on button "Fechar modal" at bounding box center [1023, 280] width 19 height 19
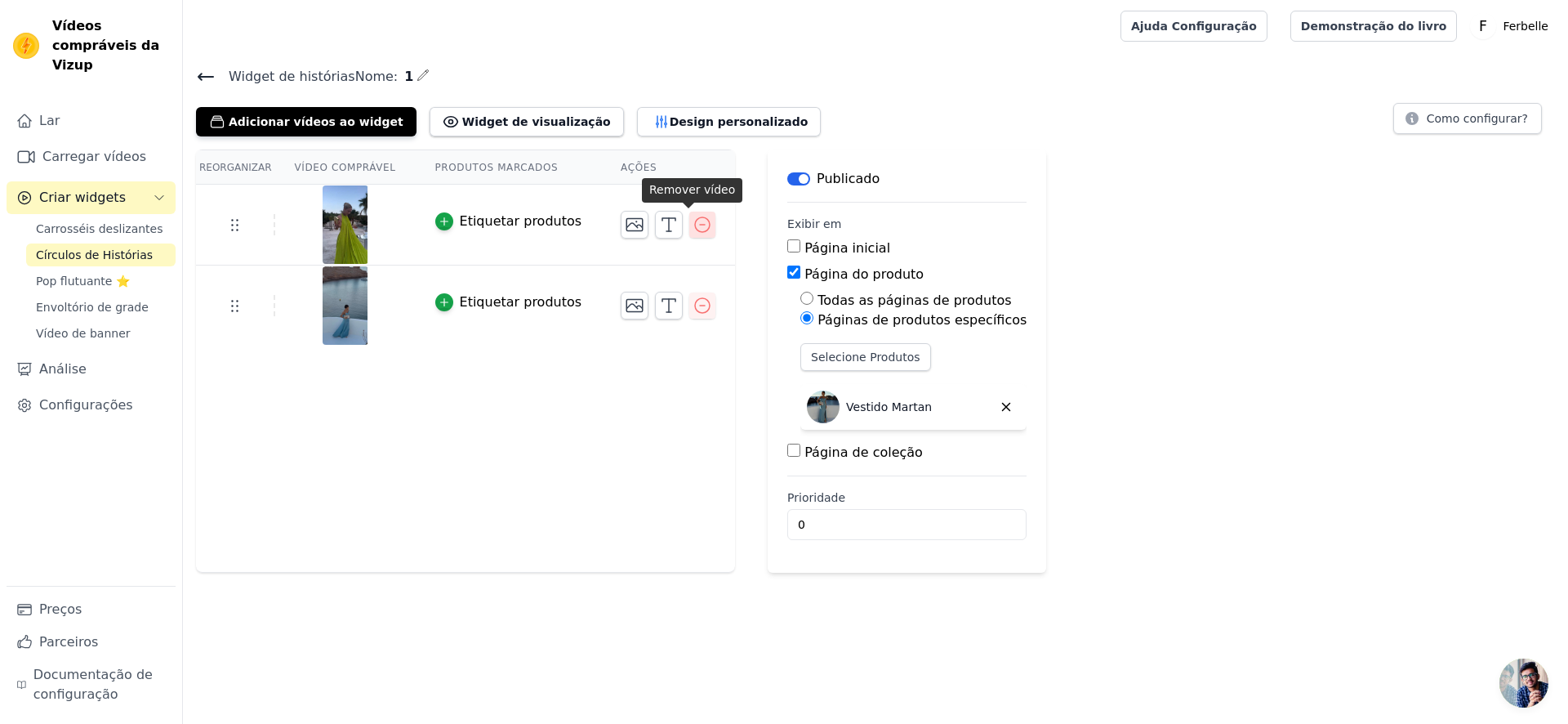
click at [692, 235] on button "button" at bounding box center [702, 224] width 26 height 26
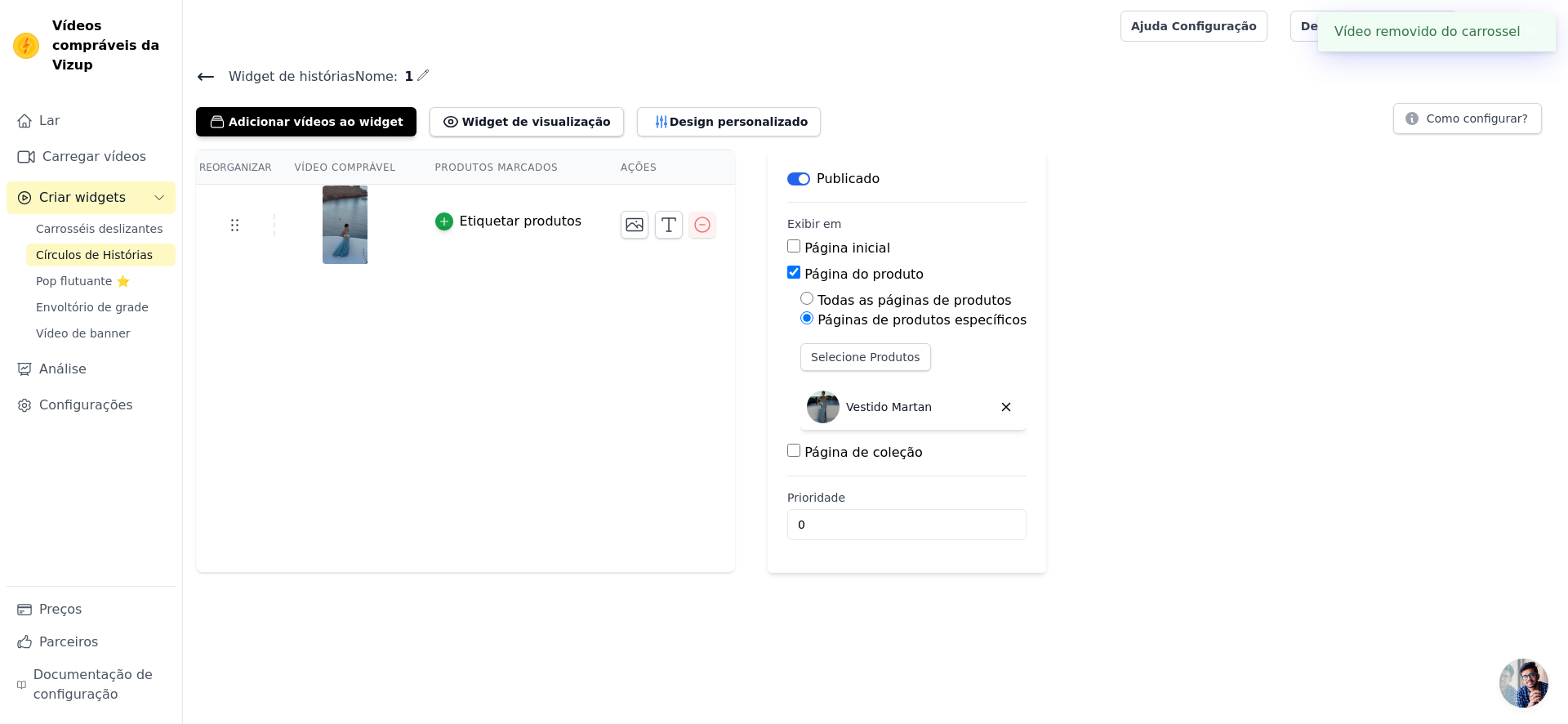
click at [412, 76] on h4 "Widget de histórias Nome: 1" at bounding box center [875, 76] width 1359 height 22
click at [417, 73] on icon "button" at bounding box center [423, 75] width 13 height 13
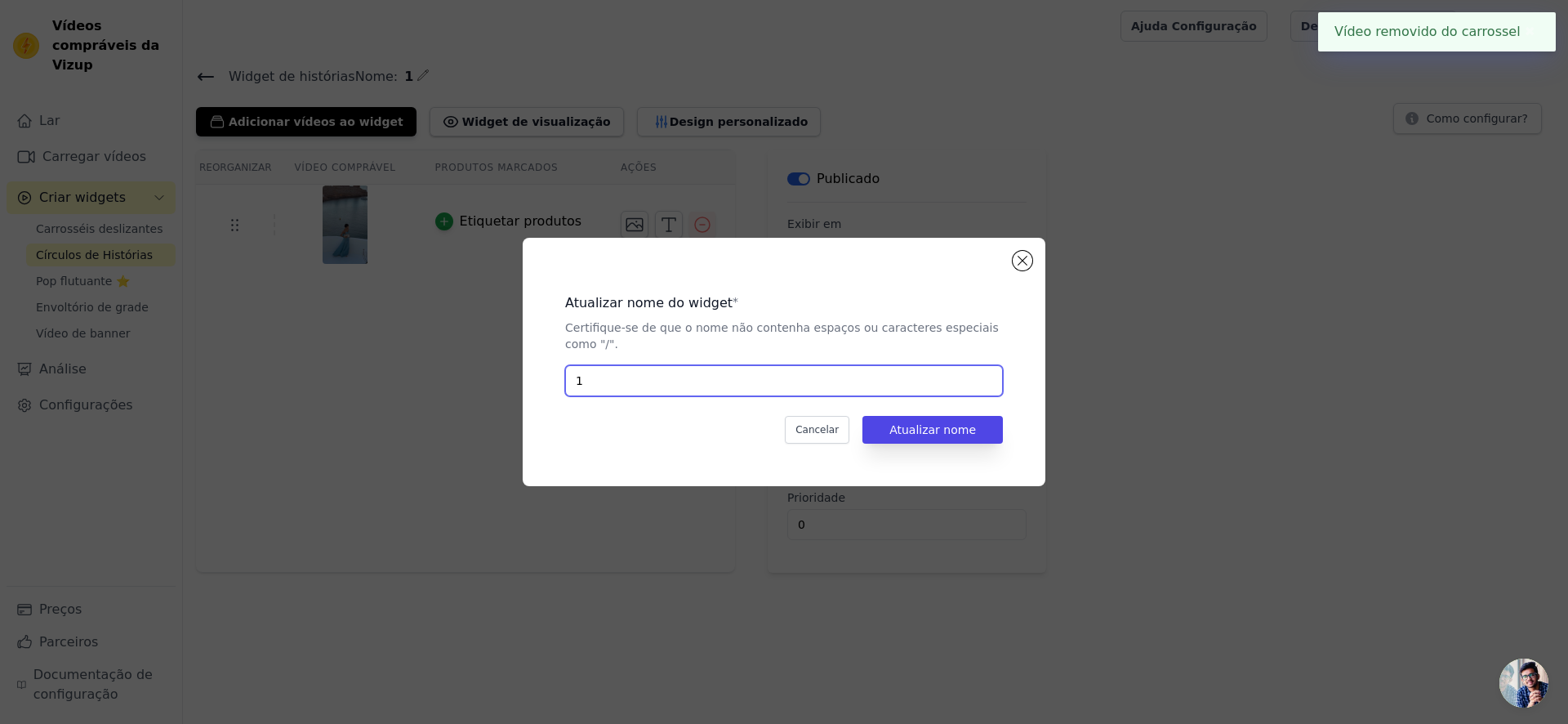
click at [647, 389] on input "1" at bounding box center [784, 381] width 438 height 31
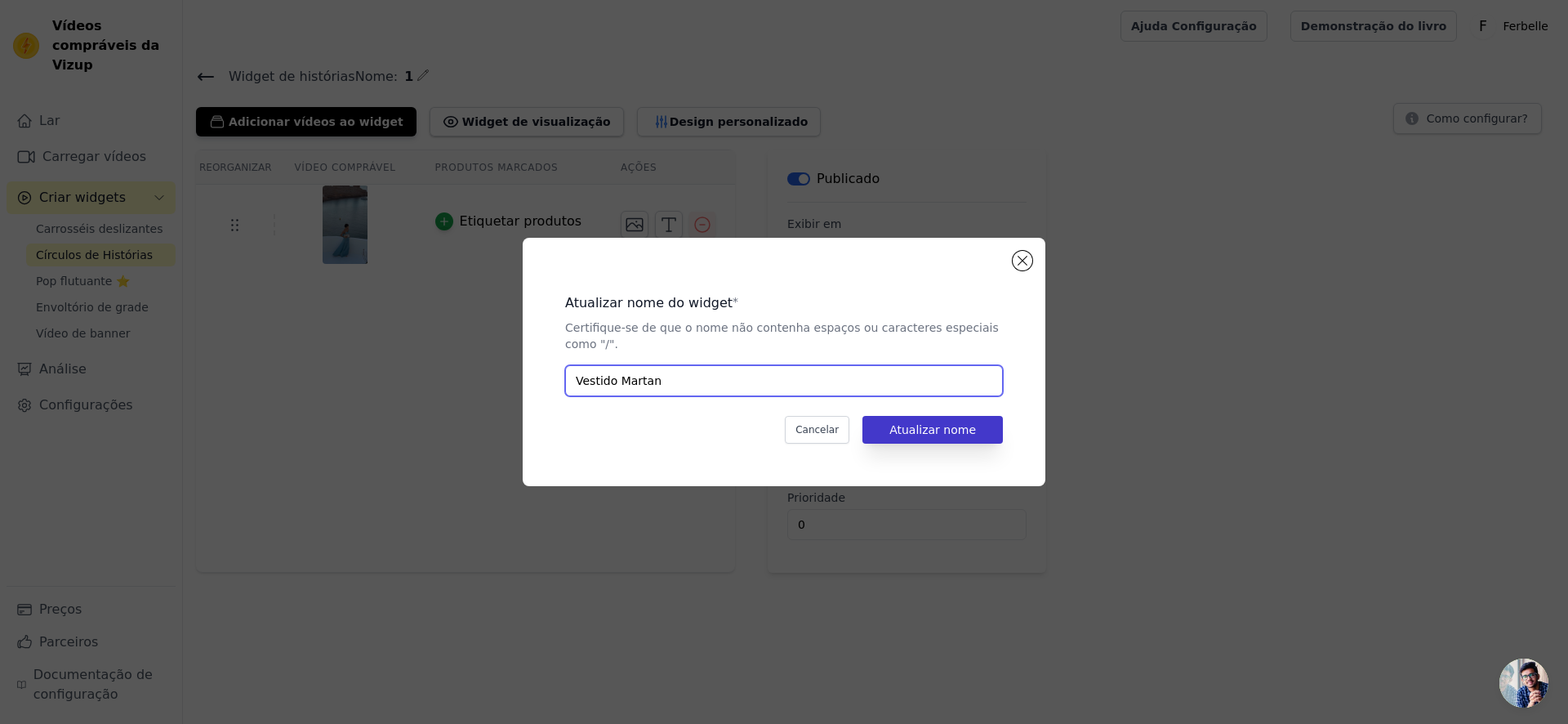
type input "Vestido Martan"
click at [976, 422] on button "Atualizar nome" at bounding box center [933, 430] width 141 height 28
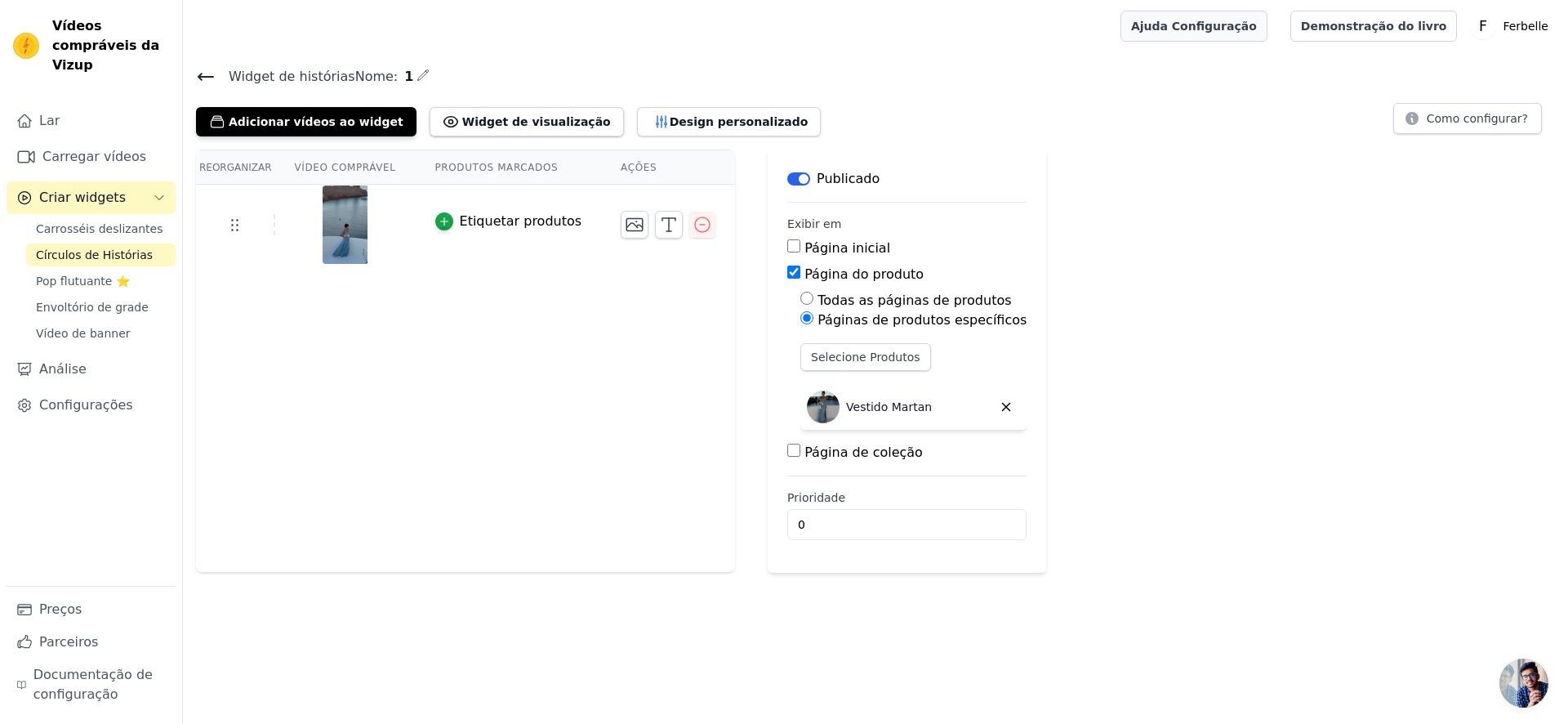
click at [1197, 13] on link "Ajuda Configuração" at bounding box center [1194, 26] width 147 height 31
click at [206, 76] on icon at bounding box center [205, 77] width 15 height 7
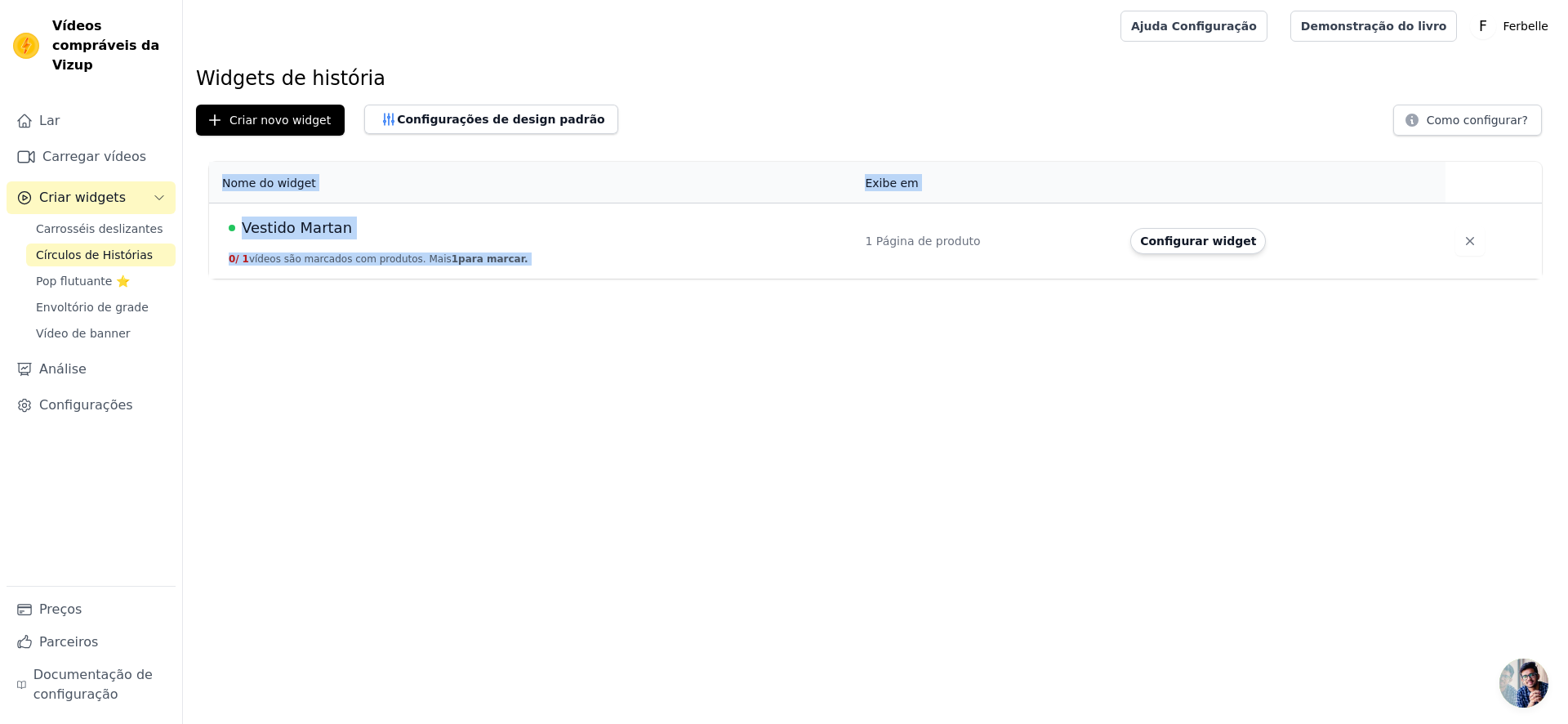
drag, startPoint x: 1032, startPoint y: 271, endPoint x: 1034, endPoint y: 290, distance: 19.1
click at [1034, 279] on html "Vídeos compráveis ​​da Vizup Lar Carregar vídeos Criar widgets Carrosséis desli…" at bounding box center [784, 139] width 1568 height 279
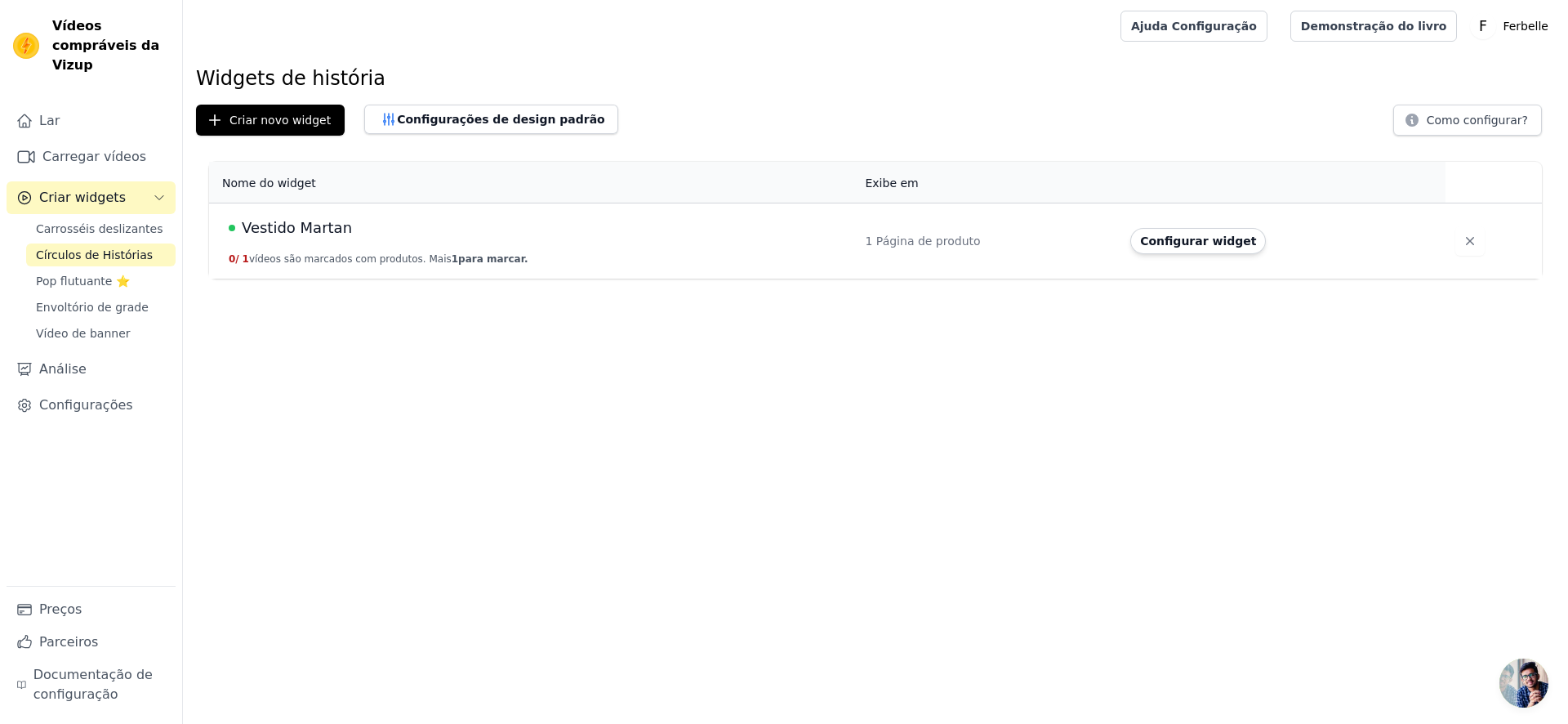
click at [1034, 279] on html "Vídeos compráveis ​​da Vizup Lar Carregar vídeos Criar widgets Carrosséis desli…" at bounding box center [784, 139] width 1568 height 279
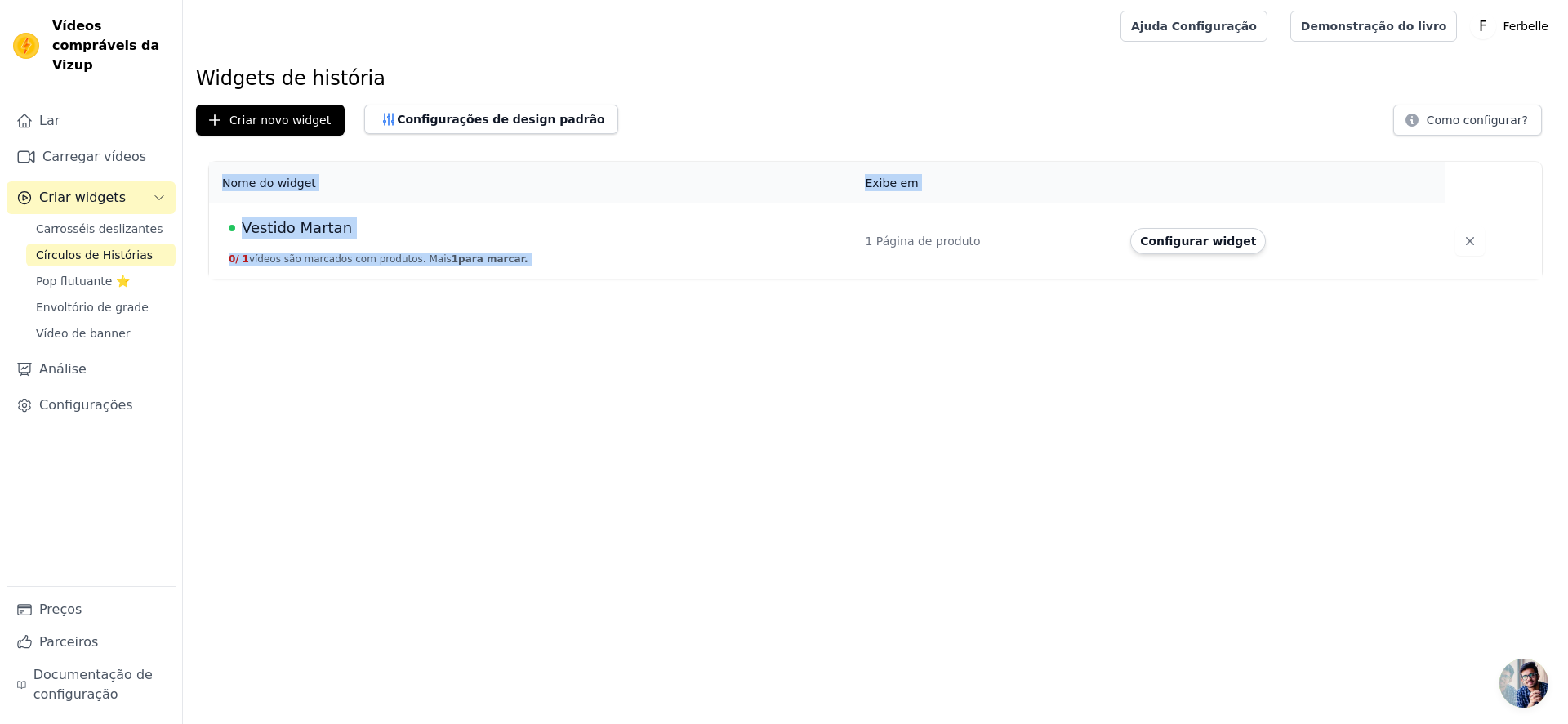
drag, startPoint x: 1034, startPoint y: 290, endPoint x: 921, endPoint y: 203, distance: 142.6
click at [921, 203] on html "Vídeos compráveis ​​da Vizup Lar Carregar vídeos Criar widgets Carrosséis desli…" at bounding box center [784, 139] width 1568 height 279
click at [1011, 244] on div "1 Página de produto" at bounding box center [987, 241] width 246 height 17
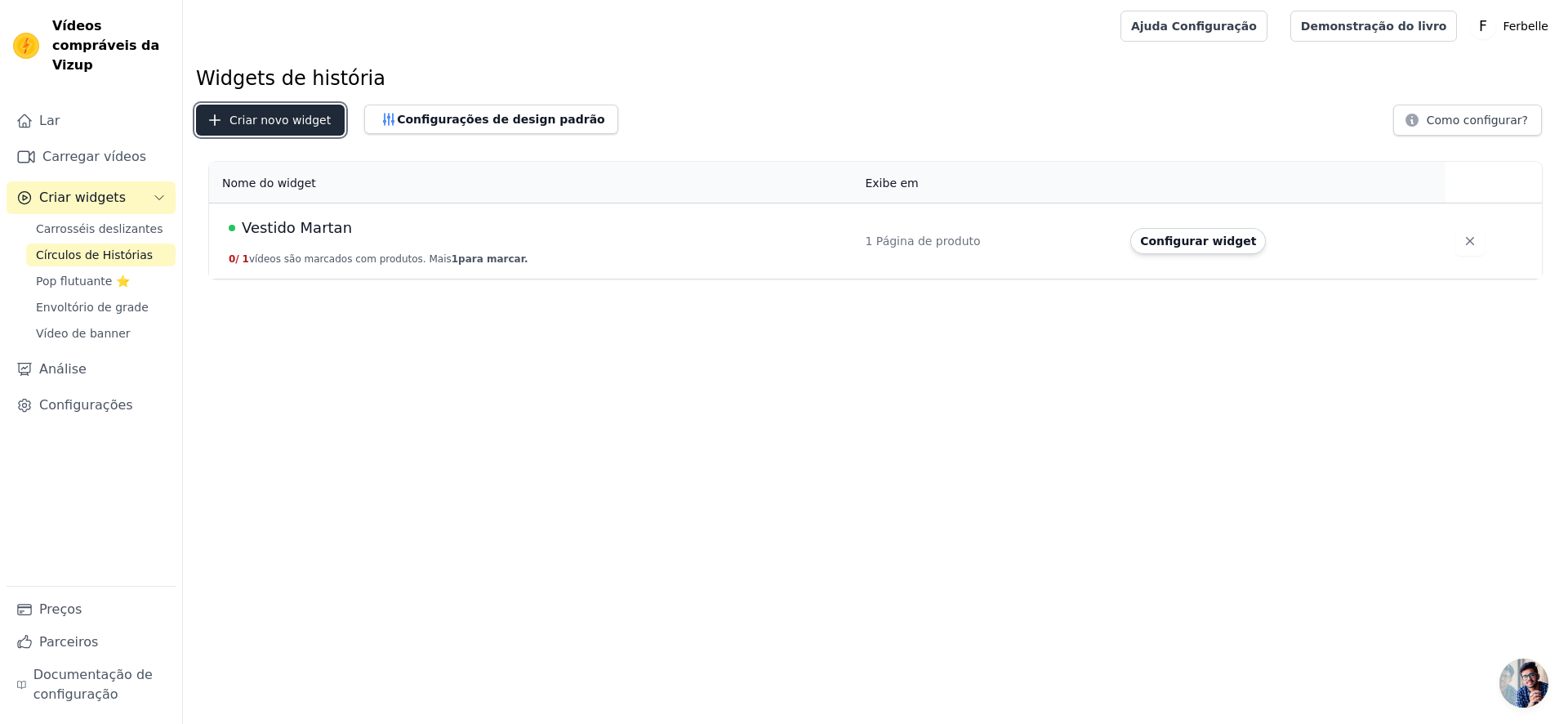
click at [295, 125] on font "Criar novo widget" at bounding box center [280, 120] width 101 height 13
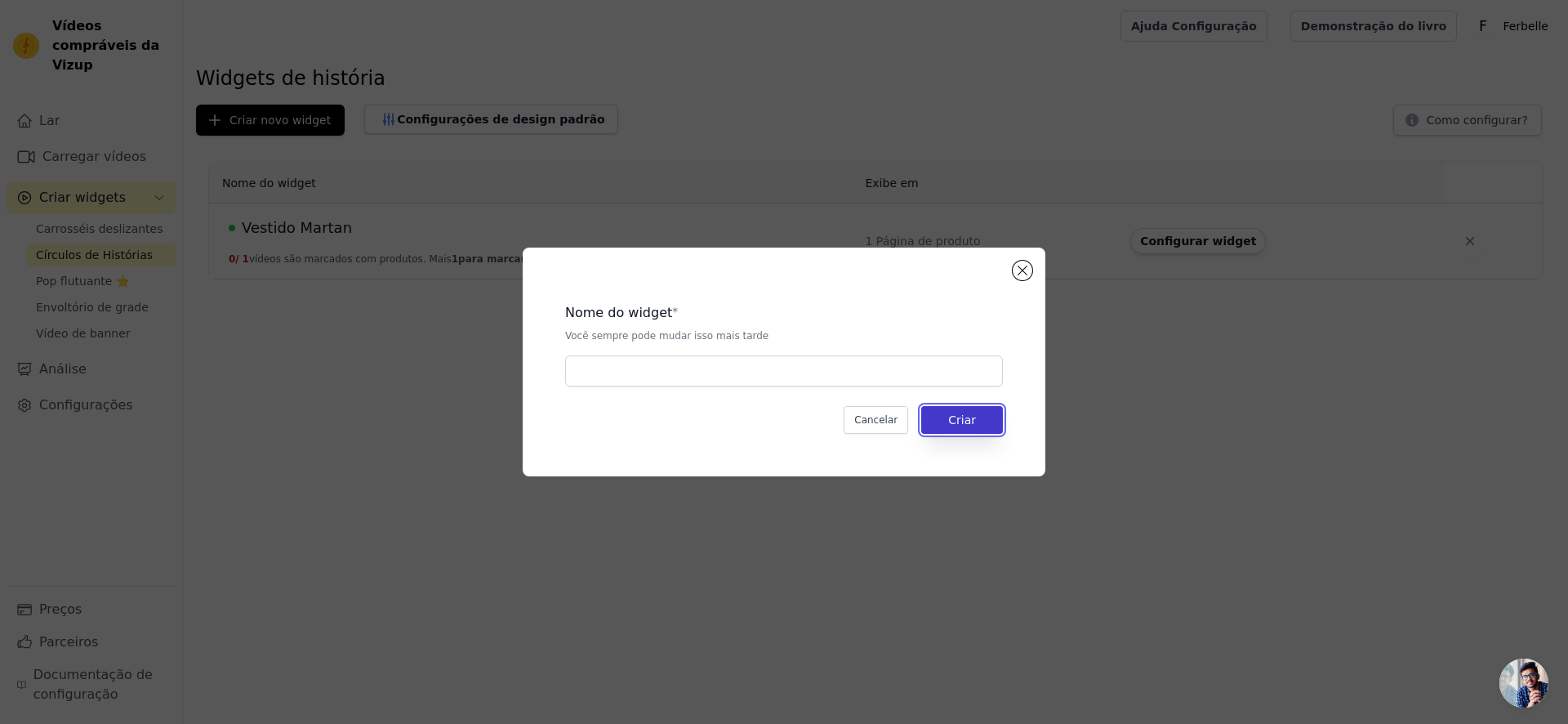
click at [989, 421] on button "Criar" at bounding box center [963, 420] width 82 height 28
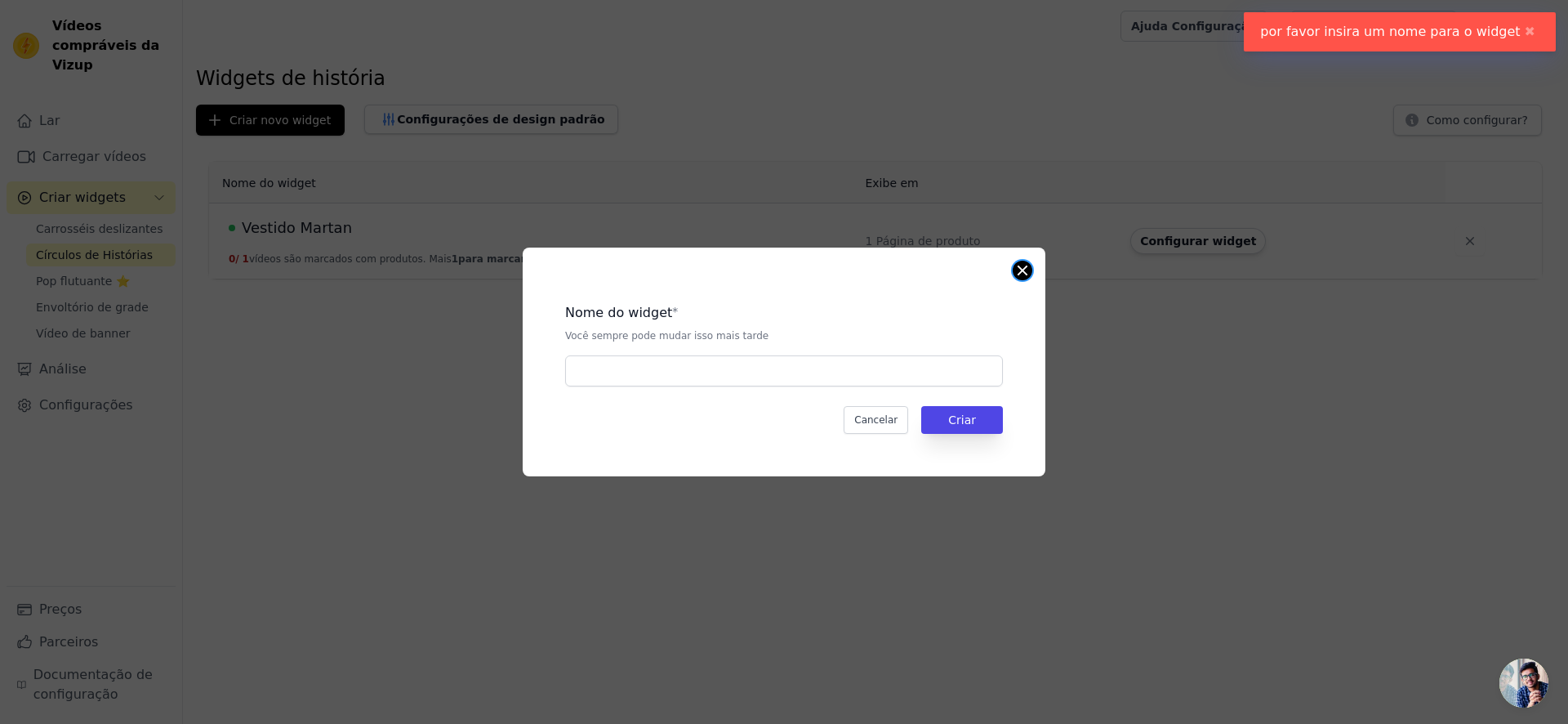
click at [1021, 267] on button "Fechar modal" at bounding box center [1023, 270] width 19 height 19
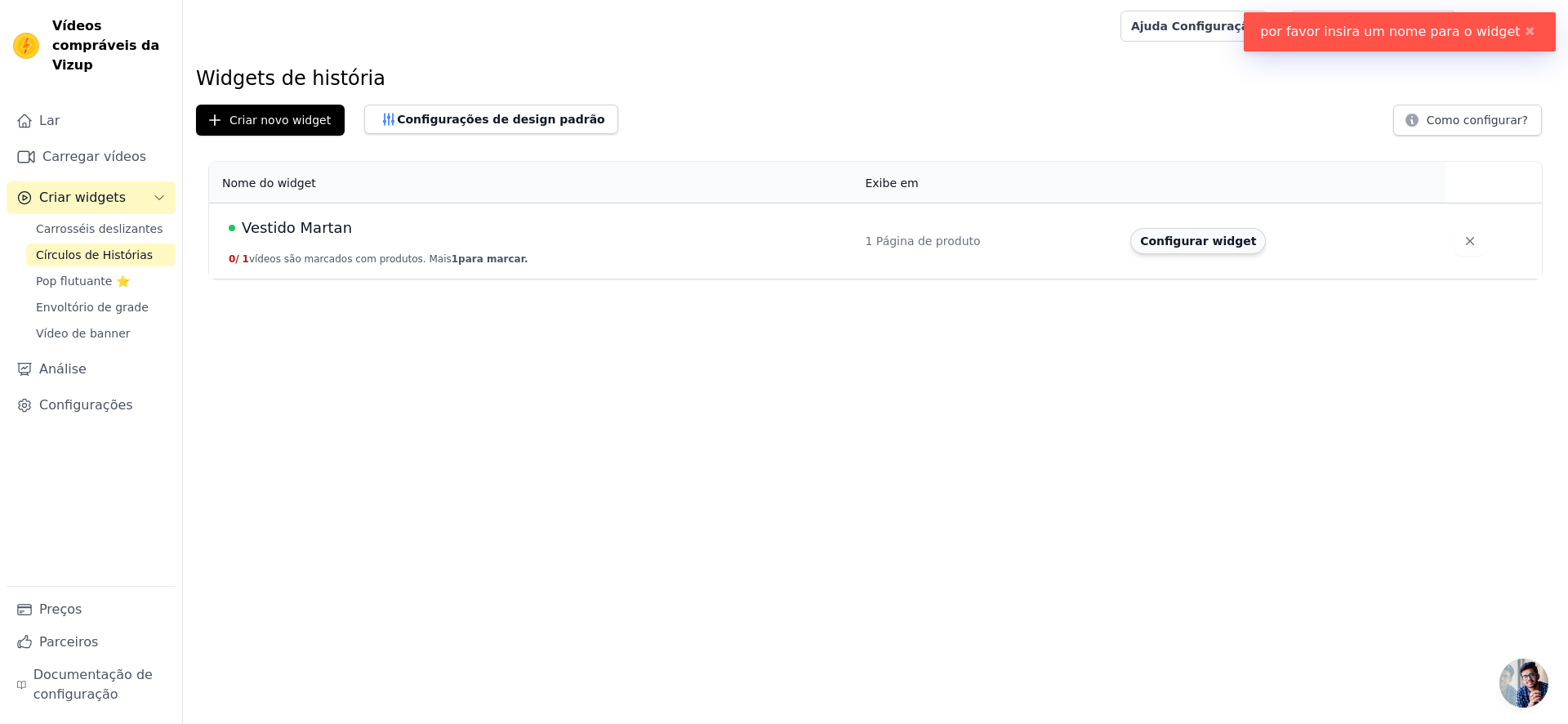
click at [1140, 233] on button "Configurar widget" at bounding box center [1199, 241] width 136 height 26
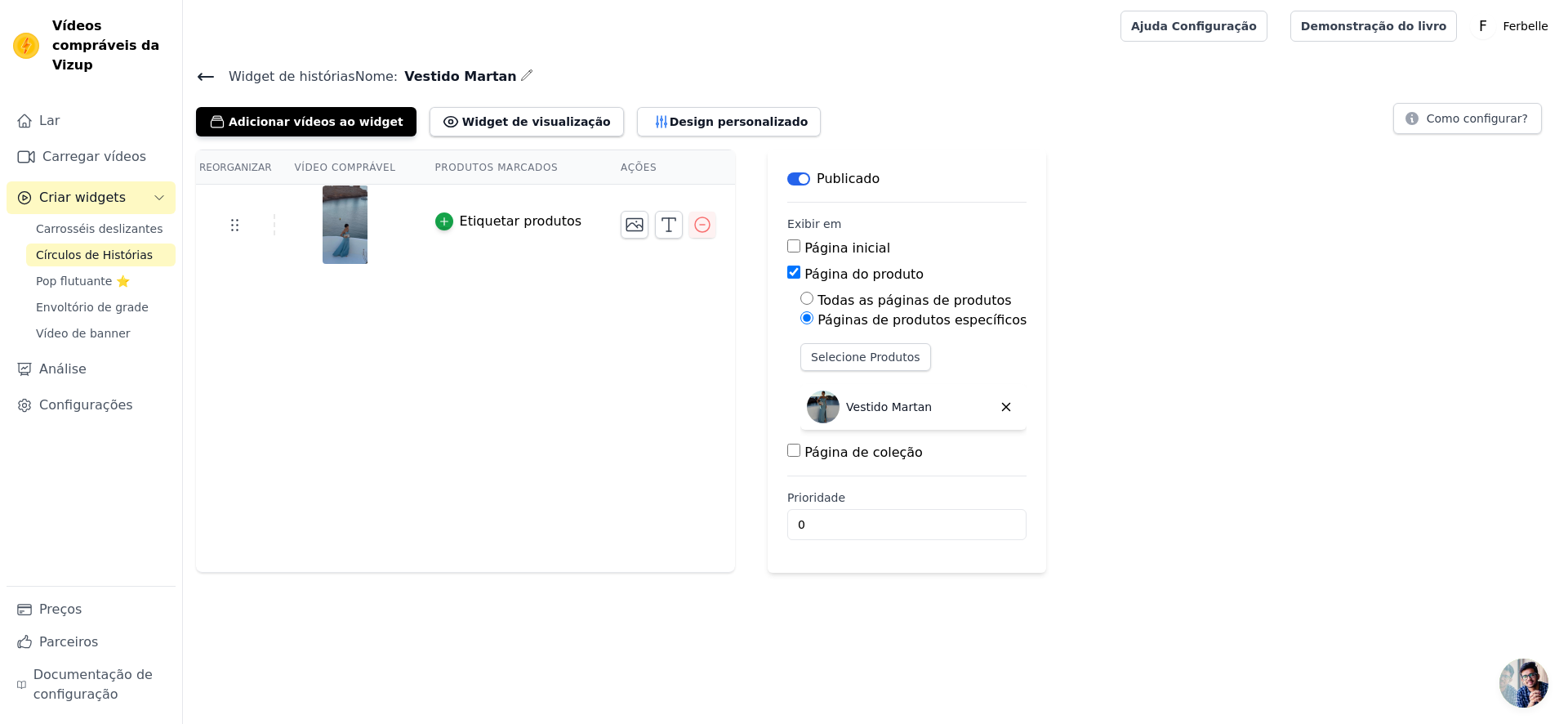
click at [529, 155] on th "Produtos marcados" at bounding box center [509, 167] width 187 height 34
drag, startPoint x: 406, startPoint y: 166, endPoint x: 263, endPoint y: 172, distance: 143.1
click at [263, 172] on tr "Reorganizar Vídeo comprável Produtos marcados Ações" at bounding box center [465, 167] width 539 height 34
click at [263, 172] on th "Reorganizar" at bounding box center [236, 167] width 80 height 34
click at [216, 69] on span "Widget de histórias Nome:" at bounding box center [307, 77] width 183 height 19
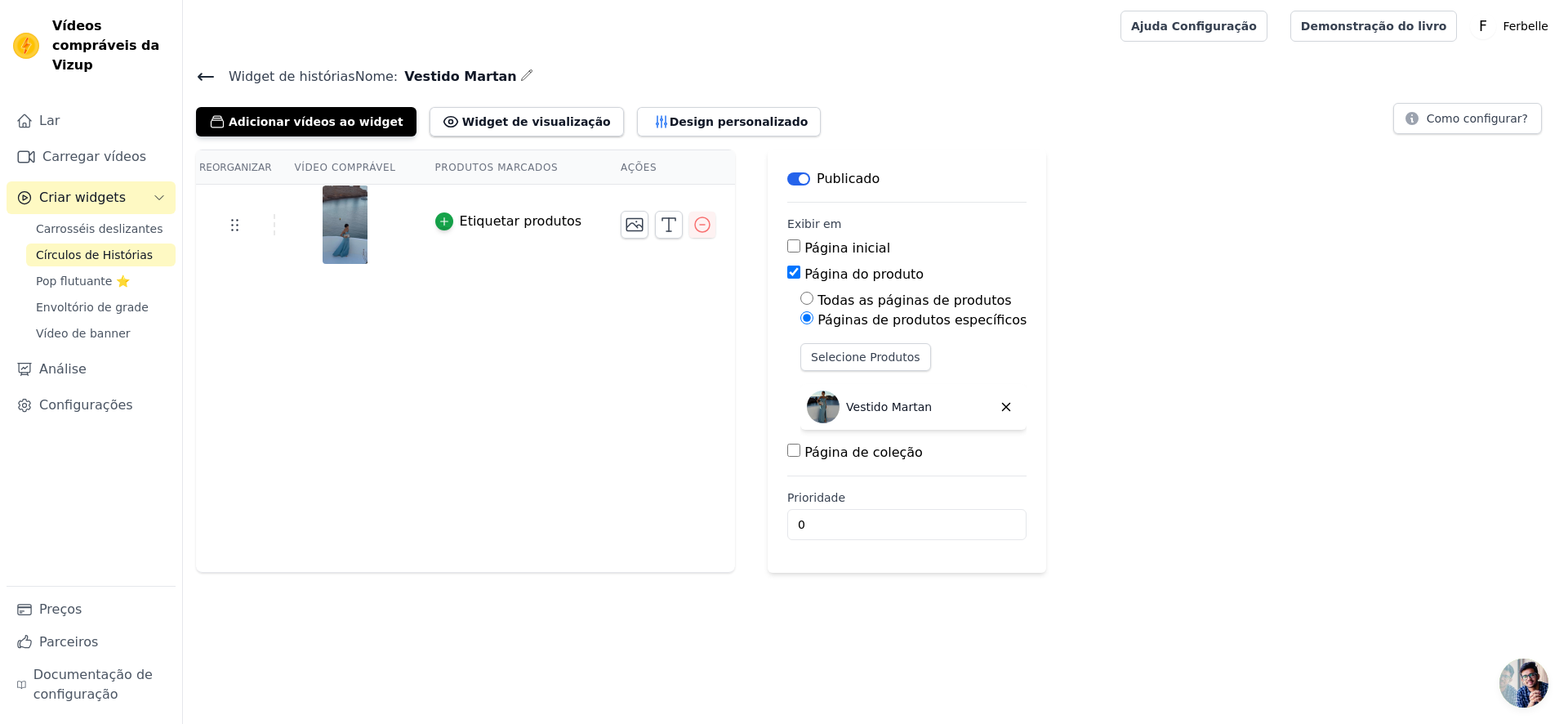
click at [210, 72] on icon at bounding box center [206, 77] width 19 height 19
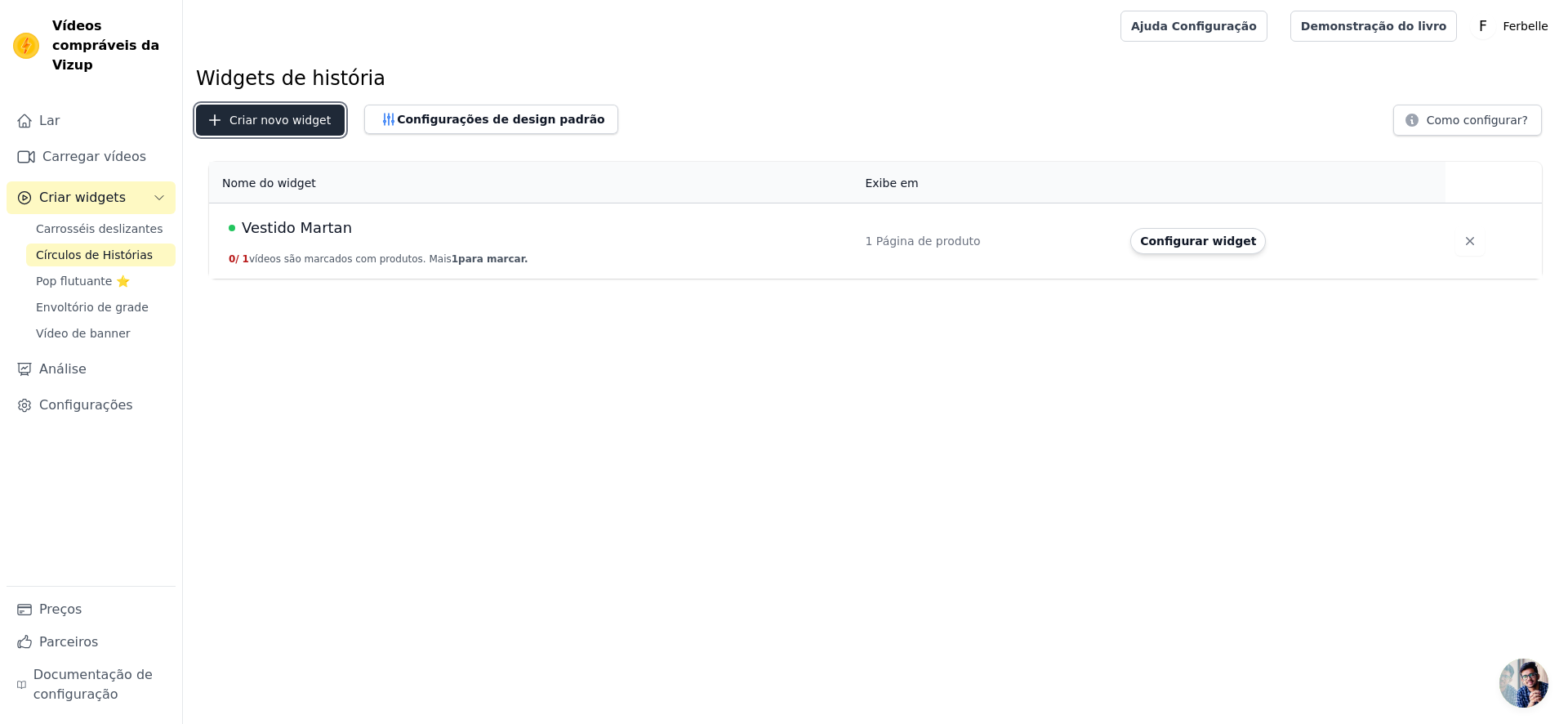
click at [314, 119] on font "Criar novo widget" at bounding box center [280, 120] width 101 height 13
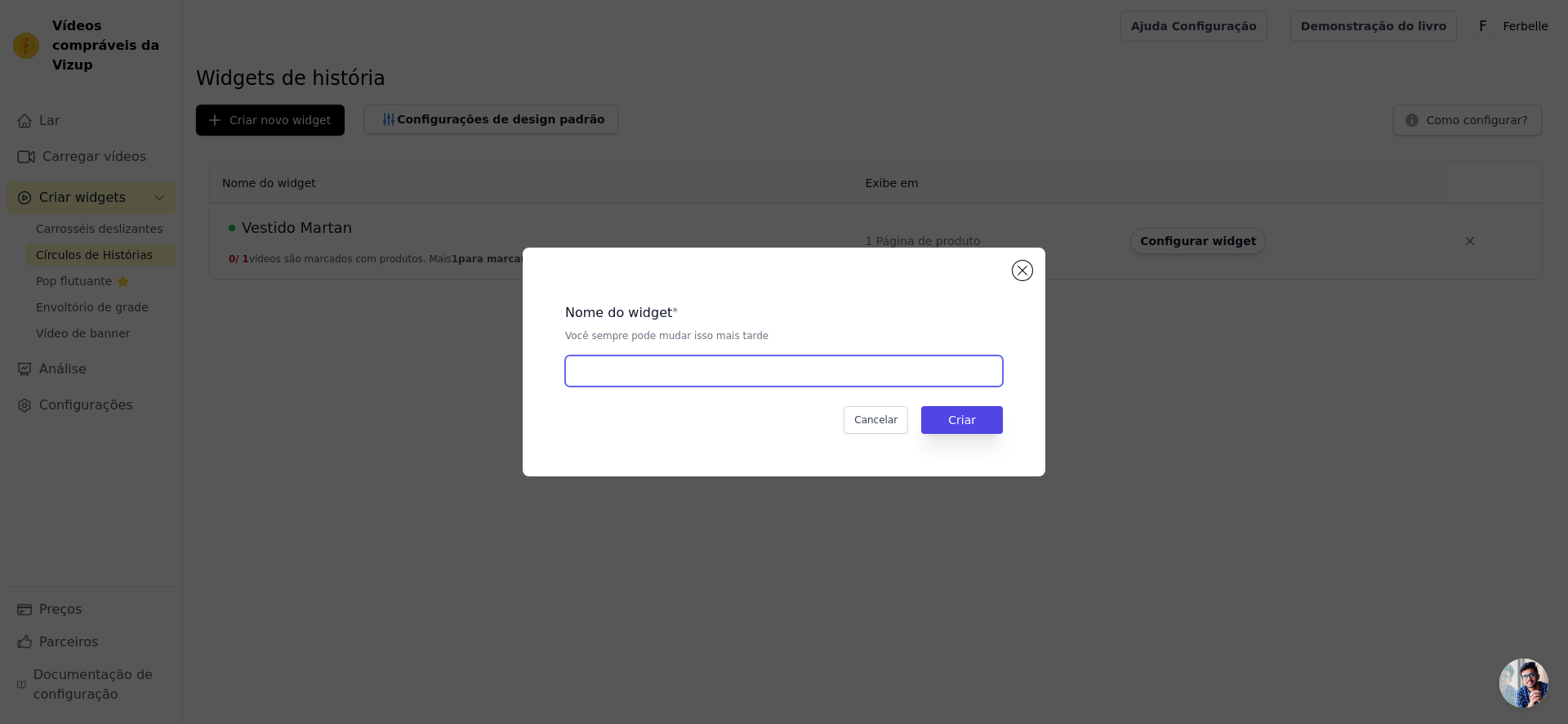
click at [696, 377] on input "text" at bounding box center [784, 371] width 438 height 31
type input "Vestido Genebra"
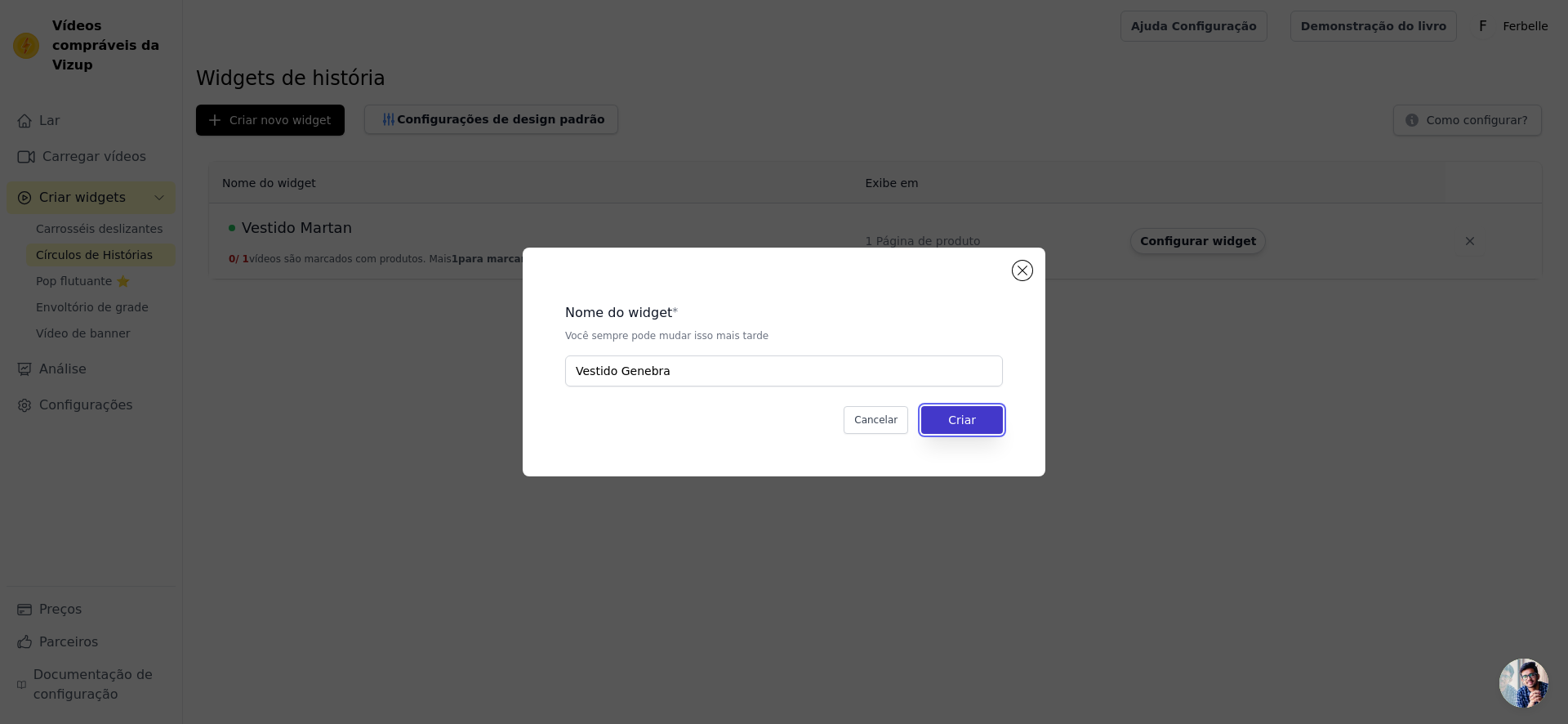
click at [993, 409] on button "Criar" at bounding box center [963, 420] width 82 height 28
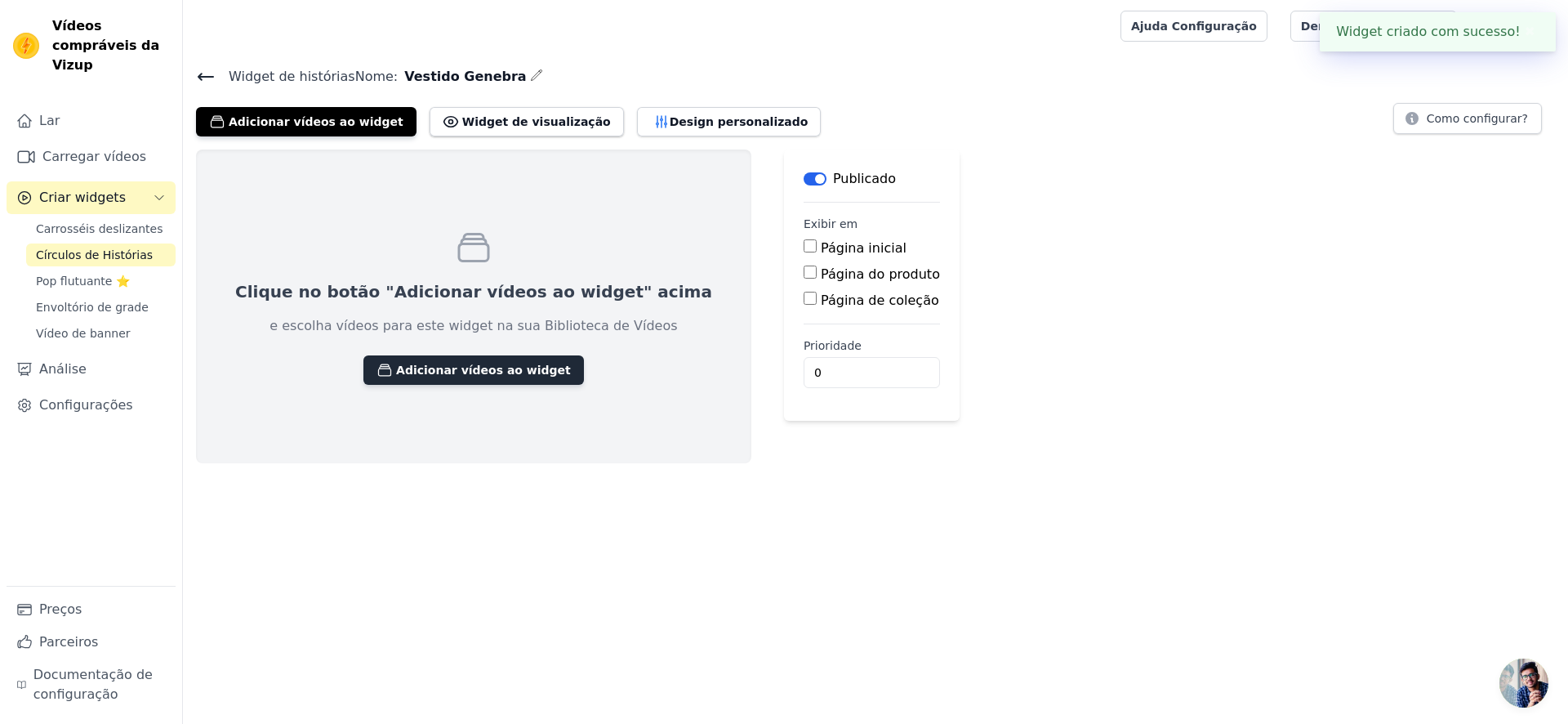
click at [428, 367] on font "Adicionar vídeos ao widget" at bounding box center [484, 369] width 175 height 13
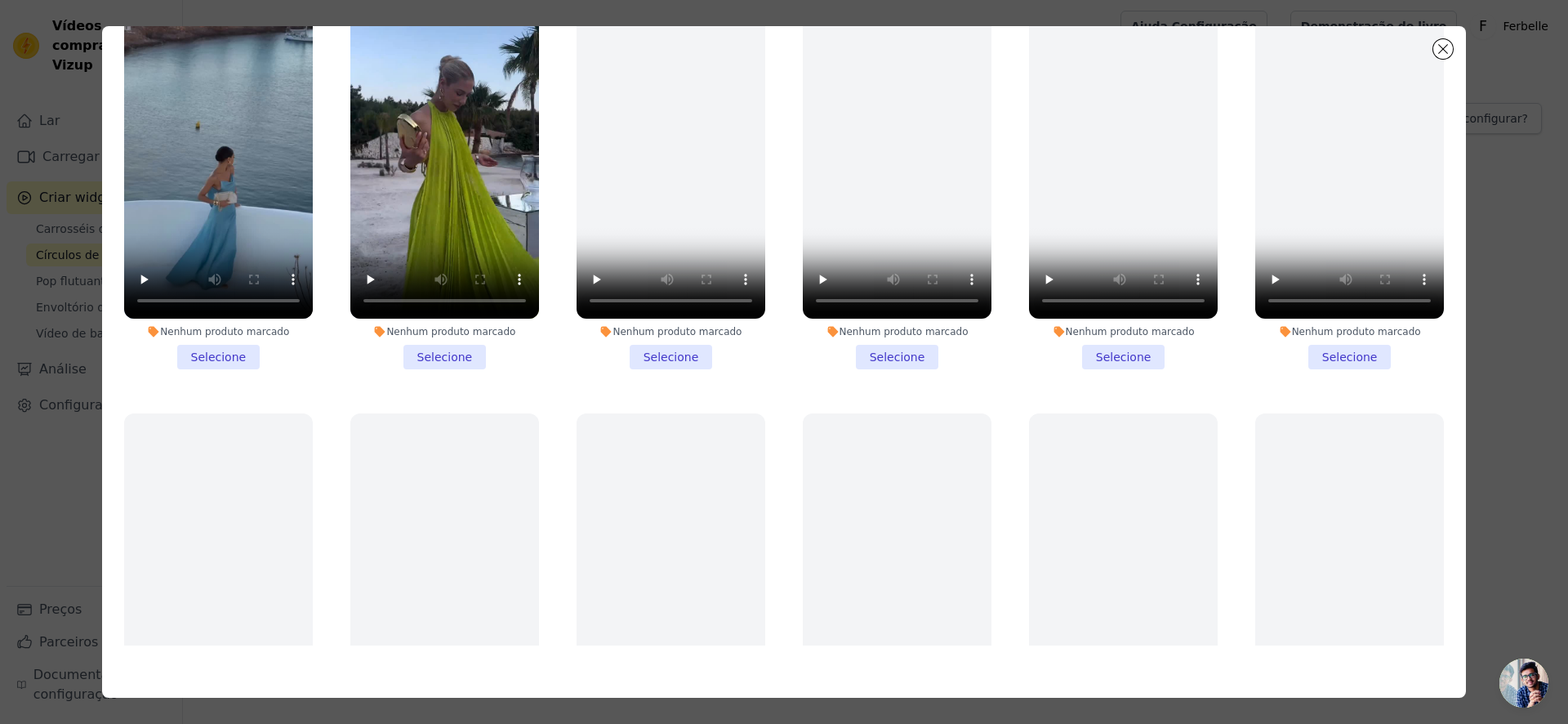
click at [1527, 100] on div "Filtrar vídeos: Todos os vídeos Reels do Instagram Vídeos enviados Ordenar por:…" at bounding box center [784, 362] width 1517 height 724
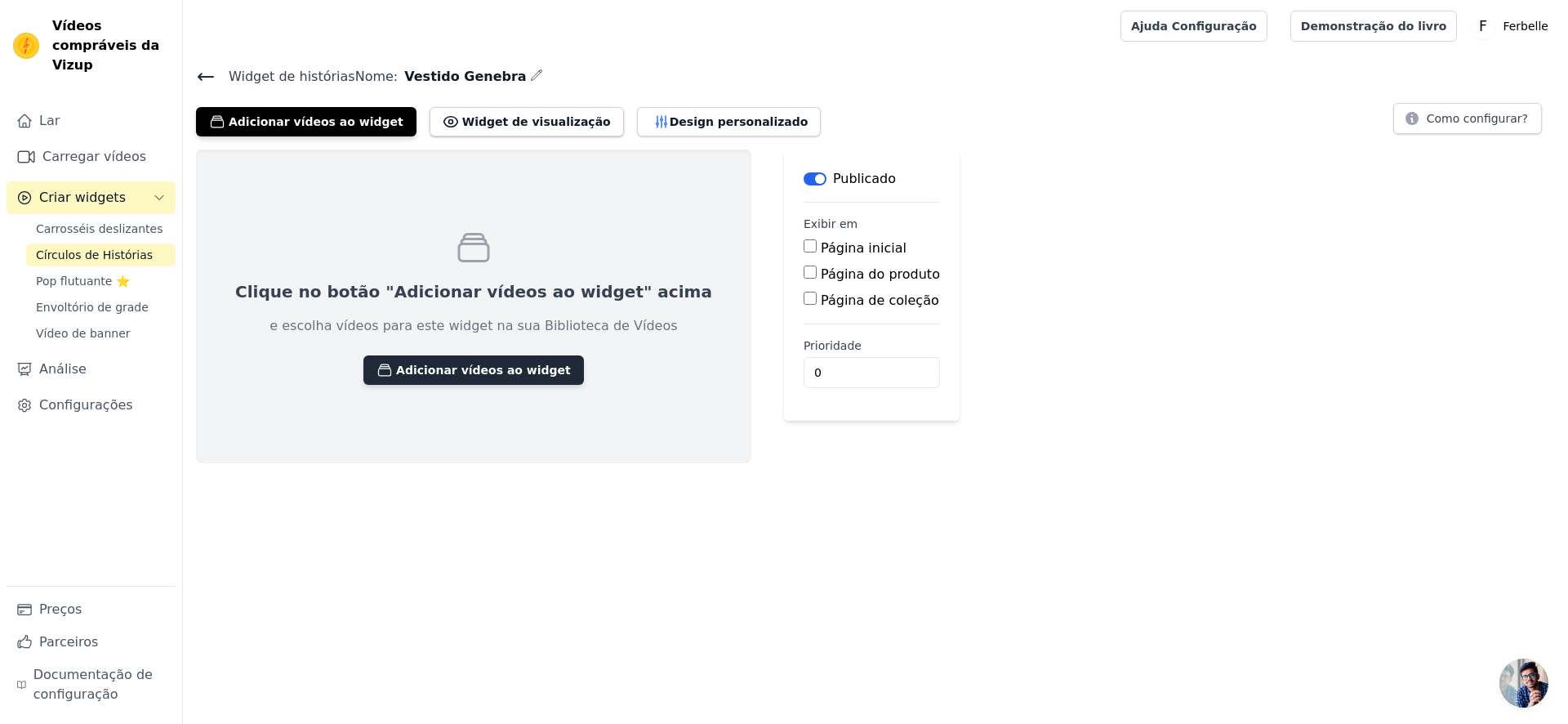
click at [414, 357] on button "Adicionar vídeos ao widget" at bounding box center [473, 370] width 221 height 29
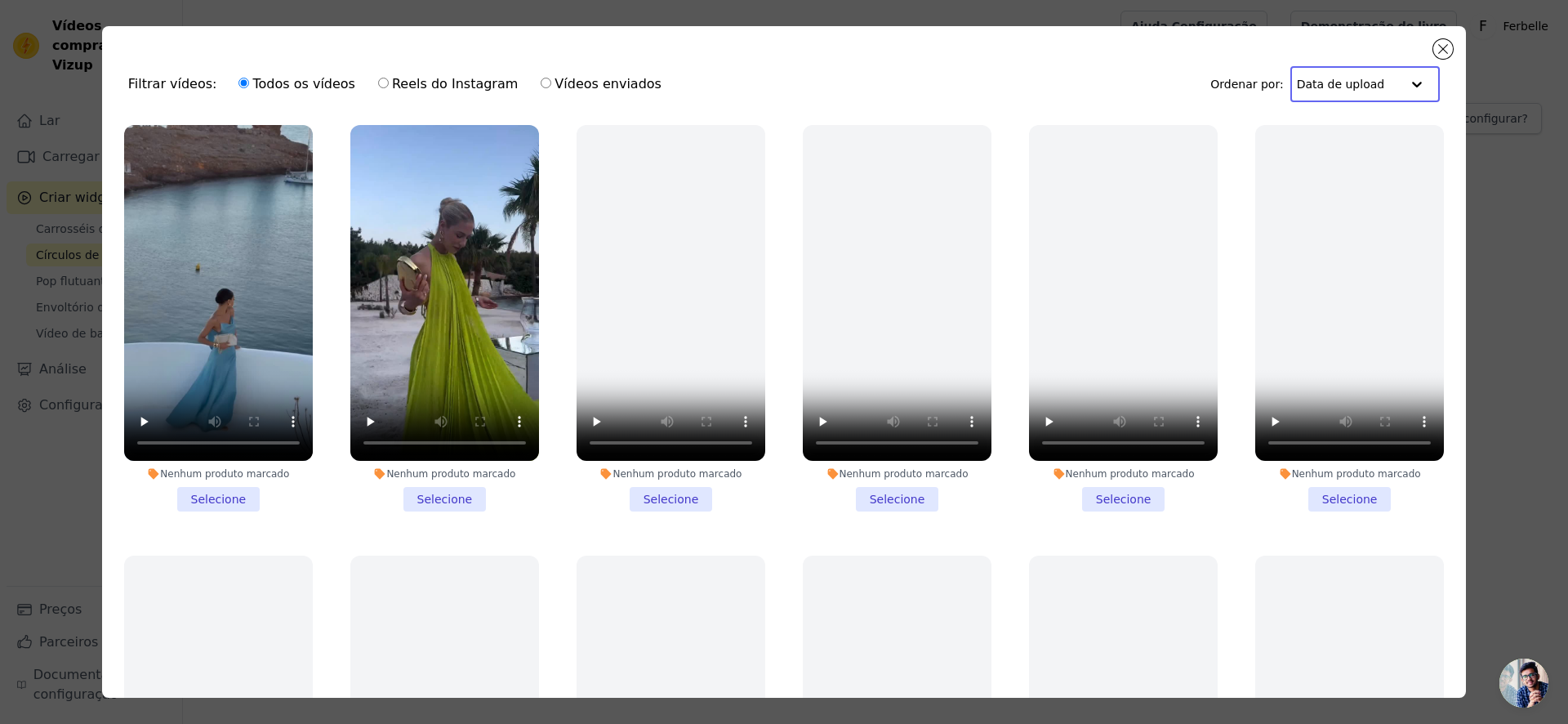
click at [1400, 85] on input "text" at bounding box center [1349, 85] width 105 height 33
click at [736, 82] on div "Filtrar vídeos: Todos os vídeos Reels do Instagram Vídeos enviados Ordenar por:…" at bounding box center [784, 85] width 1338 height 64
click at [568, 75] on label "Vídeos enviados" at bounding box center [601, 85] width 122 height 21
click at [552, 78] on input "Vídeos enviados" at bounding box center [546, 83] width 11 height 11
radio input "true"
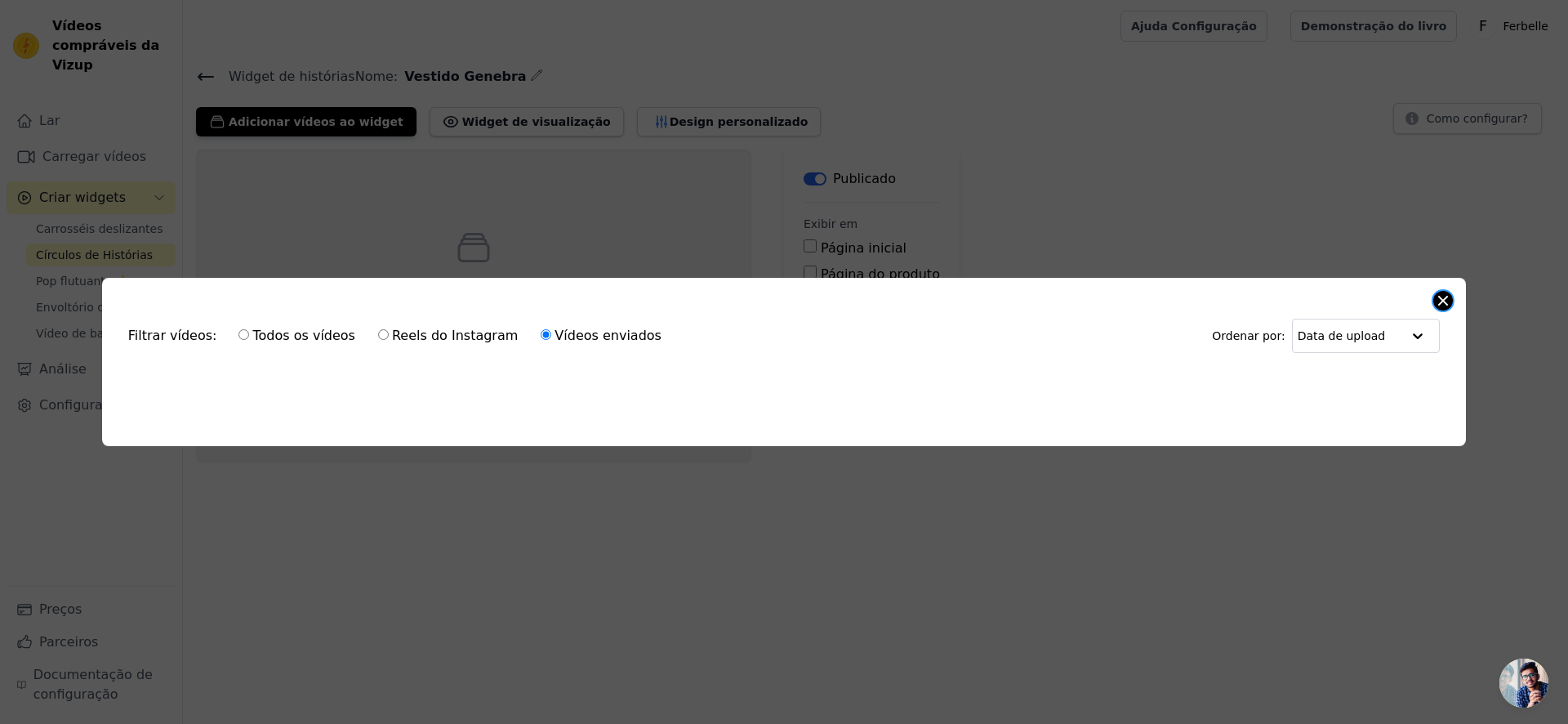
click at [1441, 295] on button "Fechar modal" at bounding box center [1444, 300] width 19 height 19
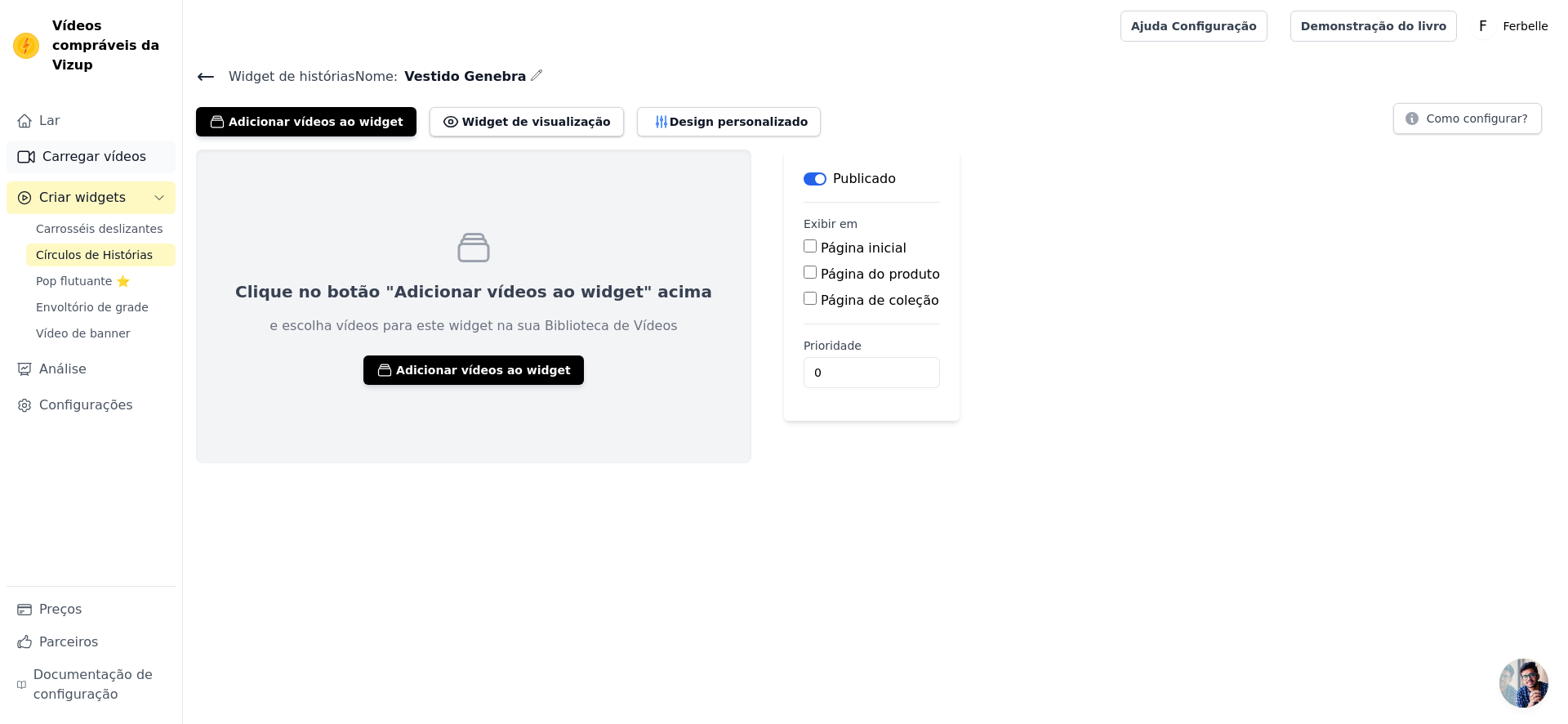
click at [116, 149] on font "Carregar vídeos" at bounding box center [94, 156] width 104 height 16
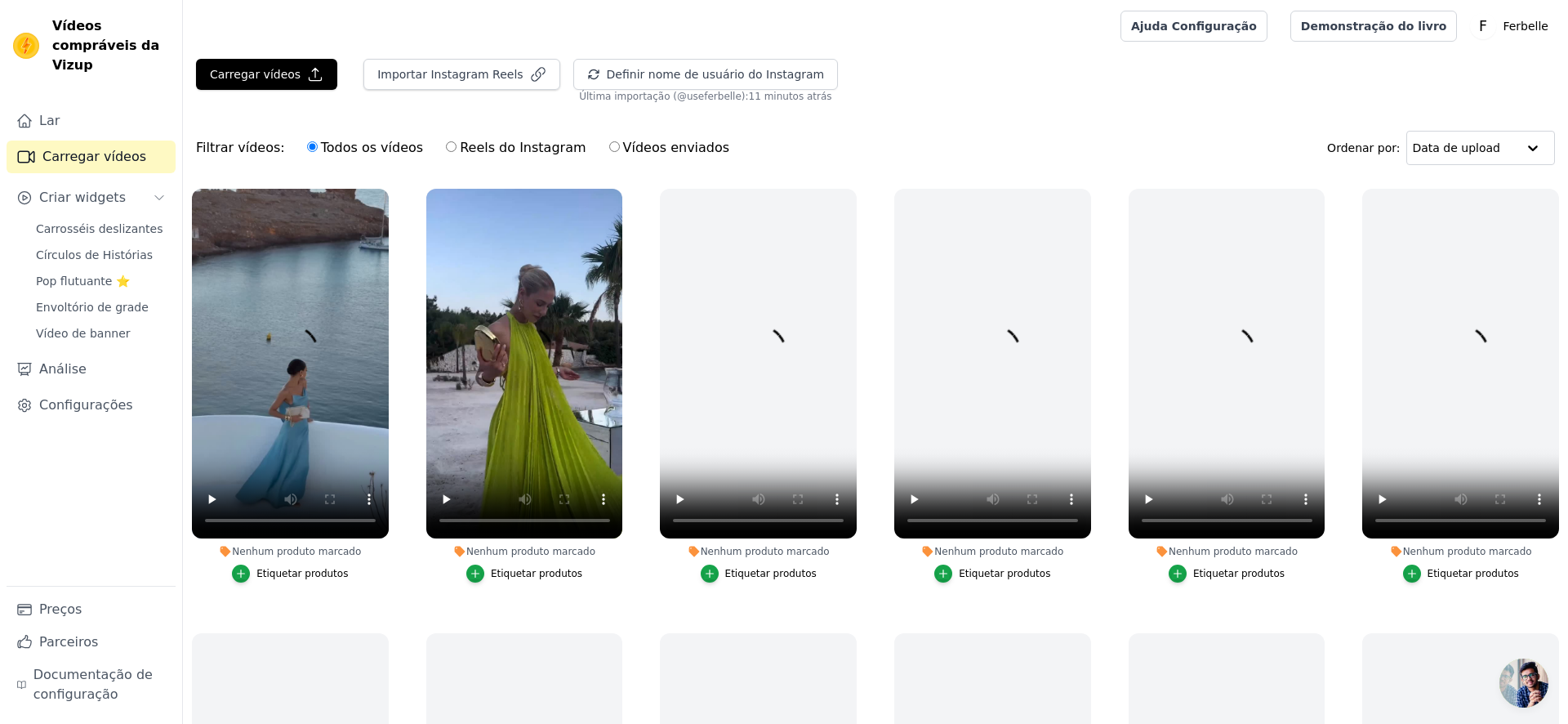
click at [634, 136] on div "Todos os vídeos Reels do Instagram Vídeos enviados" at bounding box center [518, 148] width 440 height 38
click at [625, 146] on font "Vídeos enviados" at bounding box center [677, 148] width 107 height 16
click at [620, 146] on input "Vídeos enviados" at bounding box center [614, 146] width 11 height 11
radio input "true"
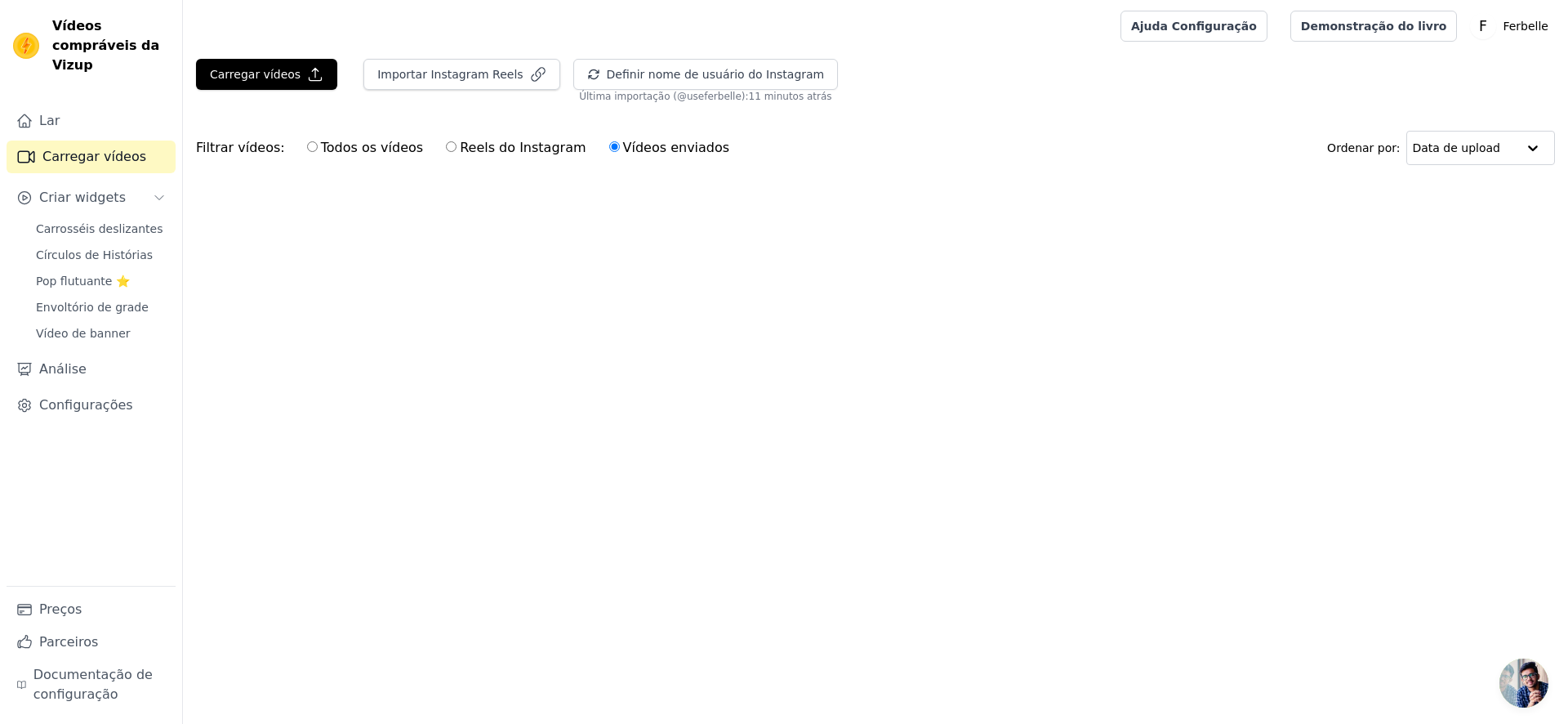
click at [311, 152] on label "Todos os vídeos" at bounding box center [364, 148] width 118 height 21
click at [311, 152] on input "Todos os vídeos" at bounding box center [312, 146] width 11 height 11
radio input "true"
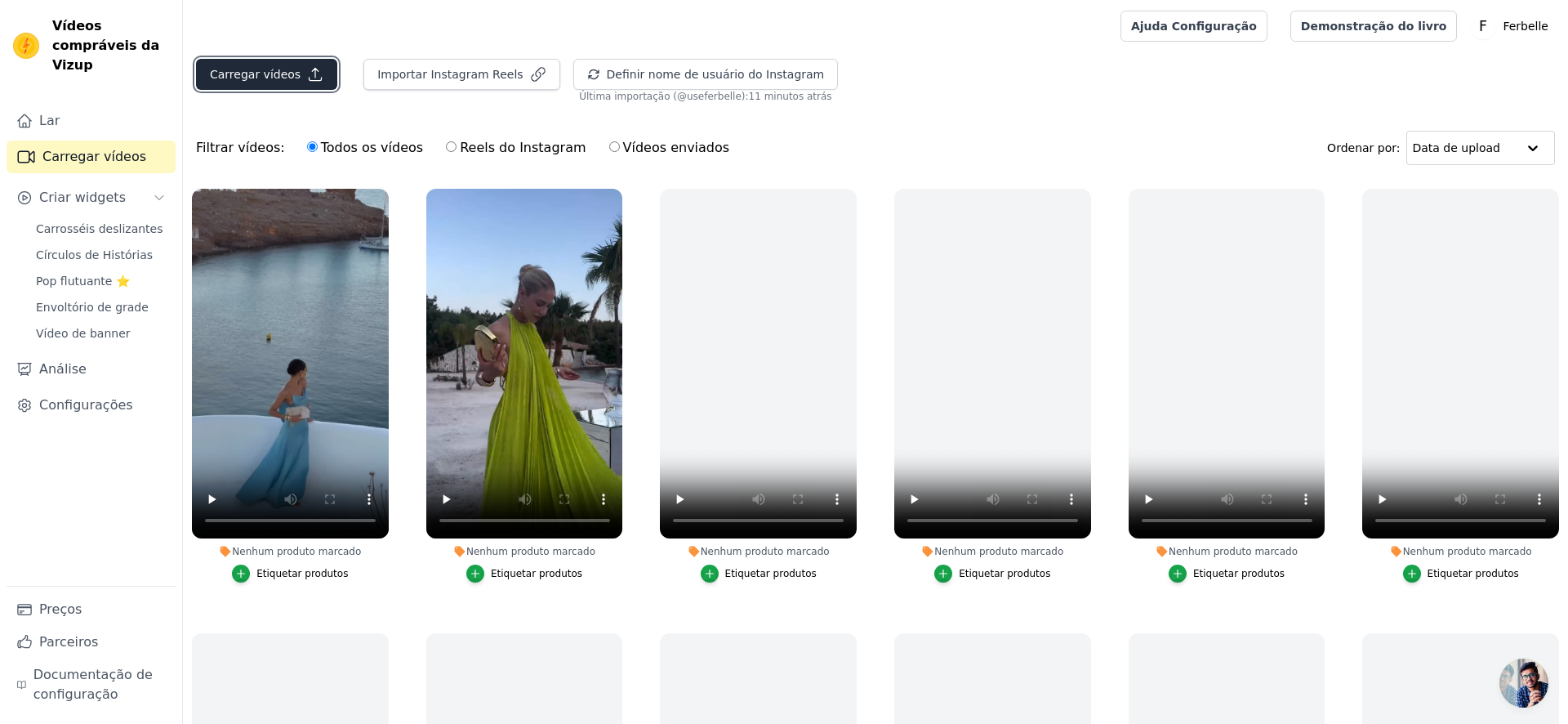
click at [288, 69] on font "Carregar vídeos" at bounding box center [255, 74] width 90 height 13
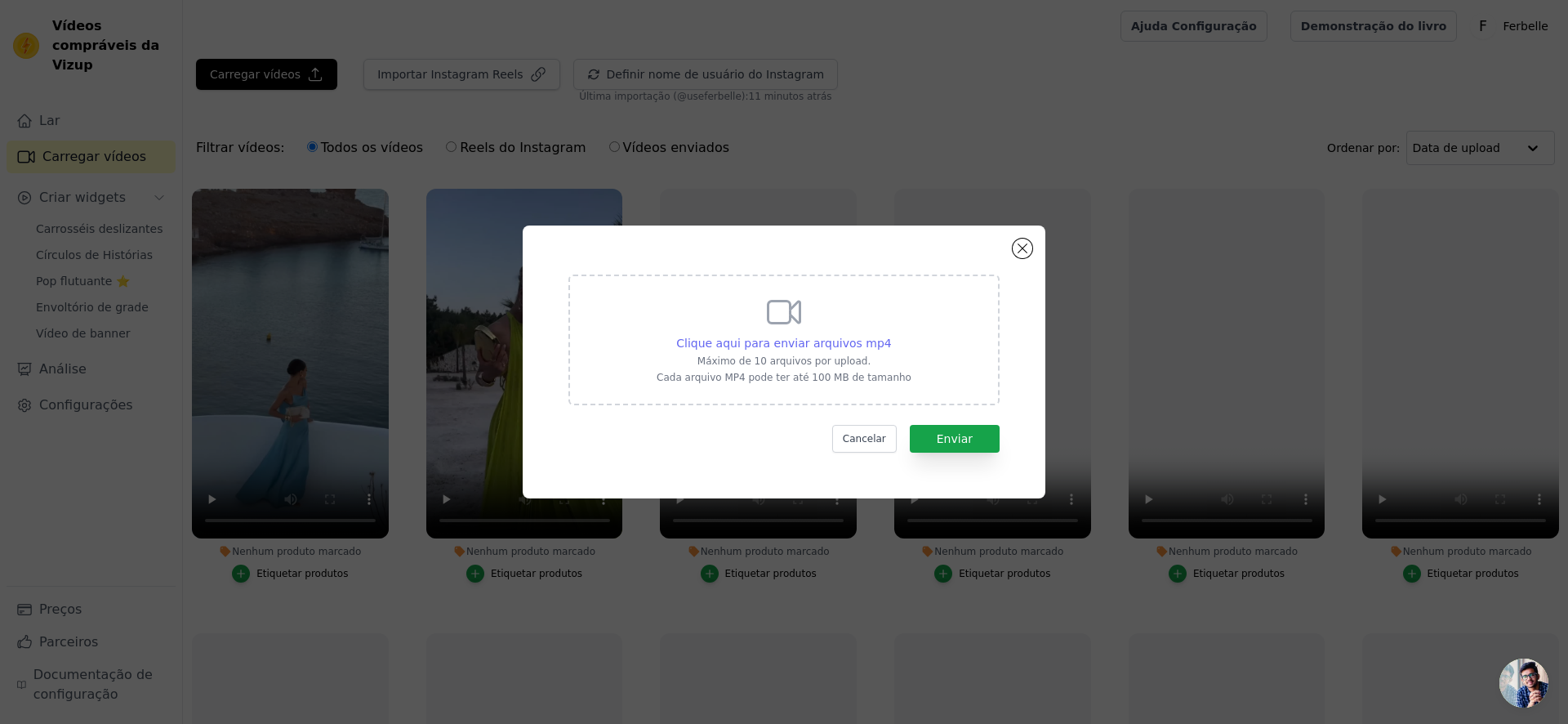
click at [722, 338] on font "Clique aqui para enviar arquivos mp4" at bounding box center [784, 342] width 216 height 13
click at [891, 335] on input "Clique aqui para enviar arquivos mp4 Máximo de 10 arquivos por upload. Cada arq…" at bounding box center [891, 334] width 1 height 1
type input "C:\fakepath\SnapInsta.to_AQOUrkt60YRG4XTxamCOTaSaP-xg234vszv-3ClozqSvW0UrxTE-33…"
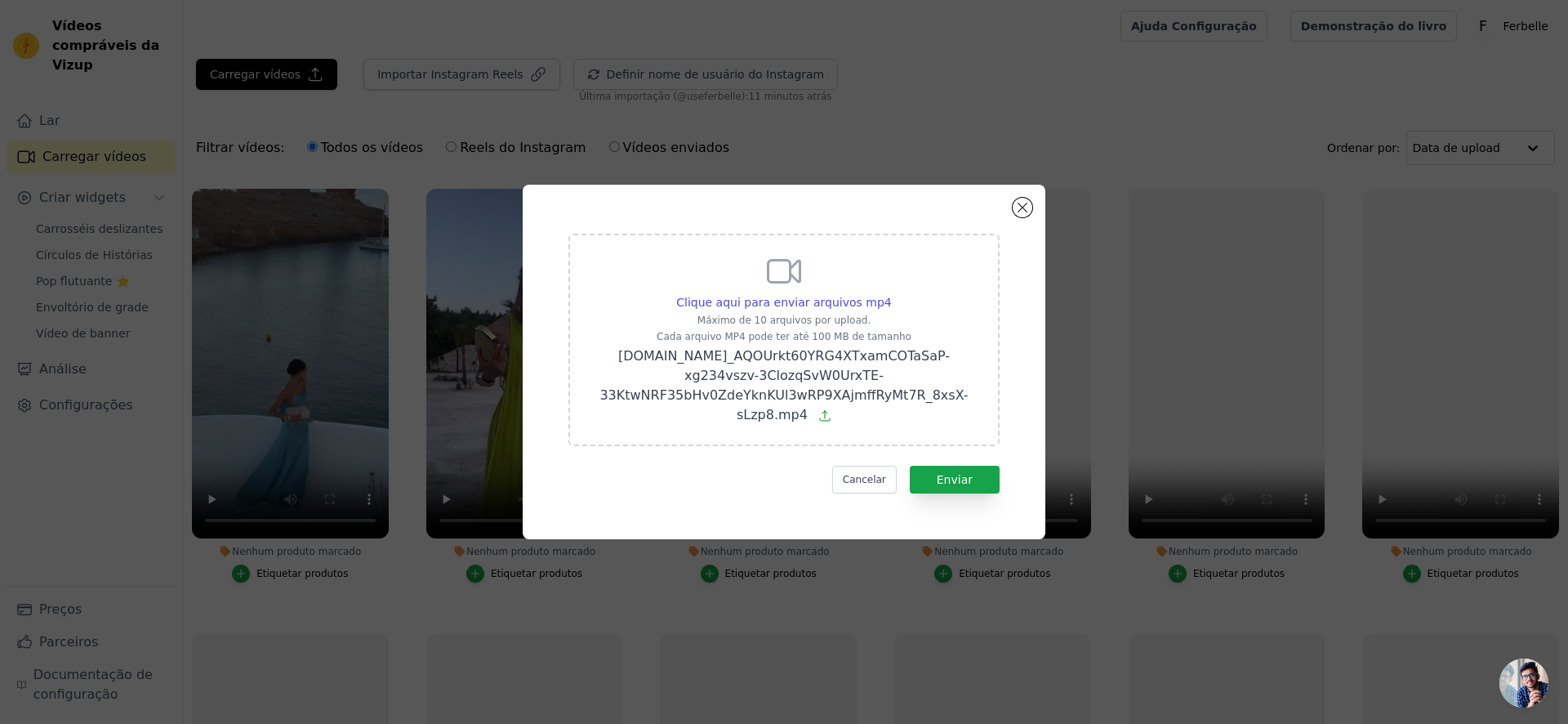
click at [978, 494] on div "Clique aqui para enviar arquivos mp4 Máximo de 10 arquivos por upload. Cada arq…" at bounding box center [784, 362] width 464 height 295
click at [976, 491] on button "Enviar" at bounding box center [955, 479] width 89 height 28
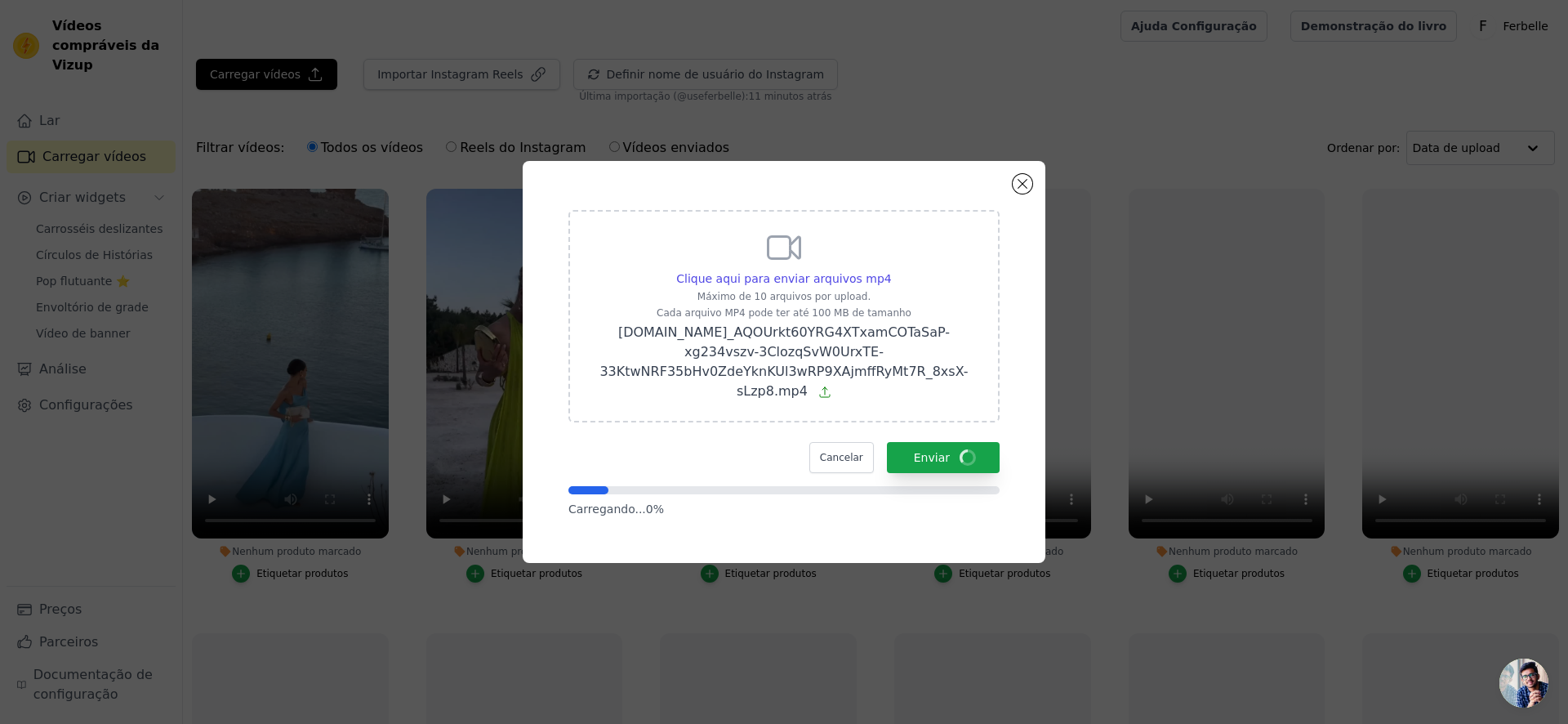
click at [834, 403] on div "Clique aqui para enviar arquivos mp4 Máximo de 10 arquivos por upload. Cada arq…" at bounding box center [784, 316] width 431 height 213
click at [891, 270] on input "Clique aqui para enviar arquivos mp4 Máximo de 10 arquivos por upload. Cada arq…" at bounding box center [891, 269] width 1 height 1
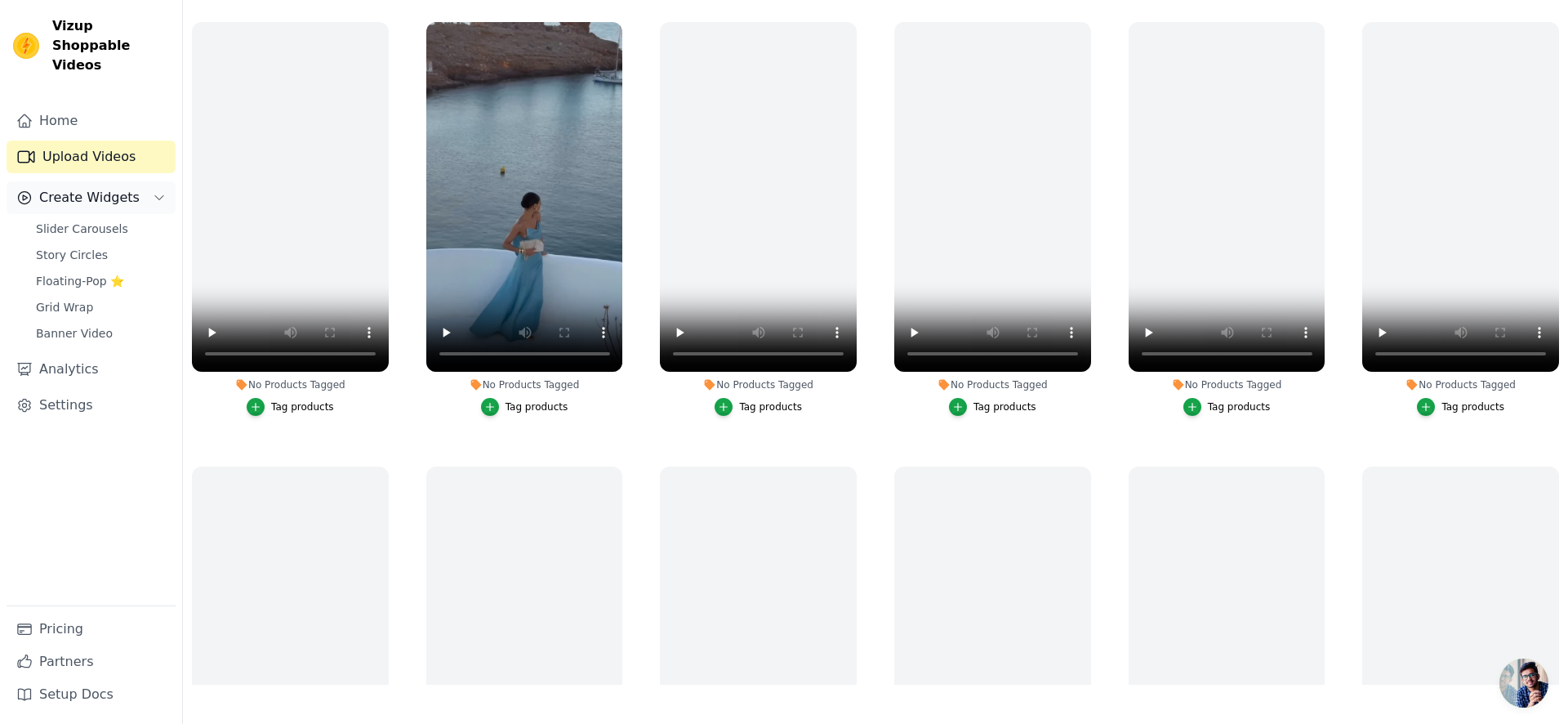
click at [135, 189] on button "Create Widgets" at bounding box center [91, 198] width 169 height 33
click at [125, 244] on link "Story Circles" at bounding box center [101, 256] width 150 height 23
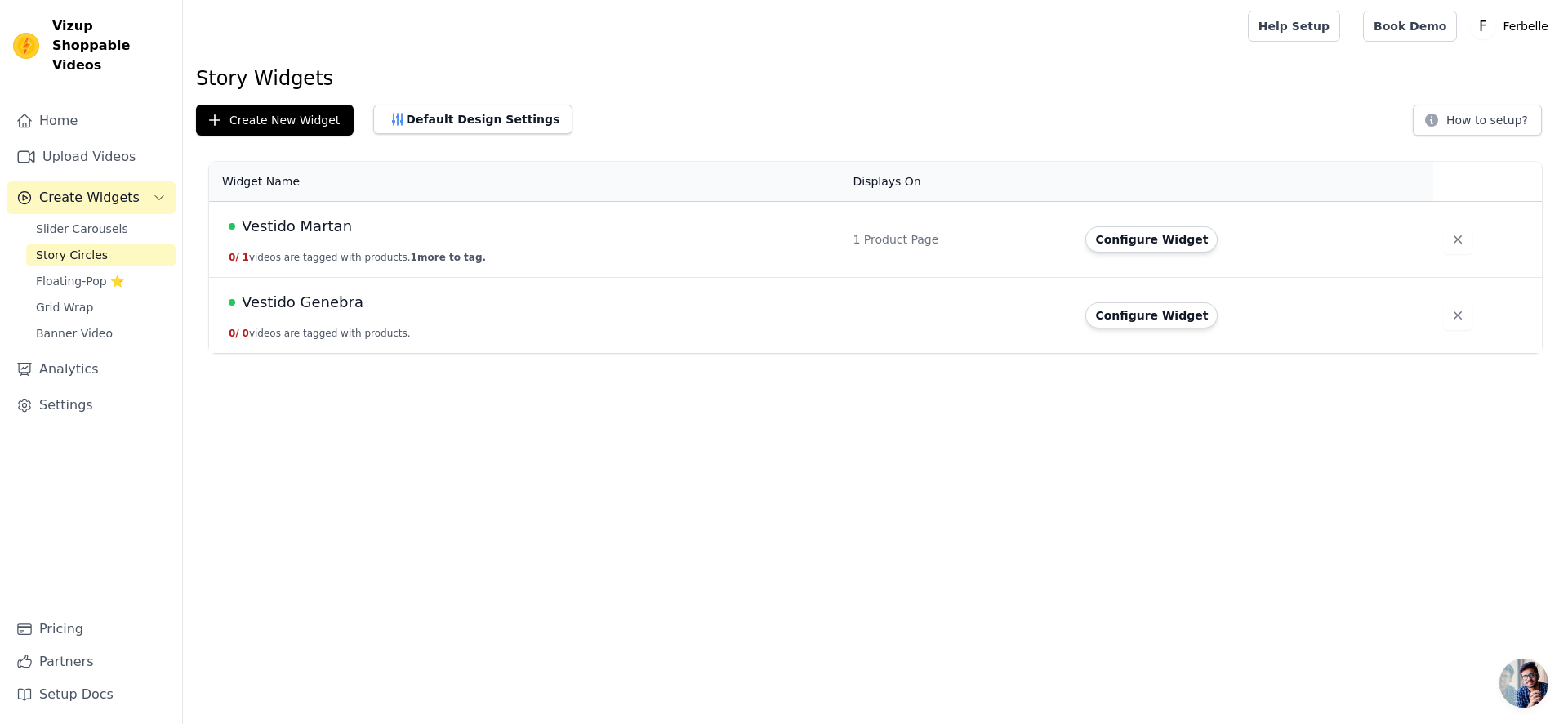
click at [331, 234] on span "Vestido Martan" at bounding box center [297, 226] width 111 height 23
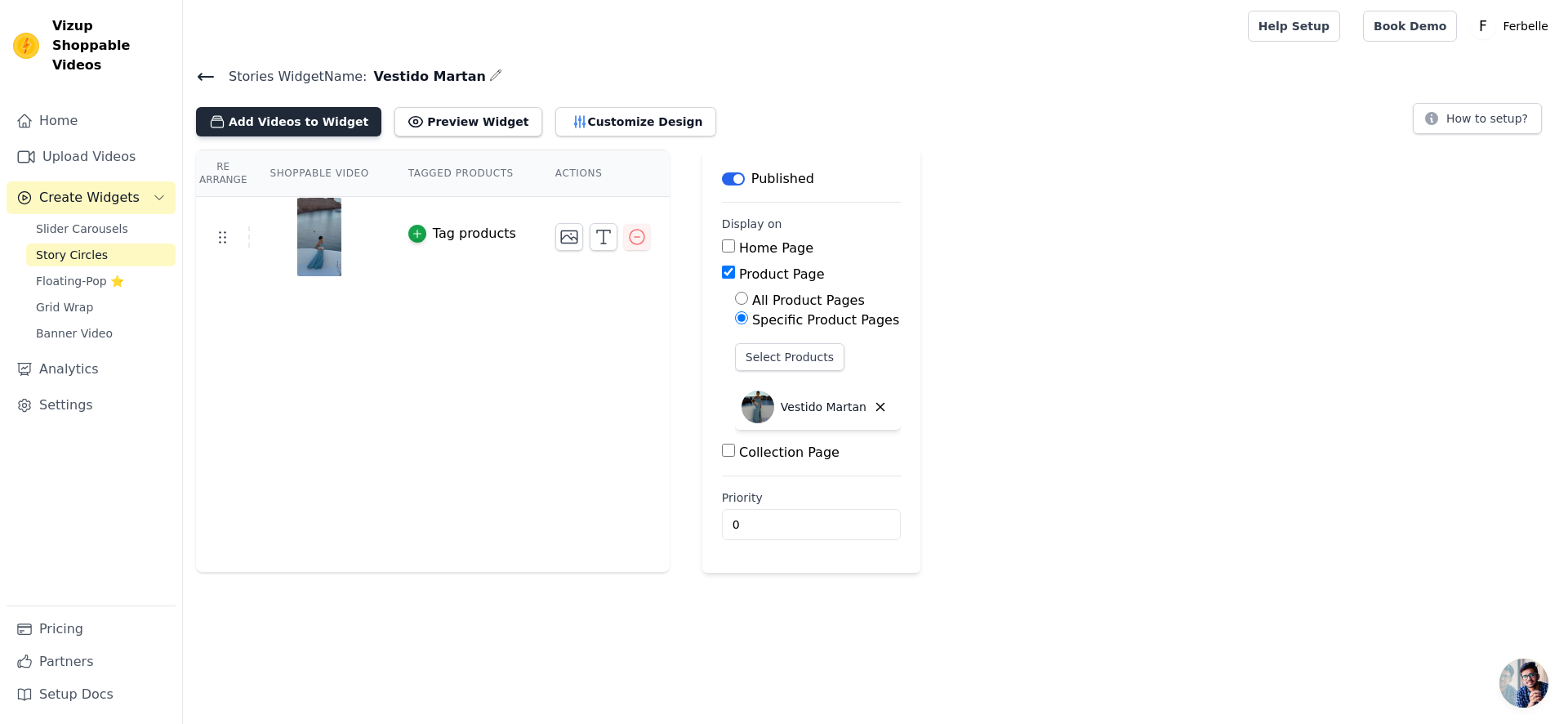
click at [346, 121] on button "Add Videos to Widget" at bounding box center [289, 121] width 186 height 29
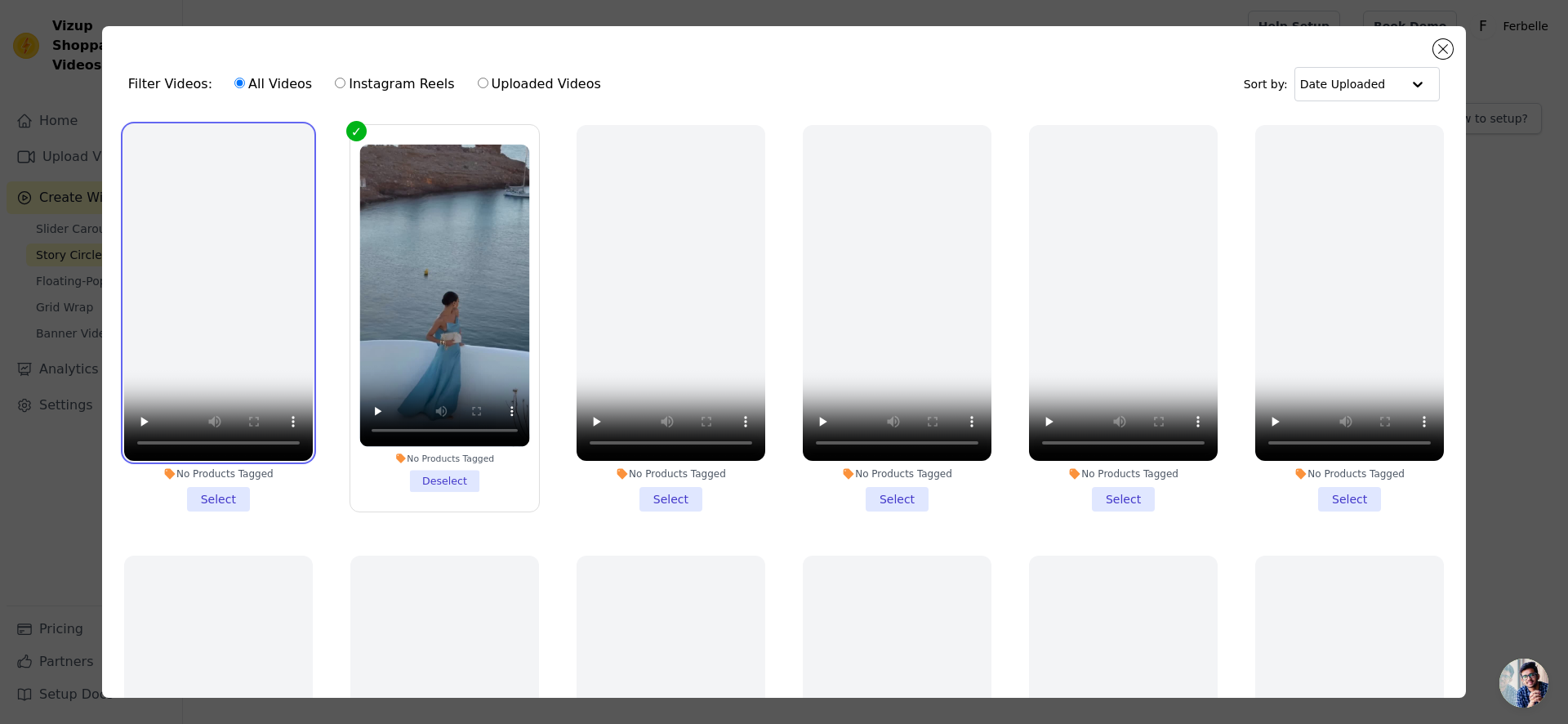
click at [222, 296] on video at bounding box center [219, 293] width 188 height 336
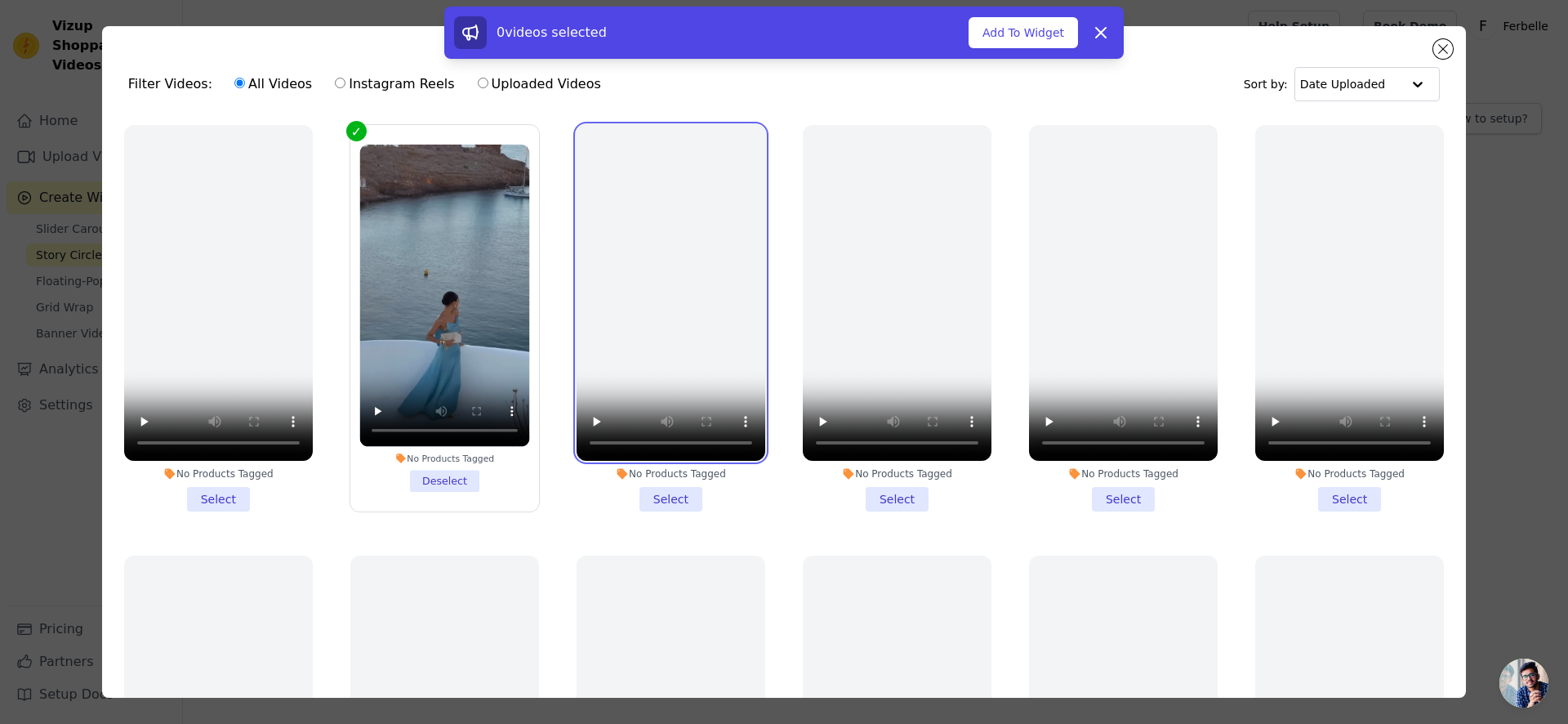
click at [693, 218] on video at bounding box center [671, 293] width 188 height 336
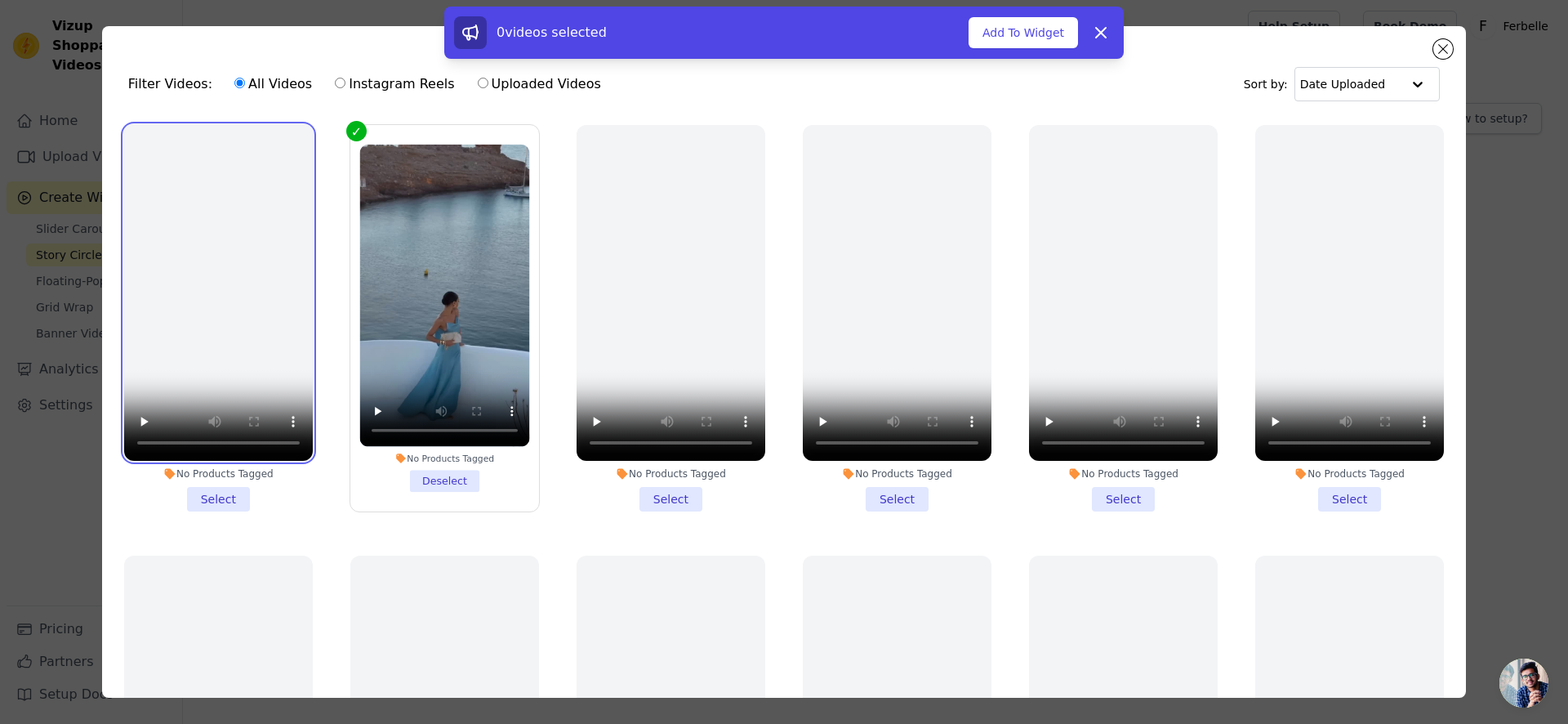
click at [244, 201] on video at bounding box center [219, 293] width 188 height 336
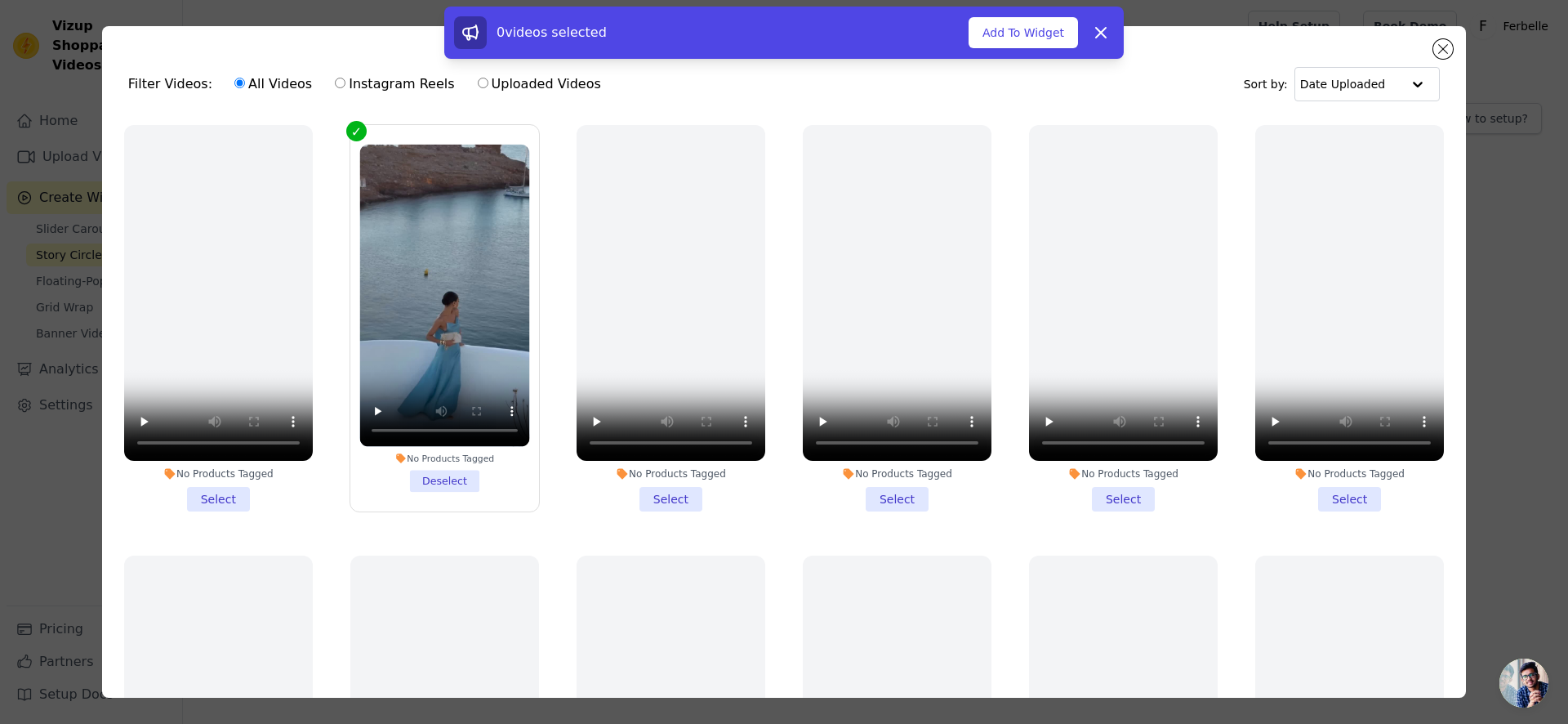
click at [968, 43] on div "0 videos selected" at bounding box center [712, 33] width 515 height 33
click at [993, 39] on button "Add To Widget" at bounding box center [1023, 33] width 110 height 31
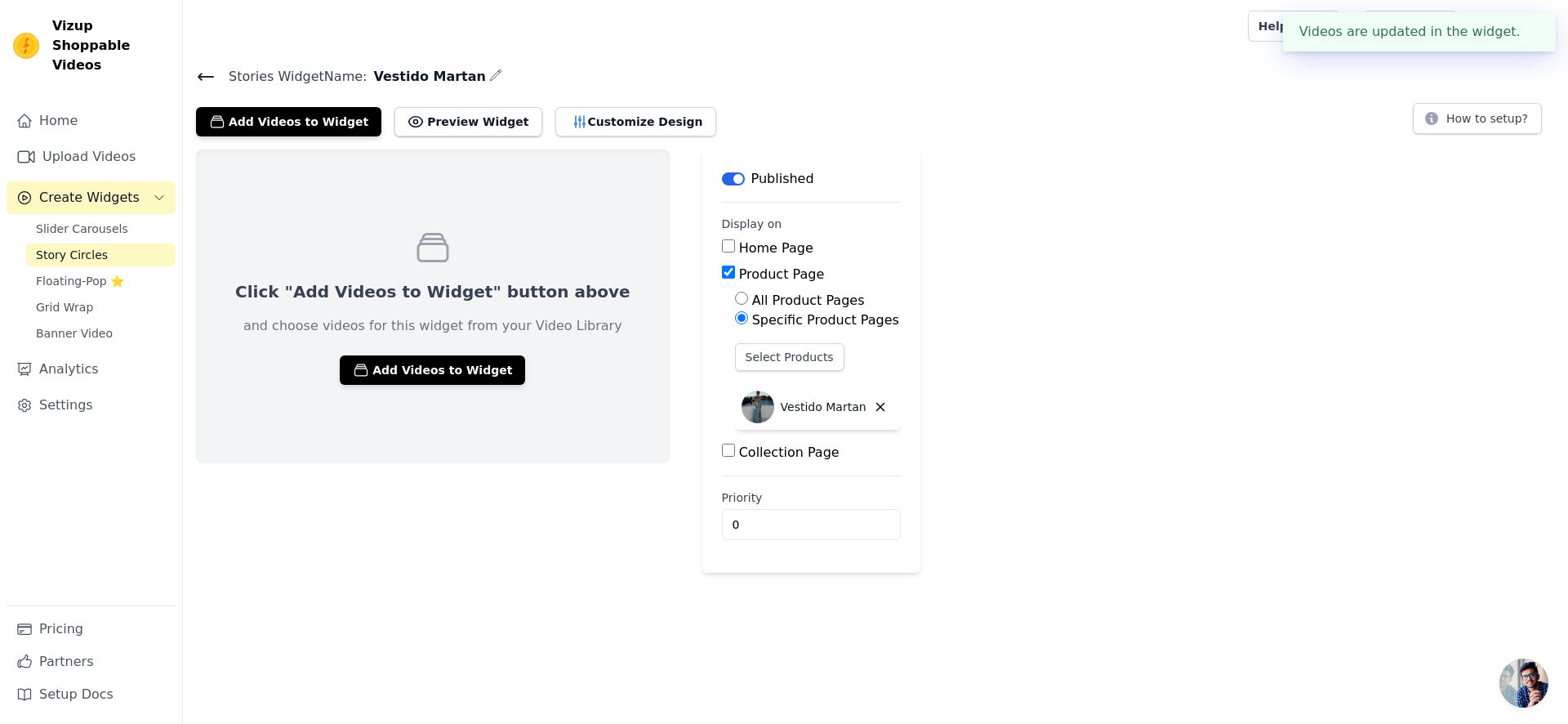
click at [1043, 336] on div "Click "Add Videos to Widget" button above and choose videos for this widget fro…" at bounding box center [875, 362] width 1385 height 424
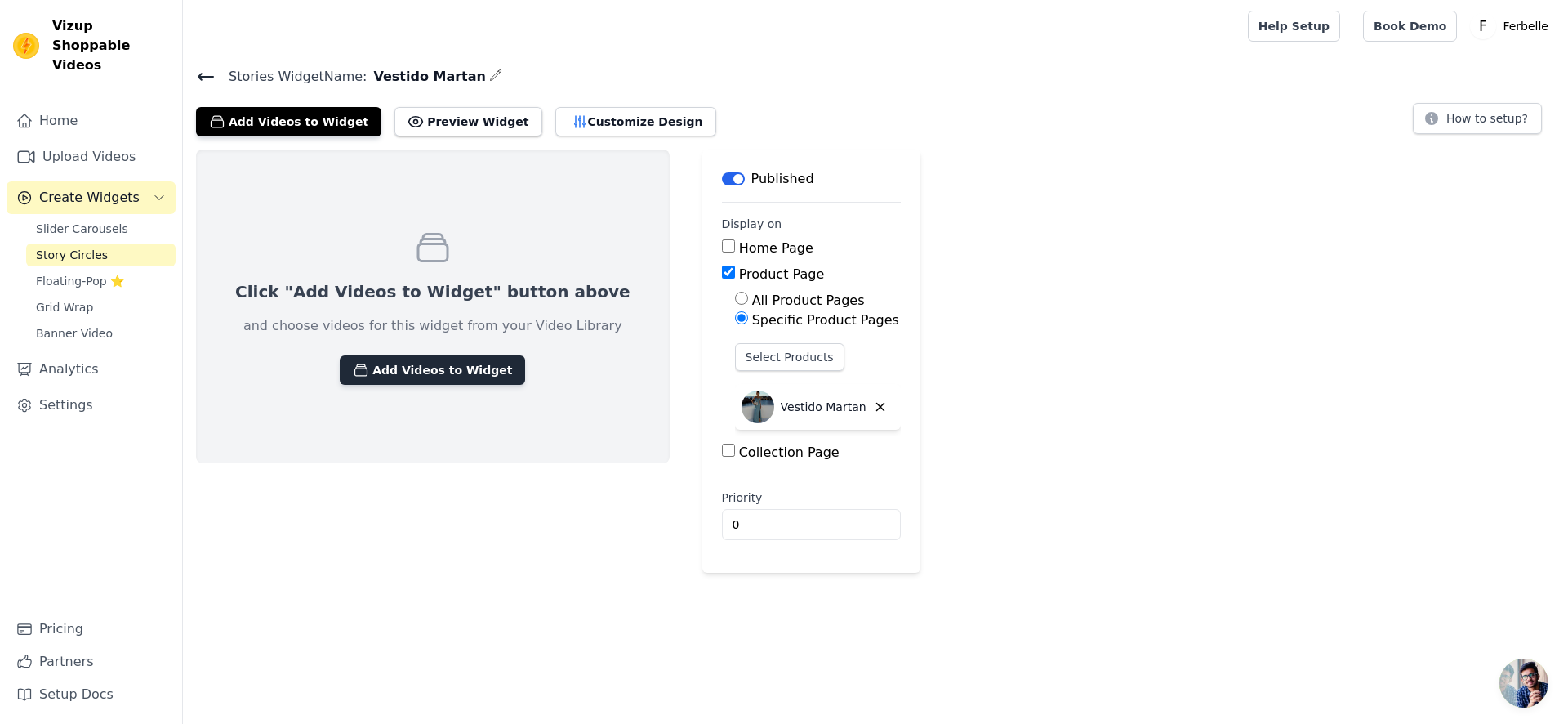
click at [388, 362] on button "Add Videos to Widget" at bounding box center [432, 370] width 186 height 29
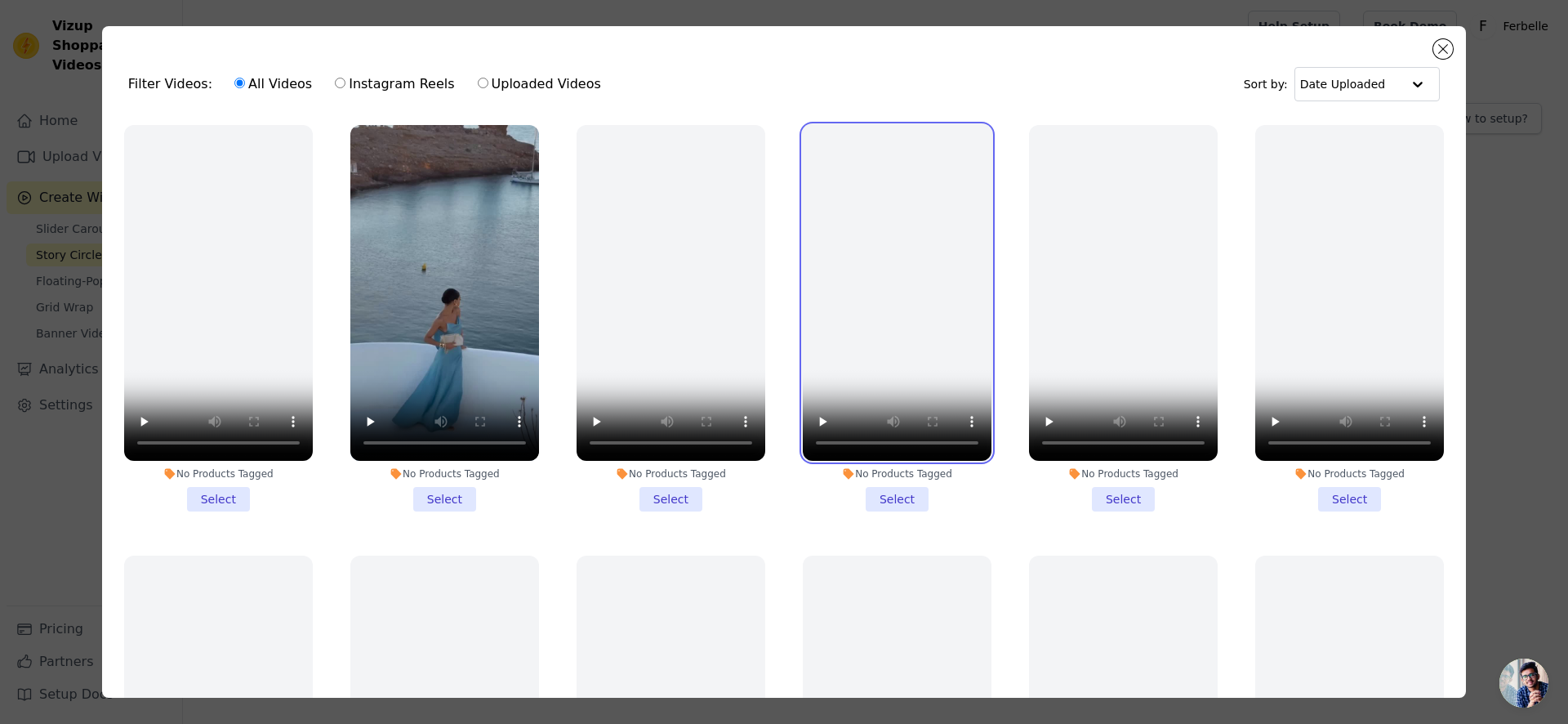
click at [891, 180] on video at bounding box center [898, 293] width 188 height 336
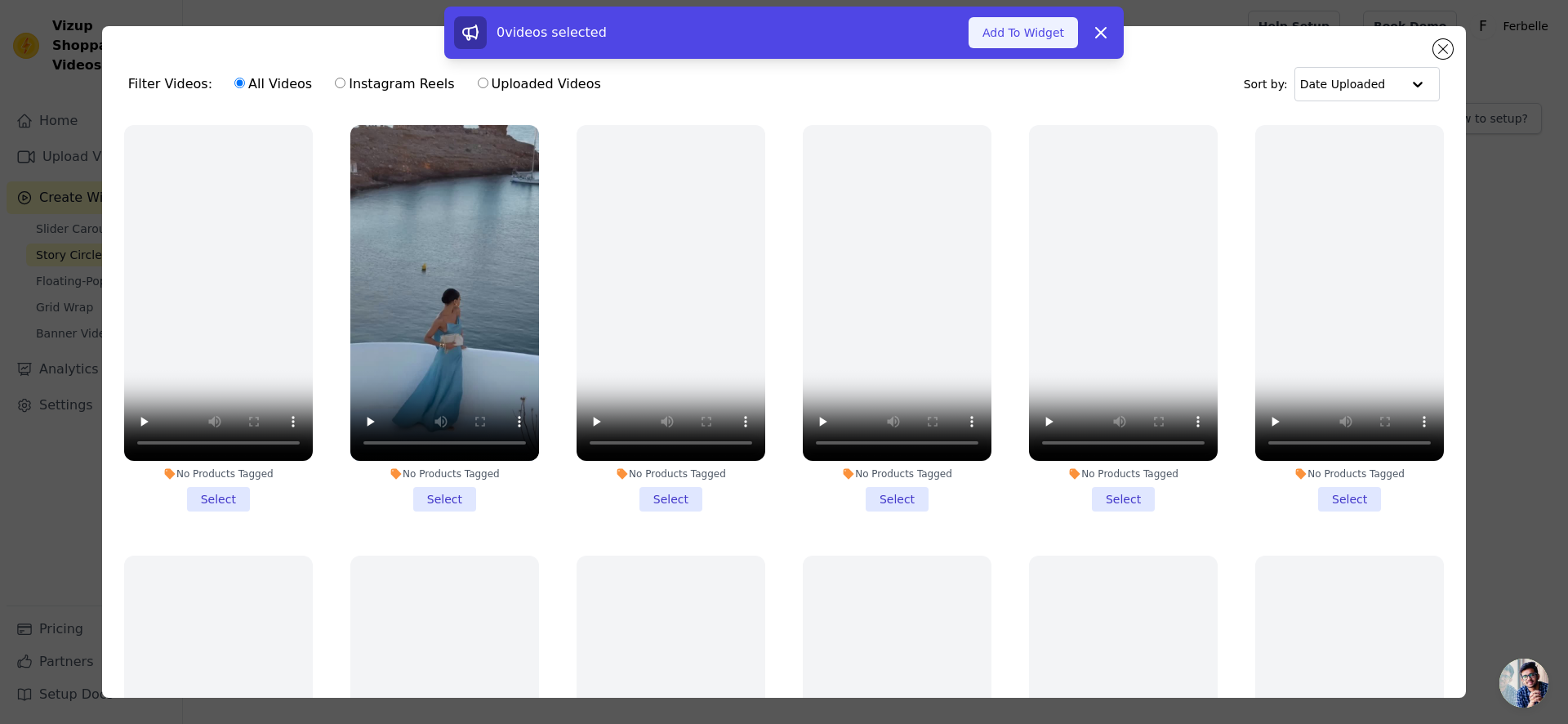
click at [1000, 31] on button "Add To Widget" at bounding box center [1023, 33] width 110 height 31
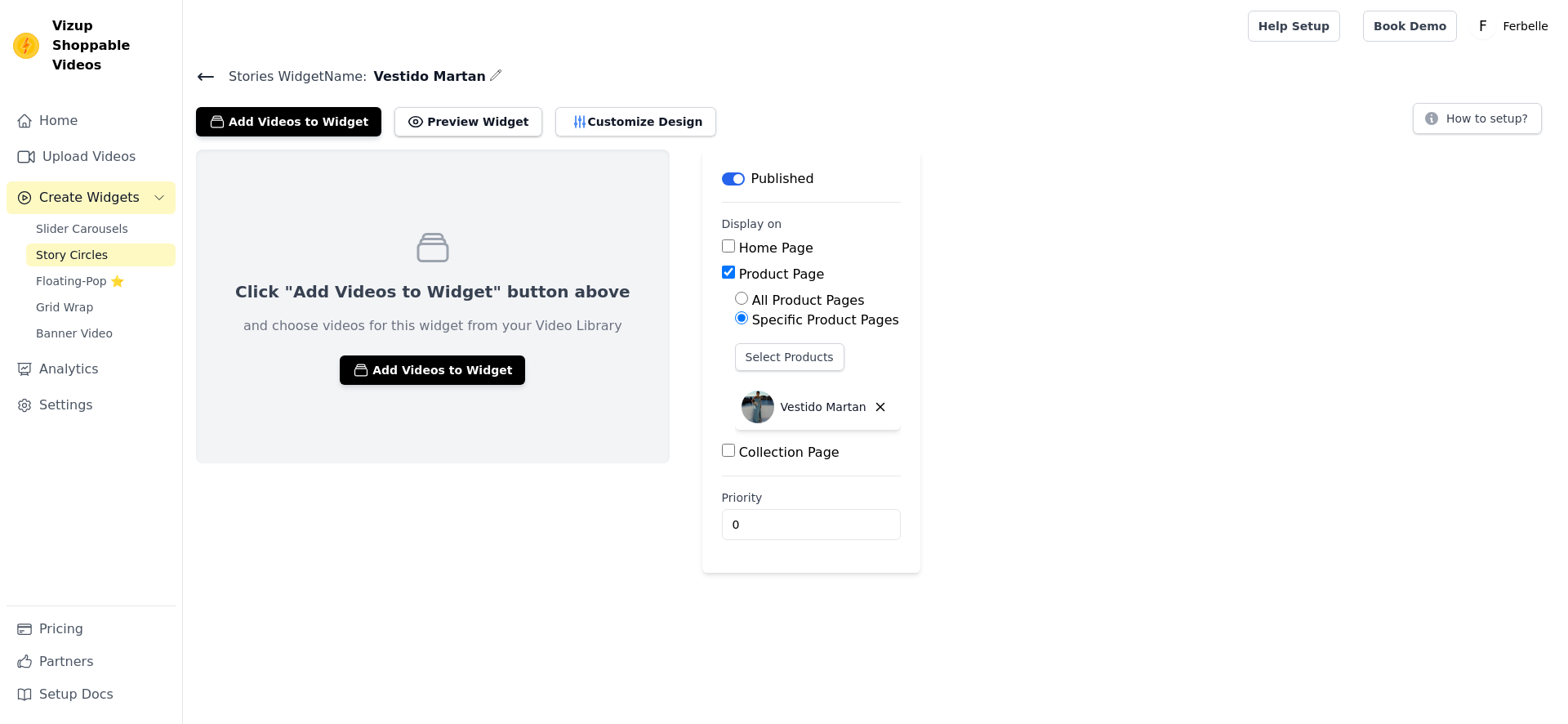
click at [197, 75] on icon at bounding box center [206, 77] width 19 height 19
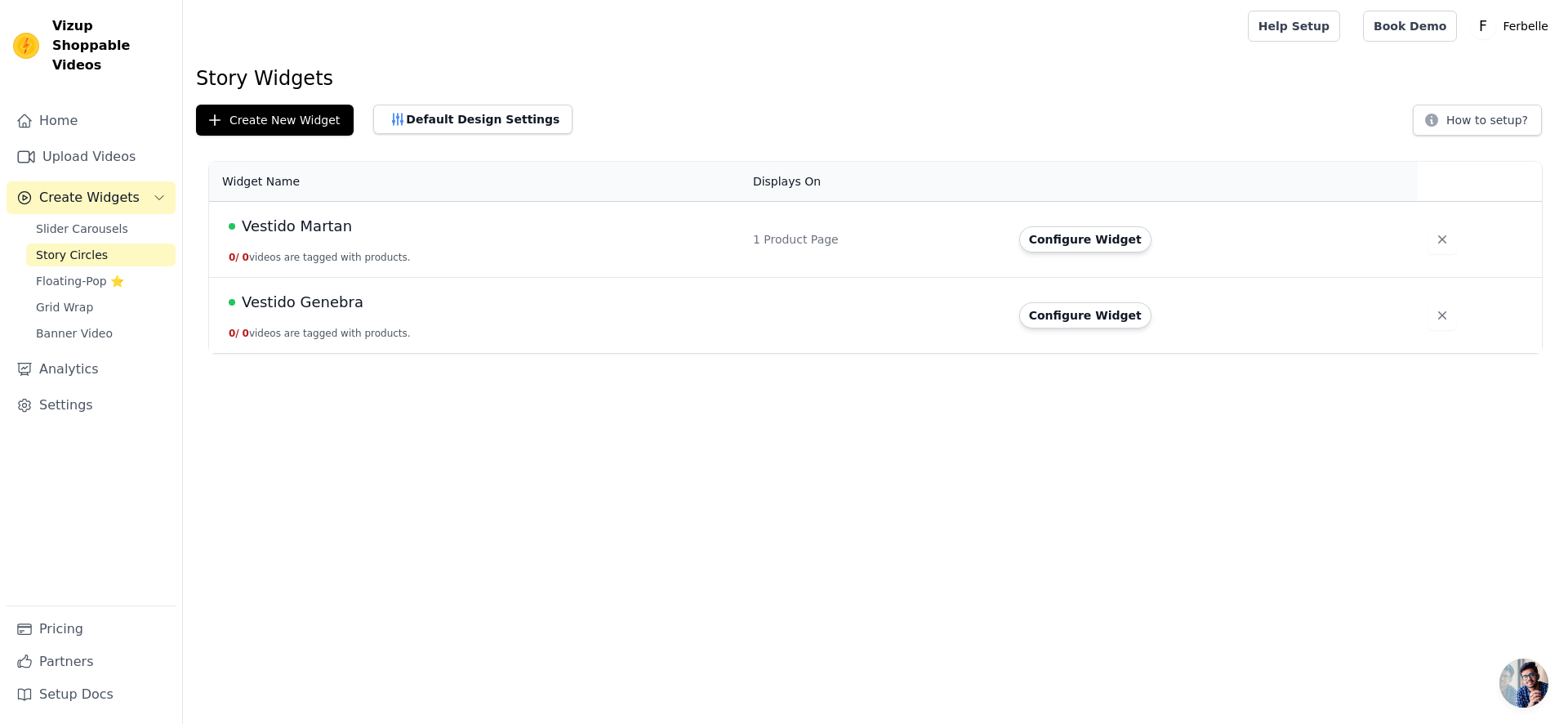
click at [307, 221] on span "Vestido Martan" at bounding box center [297, 226] width 111 height 23
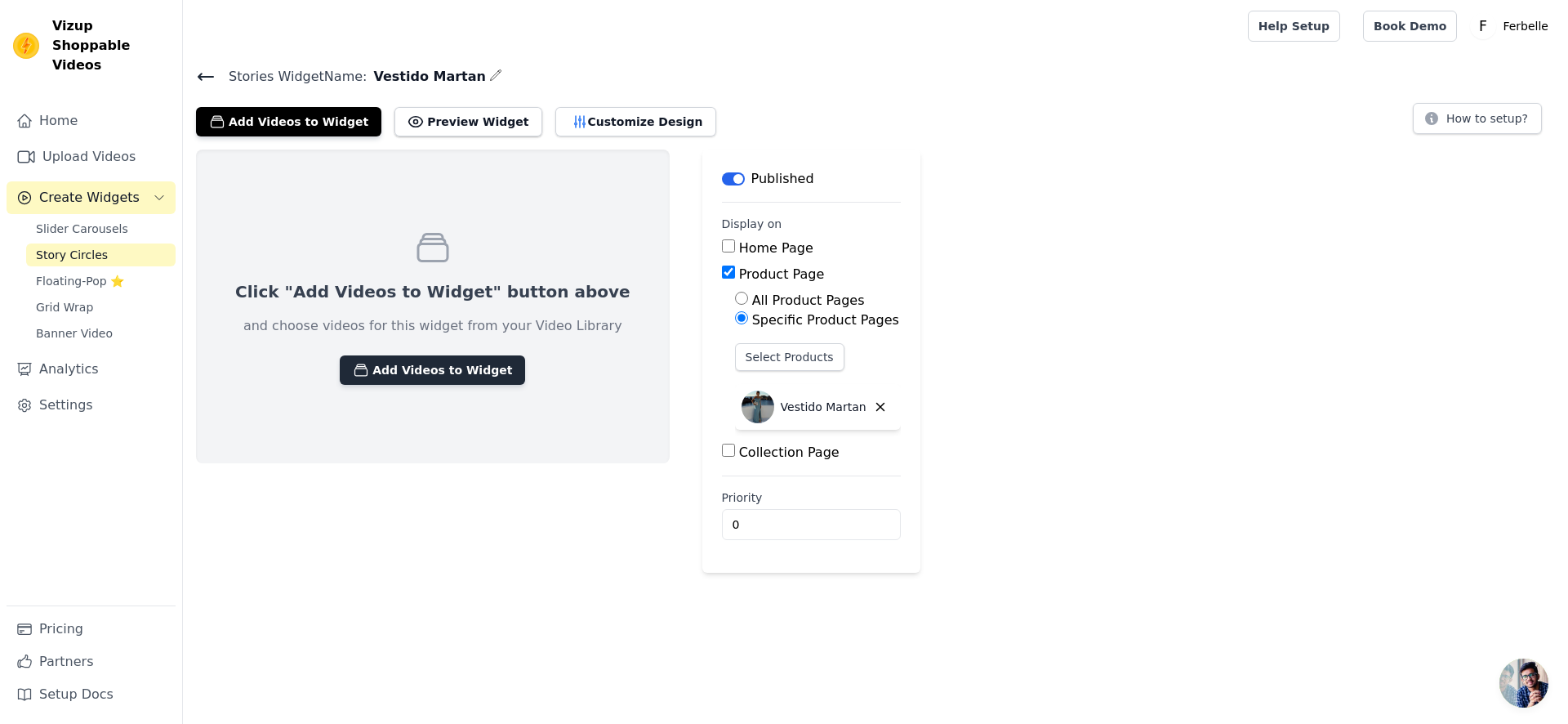
click at [417, 366] on button "Add Videos to Widget" at bounding box center [432, 370] width 186 height 29
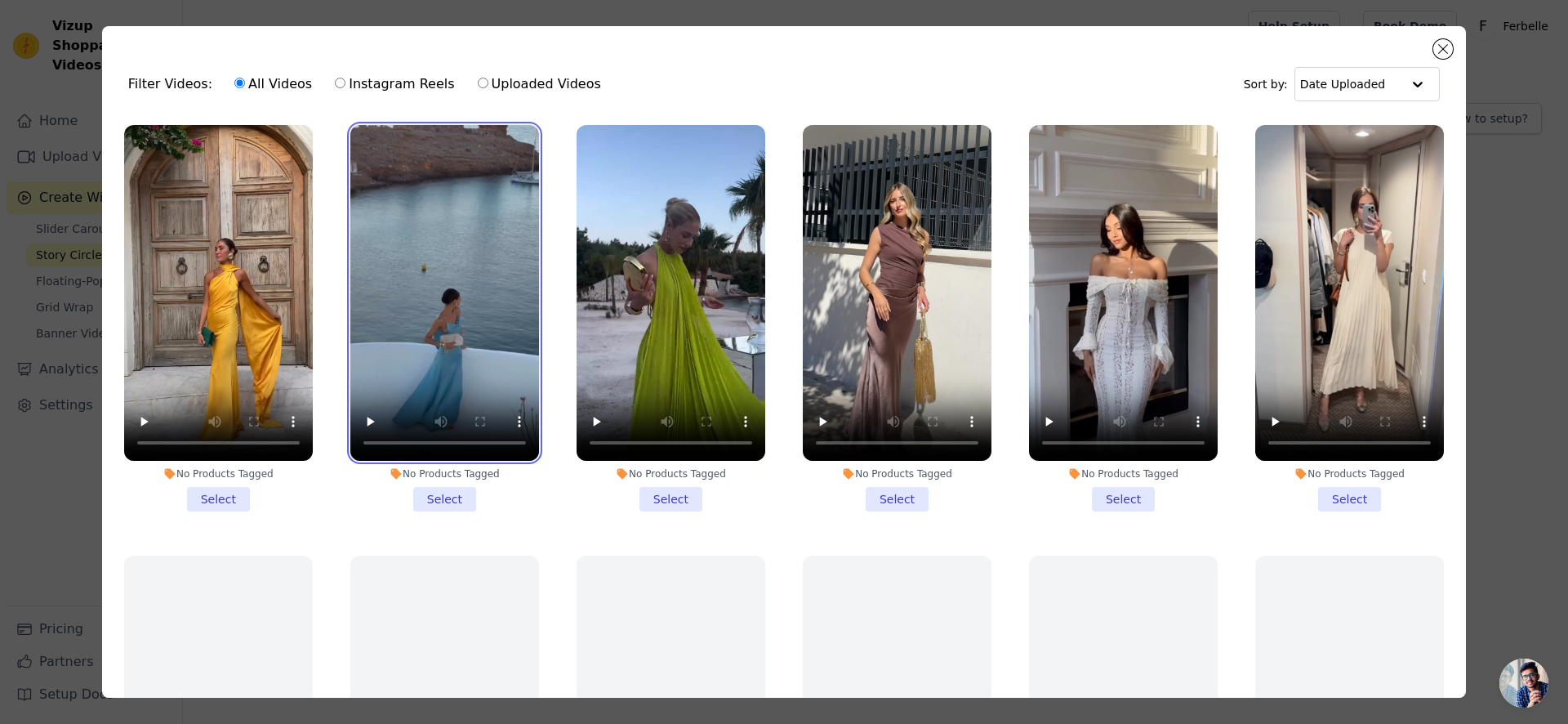
click at [445, 338] on video at bounding box center [445, 293] width 188 height 336
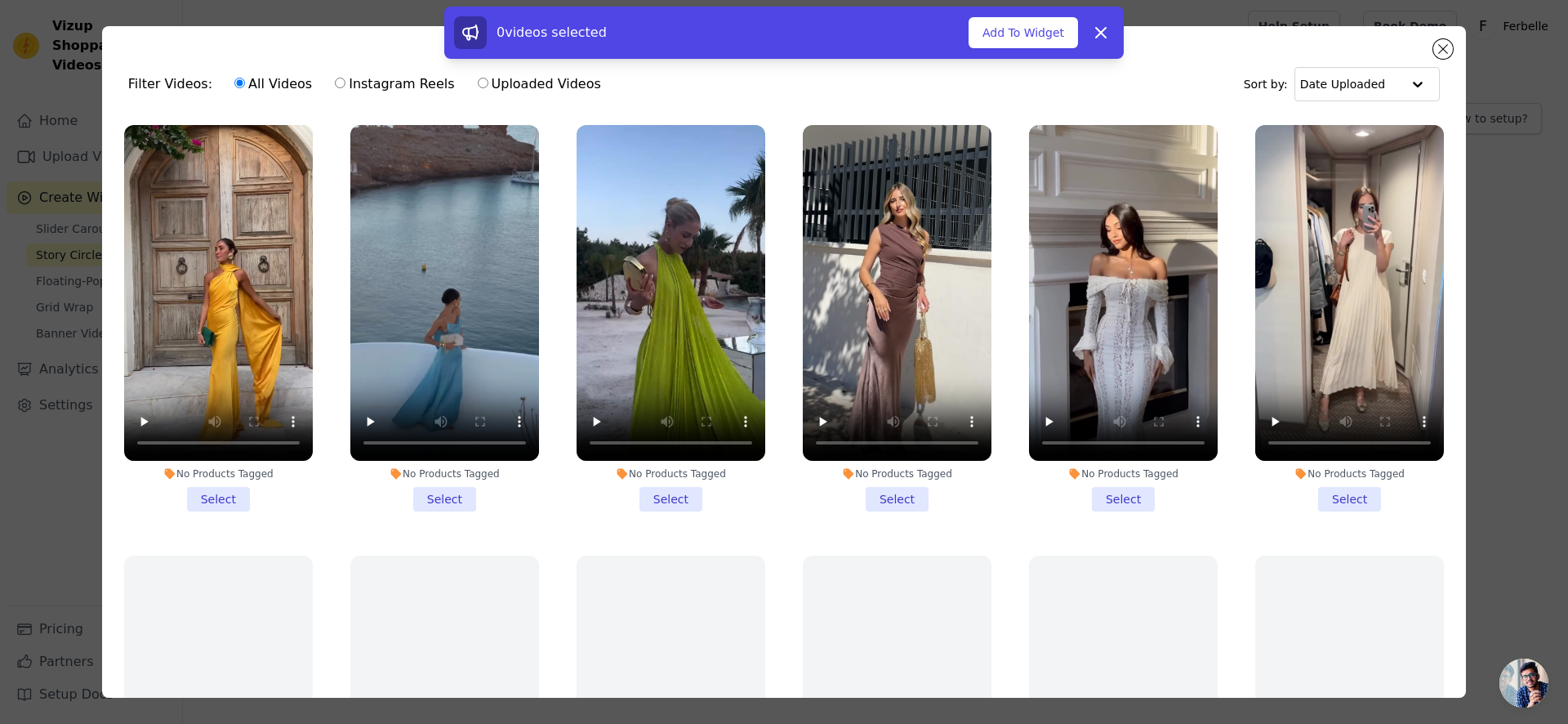
click at [444, 491] on li "No Products Tagged Select" at bounding box center [445, 319] width 188 height 387
click at [0, 0] on input "No Products Tagged Select" at bounding box center [0, 0] width 0 height 0
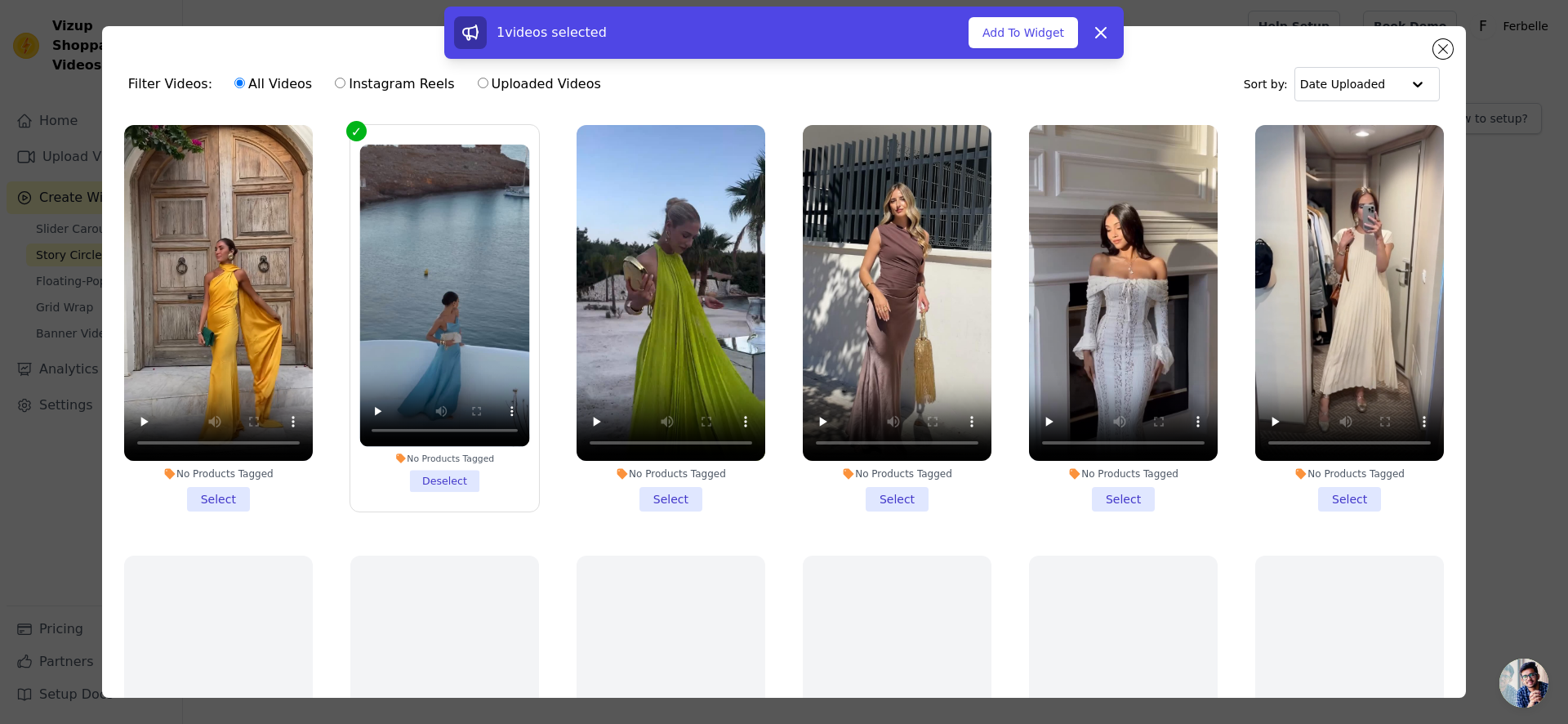
click at [243, 511] on label "No Products Tagged Select" at bounding box center [219, 318] width 190 height 388
click at [0, 0] on input "No Products Tagged Select" at bounding box center [0, 0] width 0 height 0
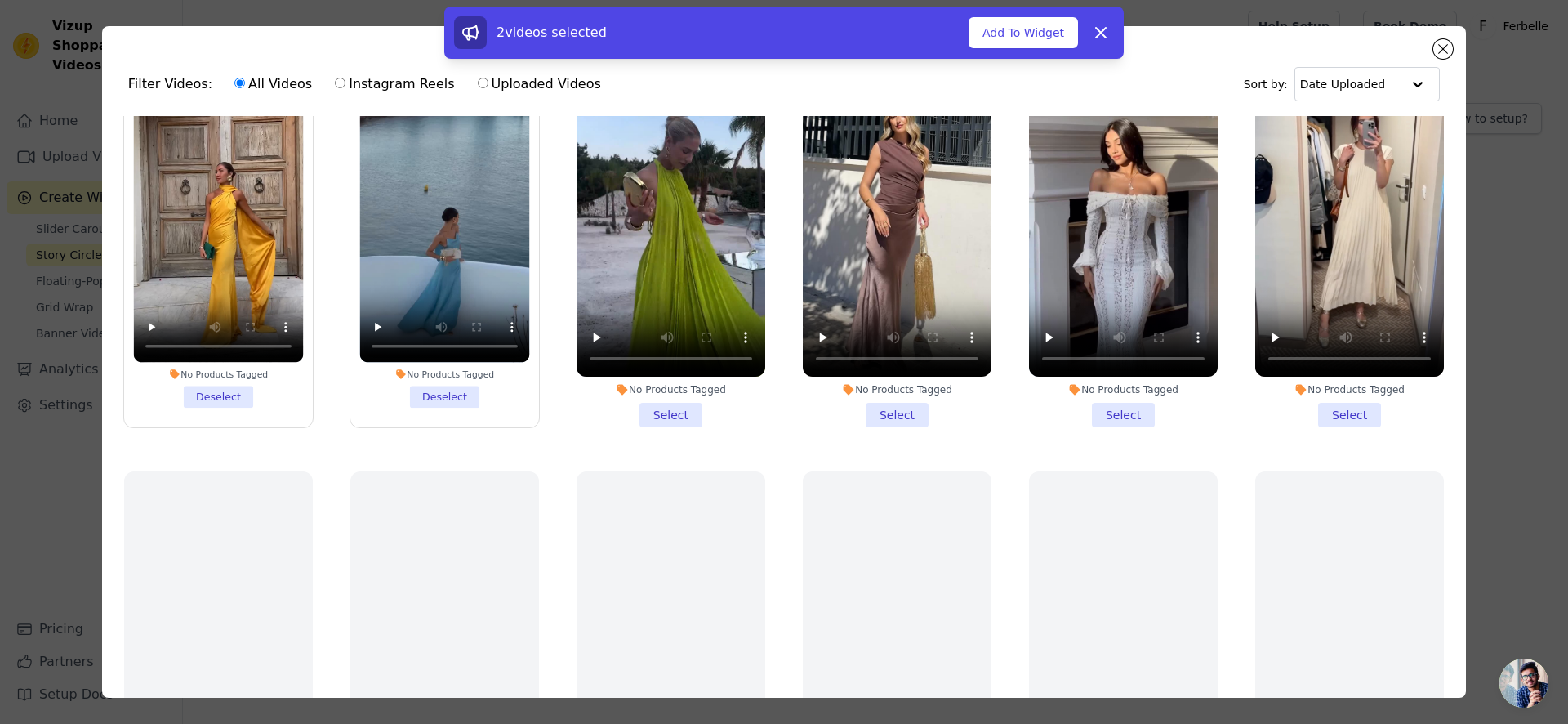
scroll to position [102, 0]
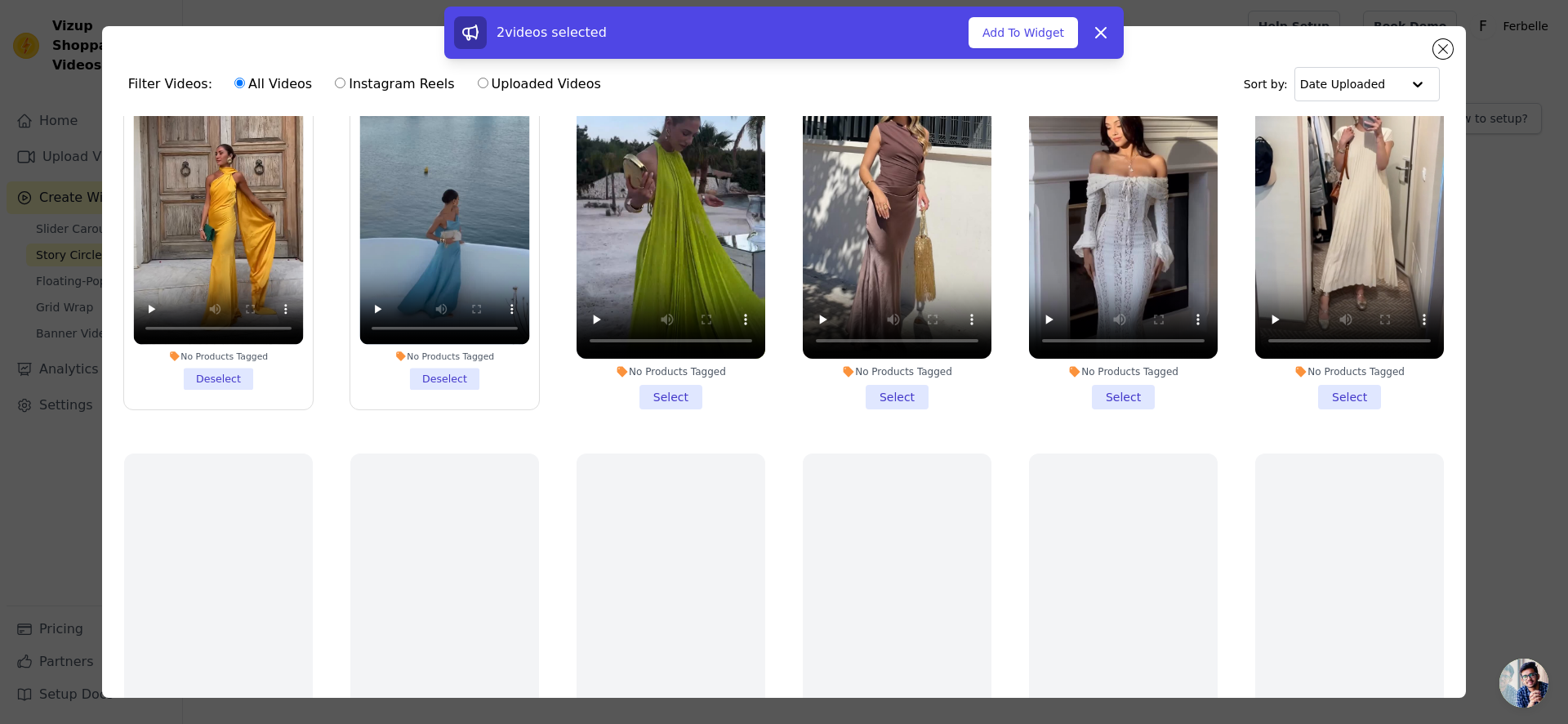
click at [879, 382] on li "No Products Tagged Select" at bounding box center [898, 217] width 188 height 387
click at [0, 0] on input "No Products Tagged Select" at bounding box center [0, 0] width 0 height 0
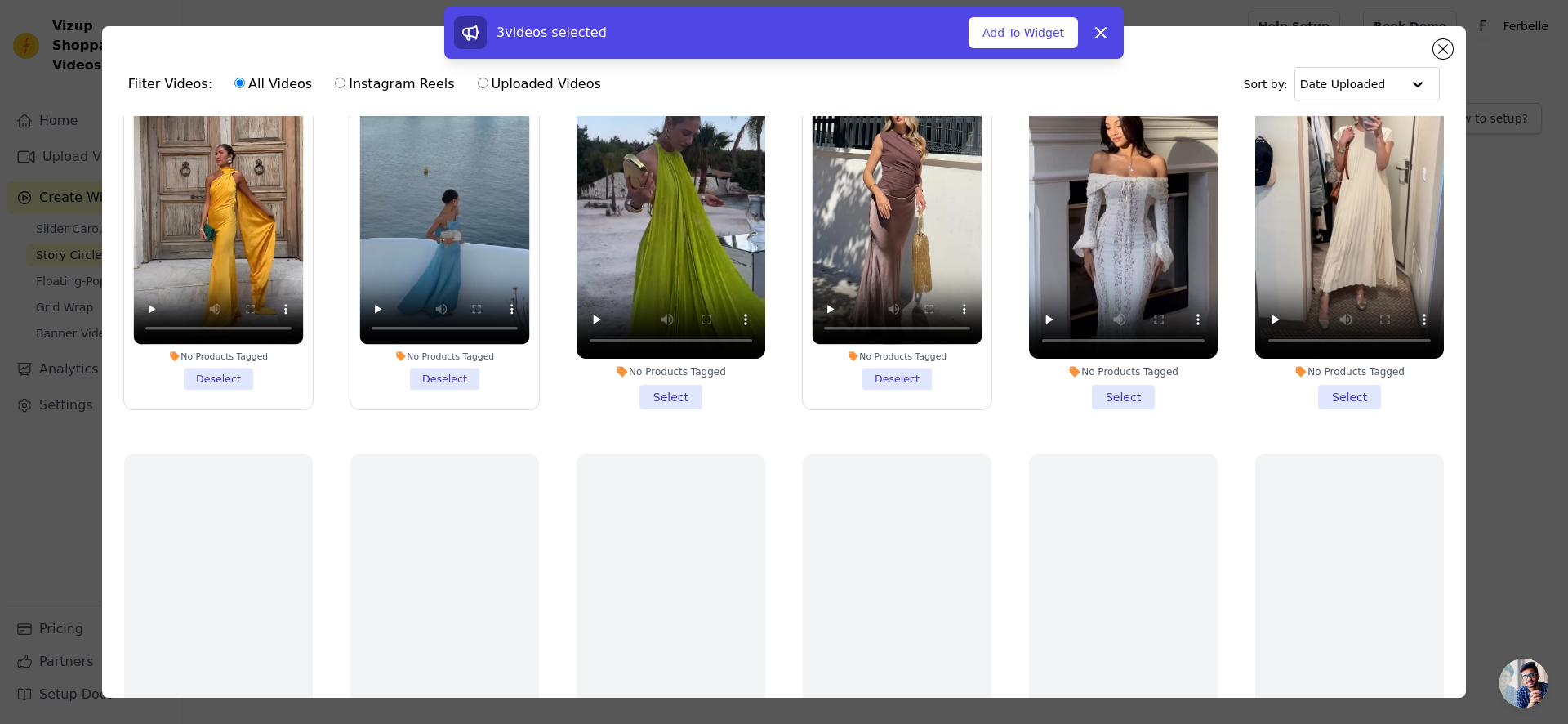
click at [673, 395] on li "No Products Tagged Select" at bounding box center [671, 217] width 188 height 387
click at [0, 0] on input "No Products Tagged Select" at bounding box center [0, 0] width 0 height 0
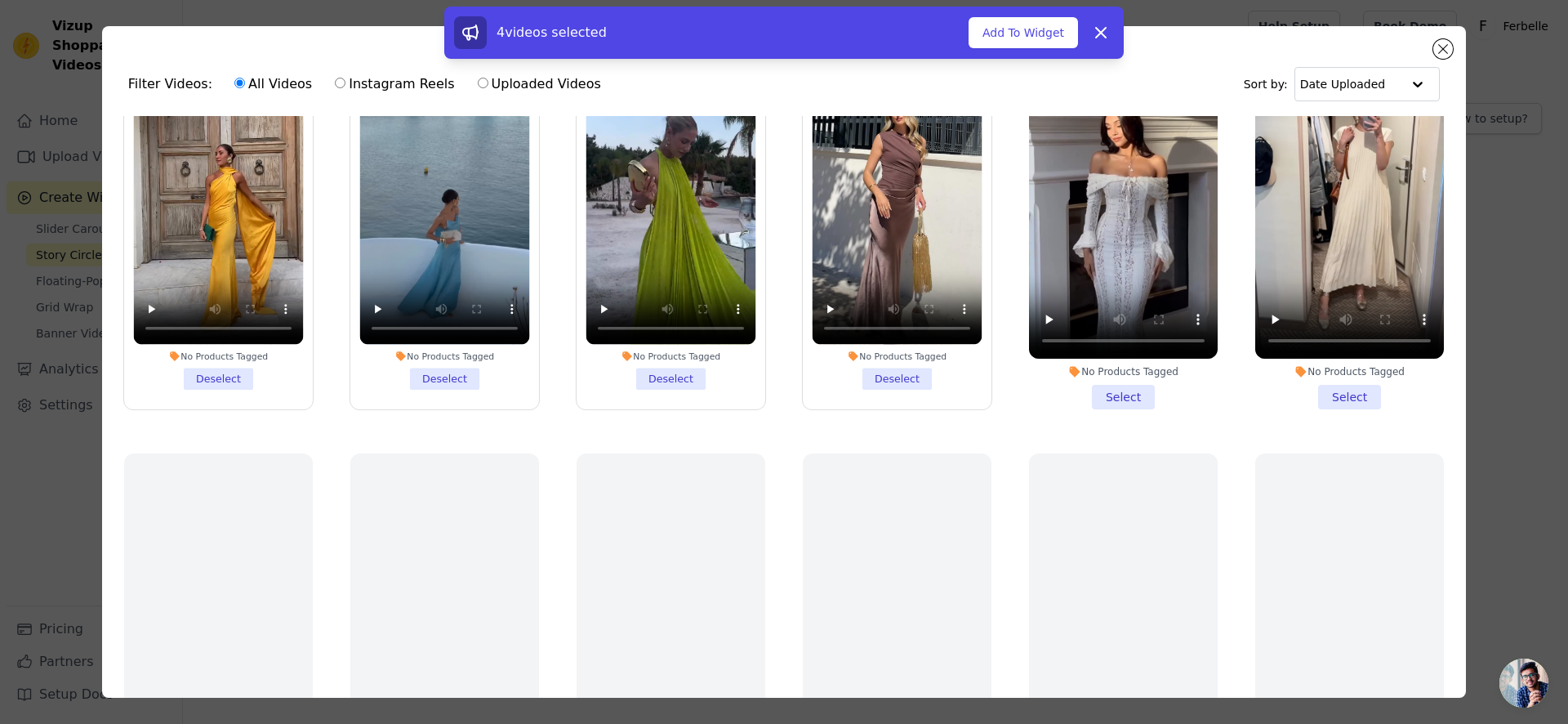
click at [1156, 383] on li "No Products Tagged Select" at bounding box center [1124, 217] width 188 height 387
click at [0, 0] on input "No Products Tagged Select" at bounding box center [0, 0] width 0 height 0
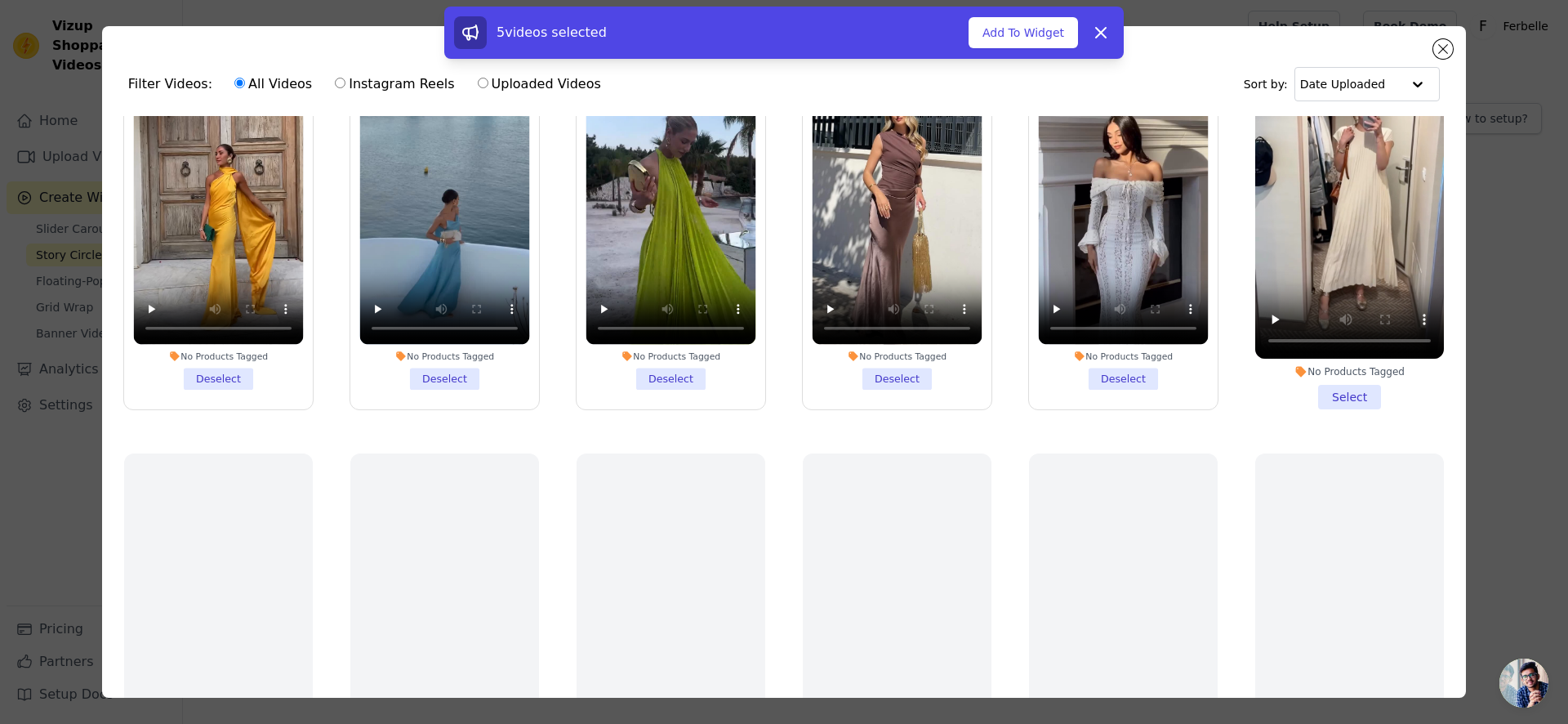
click at [1280, 394] on li "No Products Tagged Select" at bounding box center [1349, 217] width 188 height 387
click at [0, 0] on input "No Products Tagged Select" at bounding box center [0, 0] width 0 height 0
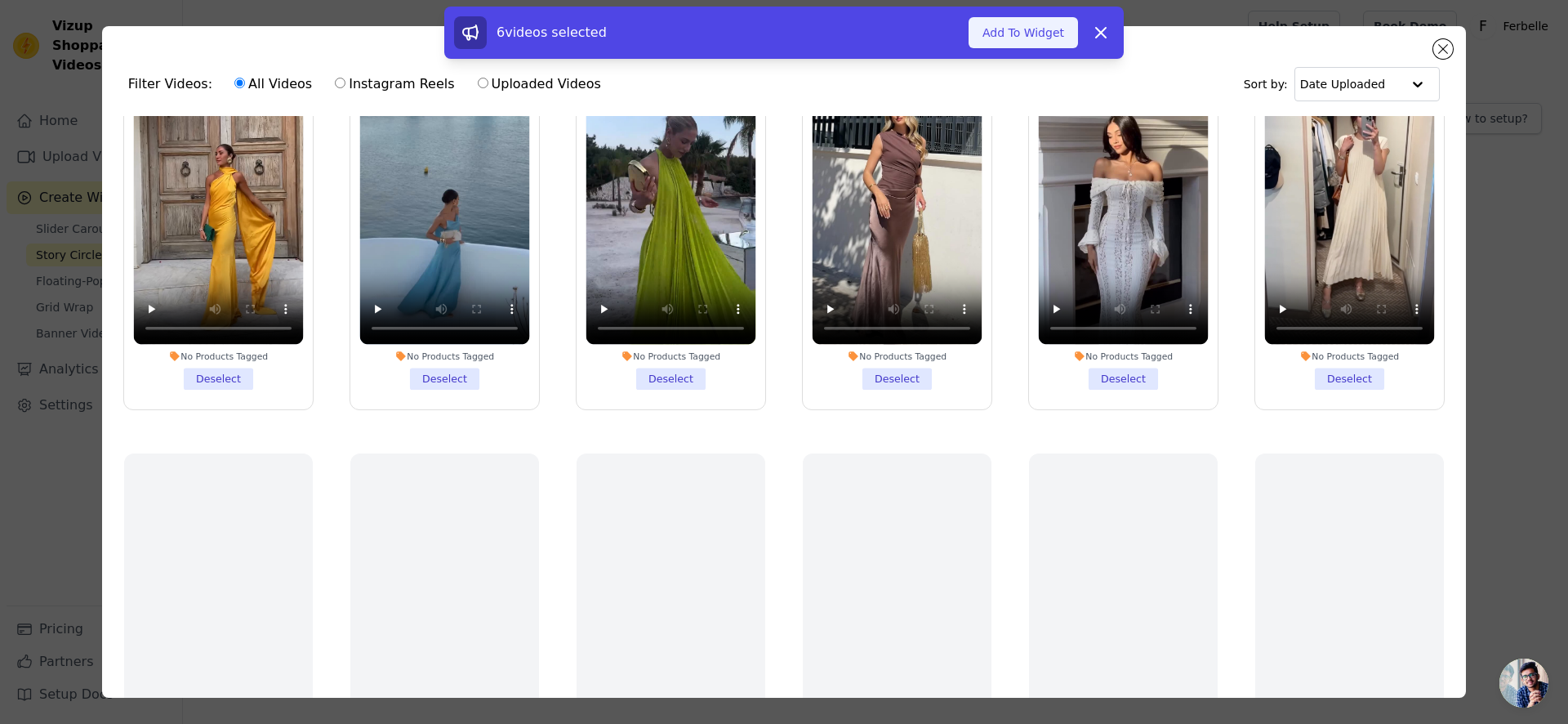
click at [1038, 47] on button "Add To Widget" at bounding box center [1023, 33] width 110 height 31
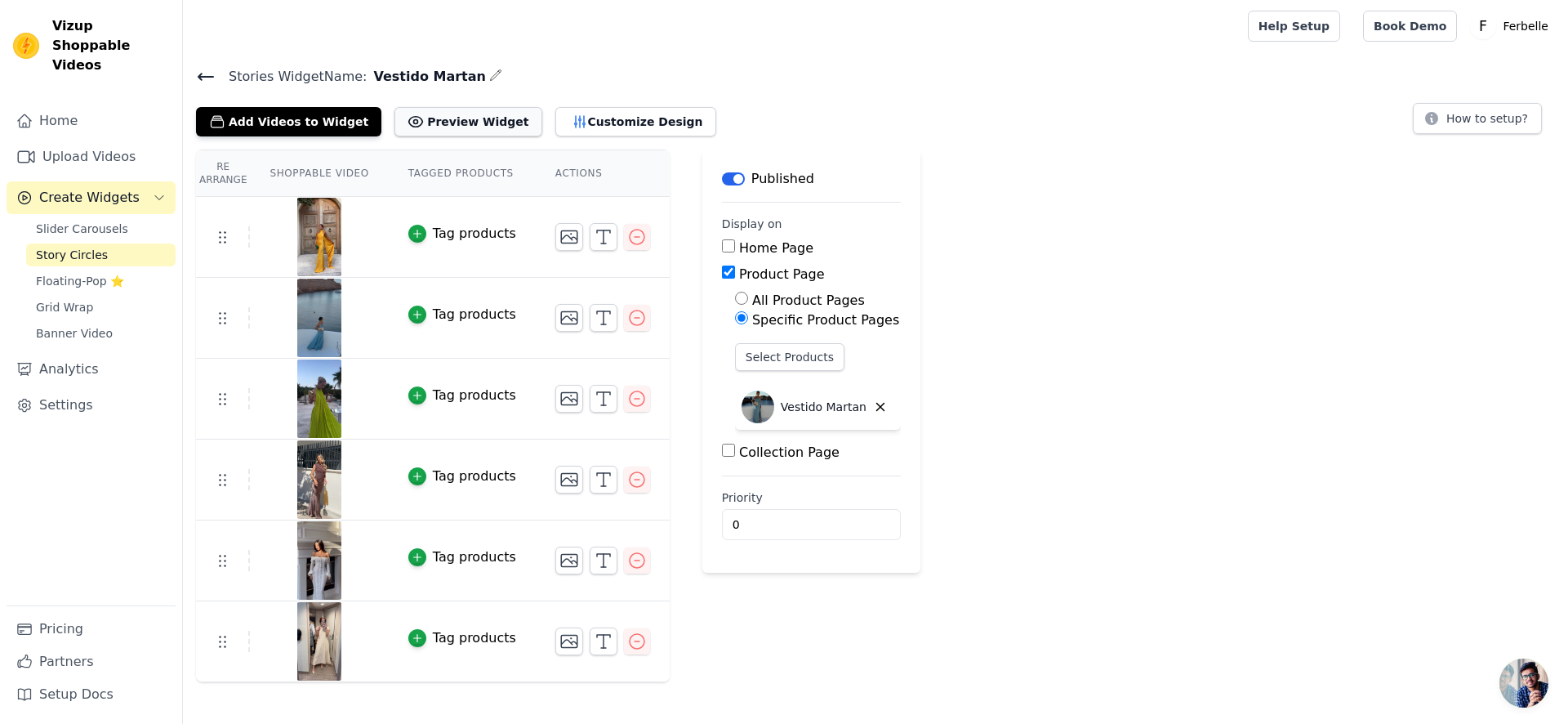
click at [497, 121] on button "Preview Widget" at bounding box center [467, 121] width 147 height 29
click at [722, 173] on div "Published" at bounding box center [767, 179] width 92 height 19
click at [722, 172] on button "Label" at bounding box center [733, 178] width 23 height 13
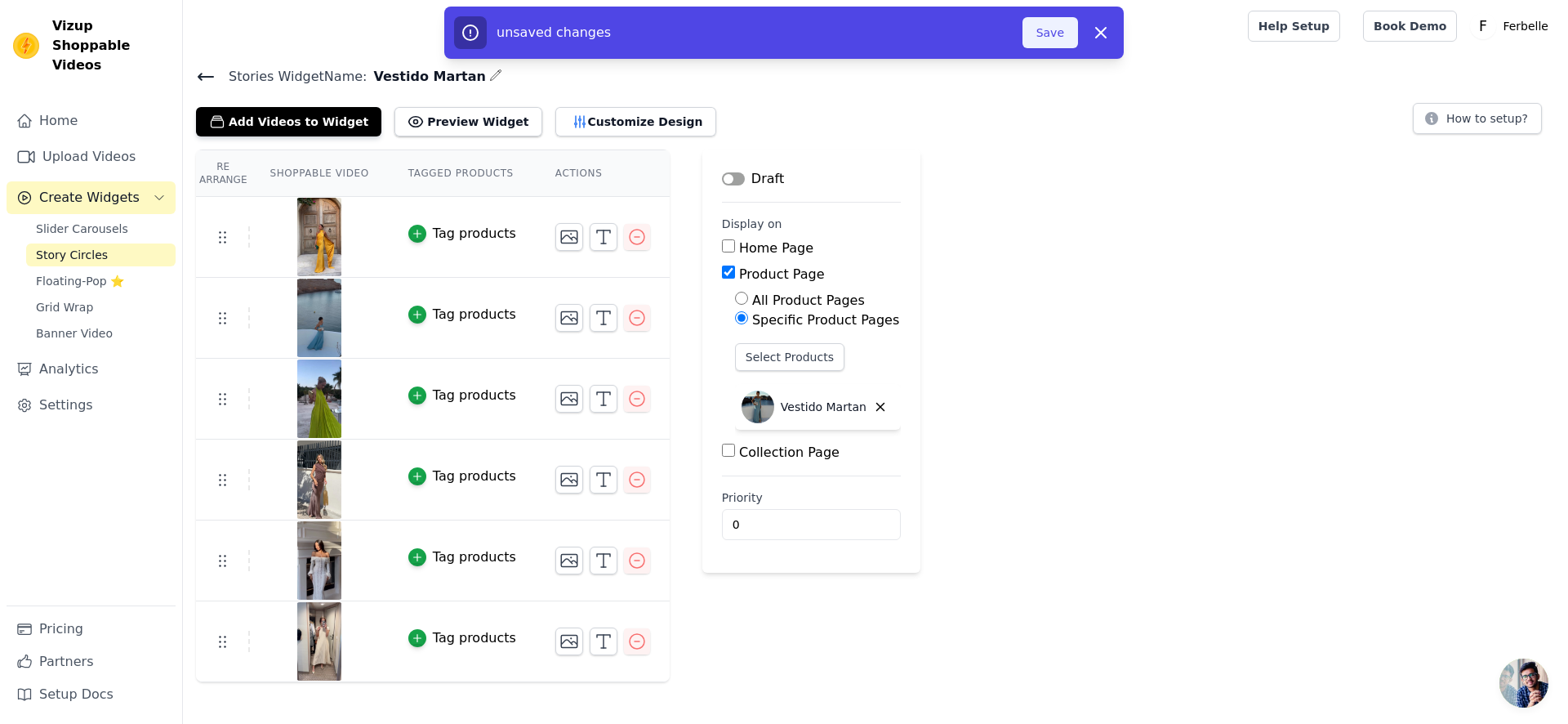
click at [1027, 31] on button "Save" at bounding box center [1050, 33] width 55 height 31
click at [1032, 26] on button "Save" at bounding box center [1050, 33] width 55 height 31
